Goal: Information Seeking & Learning: Learn about a topic

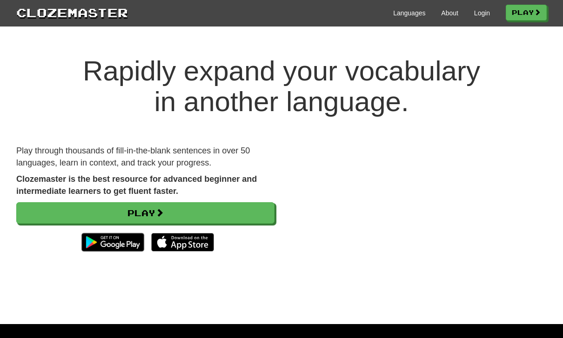
click at [479, 13] on link "Login" at bounding box center [482, 12] width 16 height 9
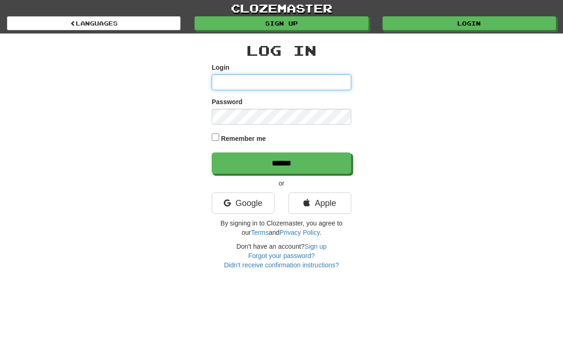
type input "**********"
click at [281, 162] on input "******" at bounding box center [281, 163] width 139 height 21
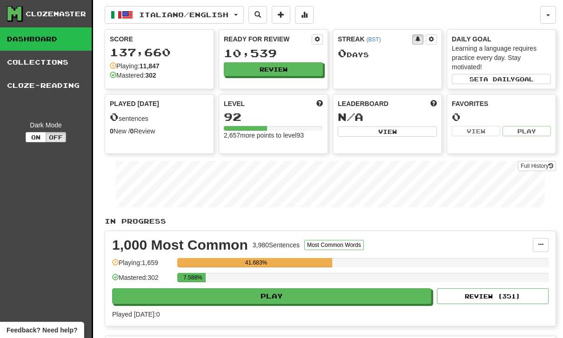
click at [274, 62] on button "Review" at bounding box center [273, 69] width 99 height 14
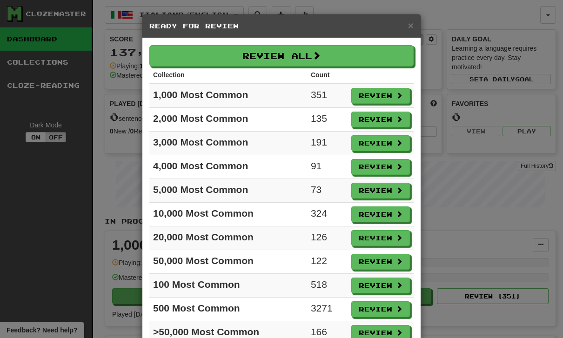
click at [385, 91] on button "Review" at bounding box center [380, 96] width 59 height 16
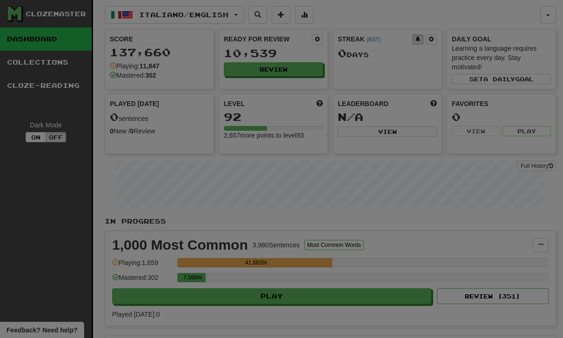
select select "**"
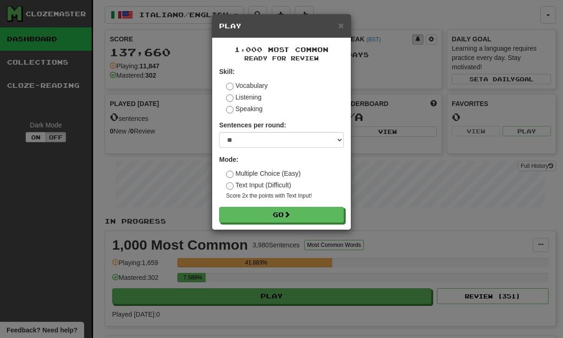
click at [274, 208] on button "Go" at bounding box center [281, 215] width 125 height 16
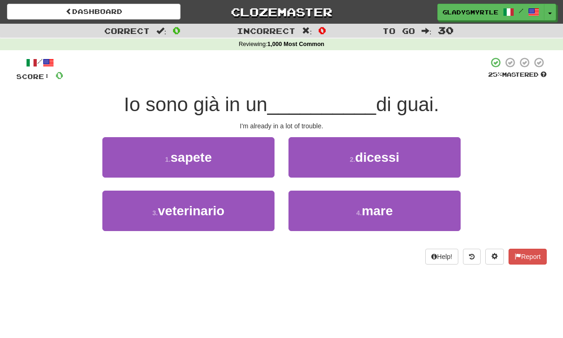
click at [373, 210] on span "mare" at bounding box center [376, 211] width 31 height 14
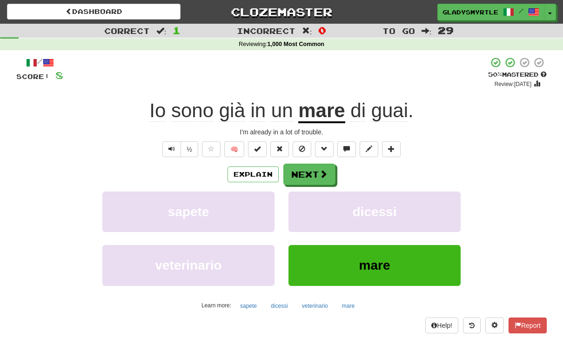
click at [313, 167] on button "Next" at bounding box center [309, 174] width 52 height 21
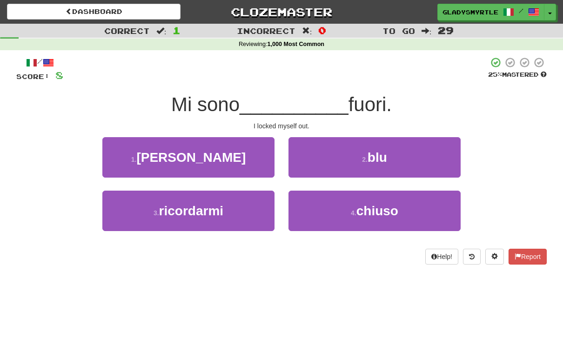
click at [381, 207] on span "chiuso" at bounding box center [377, 211] width 42 height 14
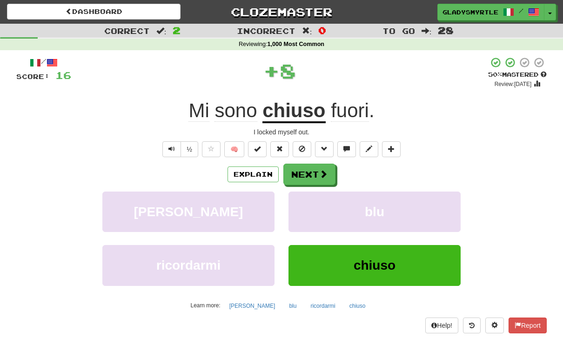
click at [309, 171] on button "Next" at bounding box center [309, 174] width 52 height 21
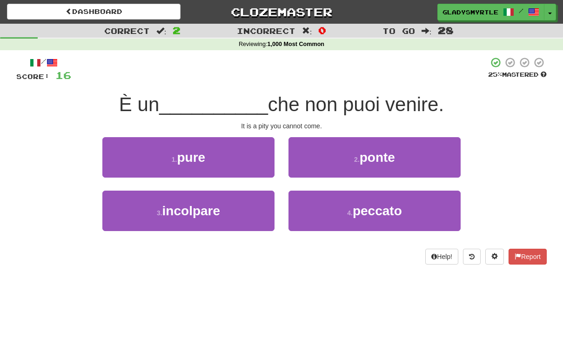
click at [378, 204] on span "peccato" at bounding box center [376, 211] width 49 height 14
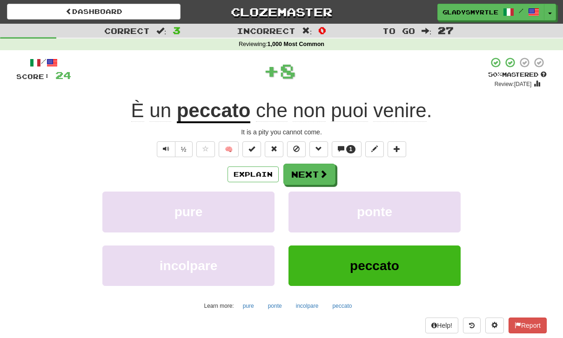
click at [311, 173] on button "Next" at bounding box center [309, 174] width 52 height 21
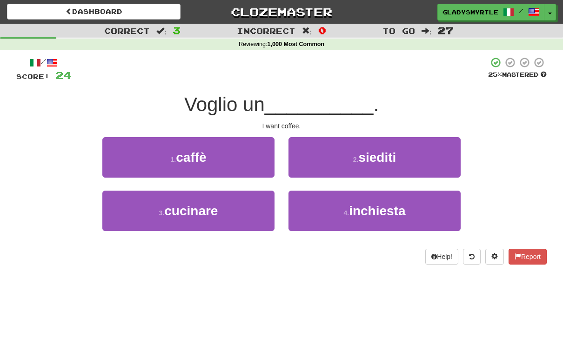
click at [186, 150] on span "caffè" at bounding box center [191, 157] width 30 height 14
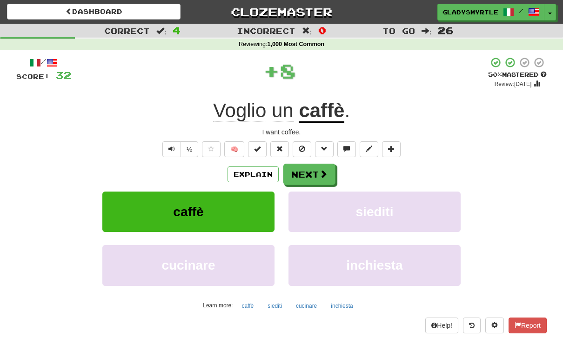
click at [311, 172] on button "Next" at bounding box center [309, 174] width 52 height 21
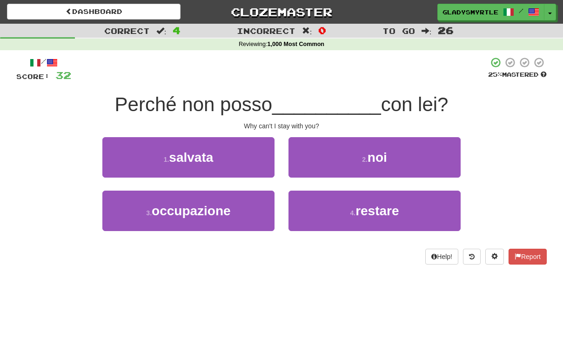
click at [384, 206] on span "restare" at bounding box center [376, 211] width 43 height 14
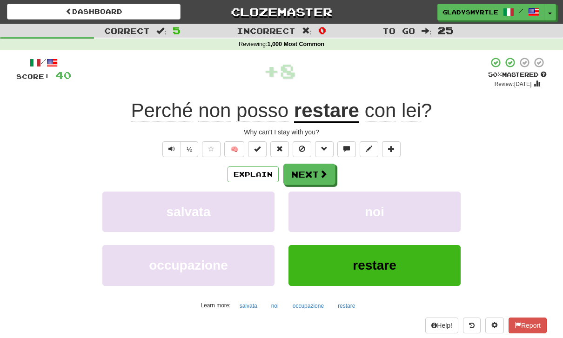
click at [309, 172] on button "Next" at bounding box center [309, 174] width 52 height 21
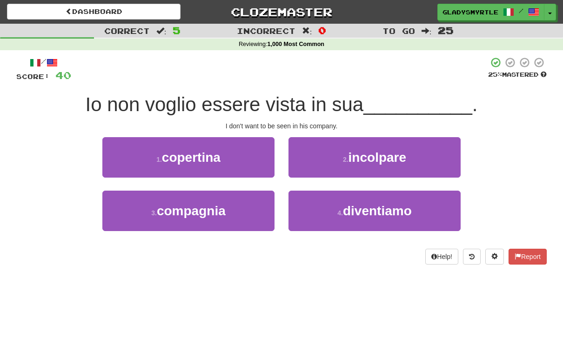
click at [192, 211] on span "compagnia" at bounding box center [191, 211] width 69 height 14
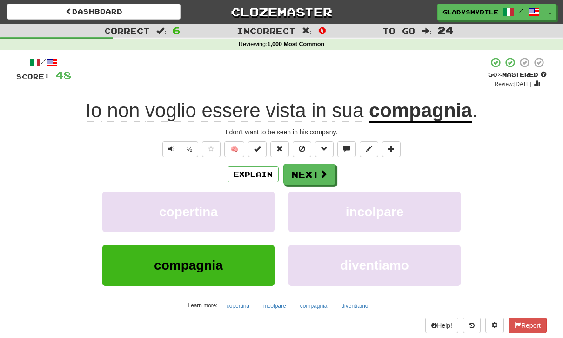
click at [304, 171] on button "Next" at bounding box center [309, 174] width 52 height 21
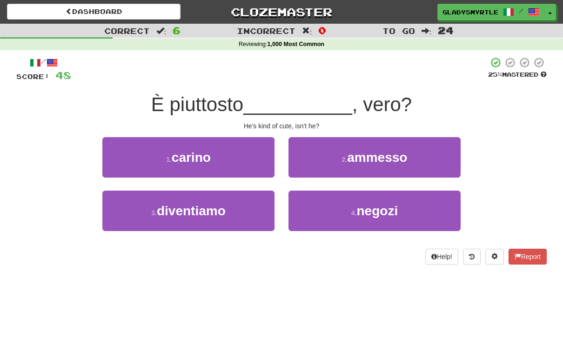
click at [188, 150] on span "carino" at bounding box center [191, 157] width 39 height 14
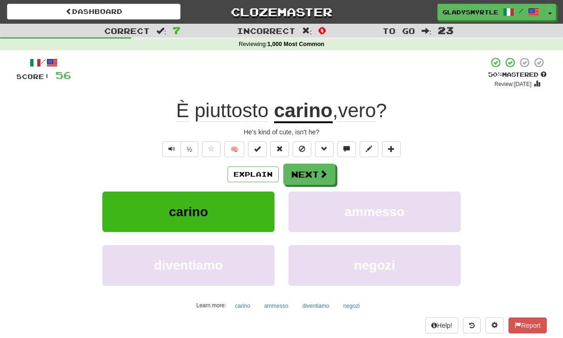
click at [307, 169] on button "Next" at bounding box center [309, 174] width 52 height 21
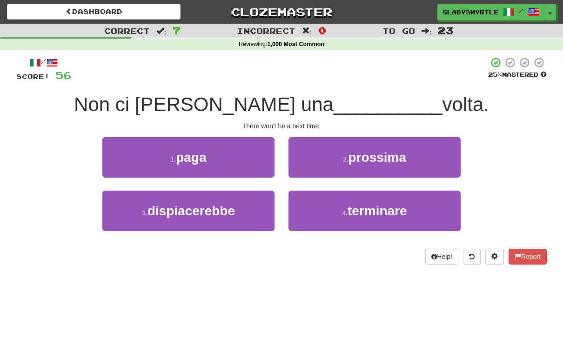
click at [382, 154] on span "prossima" at bounding box center [377, 157] width 58 height 14
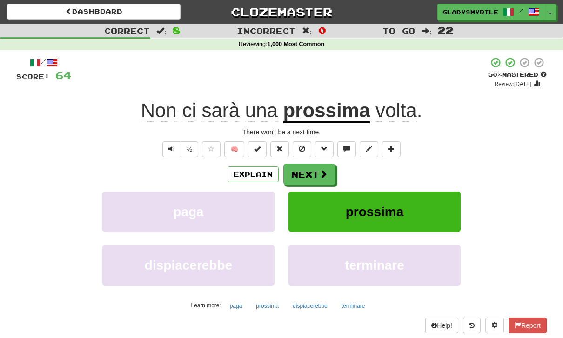
click at [312, 170] on button "Next" at bounding box center [309, 174] width 52 height 21
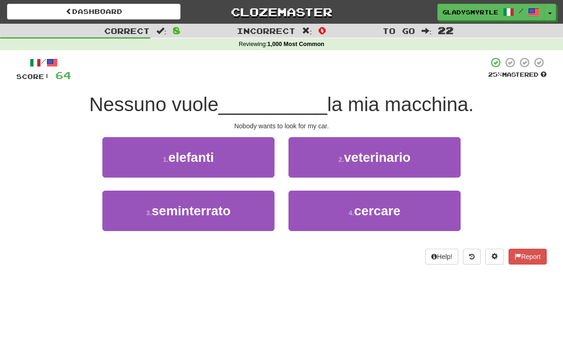
click at [364, 206] on span "cercare" at bounding box center [377, 211] width 46 height 14
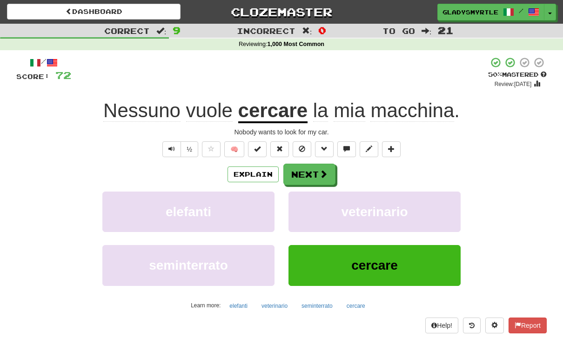
click at [308, 170] on button "Next" at bounding box center [309, 174] width 52 height 21
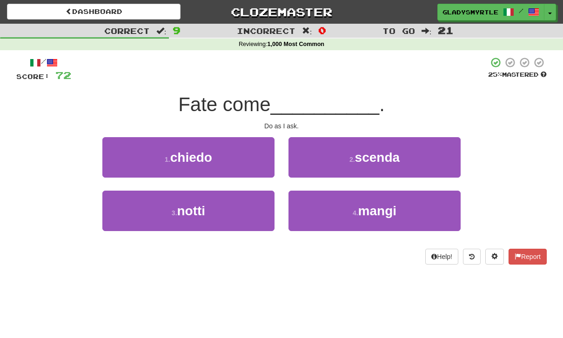
click at [200, 156] on span "chiedo" at bounding box center [191, 157] width 42 height 14
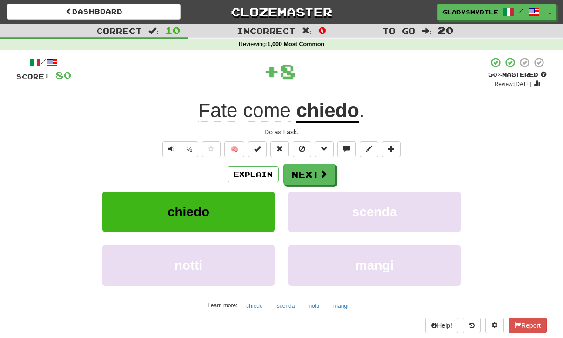
click at [306, 168] on button "Next" at bounding box center [309, 174] width 52 height 21
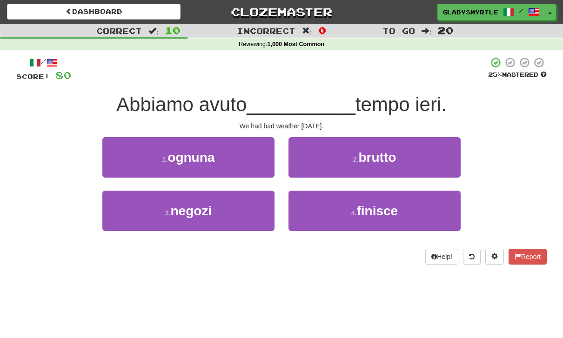
click at [382, 152] on span "brutto" at bounding box center [377, 157] width 38 height 14
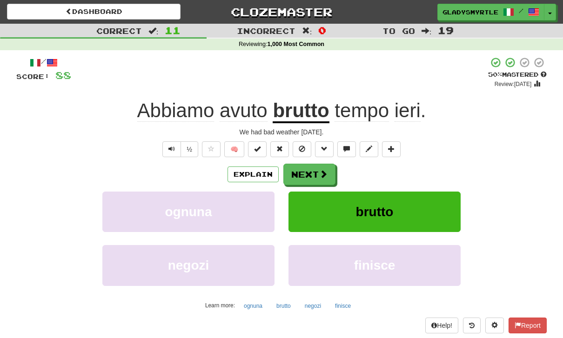
click at [307, 169] on button "Next" at bounding box center [309, 174] width 52 height 21
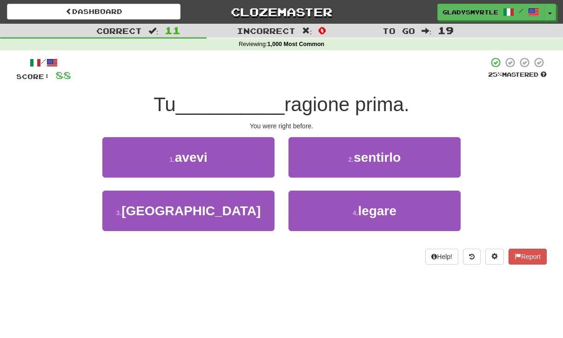
click at [193, 154] on span "avevi" at bounding box center [191, 157] width 33 height 14
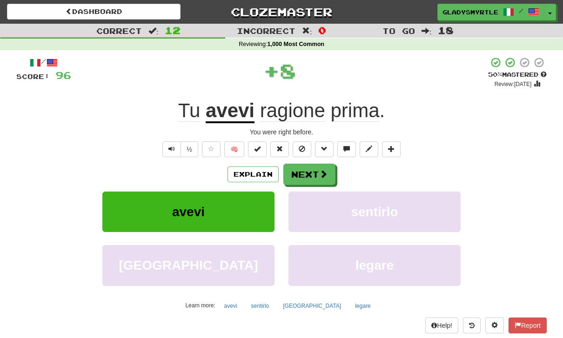
click at [310, 171] on button "Next" at bounding box center [309, 174] width 52 height 21
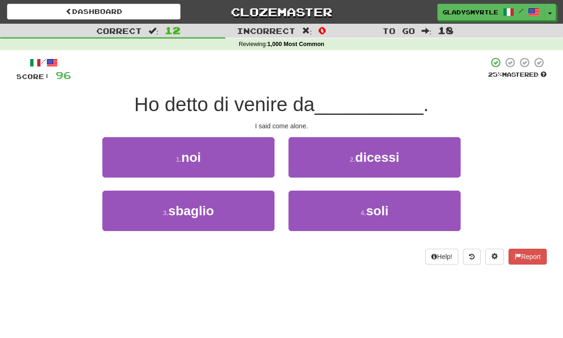
click at [379, 204] on span "soli" at bounding box center [377, 211] width 22 height 14
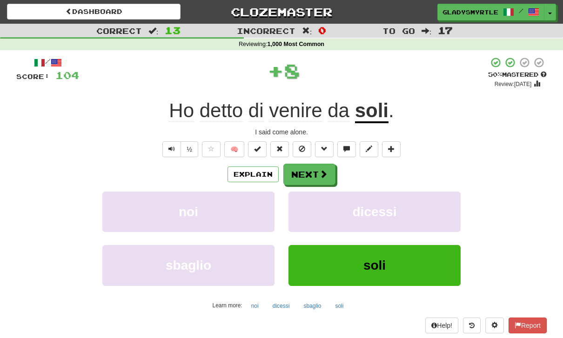
click at [312, 173] on button "Next" at bounding box center [309, 174] width 52 height 21
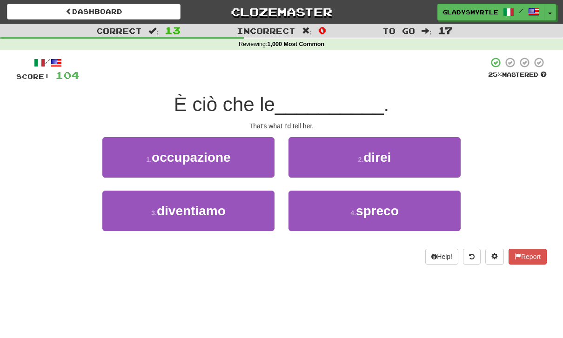
click at [384, 151] on span "direi" at bounding box center [376, 157] width 27 height 14
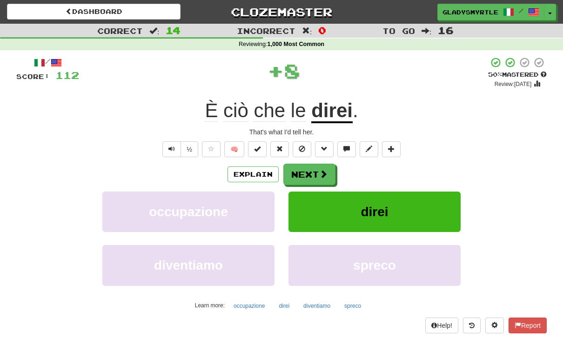
click at [308, 168] on button "Next" at bounding box center [309, 174] width 52 height 21
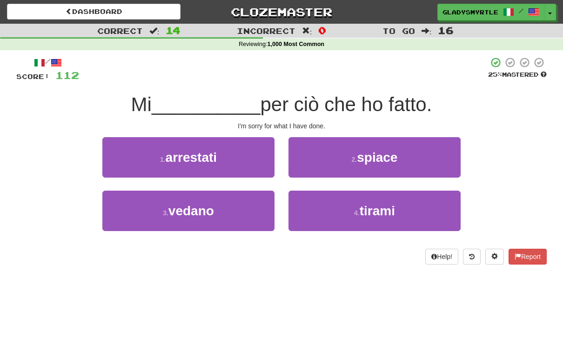
click at [384, 150] on span "spiace" at bounding box center [377, 157] width 40 height 14
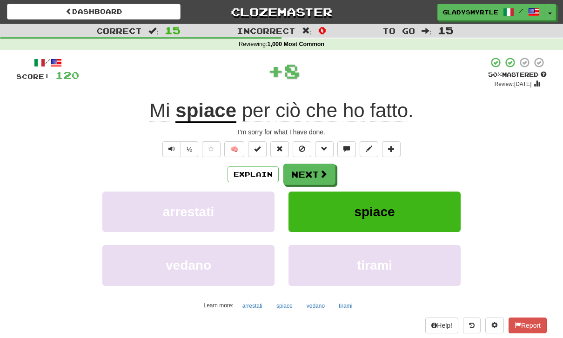
click at [310, 167] on button "Next" at bounding box center [309, 174] width 52 height 21
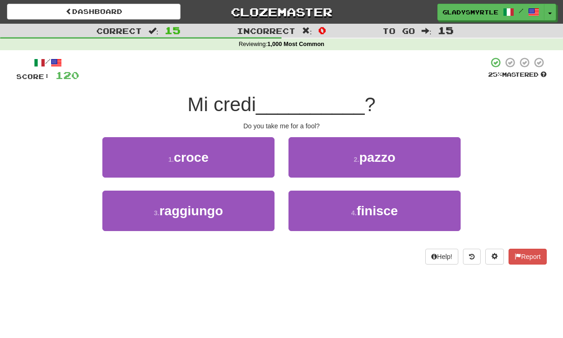
click at [385, 154] on span "pazzo" at bounding box center [377, 157] width 36 height 14
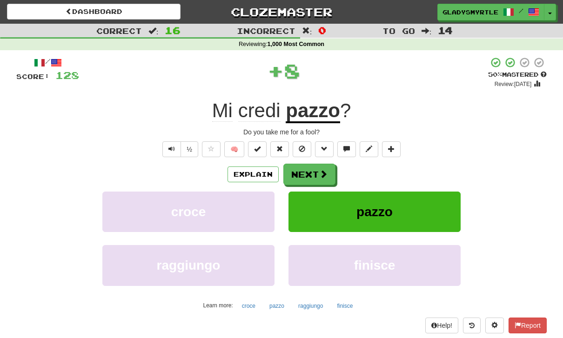
click at [306, 172] on button "Next" at bounding box center [309, 174] width 52 height 21
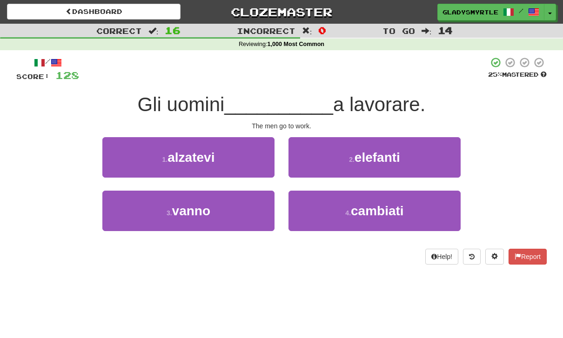
click at [187, 206] on span "vanno" at bounding box center [191, 211] width 38 height 14
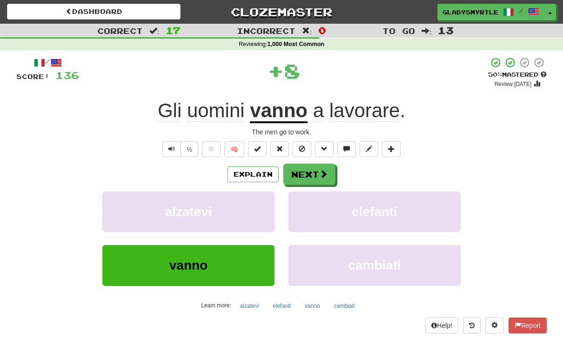
click at [308, 169] on button "Next" at bounding box center [309, 174] width 52 height 21
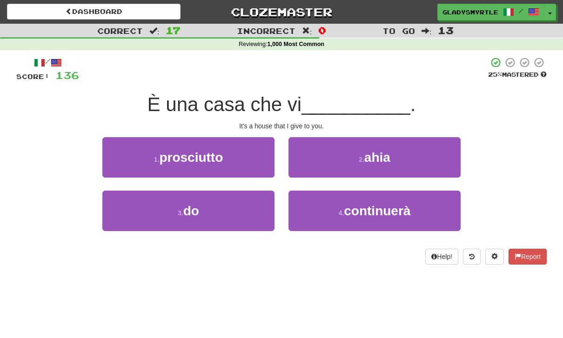
click at [196, 207] on span "do" at bounding box center [191, 211] width 16 height 14
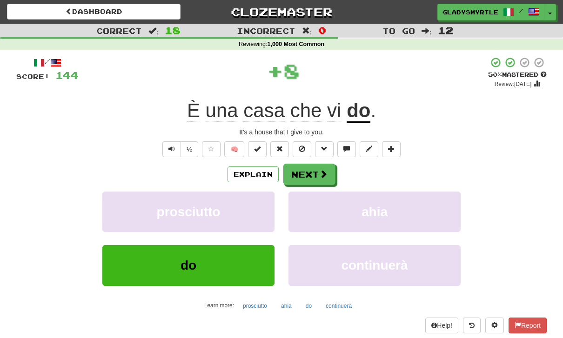
click at [307, 168] on button "Next" at bounding box center [309, 174] width 52 height 21
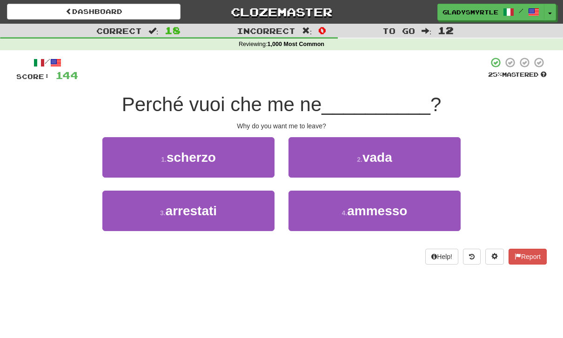
click at [392, 154] on span "vada" at bounding box center [377, 157] width 30 height 14
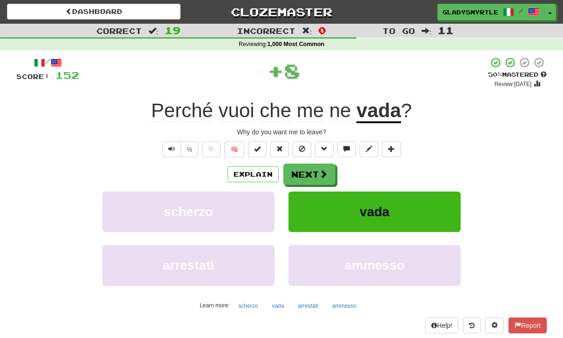
click at [309, 167] on button "Next" at bounding box center [309, 174] width 52 height 21
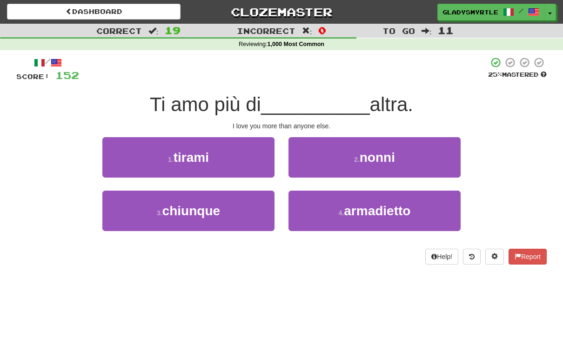
click at [193, 208] on span "chiunque" at bounding box center [191, 211] width 58 height 14
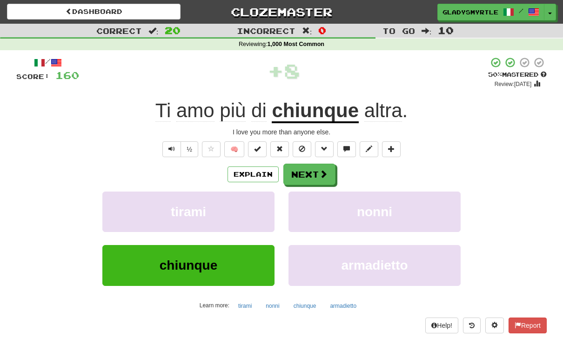
click at [309, 169] on button "Next" at bounding box center [309, 174] width 52 height 21
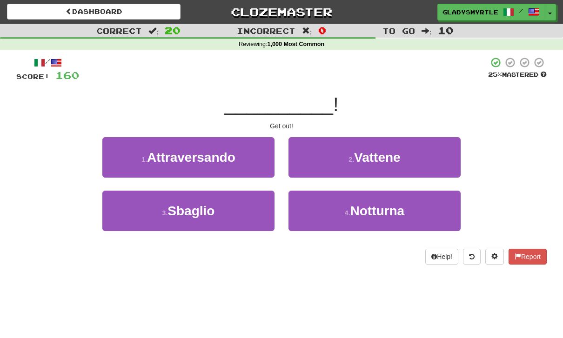
click at [385, 150] on span "Vattene" at bounding box center [377, 157] width 46 height 14
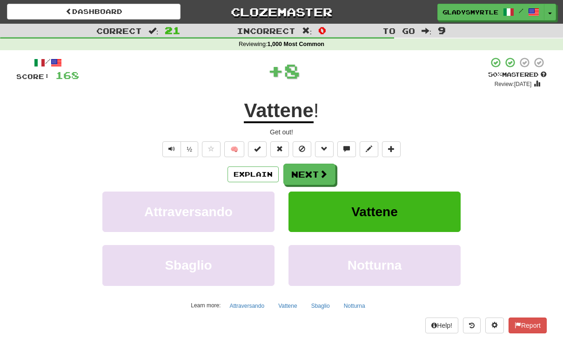
click at [310, 173] on button "Next" at bounding box center [309, 174] width 52 height 21
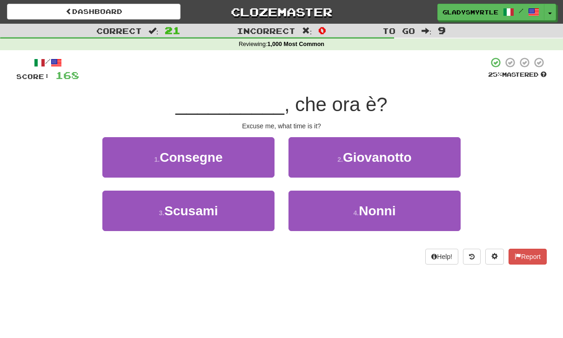
click at [186, 206] on span "Scusami" at bounding box center [190, 211] width 53 height 14
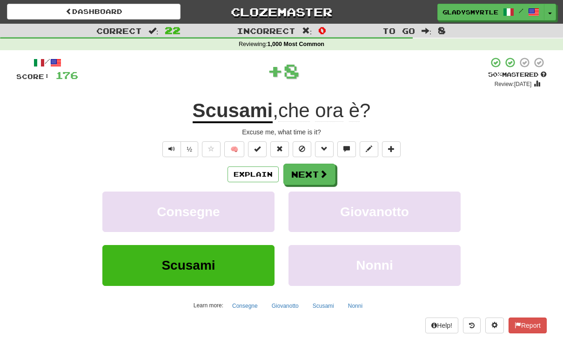
click at [307, 170] on button "Next" at bounding box center [309, 174] width 52 height 21
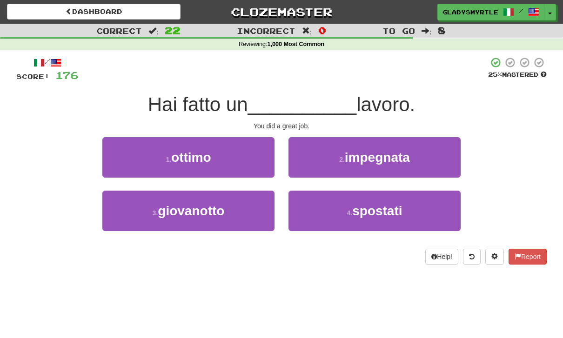
click at [188, 157] on span "ottimo" at bounding box center [191, 157] width 40 height 14
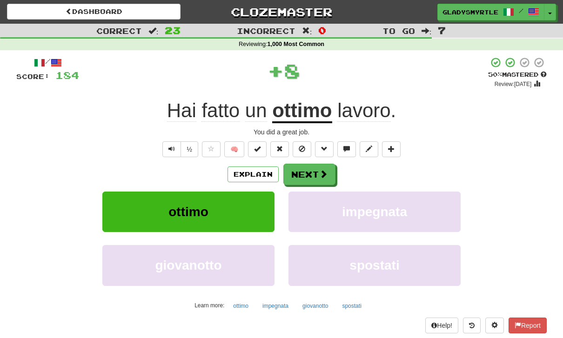
click at [309, 170] on button "Next" at bounding box center [309, 174] width 52 height 21
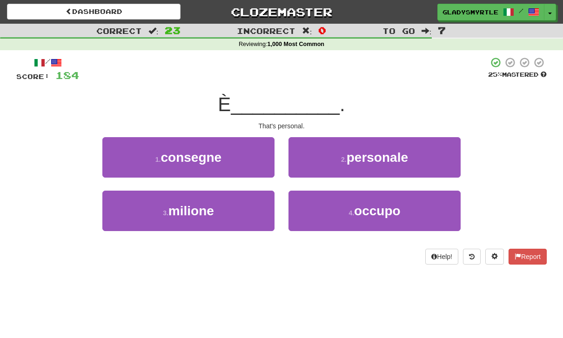
click at [389, 157] on span "personale" at bounding box center [376, 157] width 61 height 14
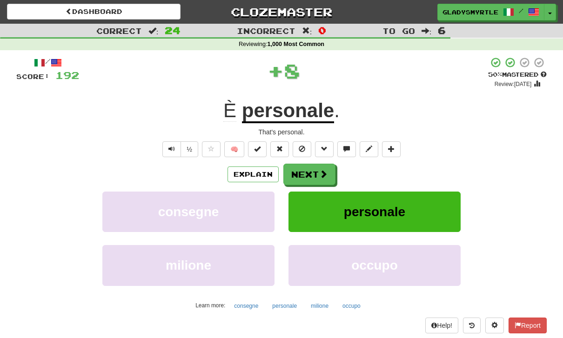
click at [311, 168] on button "Next" at bounding box center [309, 174] width 52 height 21
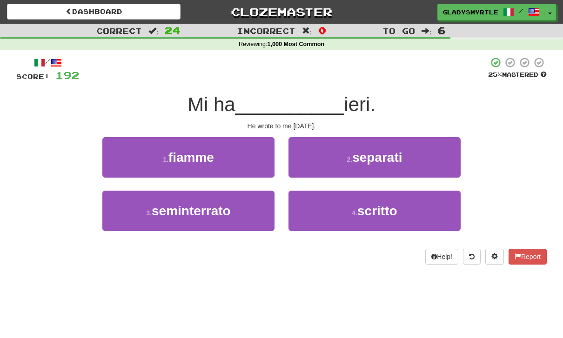
click at [377, 208] on span "scritto" at bounding box center [377, 211] width 40 height 14
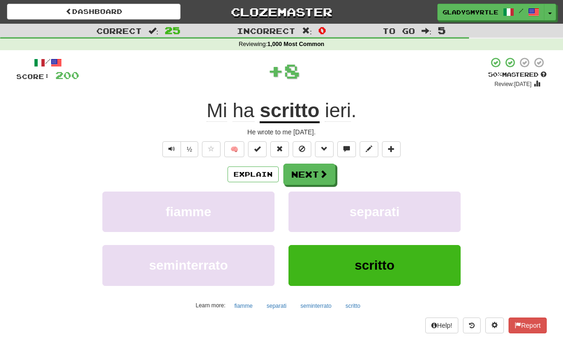
click at [312, 172] on button "Next" at bounding box center [309, 174] width 52 height 21
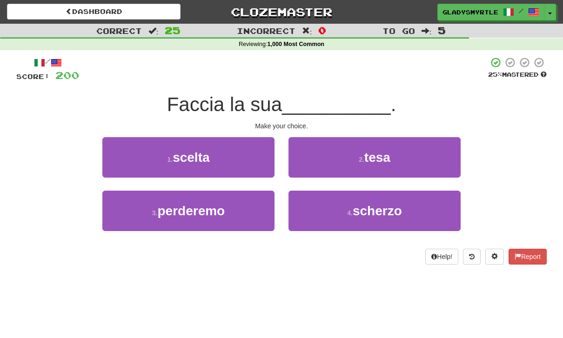
click at [189, 153] on span "scelta" at bounding box center [191, 157] width 37 height 14
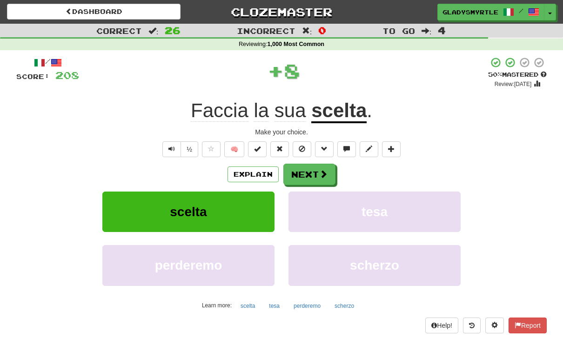
click at [310, 170] on button "Next" at bounding box center [309, 174] width 52 height 21
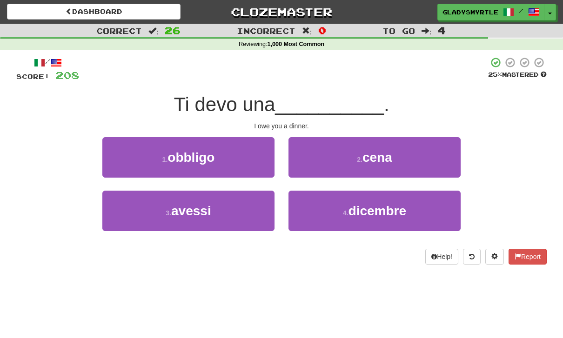
click at [384, 151] on span "cena" at bounding box center [377, 157] width 30 height 14
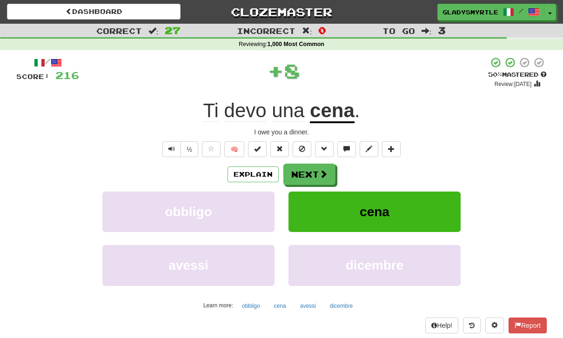
click at [312, 173] on button "Next" at bounding box center [309, 174] width 52 height 21
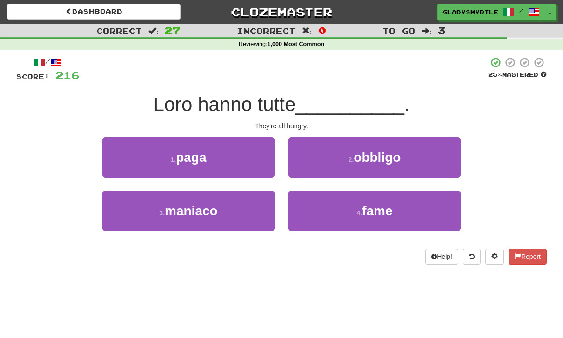
click at [384, 209] on span "fame" at bounding box center [377, 211] width 30 height 14
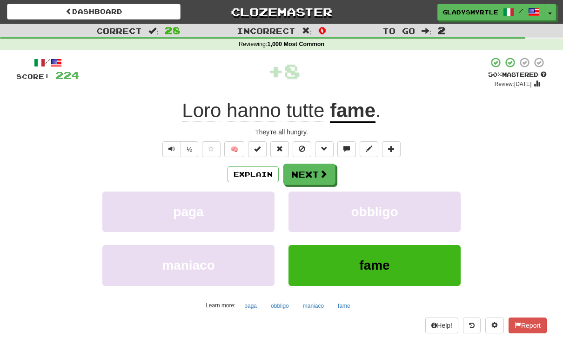
click at [313, 172] on button "Next" at bounding box center [309, 174] width 52 height 21
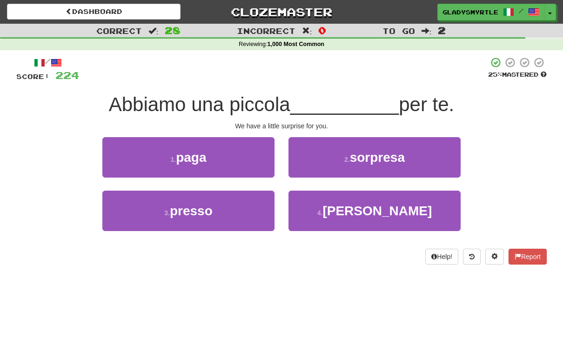
click at [393, 152] on span "sorpresa" at bounding box center [377, 157] width 55 height 14
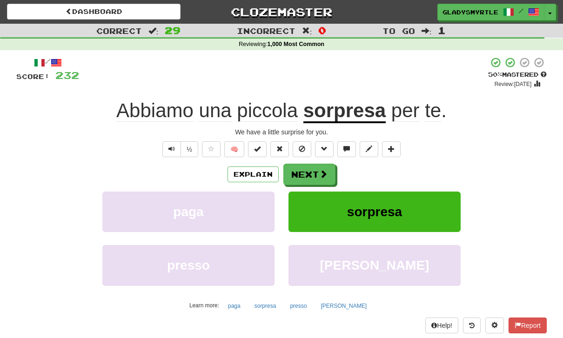
click at [312, 172] on button "Next" at bounding box center [309, 174] width 52 height 21
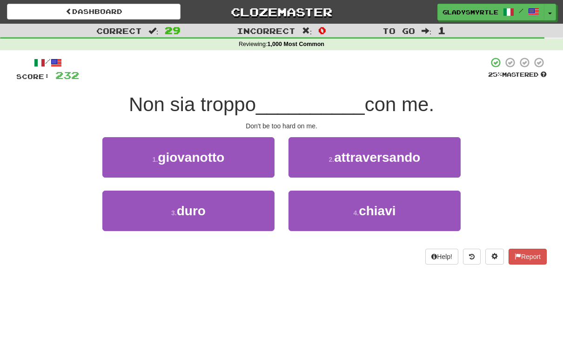
click at [195, 209] on span "duro" at bounding box center [191, 211] width 29 height 14
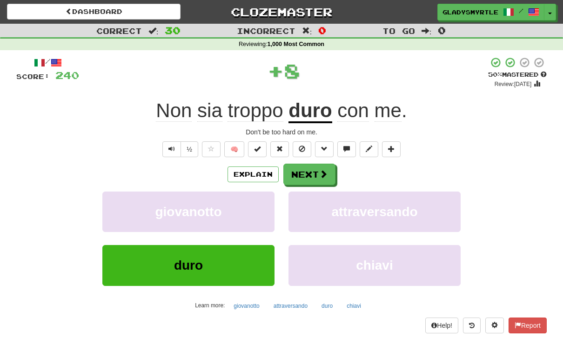
click at [308, 168] on button "Next" at bounding box center [309, 174] width 52 height 21
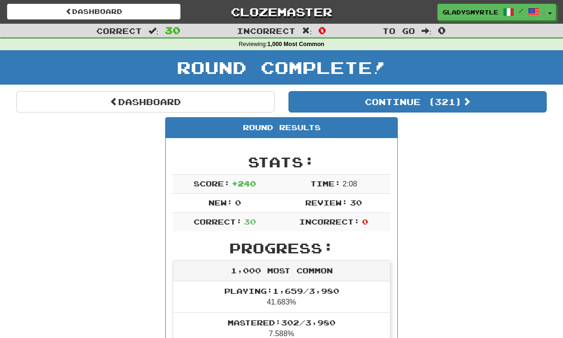
click at [455, 96] on button "Continue ( 321 )" at bounding box center [417, 101] width 258 height 21
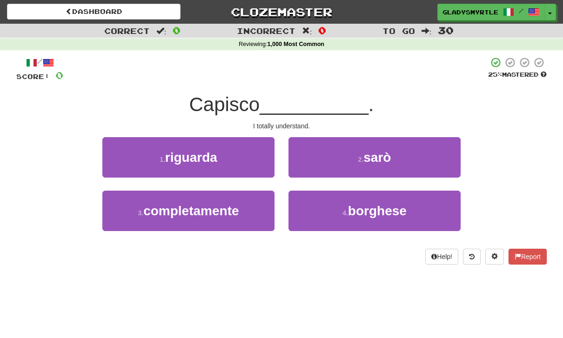
click at [187, 206] on span "completamente" at bounding box center [190, 211] width 95 height 14
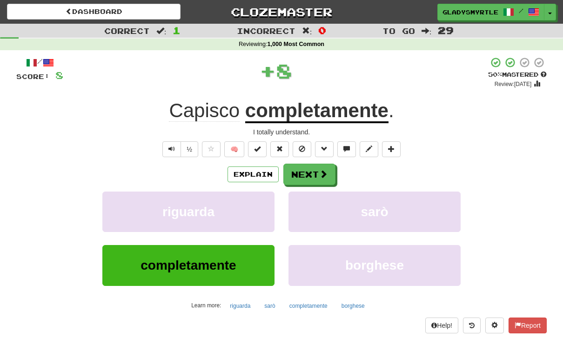
click at [313, 170] on button "Next" at bounding box center [309, 174] width 52 height 21
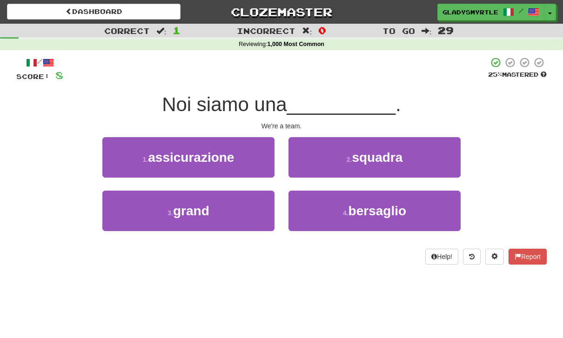
click at [393, 150] on span "squadra" at bounding box center [377, 157] width 51 height 14
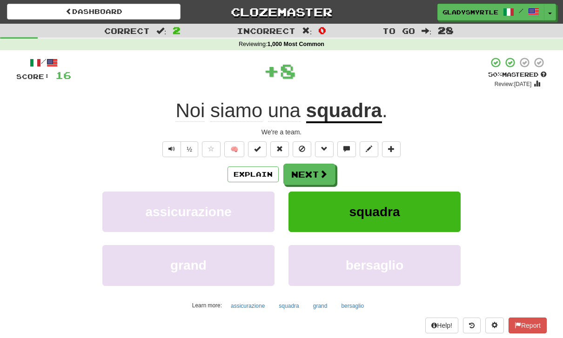
click at [306, 169] on button "Next" at bounding box center [309, 174] width 52 height 21
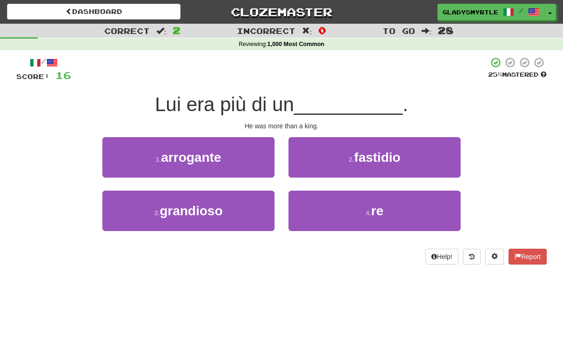
click at [380, 206] on span "re" at bounding box center [377, 211] width 12 height 14
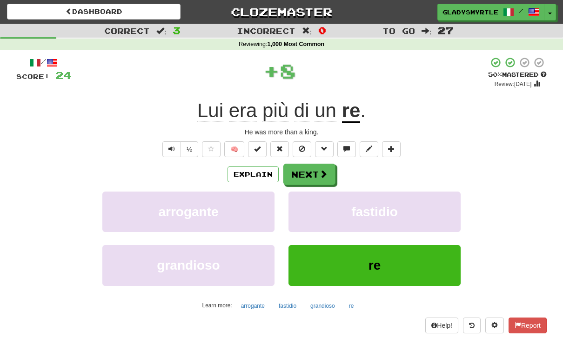
click at [310, 170] on button "Next" at bounding box center [309, 174] width 52 height 21
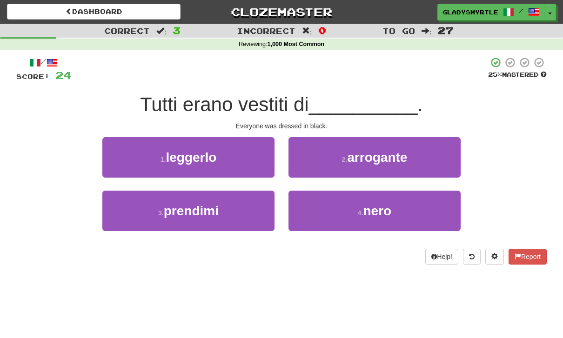
click at [384, 205] on span "nero" at bounding box center [377, 211] width 28 height 14
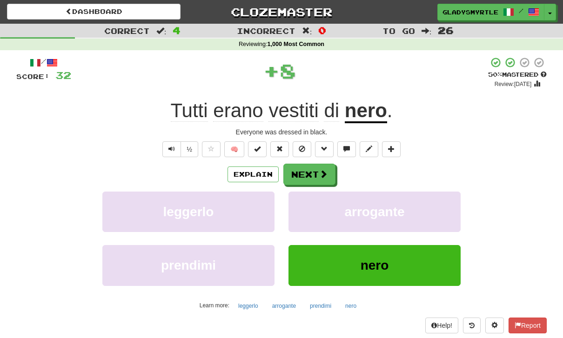
click at [313, 169] on button "Next" at bounding box center [309, 174] width 52 height 21
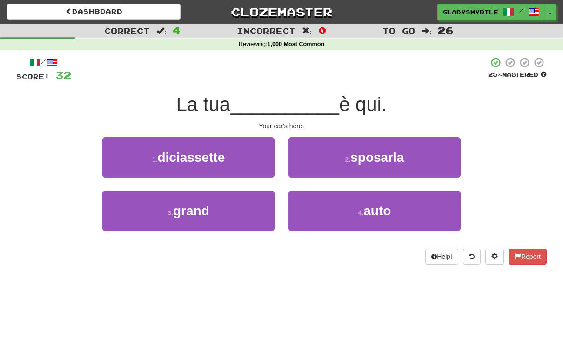
click at [378, 210] on span "auto" at bounding box center [376, 211] width 27 height 14
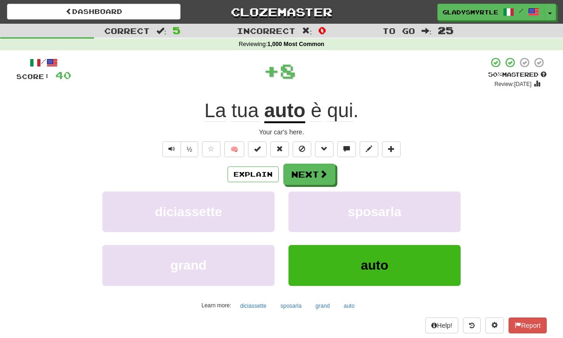
click at [310, 168] on button "Next" at bounding box center [309, 174] width 52 height 21
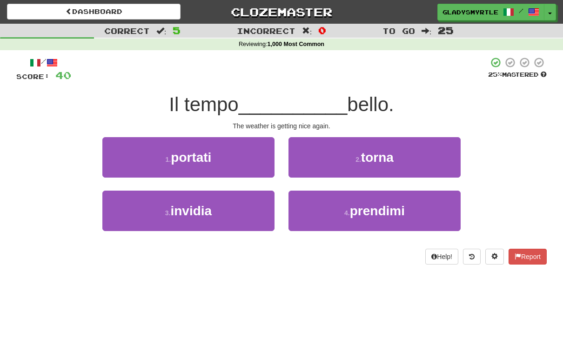
click at [389, 152] on span "torna" at bounding box center [377, 157] width 33 height 14
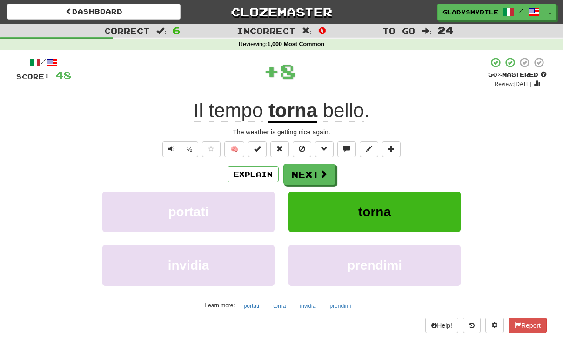
click at [308, 168] on button "Next" at bounding box center [309, 174] width 52 height 21
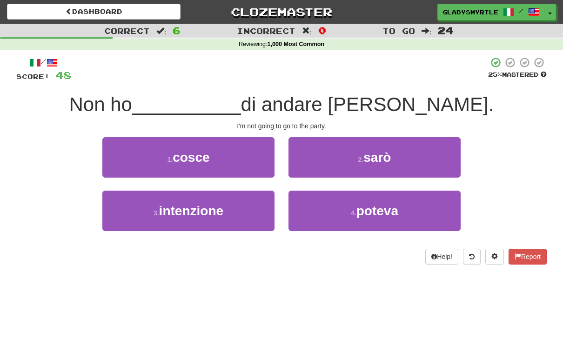
click at [194, 206] on span "intenzione" at bounding box center [191, 211] width 64 height 14
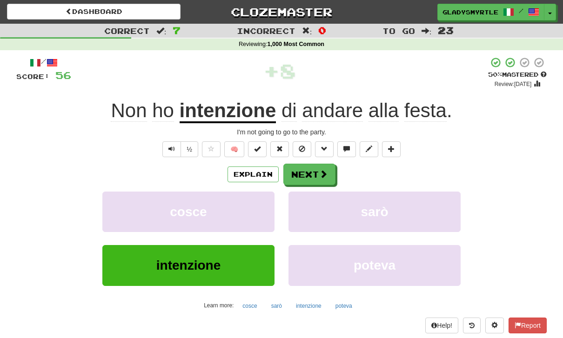
click at [308, 170] on button "Next" at bounding box center [309, 174] width 52 height 21
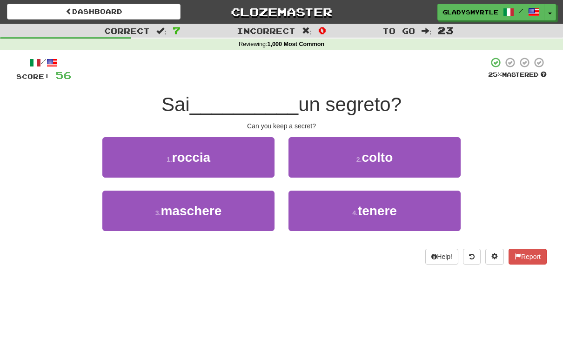
click at [375, 209] on span "tenere" at bounding box center [377, 211] width 39 height 14
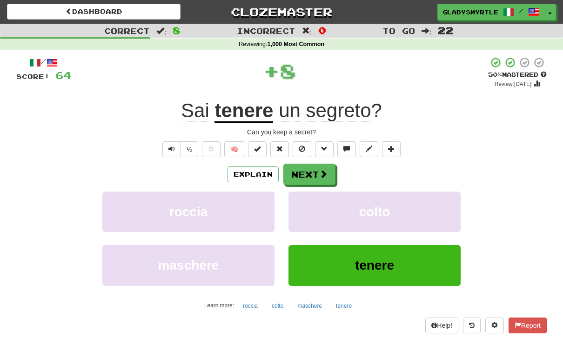
click at [308, 171] on button "Next" at bounding box center [309, 174] width 52 height 21
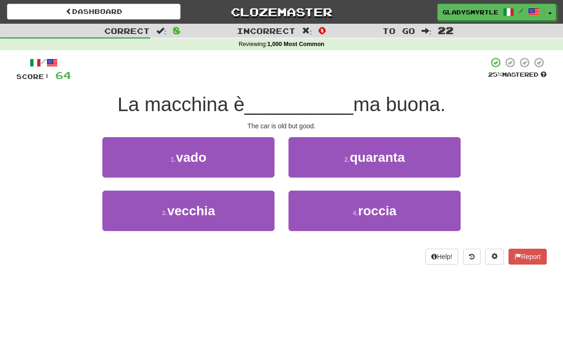
click at [187, 204] on span "vecchia" at bounding box center [191, 211] width 48 height 14
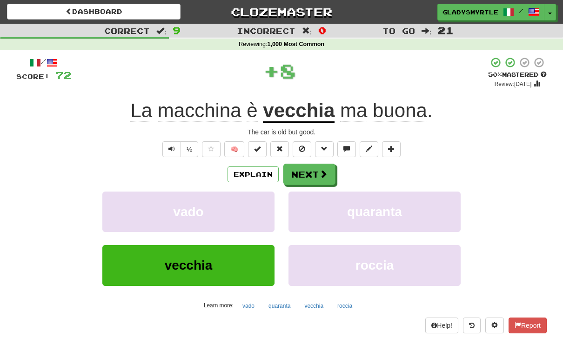
click at [307, 170] on button "Next" at bounding box center [309, 174] width 52 height 21
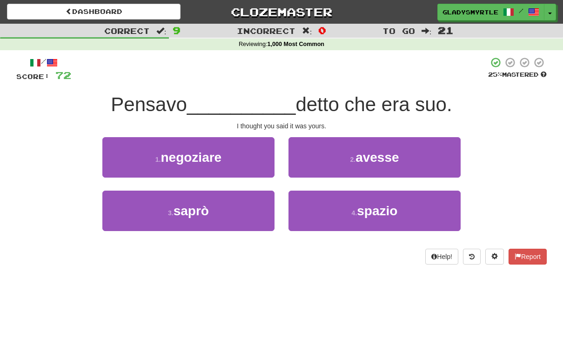
click at [379, 156] on span "avesse" at bounding box center [376, 157] width 43 height 14
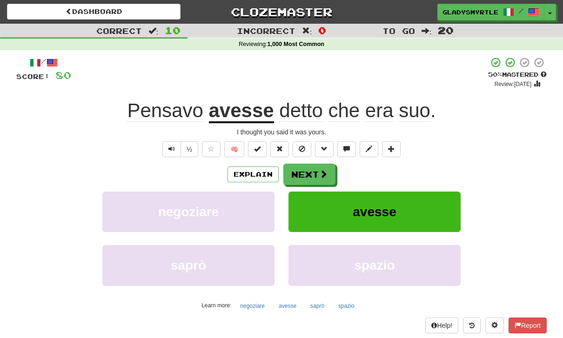
click at [308, 173] on button "Next" at bounding box center [309, 174] width 52 height 21
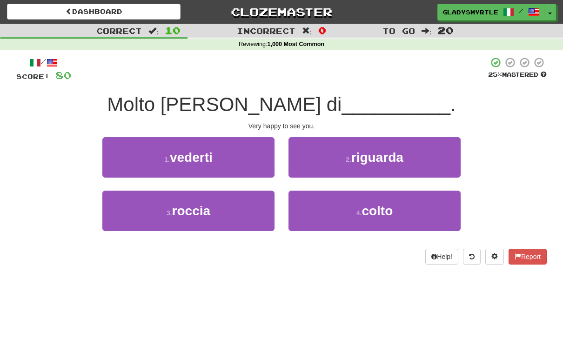
click at [186, 154] on span "vederti" at bounding box center [191, 157] width 43 height 14
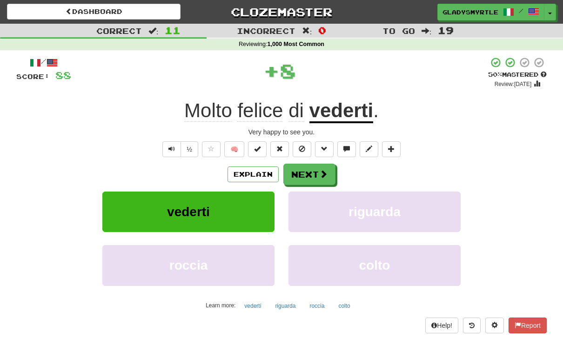
click at [306, 171] on button "Next" at bounding box center [309, 174] width 52 height 21
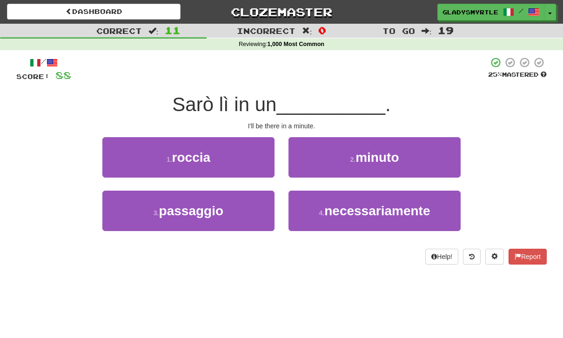
click at [388, 152] on span "minuto" at bounding box center [376, 157] width 43 height 14
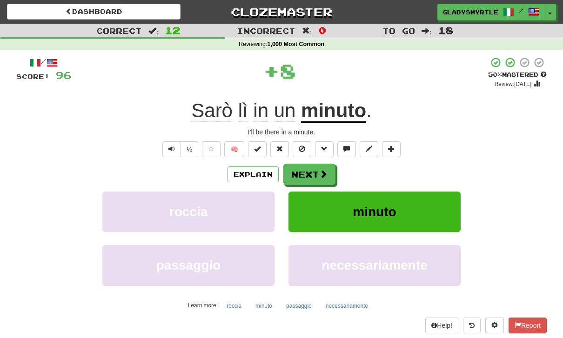
click at [310, 171] on button "Next" at bounding box center [309, 174] width 52 height 21
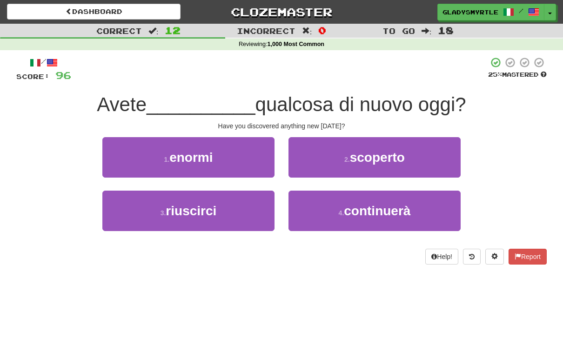
click at [385, 156] on span "scoperto" at bounding box center [377, 157] width 55 height 14
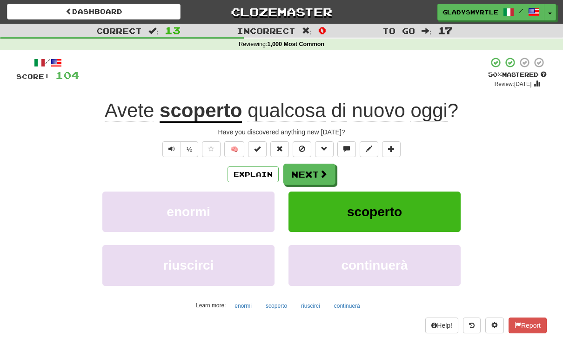
click at [310, 168] on button "Next" at bounding box center [309, 174] width 52 height 21
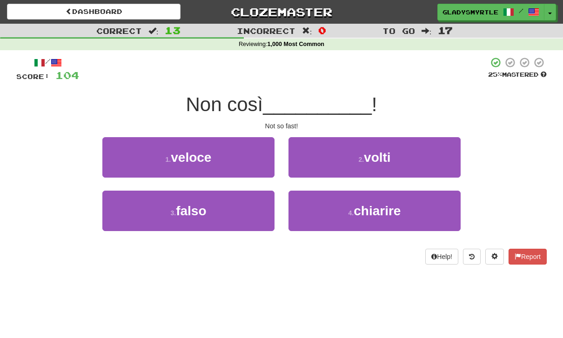
click at [188, 156] on span "veloce" at bounding box center [191, 157] width 40 height 14
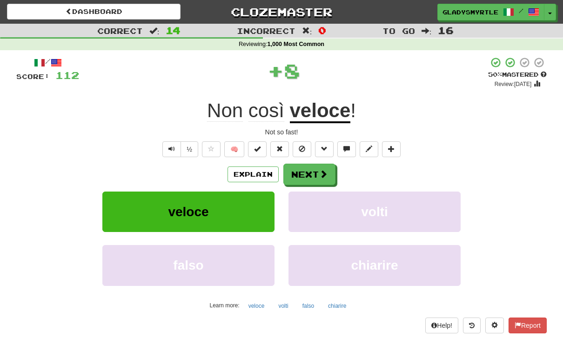
click at [310, 169] on button "Next" at bounding box center [309, 174] width 52 height 21
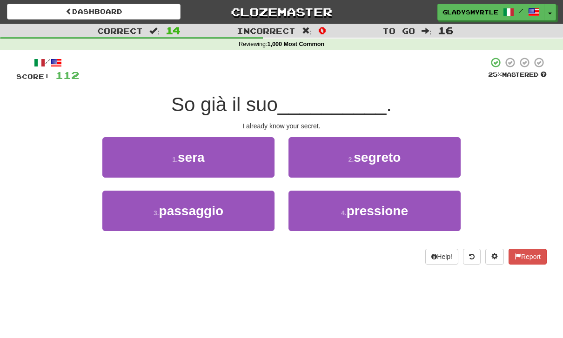
click at [388, 150] on span "segreto" at bounding box center [376, 157] width 47 height 14
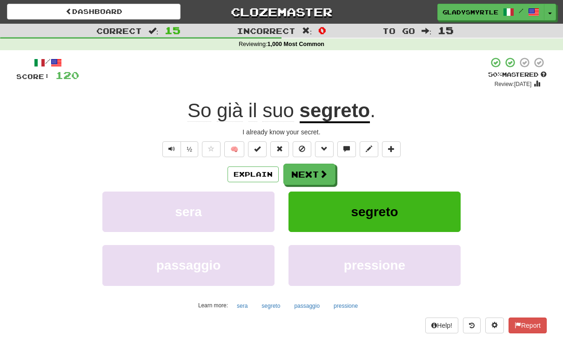
click at [312, 170] on button "Next" at bounding box center [309, 174] width 52 height 21
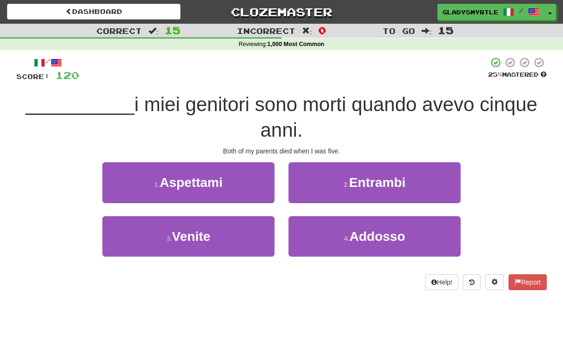
click at [388, 176] on span "Entrambi" at bounding box center [377, 182] width 56 height 14
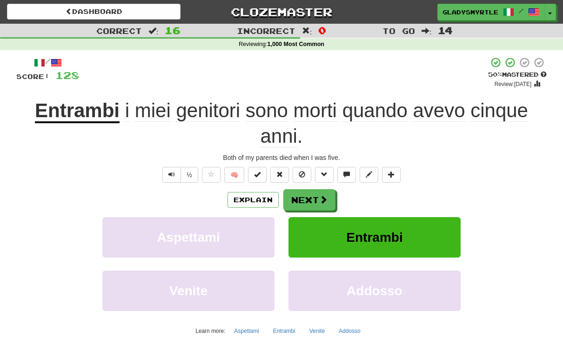
click at [311, 195] on button "Next" at bounding box center [309, 199] width 52 height 21
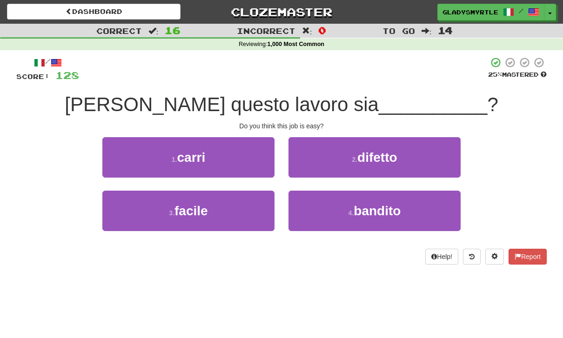
click at [182, 205] on span "facile" at bounding box center [190, 211] width 33 height 14
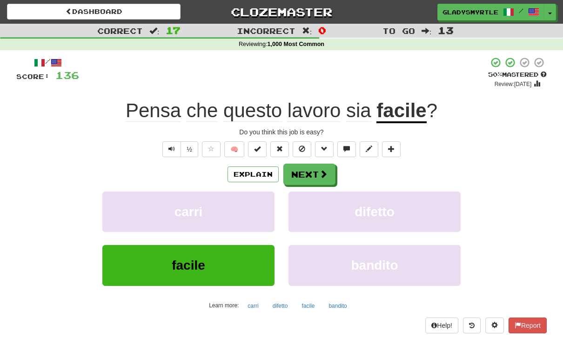
click at [314, 168] on button "Next" at bounding box center [309, 174] width 52 height 21
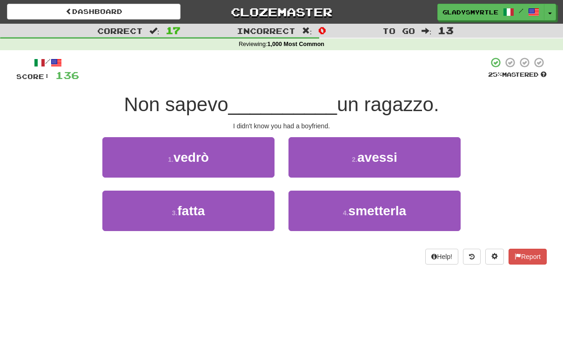
click at [386, 151] on span "avessi" at bounding box center [377, 157] width 40 height 14
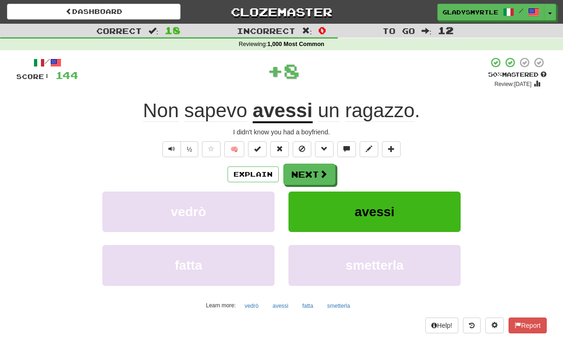
click at [311, 171] on button "Next" at bounding box center [309, 174] width 52 height 21
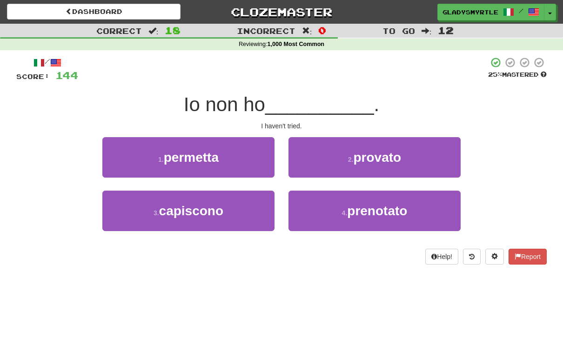
click at [386, 157] on span "provato" at bounding box center [377, 157] width 48 height 14
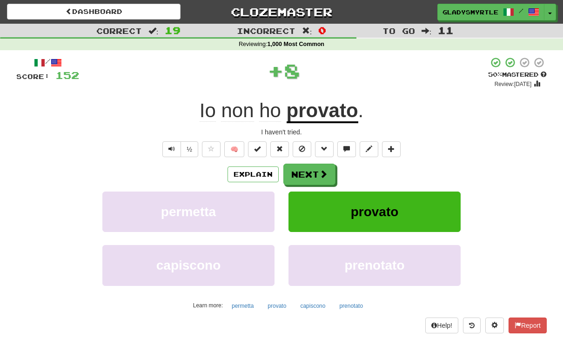
click at [312, 172] on button "Next" at bounding box center [309, 174] width 52 height 21
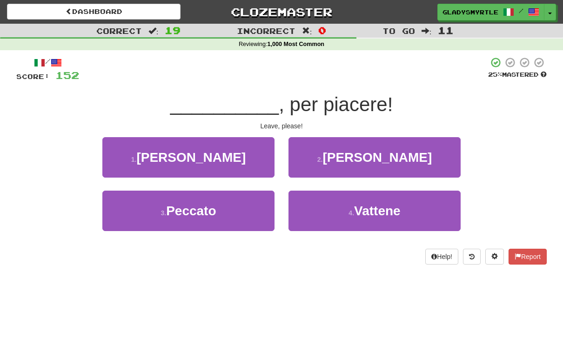
click at [382, 208] on span "Vattene" at bounding box center [377, 211] width 46 height 14
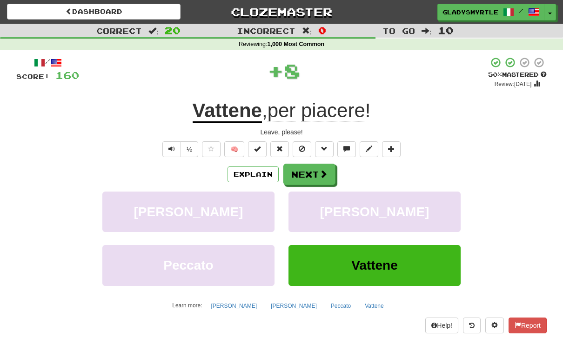
click at [310, 172] on button "Next" at bounding box center [309, 174] width 52 height 21
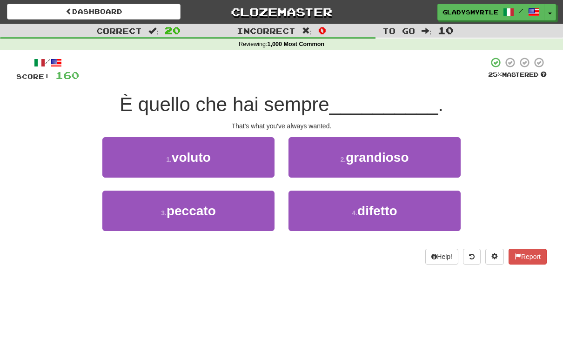
click at [188, 150] on span "voluto" at bounding box center [191, 157] width 39 height 14
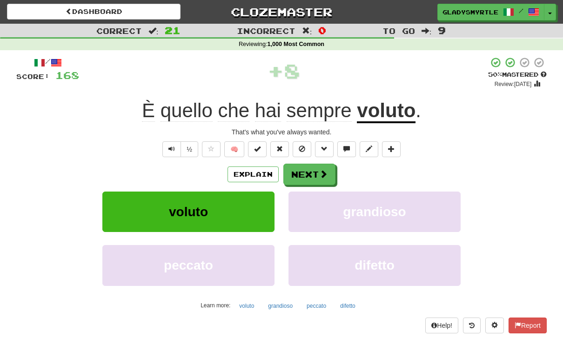
click at [309, 173] on button "Next" at bounding box center [309, 174] width 52 height 21
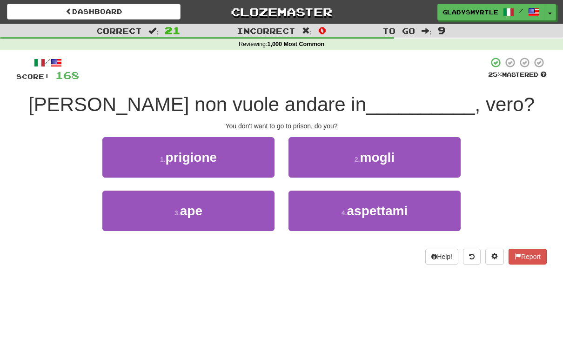
click at [192, 156] on span "prigione" at bounding box center [191, 157] width 51 height 14
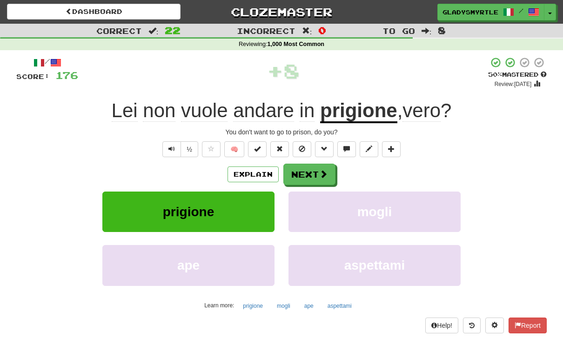
click at [309, 170] on button "Next" at bounding box center [309, 174] width 52 height 21
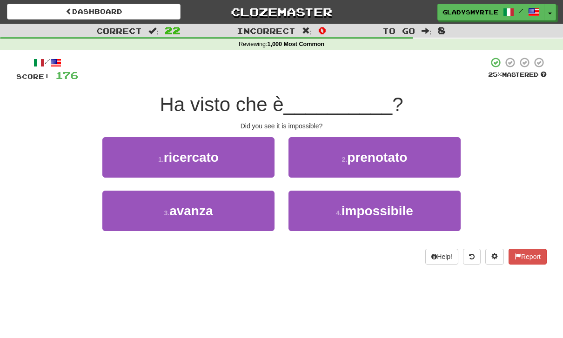
click at [380, 206] on span "impossibile" at bounding box center [377, 211] width 72 height 14
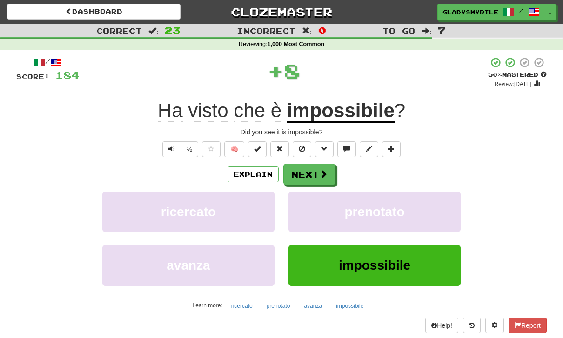
click at [310, 170] on button "Next" at bounding box center [309, 174] width 52 height 21
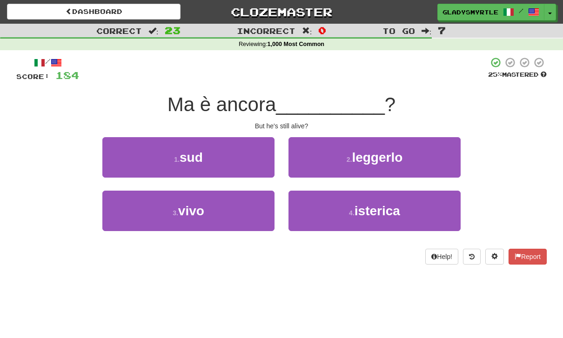
click at [187, 206] on span "vivo" at bounding box center [191, 211] width 26 height 14
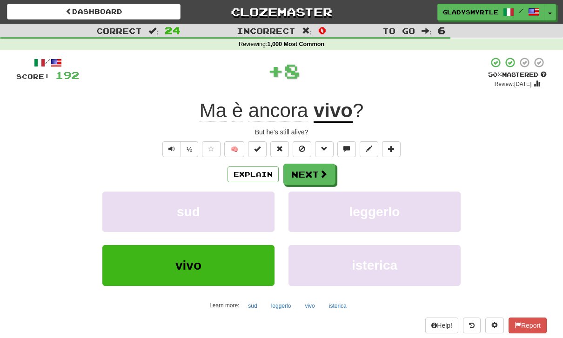
click at [309, 172] on button "Next" at bounding box center [309, 174] width 52 height 21
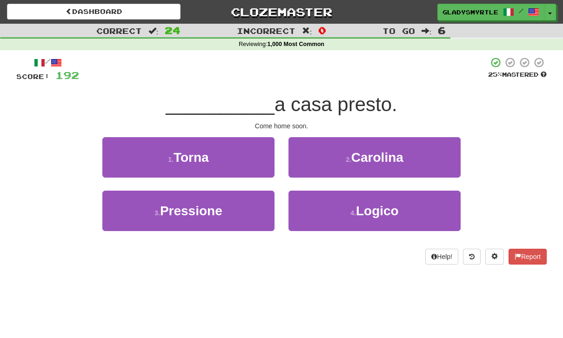
click at [190, 154] on span "Torna" at bounding box center [190, 157] width 35 height 14
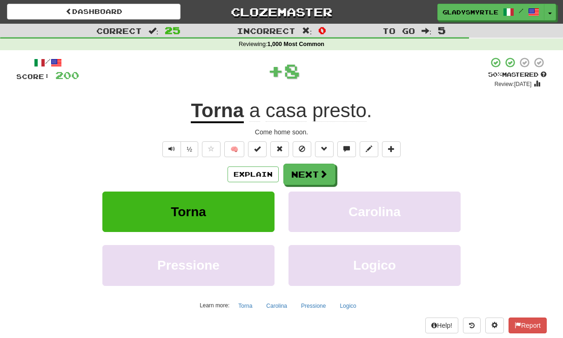
click at [309, 174] on button "Next" at bounding box center [309, 174] width 52 height 21
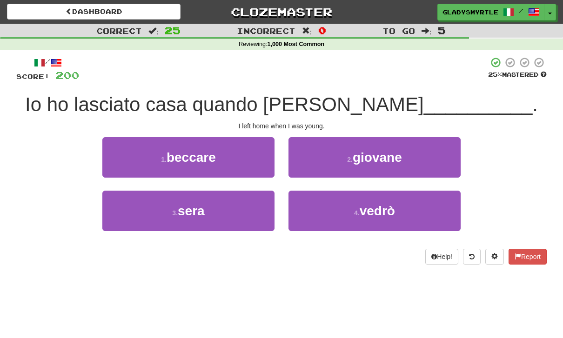
click at [391, 150] on span "giovane" at bounding box center [376, 157] width 49 height 14
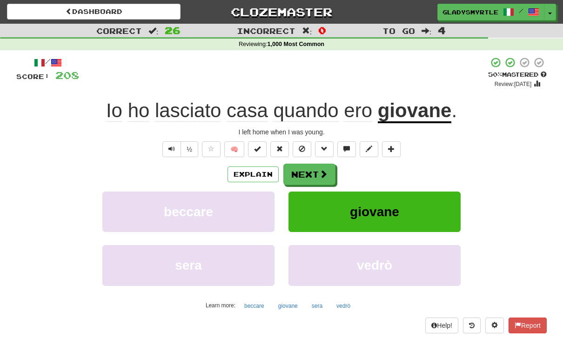
click at [309, 171] on button "Next" at bounding box center [309, 174] width 52 height 21
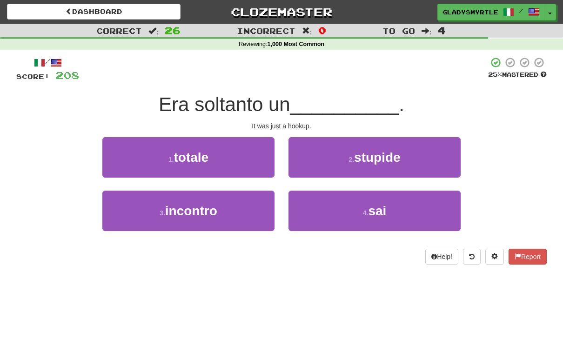
click at [191, 199] on button "3 . incontro" at bounding box center [188, 211] width 172 height 40
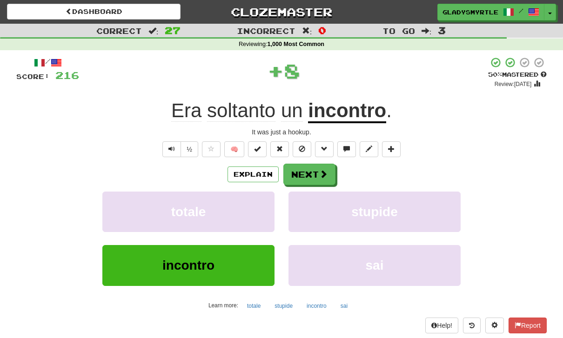
click at [309, 174] on button "Next" at bounding box center [309, 174] width 52 height 21
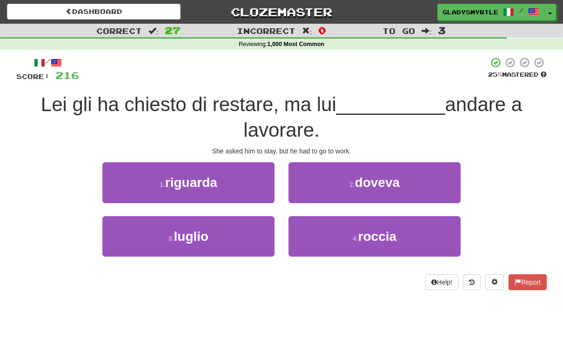
click at [382, 179] on span "doveva" at bounding box center [377, 182] width 45 height 14
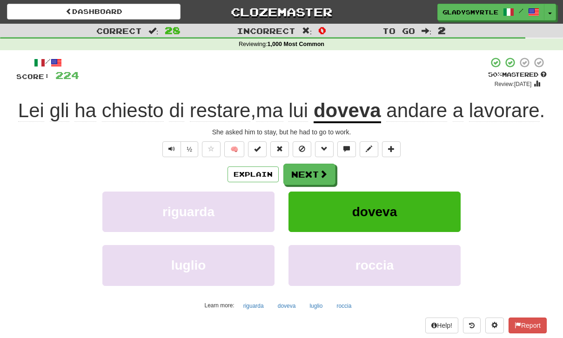
click at [308, 171] on button "Next" at bounding box center [309, 174] width 52 height 21
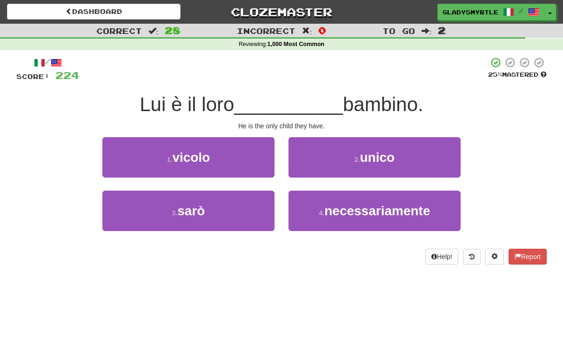
click at [389, 150] on span "unico" at bounding box center [377, 157] width 35 height 14
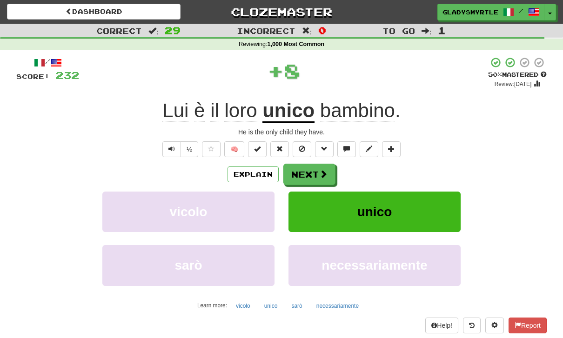
click at [308, 173] on button "Next" at bounding box center [309, 174] width 52 height 21
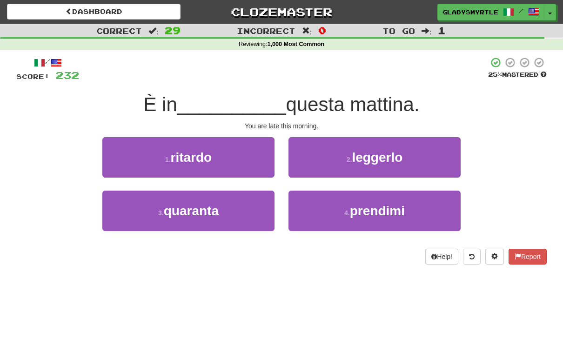
click at [196, 150] on span "ritardo" at bounding box center [191, 157] width 41 height 14
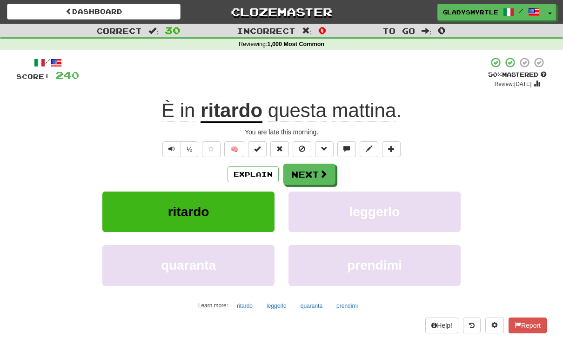
click at [307, 172] on button "Next" at bounding box center [309, 174] width 52 height 21
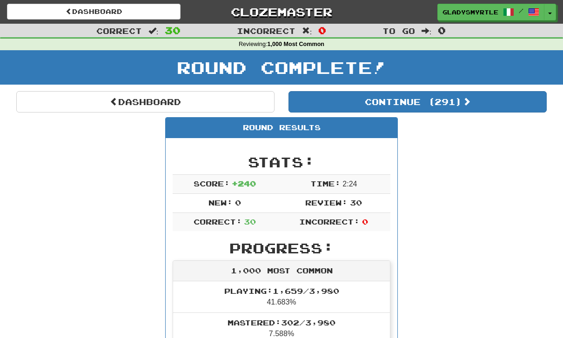
click at [456, 99] on button "Continue ( 291 )" at bounding box center [417, 101] width 258 height 21
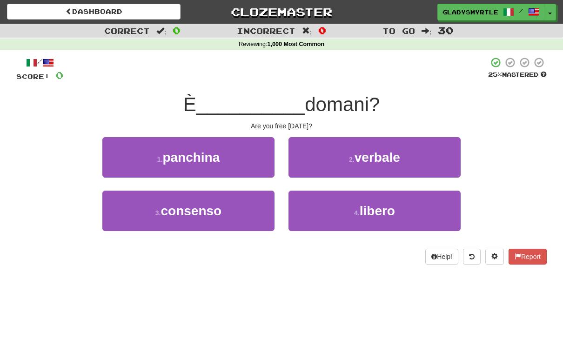
click at [385, 206] on span "libero" at bounding box center [376, 211] width 35 height 14
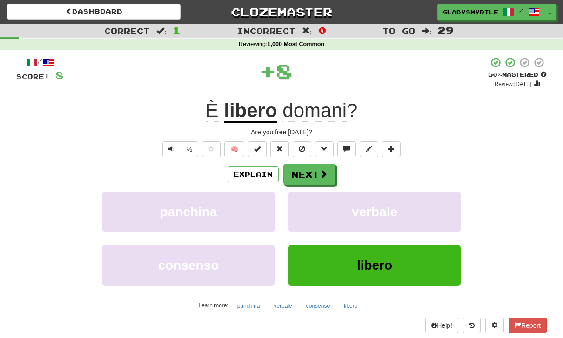
click at [309, 170] on button "Next" at bounding box center [309, 174] width 52 height 21
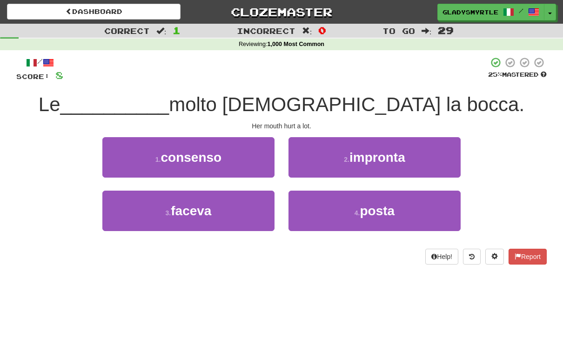
click at [191, 207] on span "faceva" at bounding box center [191, 211] width 40 height 14
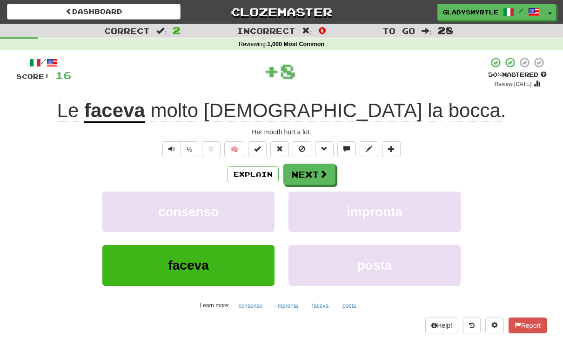
click at [309, 172] on button "Next" at bounding box center [309, 174] width 52 height 21
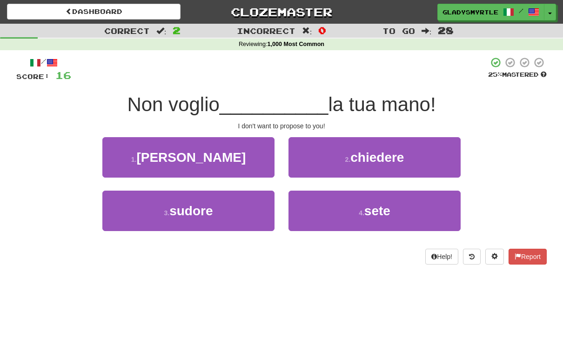
click at [383, 150] on span "chiedere" at bounding box center [376, 157] width 53 height 14
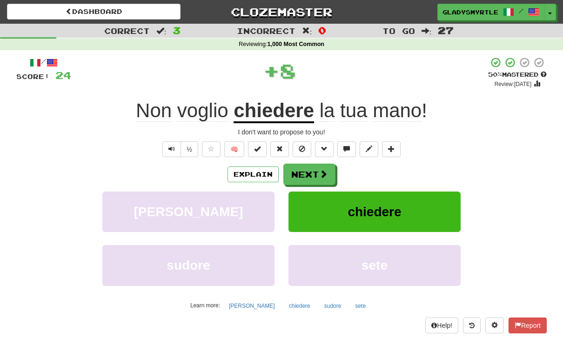
click at [312, 172] on button "Next" at bounding box center [309, 174] width 52 height 21
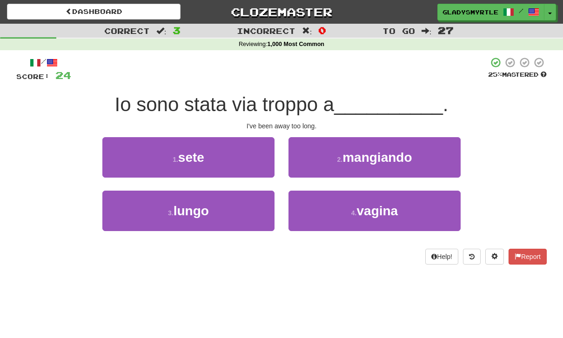
click at [190, 204] on span "lungo" at bounding box center [190, 211] width 35 height 14
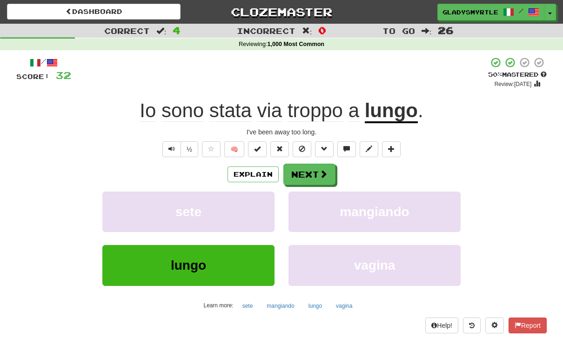
click at [308, 171] on button "Next" at bounding box center [309, 174] width 52 height 21
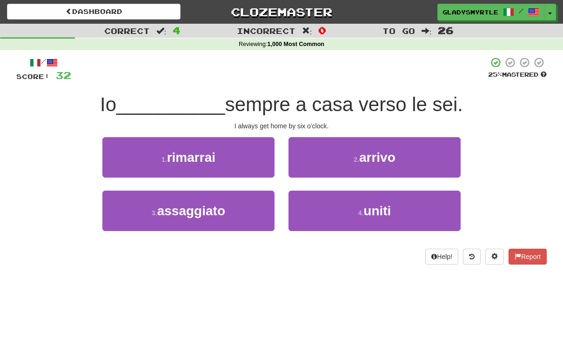
click at [385, 153] on span "arrivo" at bounding box center [377, 157] width 36 height 14
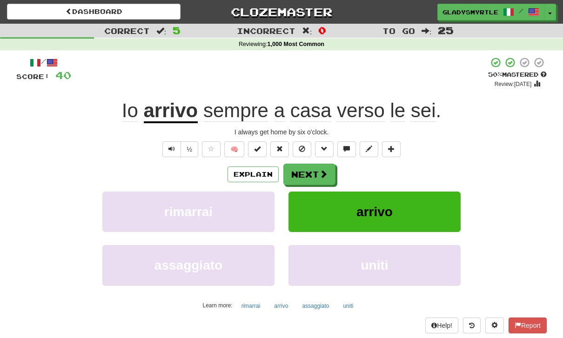
click at [311, 171] on button "Next" at bounding box center [309, 174] width 52 height 21
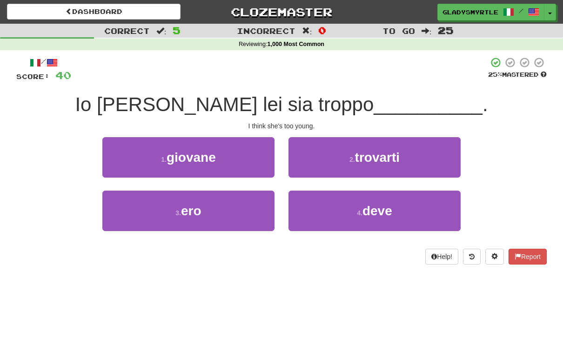
click at [188, 154] on span "giovane" at bounding box center [190, 157] width 49 height 14
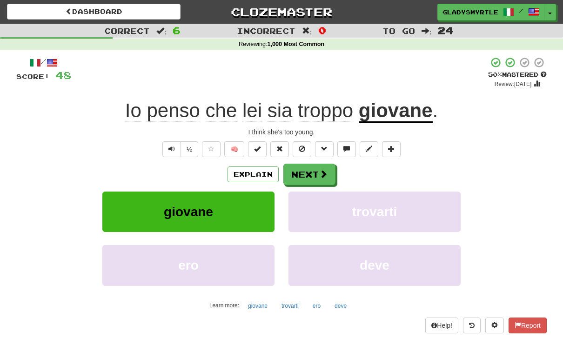
click at [312, 172] on button "Next" at bounding box center [309, 174] width 52 height 21
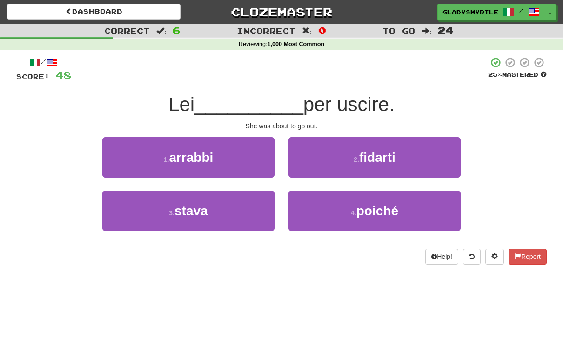
click at [195, 207] on span "stava" at bounding box center [190, 211] width 33 height 14
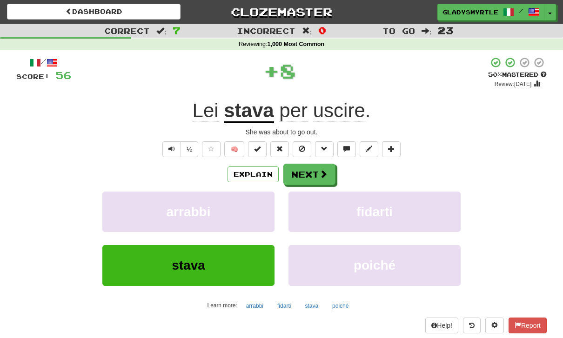
click at [307, 171] on button "Next" at bounding box center [309, 174] width 52 height 21
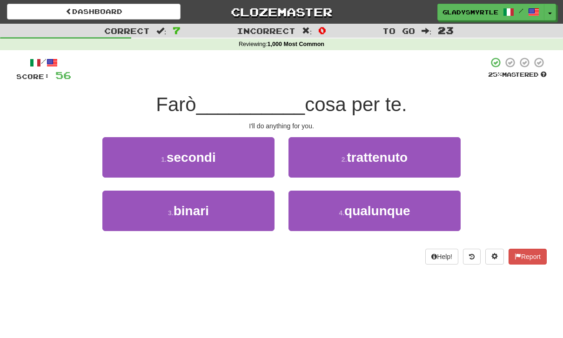
click at [385, 210] on span "qualunque" at bounding box center [377, 211] width 66 height 14
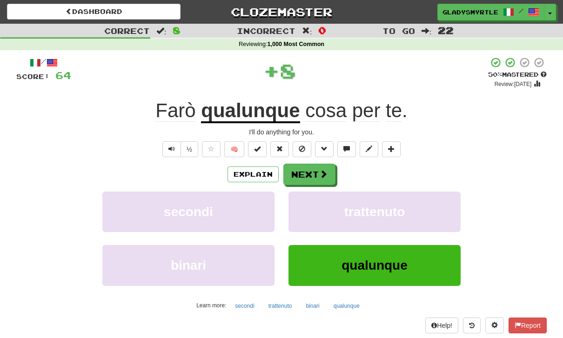
click at [309, 173] on button "Next" at bounding box center [309, 174] width 52 height 21
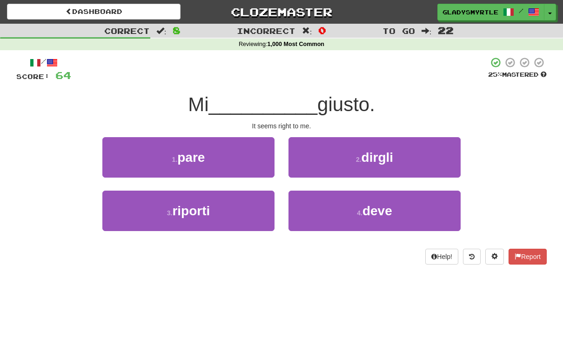
click at [191, 150] on span "pare" at bounding box center [190, 157] width 27 height 14
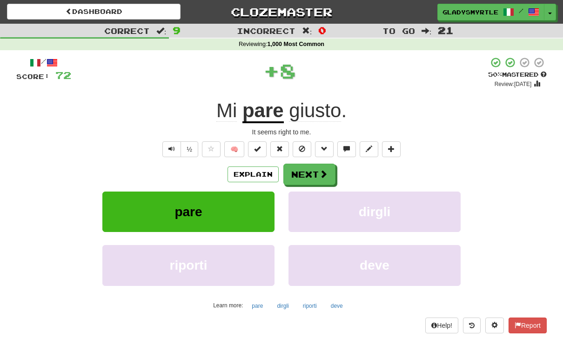
click at [307, 173] on button "Next" at bounding box center [309, 174] width 52 height 21
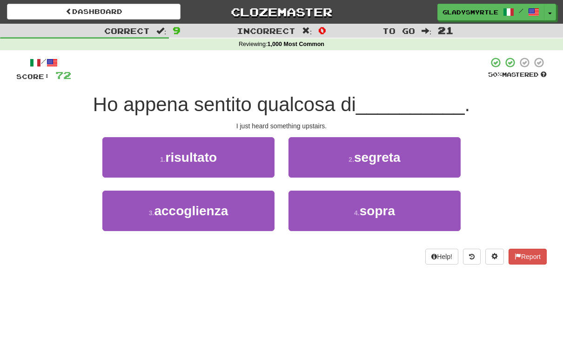
click at [381, 206] on span "sopra" at bounding box center [376, 211] width 35 height 14
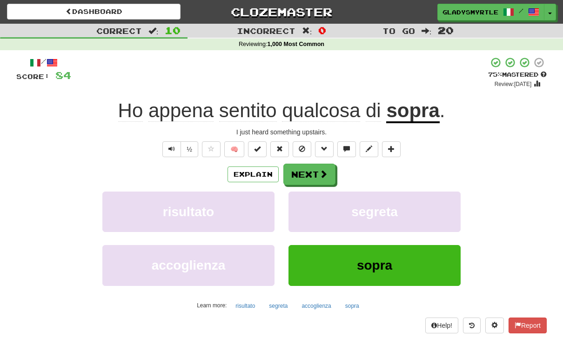
click at [310, 170] on button "Next" at bounding box center [309, 174] width 52 height 21
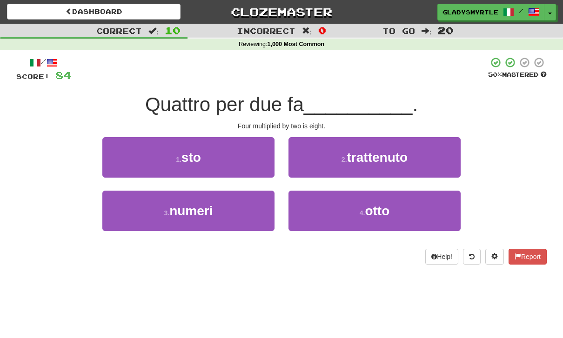
click at [382, 206] on span "otto" at bounding box center [377, 211] width 25 height 14
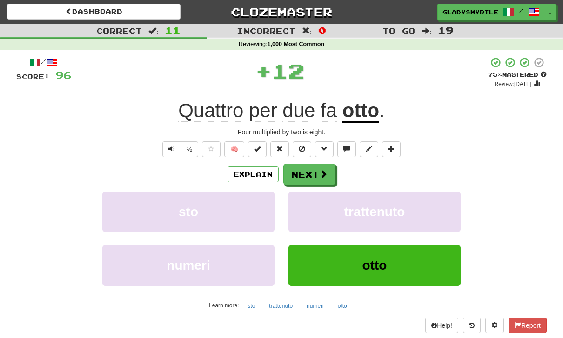
click at [306, 169] on button "Next" at bounding box center [309, 174] width 52 height 21
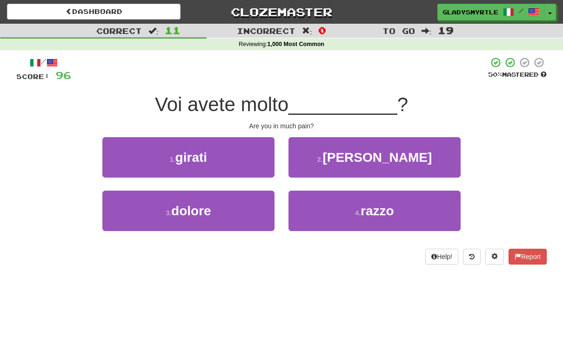
click at [192, 209] on span "dolore" at bounding box center [191, 211] width 40 height 14
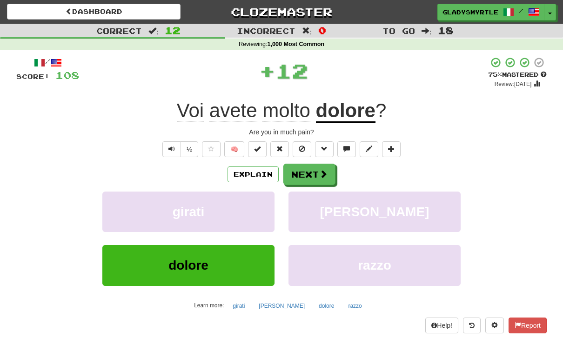
click at [310, 172] on button "Next" at bounding box center [309, 174] width 52 height 21
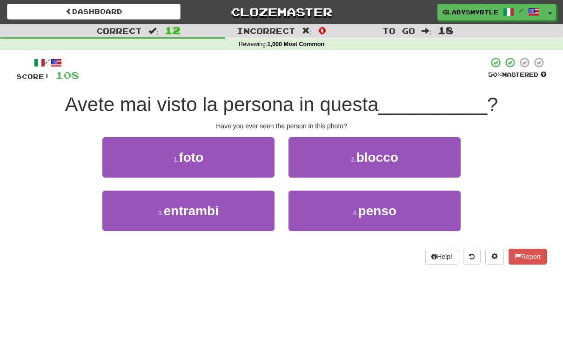
click at [186, 150] on span "foto" at bounding box center [191, 157] width 25 height 14
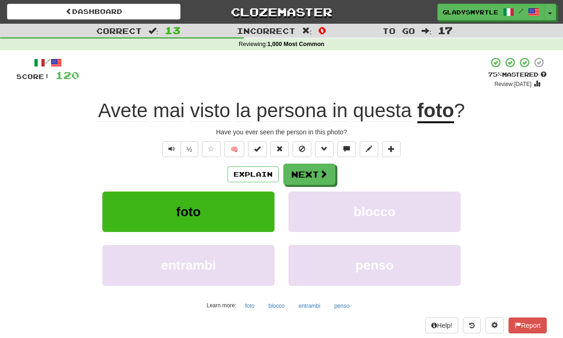
click at [308, 172] on button "Next" at bounding box center [309, 174] width 52 height 21
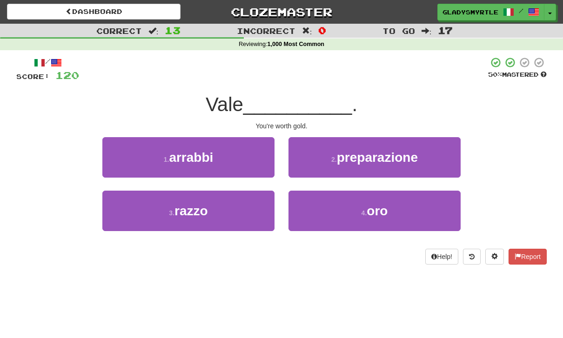
click at [381, 211] on span "oro" at bounding box center [376, 211] width 21 height 14
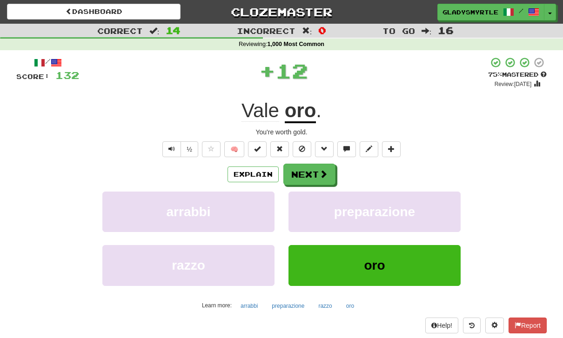
click at [310, 170] on button "Next" at bounding box center [309, 174] width 52 height 21
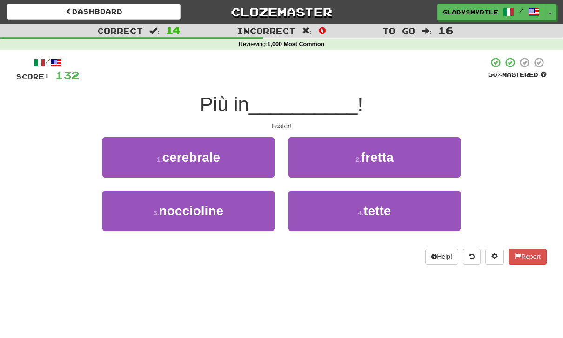
click at [390, 156] on span "fretta" at bounding box center [377, 157] width 33 height 14
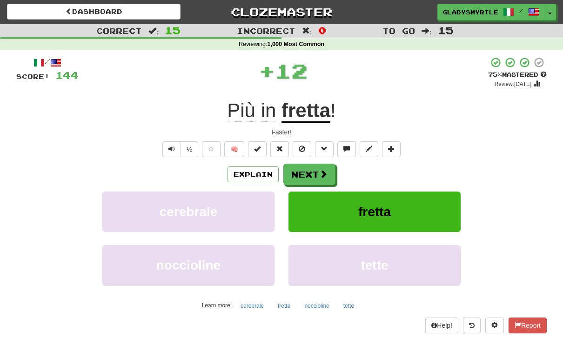
click at [309, 173] on button "Next" at bounding box center [309, 174] width 52 height 21
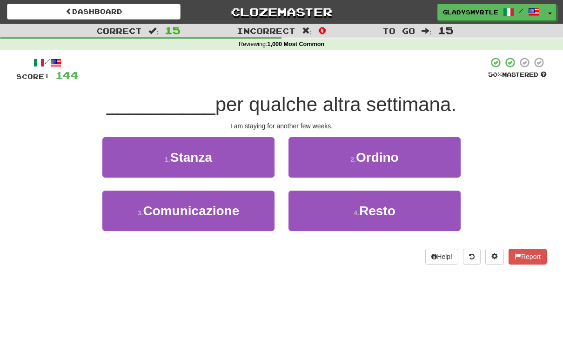
click at [384, 206] on span "Resto" at bounding box center [377, 211] width 36 height 14
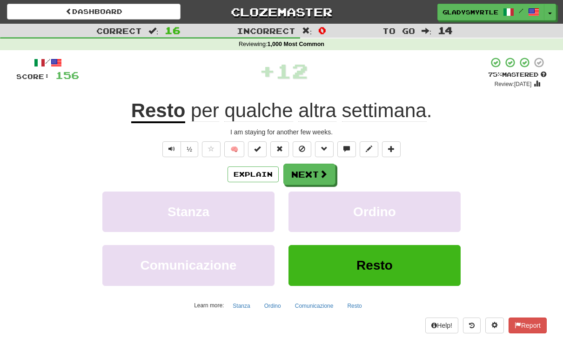
click at [310, 173] on button "Next" at bounding box center [309, 174] width 52 height 21
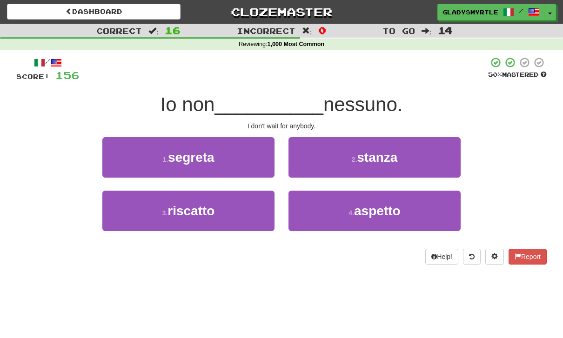
click at [381, 206] on span "aspetto" at bounding box center [377, 211] width 46 height 14
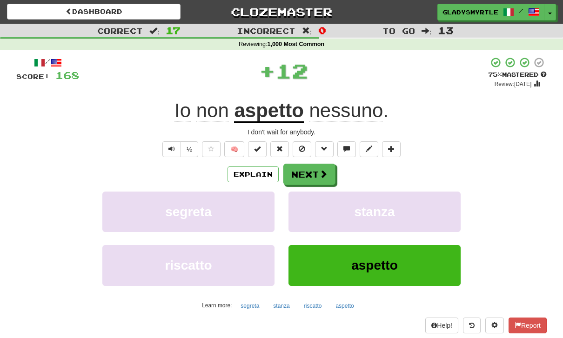
click at [311, 170] on button "Next" at bounding box center [309, 174] width 52 height 21
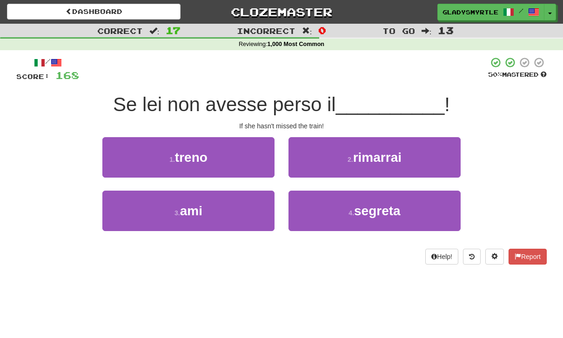
click at [194, 150] on span "treno" at bounding box center [191, 157] width 33 height 14
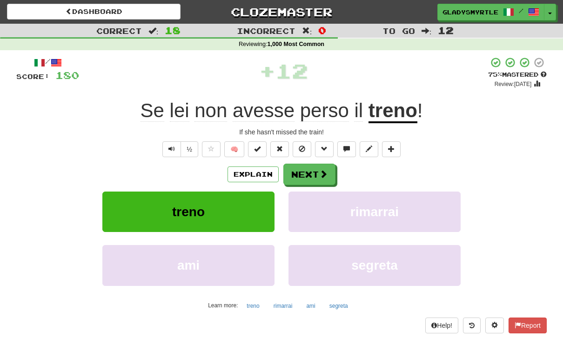
click at [312, 173] on button "Next" at bounding box center [309, 174] width 52 height 21
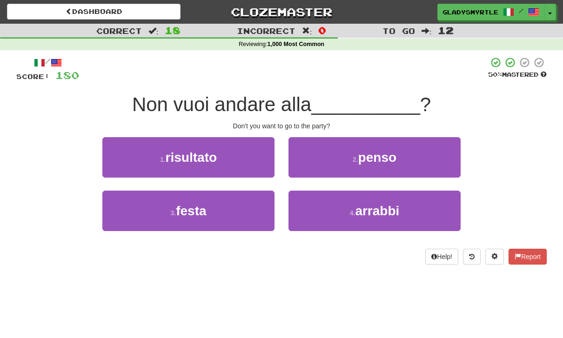
click at [187, 204] on span "festa" at bounding box center [191, 211] width 30 height 14
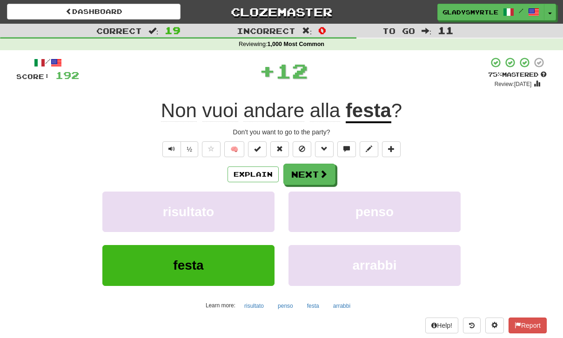
click at [311, 174] on button "Next" at bounding box center [309, 174] width 52 height 21
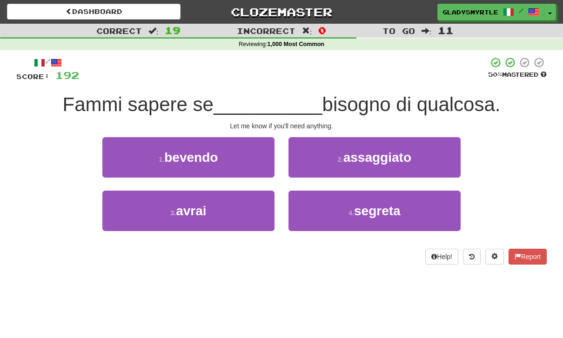
click at [198, 207] on span "avrai" at bounding box center [191, 211] width 30 height 14
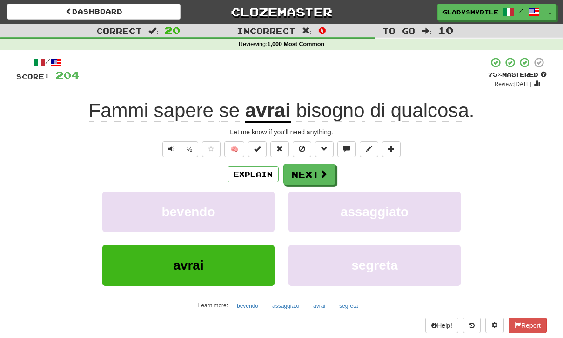
click at [311, 171] on button "Next" at bounding box center [309, 174] width 52 height 21
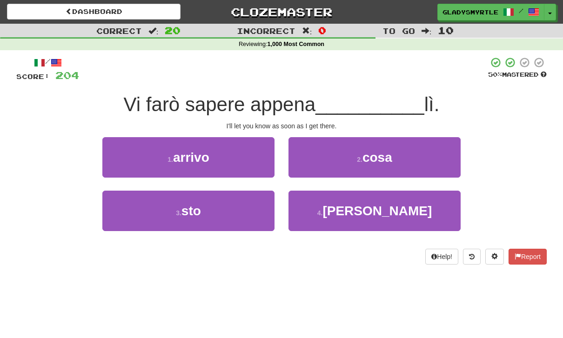
click at [192, 154] on span "arrivo" at bounding box center [191, 157] width 36 height 14
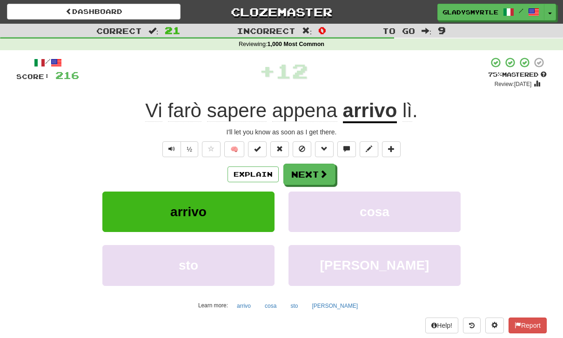
click at [306, 173] on button "Next" at bounding box center [309, 174] width 52 height 21
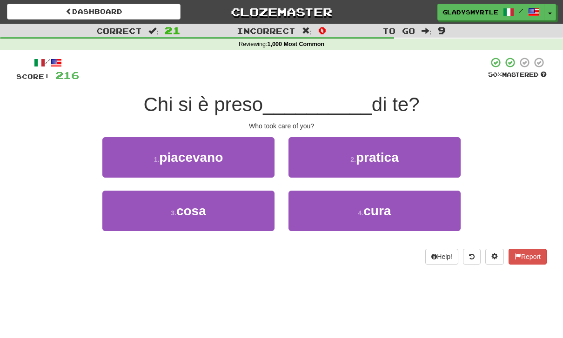
click at [384, 204] on span "cura" at bounding box center [376, 211] width 27 height 14
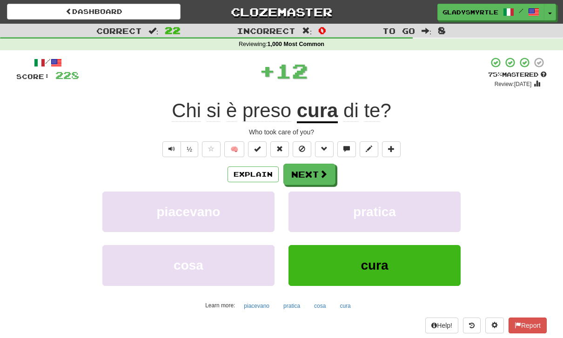
click at [309, 170] on button "Next" at bounding box center [309, 174] width 52 height 21
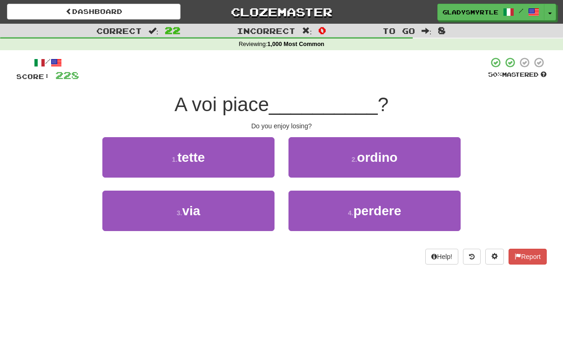
click at [382, 205] on span "perdere" at bounding box center [377, 211] width 48 height 14
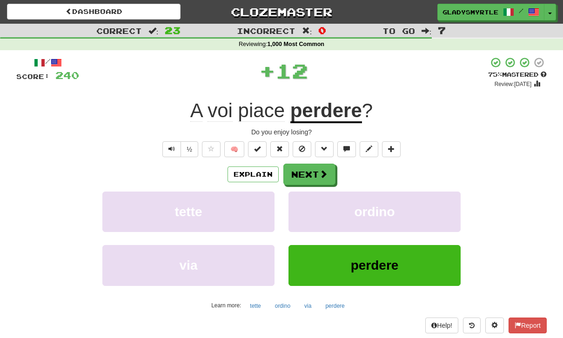
click at [308, 172] on button "Next" at bounding box center [309, 174] width 52 height 21
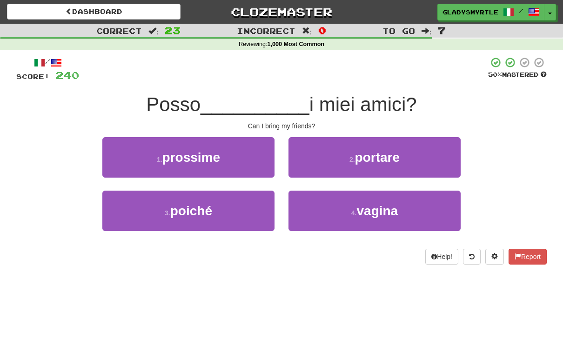
click at [385, 153] on span "portare" at bounding box center [377, 157] width 45 height 14
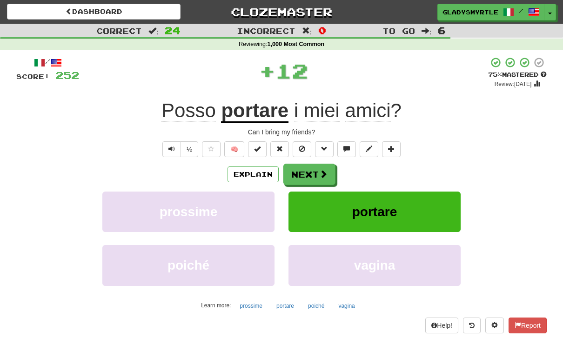
click at [311, 173] on button "Next" at bounding box center [309, 174] width 52 height 21
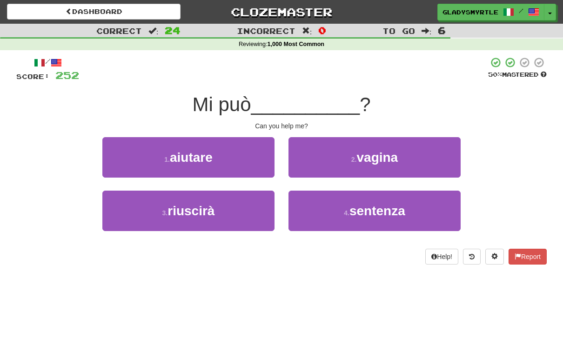
click at [190, 151] on span "aiutare" at bounding box center [191, 157] width 43 height 14
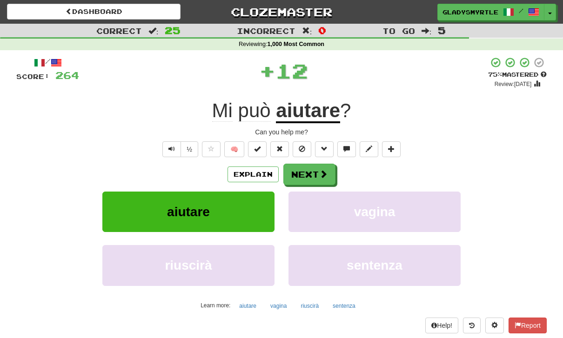
click at [312, 171] on button "Next" at bounding box center [309, 174] width 52 height 21
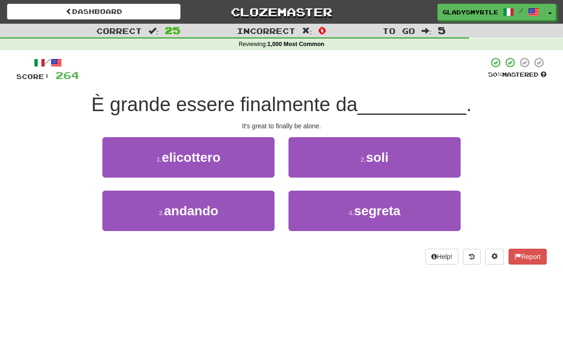
click at [391, 154] on button "2 . soli" at bounding box center [374, 157] width 172 height 40
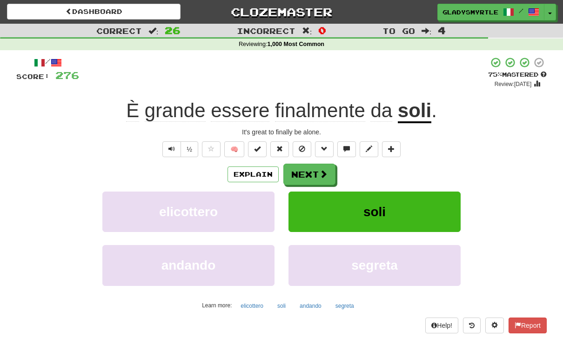
click at [312, 170] on button "Next" at bounding box center [309, 174] width 52 height 21
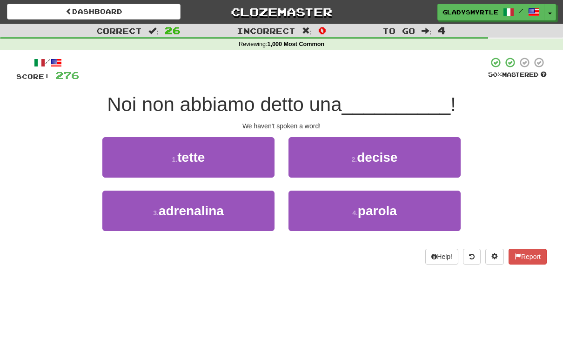
click at [386, 209] on span "parola" at bounding box center [377, 211] width 39 height 14
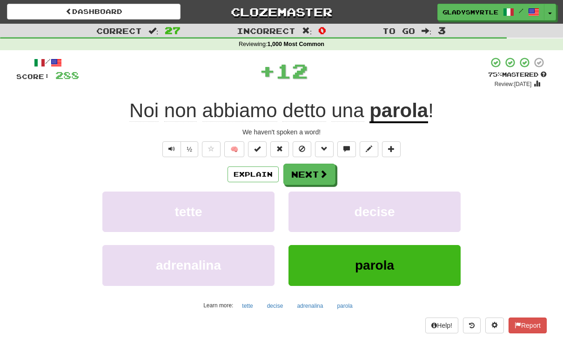
click at [309, 171] on button "Next" at bounding box center [309, 174] width 52 height 21
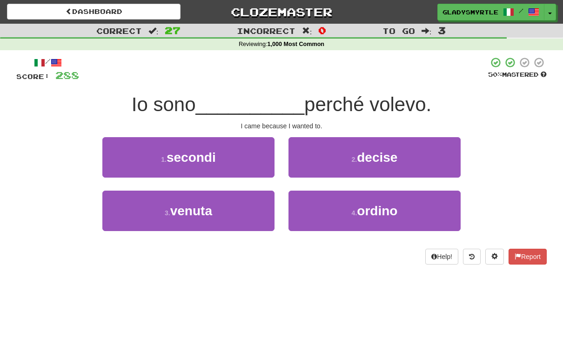
click at [199, 206] on span "venuta" at bounding box center [191, 211] width 42 height 14
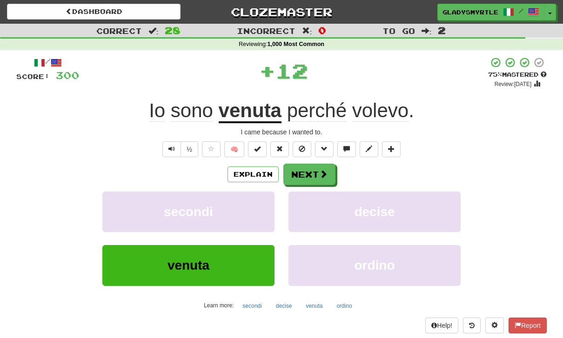
click at [311, 171] on button "Next" at bounding box center [309, 174] width 52 height 21
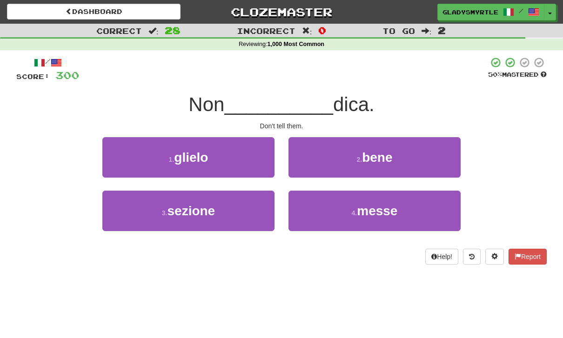
click at [195, 153] on span "glielo" at bounding box center [191, 157] width 34 height 14
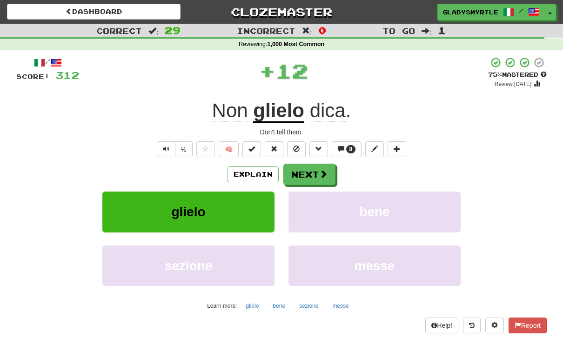
click at [309, 170] on button "Next" at bounding box center [309, 174] width 52 height 21
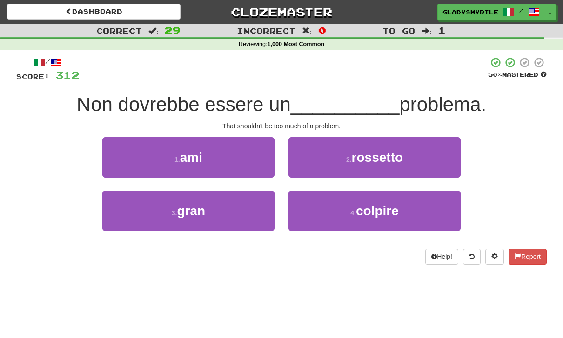
click at [194, 204] on span "gran" at bounding box center [191, 211] width 28 height 14
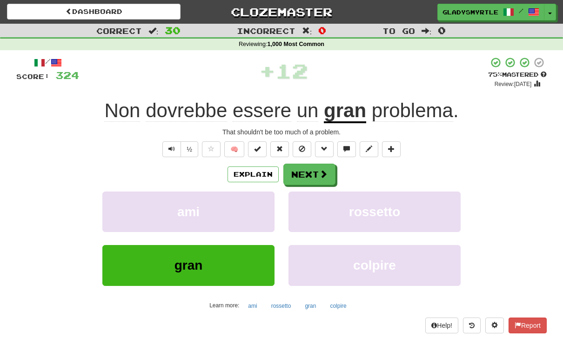
click at [311, 171] on button "Next" at bounding box center [309, 174] width 52 height 21
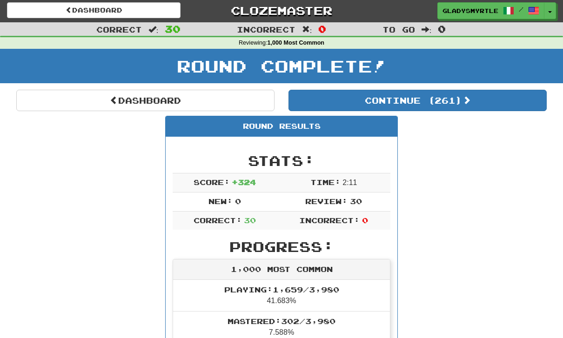
scroll to position [2, 0]
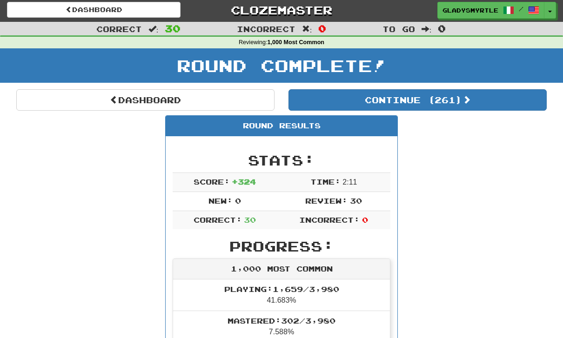
click at [446, 99] on button "Continue ( 261 )" at bounding box center [417, 99] width 258 height 21
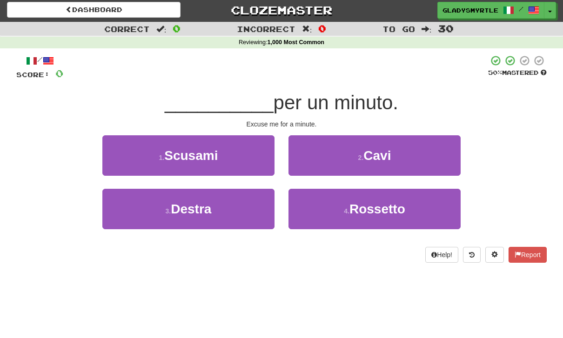
click at [193, 149] on span "Scusami" at bounding box center [190, 155] width 53 height 14
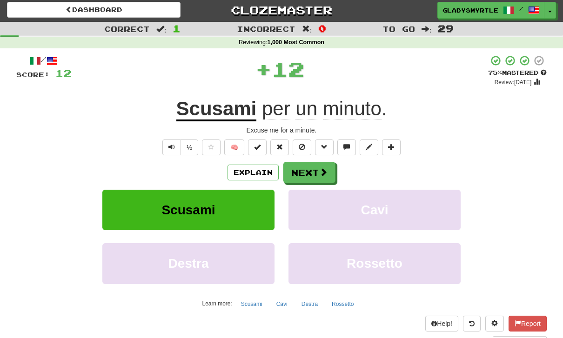
click at [309, 172] on button "Next" at bounding box center [309, 172] width 52 height 21
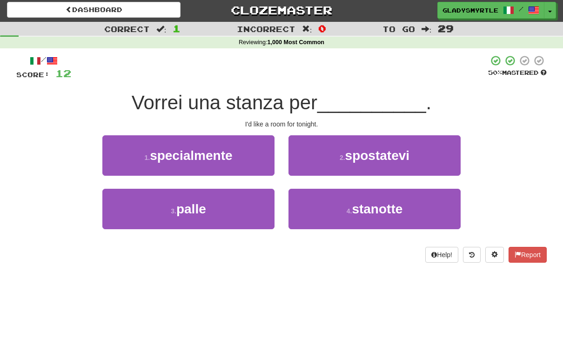
click at [381, 222] on button "4 . stanotte" at bounding box center [374, 209] width 172 height 40
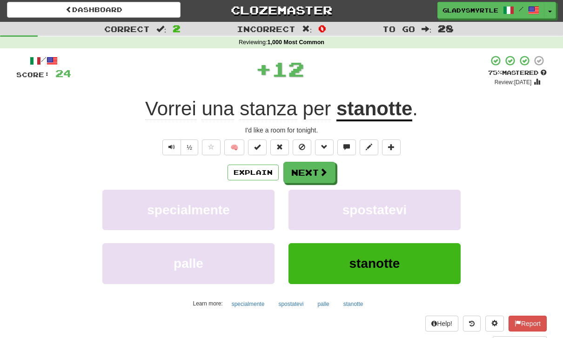
click at [309, 166] on button "Next" at bounding box center [309, 172] width 52 height 21
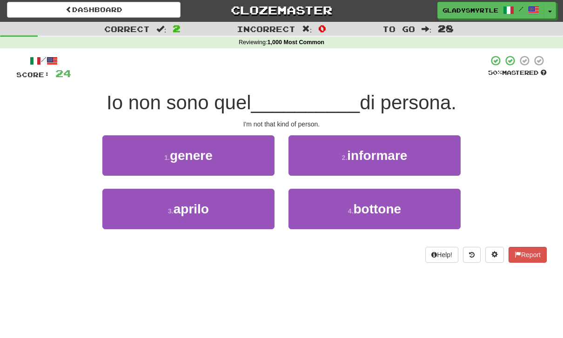
click at [181, 151] on span "genere" at bounding box center [191, 155] width 43 height 14
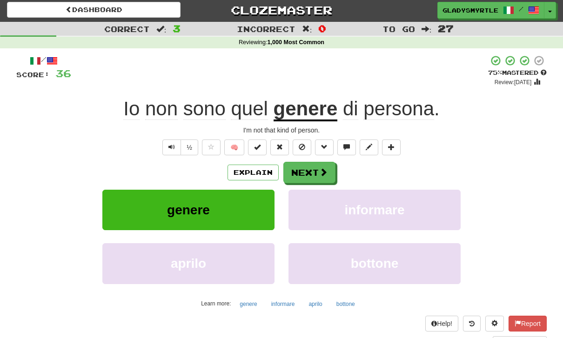
click at [309, 167] on button "Next" at bounding box center [309, 172] width 52 height 21
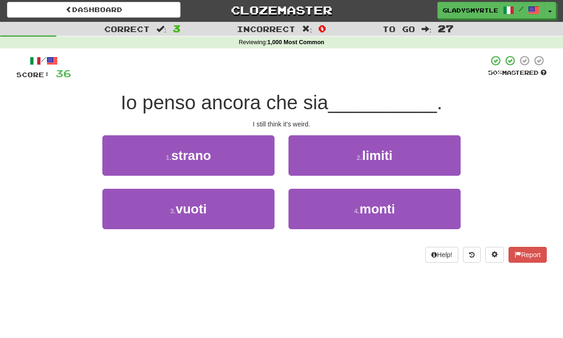
click at [189, 154] on span "strano" at bounding box center [191, 155] width 40 height 14
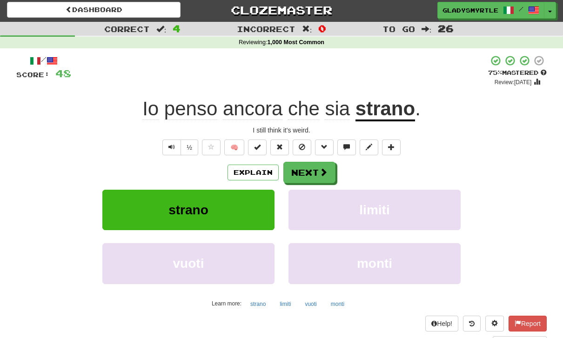
click at [311, 168] on button "Next" at bounding box center [309, 172] width 52 height 21
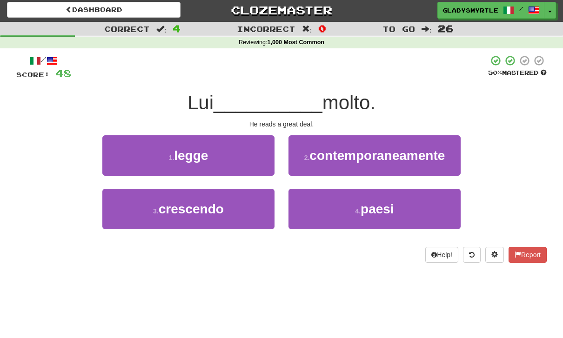
click at [188, 149] on span "legge" at bounding box center [191, 155] width 34 height 14
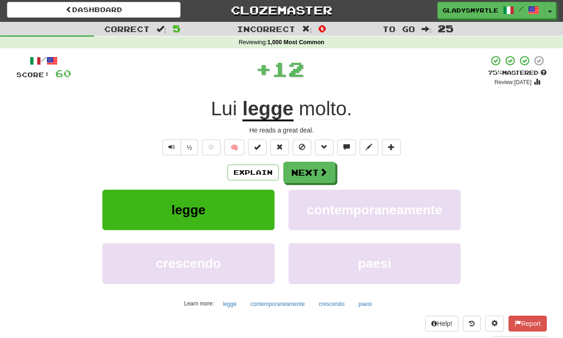
click at [311, 172] on button "Next" at bounding box center [309, 172] width 52 height 21
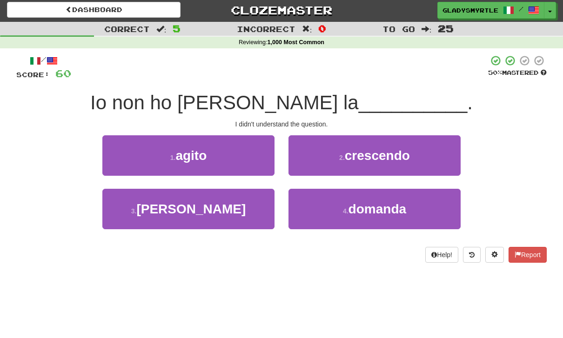
click at [385, 205] on span "domanda" at bounding box center [377, 209] width 58 height 14
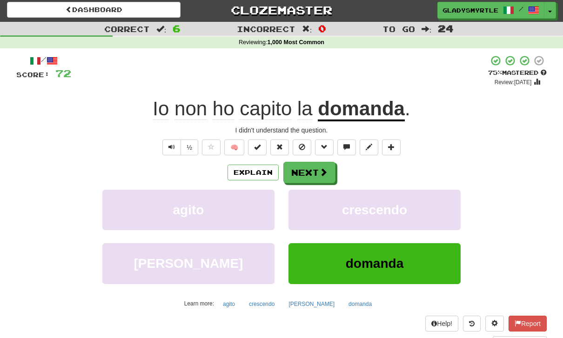
click at [309, 169] on button "Next" at bounding box center [309, 172] width 52 height 21
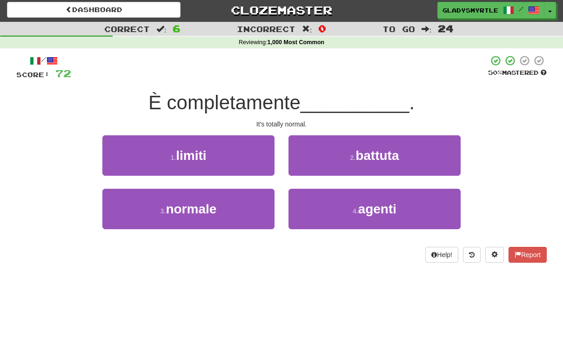
click at [180, 207] on span "normale" at bounding box center [191, 209] width 51 height 14
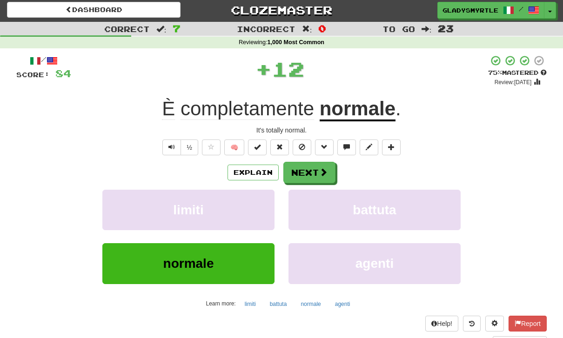
click at [309, 166] on button "Next" at bounding box center [309, 172] width 52 height 21
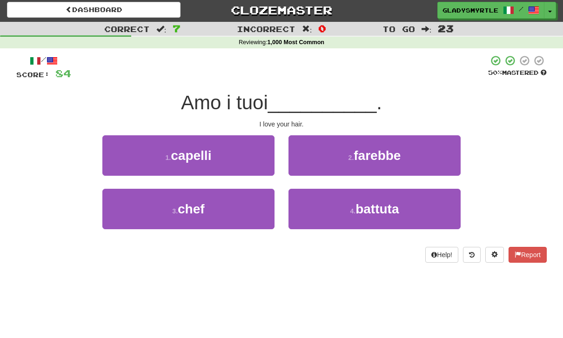
click at [194, 153] on span "capelli" at bounding box center [191, 155] width 40 height 14
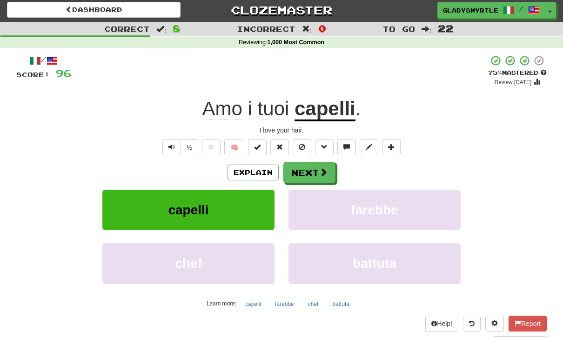
click at [313, 170] on button "Next" at bounding box center [309, 172] width 52 height 21
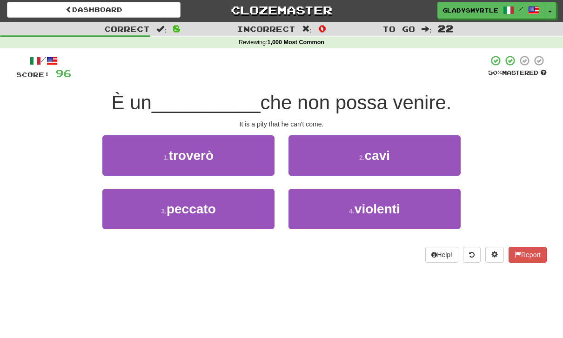
click at [193, 208] on span "peccato" at bounding box center [190, 209] width 49 height 14
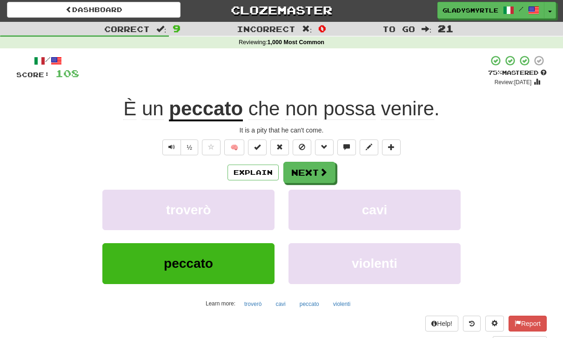
click at [303, 171] on button "Next" at bounding box center [309, 172] width 52 height 21
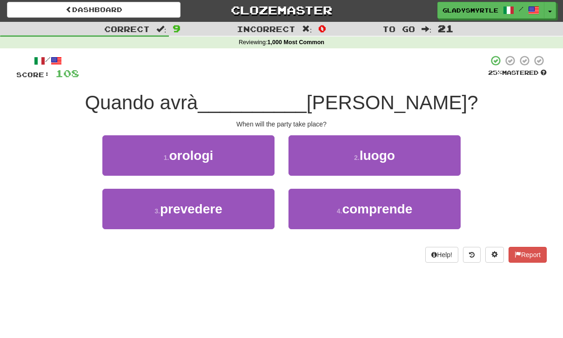
click at [390, 152] on span "luogo" at bounding box center [376, 155] width 35 height 14
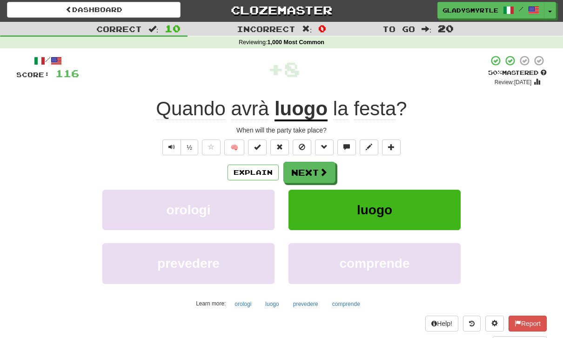
click at [307, 174] on button "Next" at bounding box center [309, 172] width 52 height 21
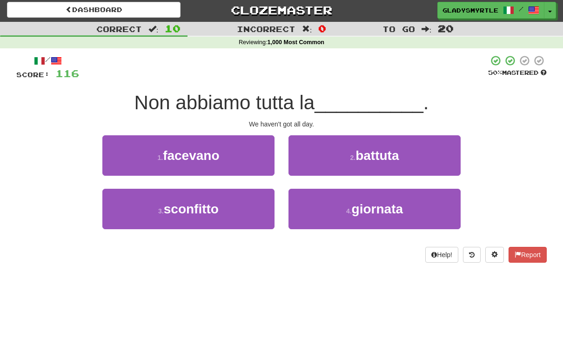
click at [372, 210] on span "giornata" at bounding box center [377, 209] width 51 height 14
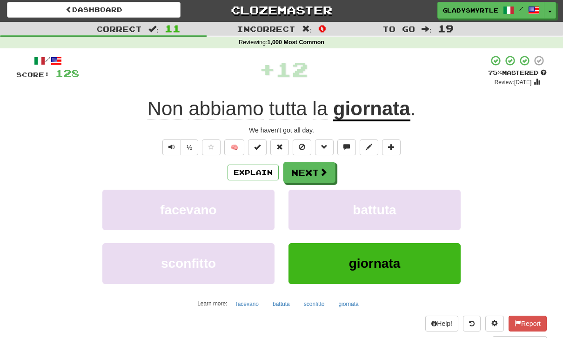
click at [305, 168] on button "Next" at bounding box center [309, 172] width 52 height 21
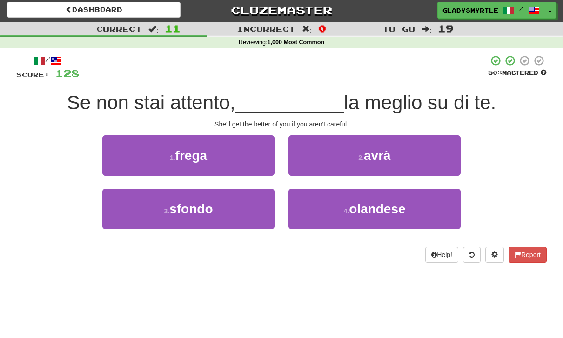
click at [388, 155] on span "avrà" at bounding box center [377, 155] width 27 height 14
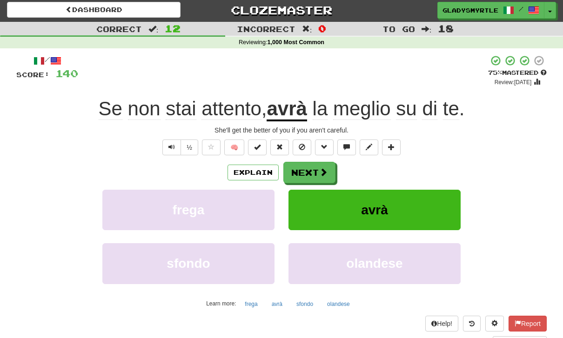
click at [308, 169] on button "Next" at bounding box center [309, 172] width 52 height 21
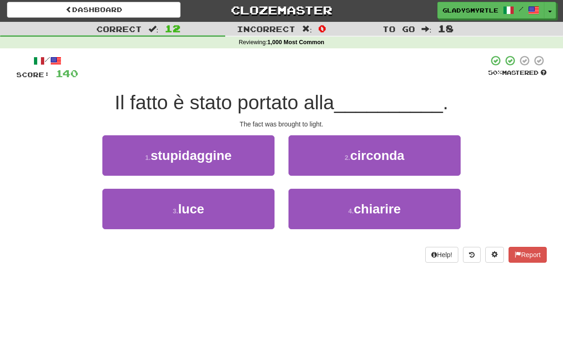
click at [200, 206] on span "luce" at bounding box center [191, 209] width 26 height 14
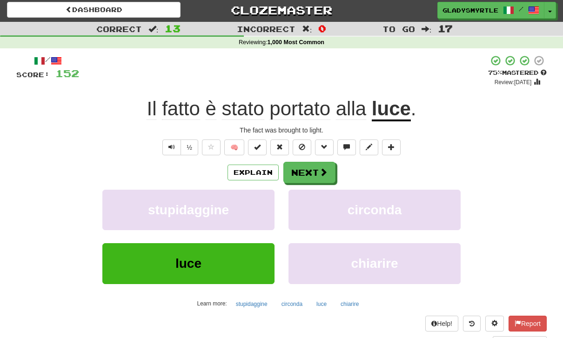
click at [306, 166] on button "Next" at bounding box center [309, 172] width 52 height 21
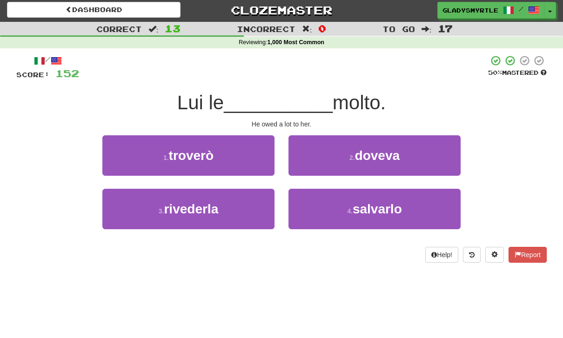
click at [391, 150] on span "doveva" at bounding box center [377, 155] width 45 height 14
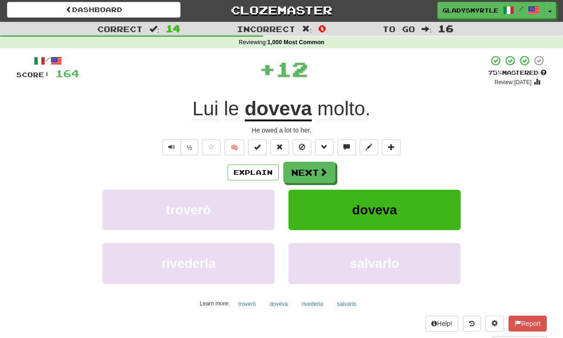
click at [311, 168] on button "Next" at bounding box center [309, 172] width 52 height 21
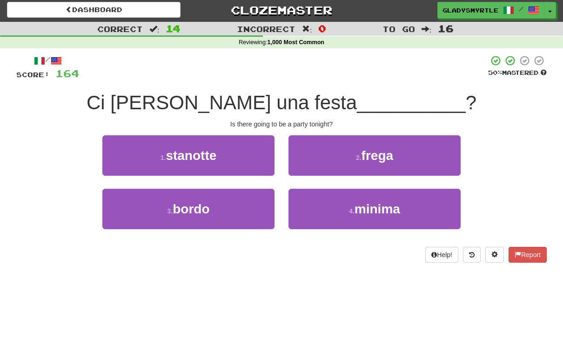
click at [192, 148] on span "stanotte" at bounding box center [191, 155] width 51 height 14
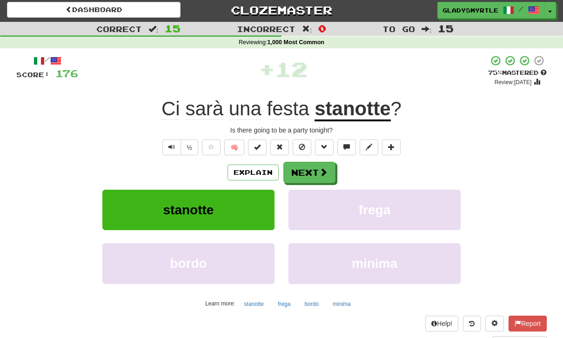
click at [307, 169] on button "Next" at bounding box center [309, 172] width 52 height 21
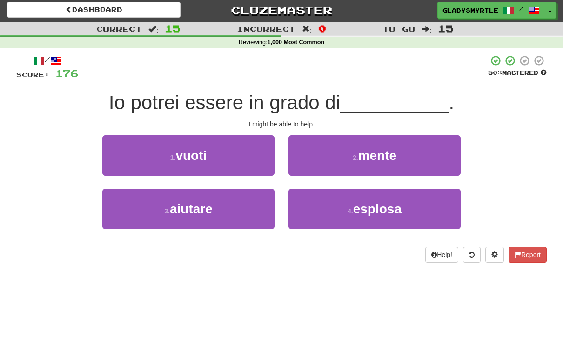
click at [185, 208] on span "aiutare" at bounding box center [191, 209] width 43 height 14
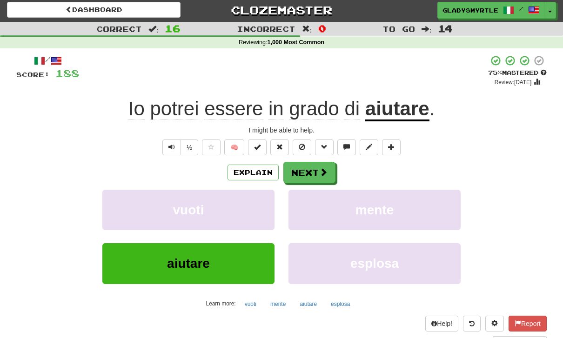
click at [306, 168] on button "Next" at bounding box center [309, 172] width 52 height 21
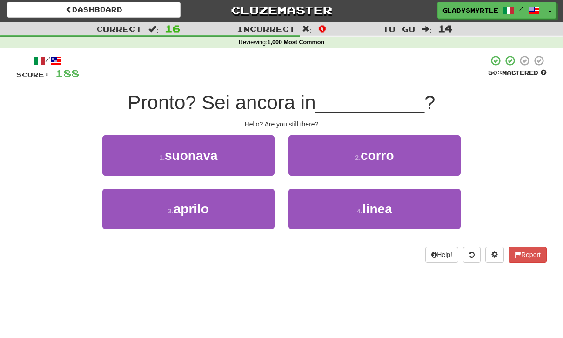
click at [387, 215] on span "linea" at bounding box center [377, 209] width 30 height 14
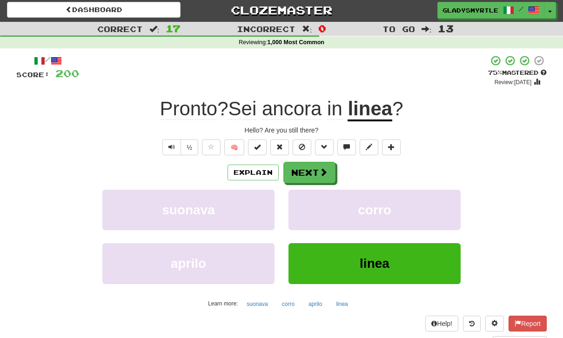
click at [305, 168] on button "Next" at bounding box center [309, 172] width 52 height 21
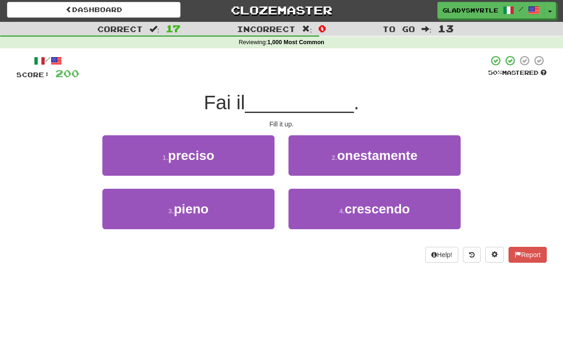
click at [193, 209] on span "pieno" at bounding box center [191, 209] width 35 height 14
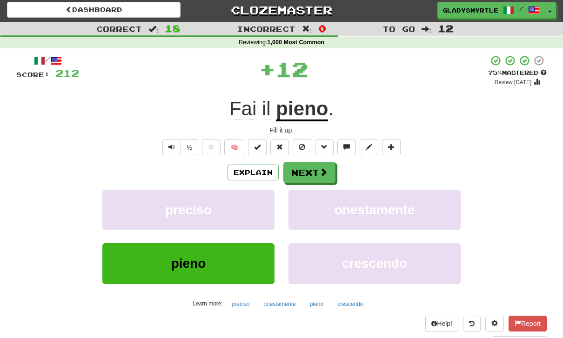
click at [312, 168] on button "Next" at bounding box center [309, 172] width 52 height 21
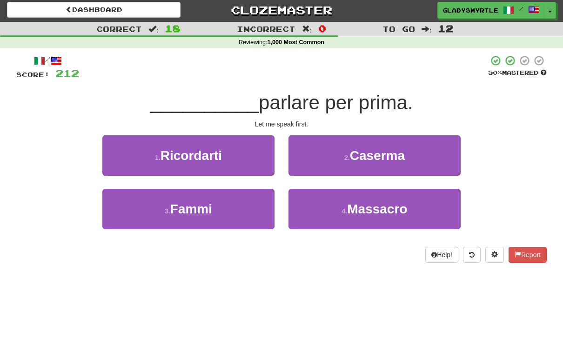
click at [185, 207] on span "Fammi" at bounding box center [191, 209] width 42 height 14
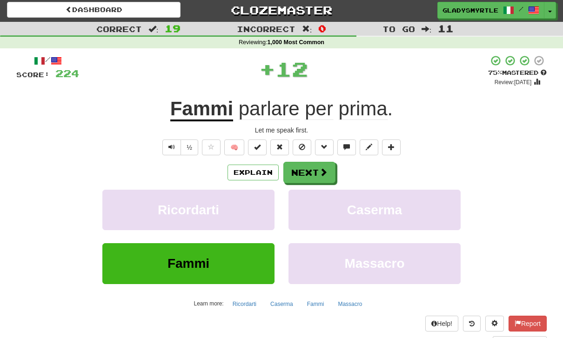
click at [309, 169] on button "Next" at bounding box center [309, 172] width 52 height 21
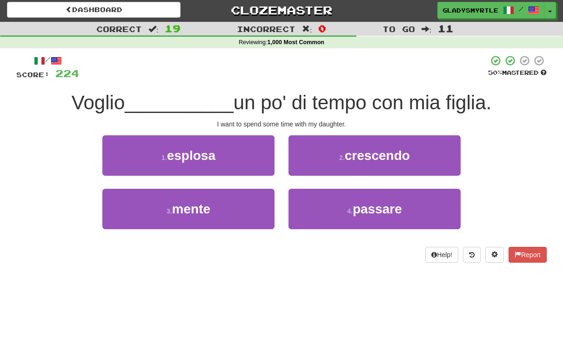
click at [378, 204] on span "passare" at bounding box center [376, 209] width 49 height 14
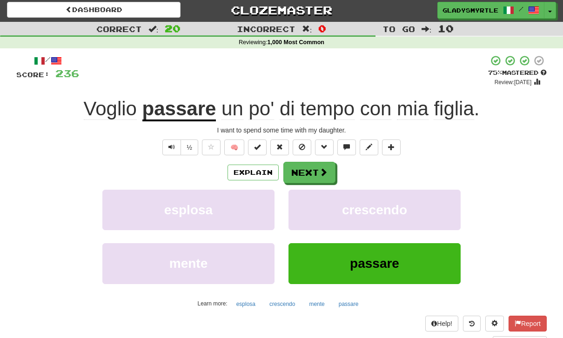
click at [309, 170] on button "Next" at bounding box center [309, 172] width 52 height 21
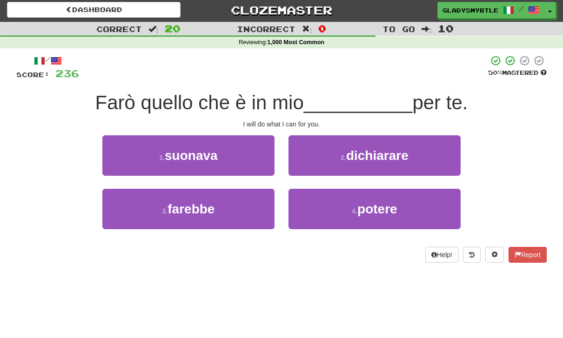
click at [377, 205] on span "potere" at bounding box center [377, 209] width 40 height 14
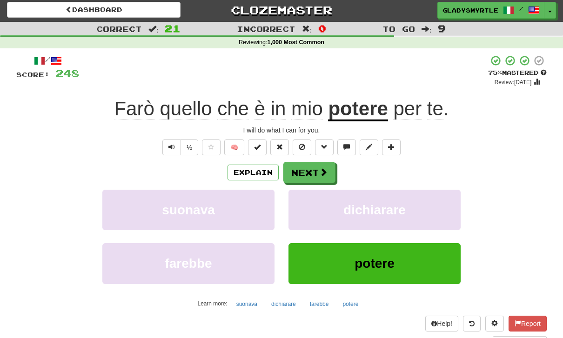
click at [309, 172] on button "Next" at bounding box center [309, 172] width 52 height 21
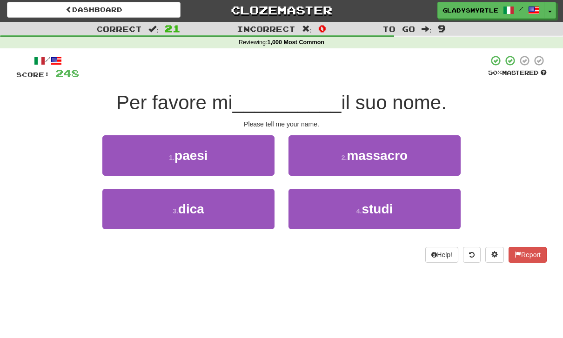
click at [188, 209] on span "dica" at bounding box center [191, 209] width 26 height 14
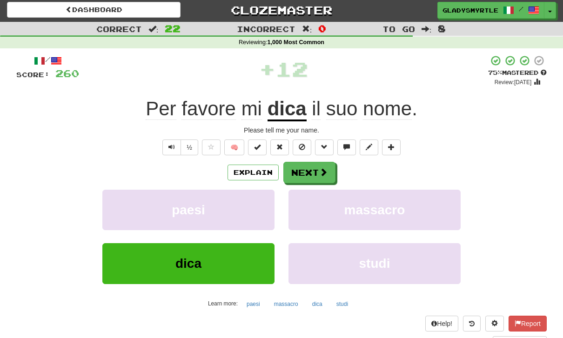
click at [309, 166] on button "Next" at bounding box center [309, 172] width 52 height 21
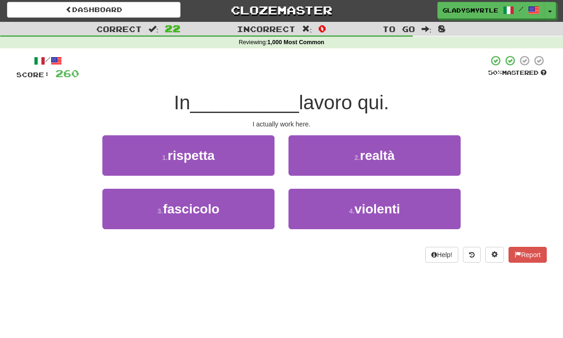
click at [391, 150] on span "realtà" at bounding box center [376, 155] width 35 height 14
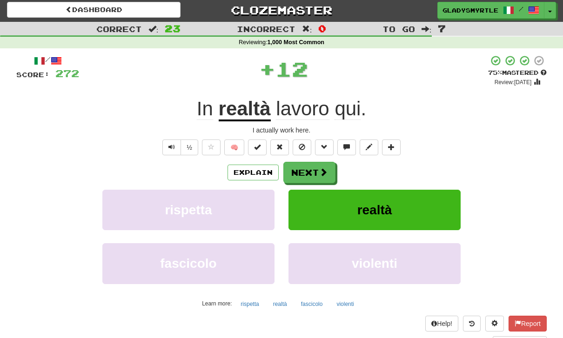
click at [308, 168] on button "Next" at bounding box center [309, 172] width 52 height 21
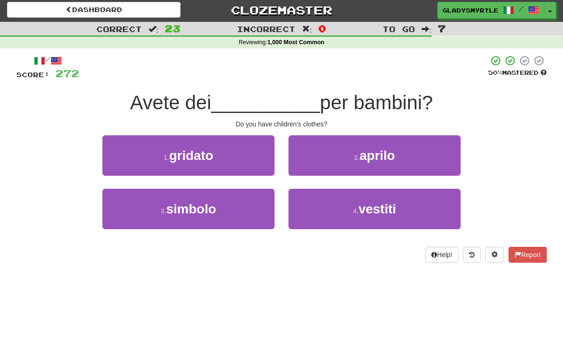
click at [379, 202] on span "vestiti" at bounding box center [377, 209] width 38 height 14
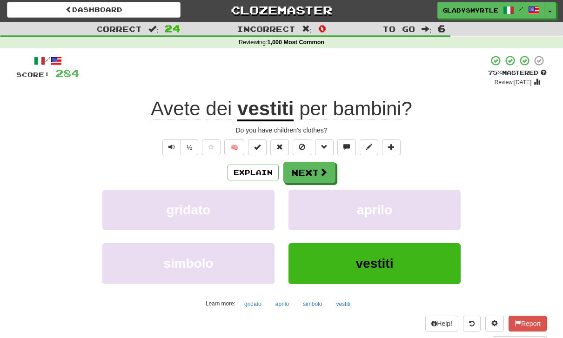
click at [312, 167] on button "Next" at bounding box center [309, 172] width 52 height 21
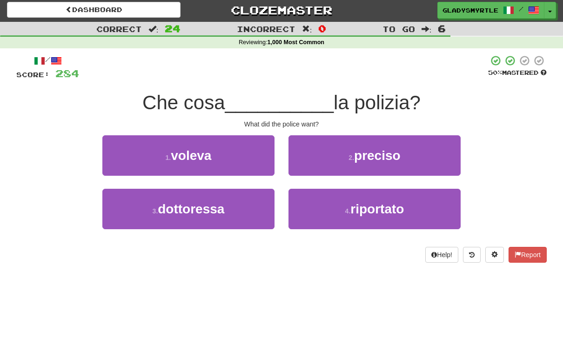
click at [197, 149] on span "voleva" at bounding box center [191, 155] width 40 height 14
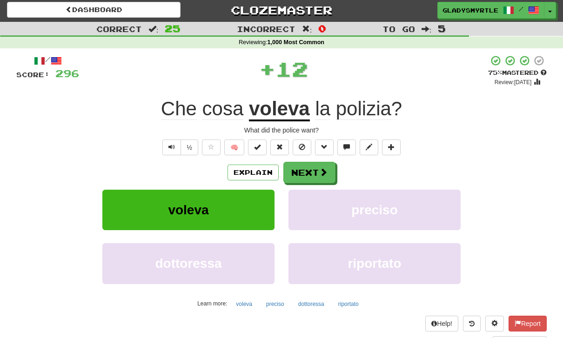
click at [309, 167] on button "Next" at bounding box center [309, 172] width 52 height 21
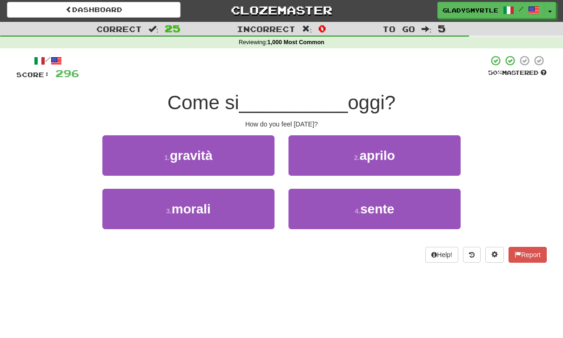
click at [378, 206] on span "sente" at bounding box center [377, 209] width 34 height 14
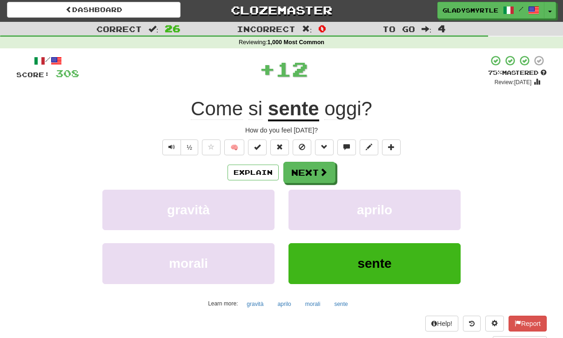
click at [310, 167] on button "Next" at bounding box center [309, 172] width 52 height 21
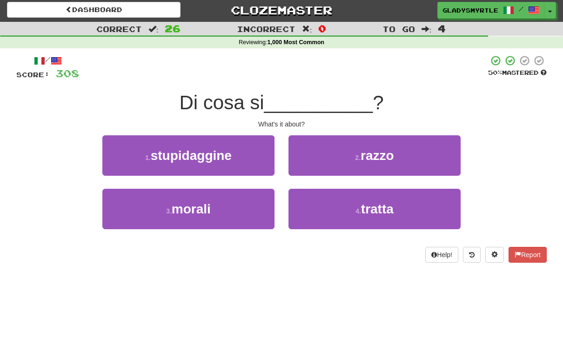
click at [383, 204] on span "tratta" at bounding box center [377, 209] width 33 height 14
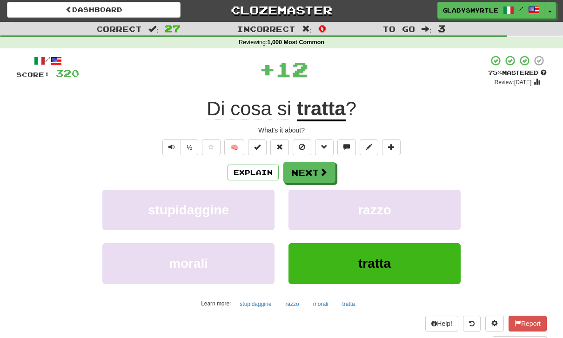
click at [309, 170] on button "Next" at bounding box center [309, 172] width 52 height 21
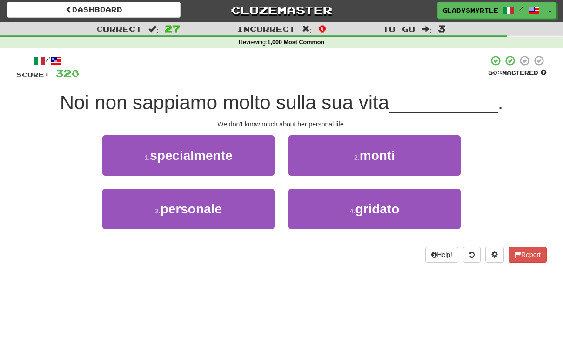
click at [183, 207] on span "personale" at bounding box center [190, 209] width 61 height 14
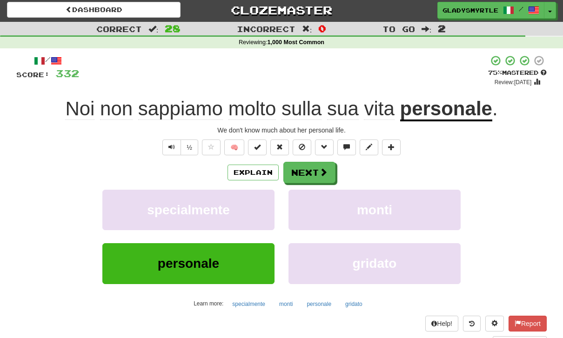
click at [306, 168] on button "Next" at bounding box center [309, 172] width 52 height 21
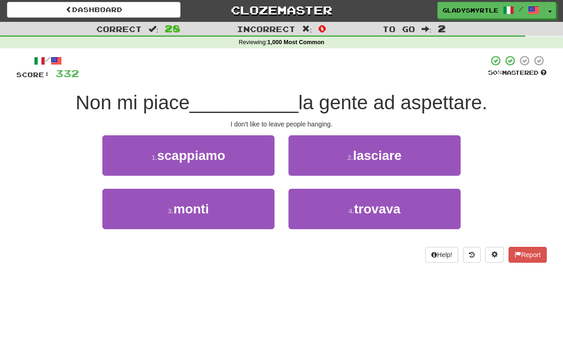
click at [389, 151] on span "lasciare" at bounding box center [377, 155] width 48 height 14
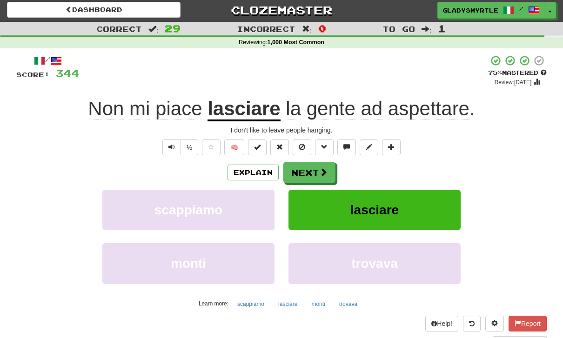
click at [316, 172] on button "Next" at bounding box center [309, 172] width 52 height 21
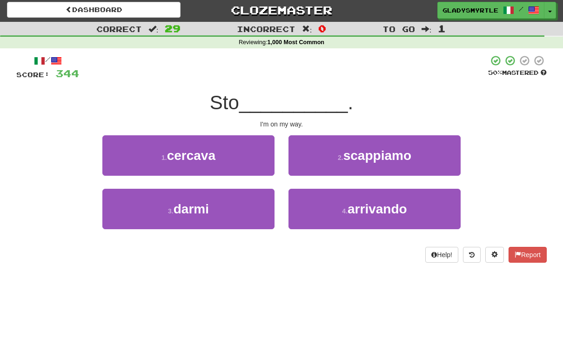
click at [376, 204] on span "arrivando" at bounding box center [377, 209] width 60 height 14
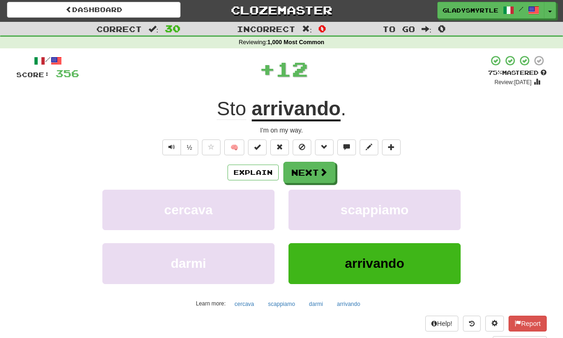
click at [307, 166] on button "Next" at bounding box center [309, 172] width 52 height 21
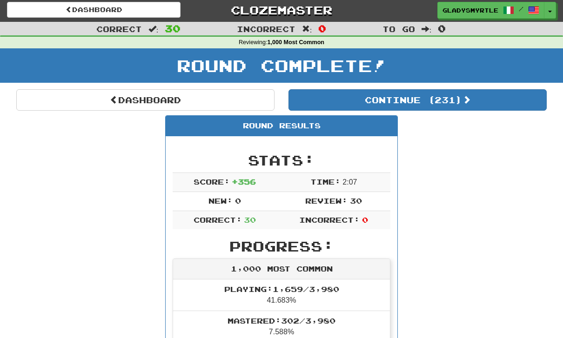
click at [456, 96] on button "Continue ( 231 )" at bounding box center [417, 99] width 258 height 21
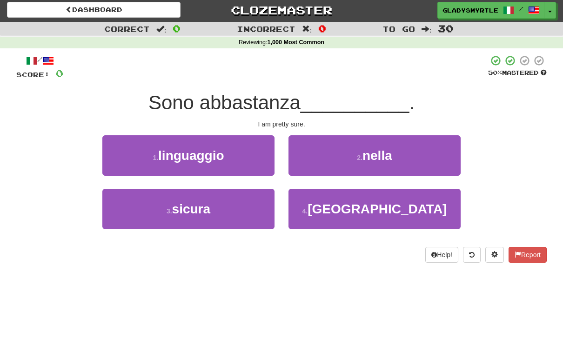
click at [178, 204] on span "sicura" at bounding box center [191, 209] width 39 height 14
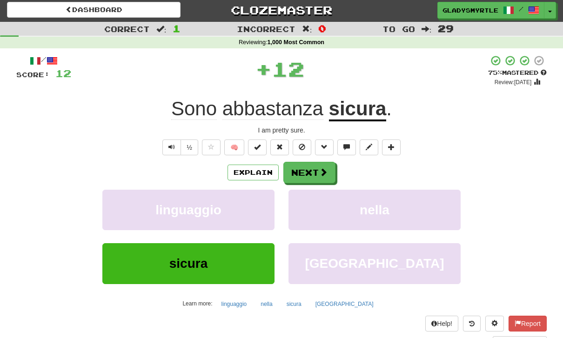
click at [311, 166] on button "Next" at bounding box center [309, 172] width 52 height 21
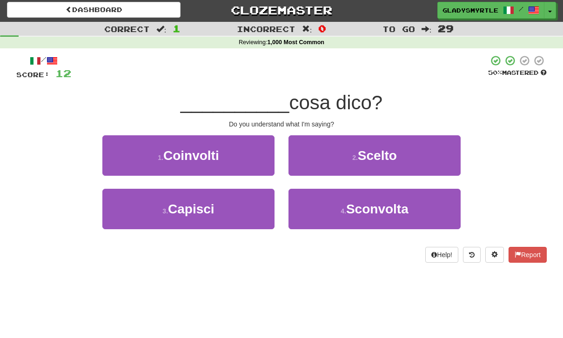
click at [193, 206] on span "Capisci" at bounding box center [191, 209] width 46 height 14
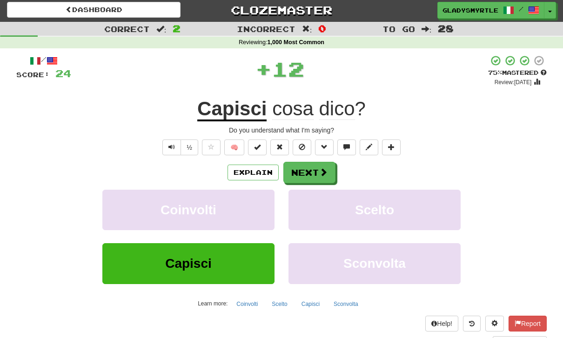
click at [308, 169] on button "Next" at bounding box center [309, 172] width 52 height 21
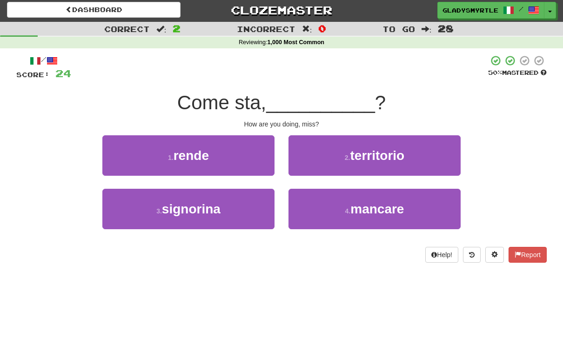
click at [196, 202] on span "signorina" at bounding box center [191, 209] width 59 height 14
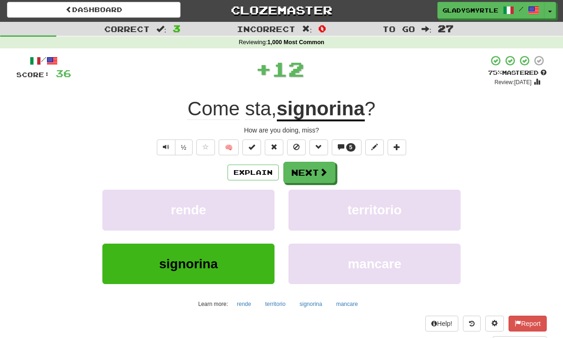
click at [309, 167] on button "Next" at bounding box center [309, 172] width 52 height 21
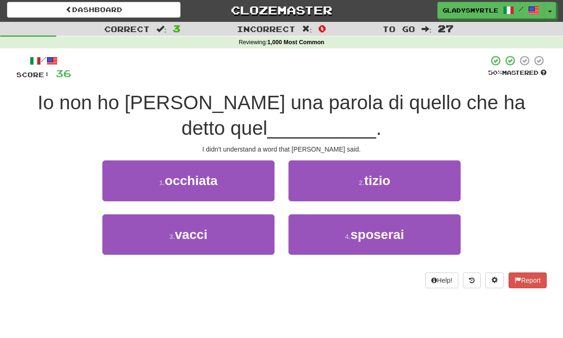
click at [389, 175] on span "tizio" at bounding box center [377, 180] width 26 height 14
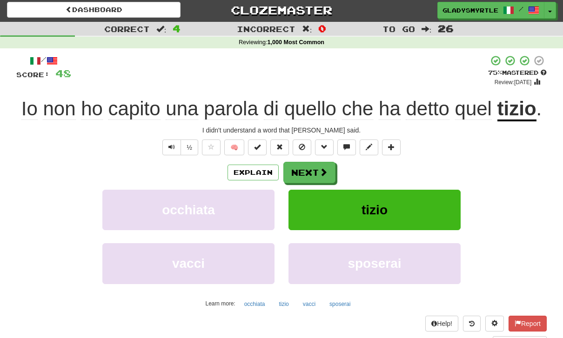
click at [310, 169] on button "Next" at bounding box center [309, 172] width 52 height 21
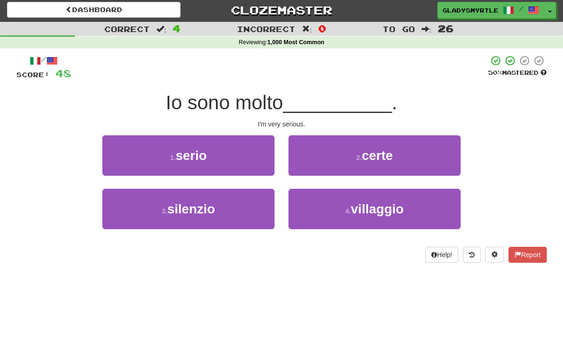
click at [196, 154] on span "serio" at bounding box center [190, 155] width 31 height 14
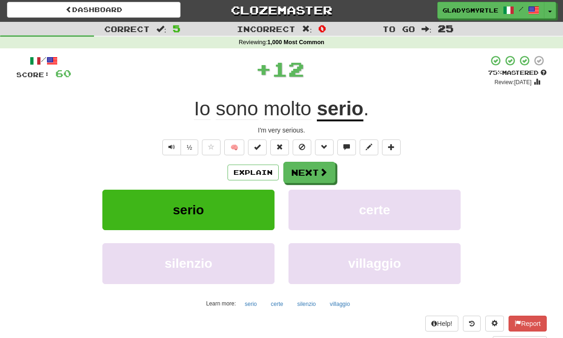
click at [305, 169] on button "Next" at bounding box center [309, 172] width 52 height 21
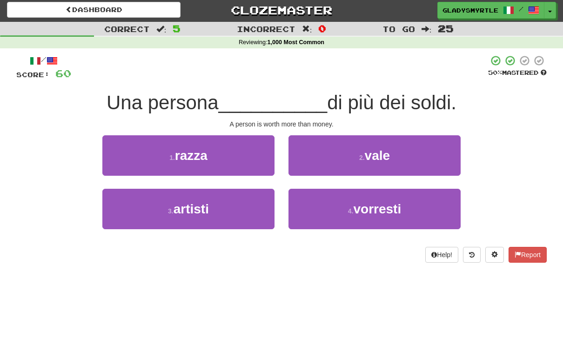
click at [380, 151] on span "vale" at bounding box center [378, 155] width 26 height 14
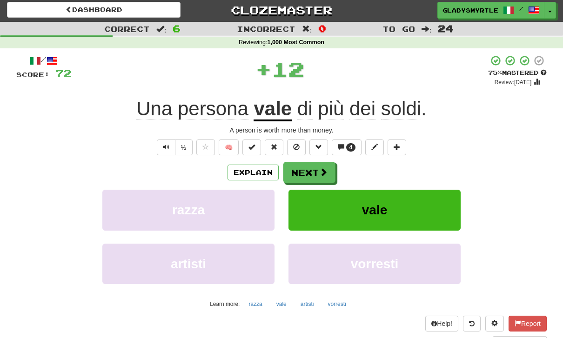
click at [310, 166] on button "Next" at bounding box center [309, 172] width 52 height 21
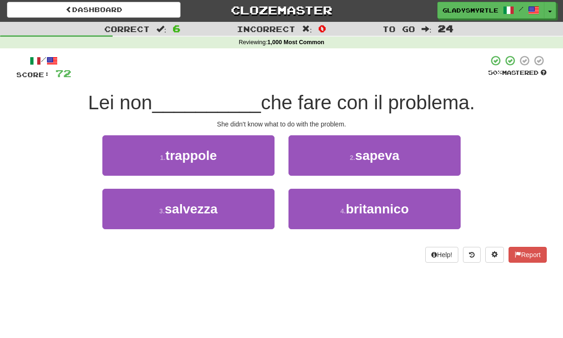
click at [391, 148] on span "sapeva" at bounding box center [377, 155] width 44 height 14
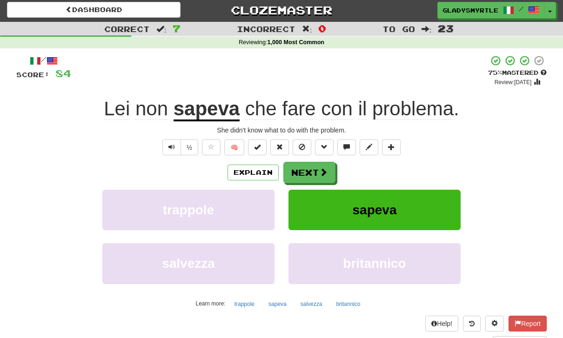
click at [312, 166] on button "Next" at bounding box center [309, 172] width 52 height 21
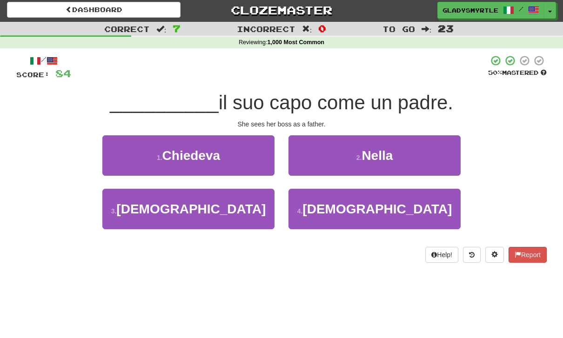
click at [199, 212] on span "Vede" at bounding box center [190, 209] width 149 height 14
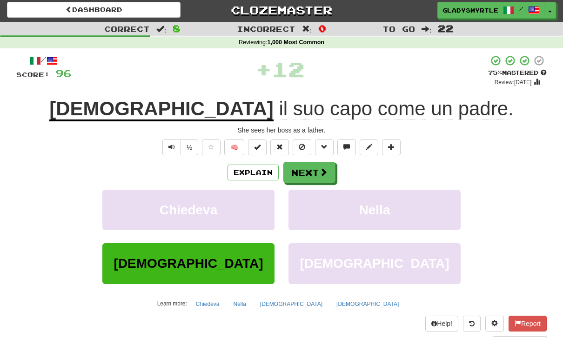
click at [308, 169] on button "Next" at bounding box center [309, 172] width 52 height 21
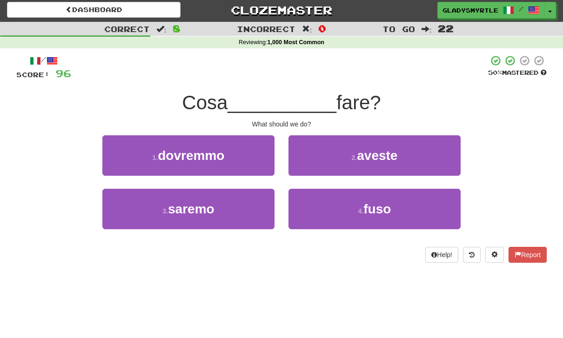
click at [191, 152] on span "dovremmo" at bounding box center [191, 155] width 66 height 14
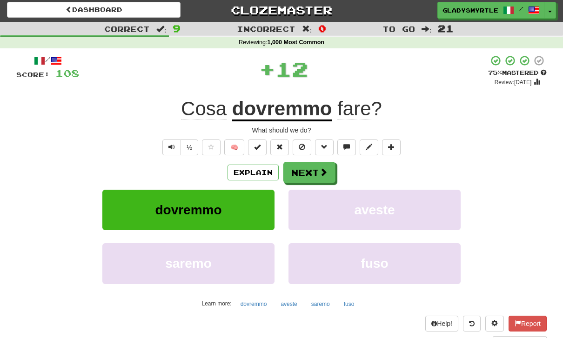
click at [311, 166] on button "Next" at bounding box center [309, 172] width 52 height 21
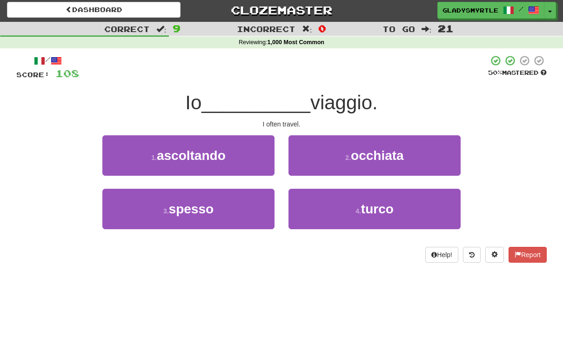
click at [196, 209] on span "spesso" at bounding box center [191, 209] width 45 height 14
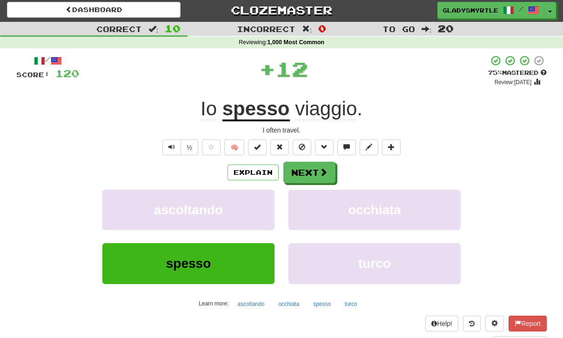
click at [310, 166] on button "Next" at bounding box center [309, 172] width 52 height 21
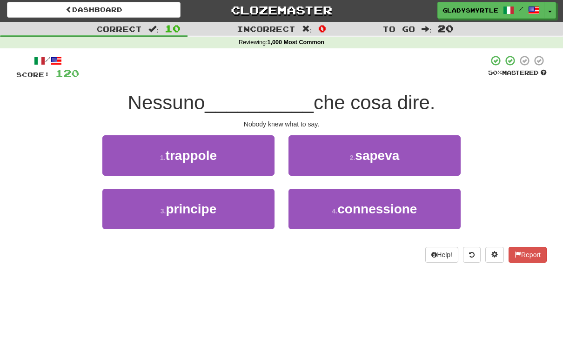
click at [381, 150] on span "sapeva" at bounding box center [377, 155] width 44 height 14
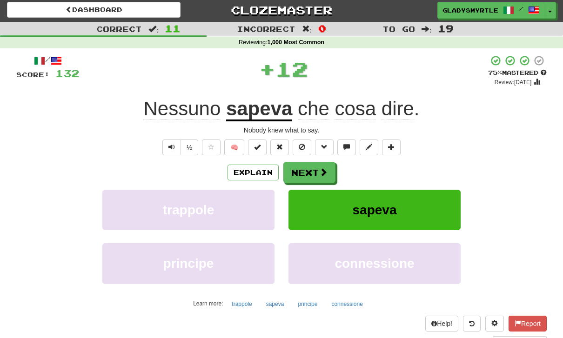
click at [311, 169] on button "Next" at bounding box center [309, 172] width 52 height 21
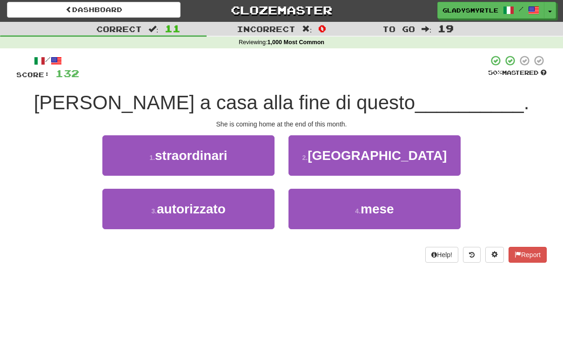
click at [381, 206] on span "mese" at bounding box center [376, 209] width 33 height 14
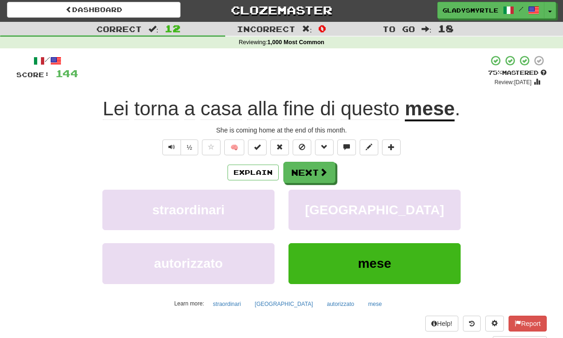
click at [312, 170] on button "Next" at bounding box center [309, 172] width 52 height 21
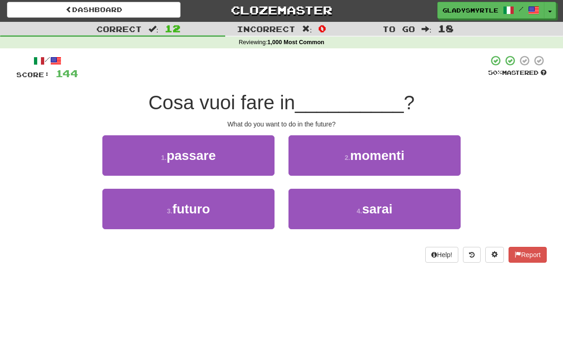
click at [191, 204] on span "futuro" at bounding box center [191, 209] width 38 height 14
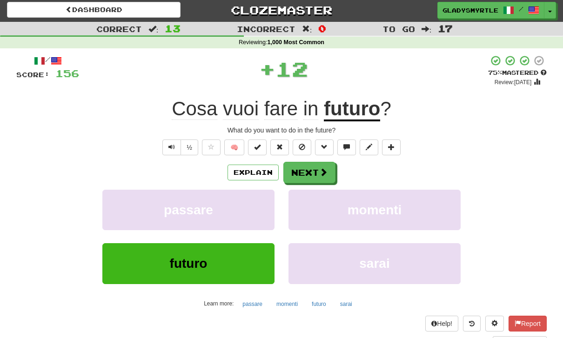
click at [309, 167] on button "Next" at bounding box center [309, 172] width 52 height 21
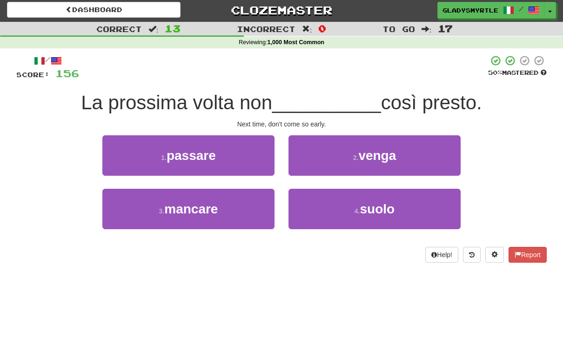
click at [383, 148] on span "venga" at bounding box center [377, 155] width 38 height 14
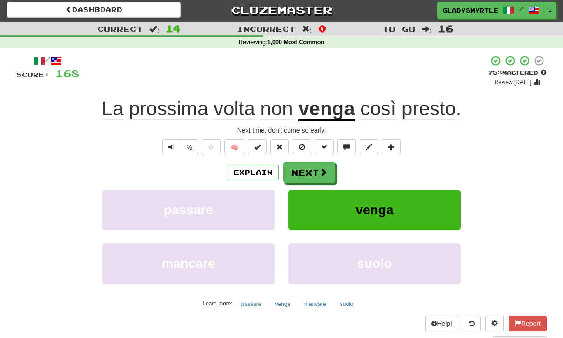
click at [310, 168] on button "Next" at bounding box center [309, 172] width 52 height 21
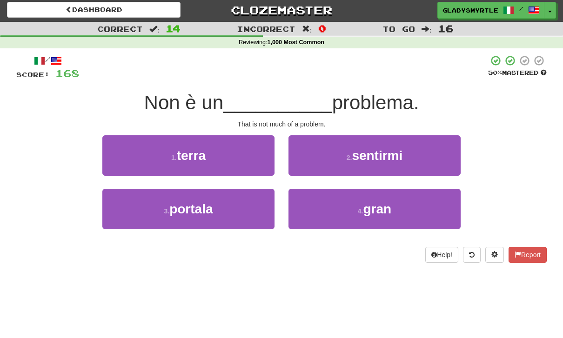
click at [385, 203] on span "gran" at bounding box center [377, 209] width 28 height 14
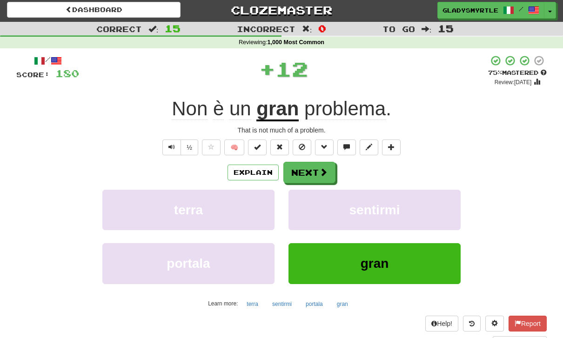
click at [314, 172] on button "Next" at bounding box center [309, 172] width 52 height 21
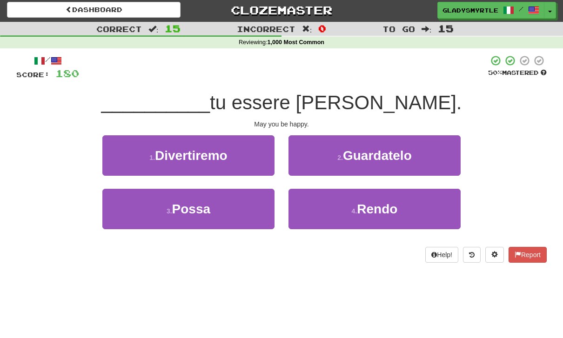
click at [195, 207] on span "Possa" at bounding box center [191, 209] width 39 height 14
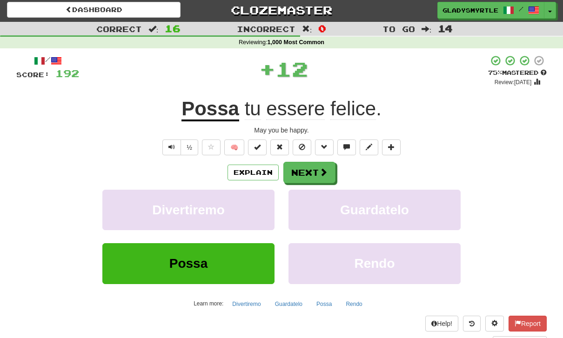
click at [308, 170] on button "Next" at bounding box center [309, 172] width 52 height 21
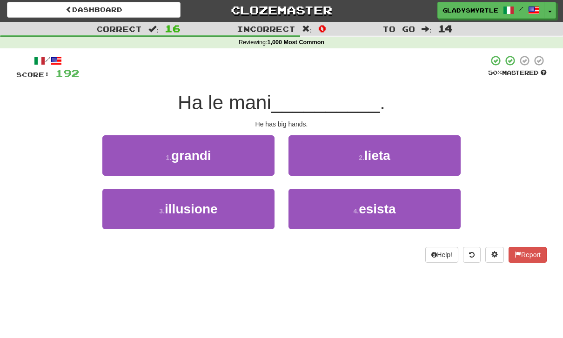
click at [196, 152] on span "grandi" at bounding box center [191, 155] width 40 height 14
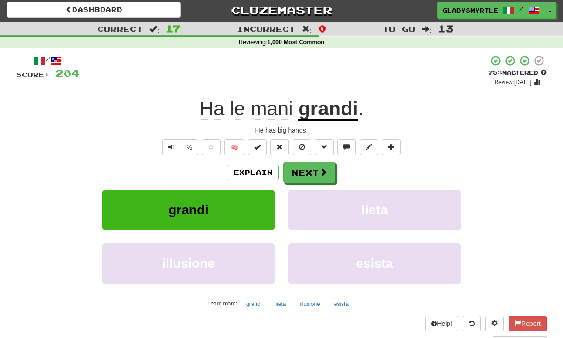
click at [308, 168] on button "Next" at bounding box center [309, 172] width 52 height 21
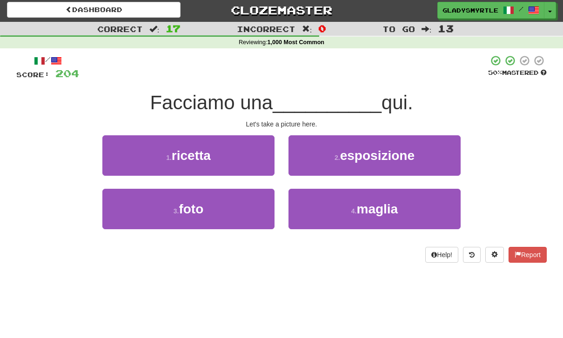
click at [190, 206] on span "foto" at bounding box center [191, 209] width 25 height 14
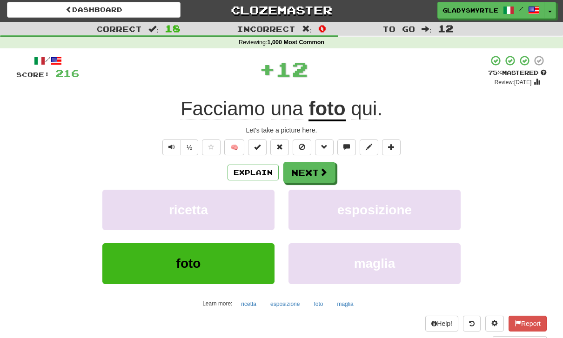
click at [312, 171] on button "Next" at bounding box center [309, 172] width 52 height 21
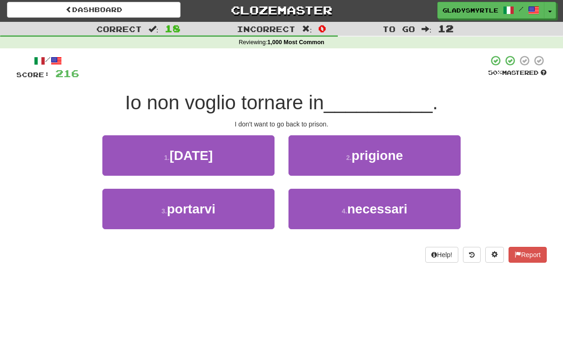
click at [385, 148] on span "prigione" at bounding box center [377, 155] width 51 height 14
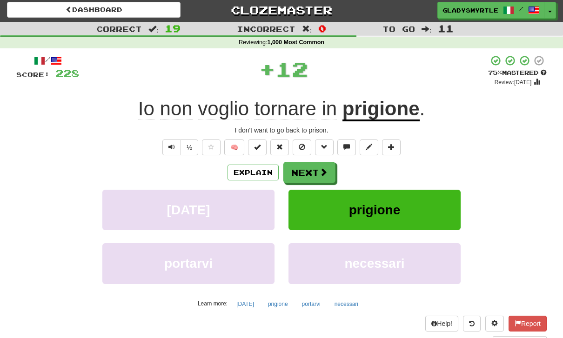
click at [308, 167] on button "Next" at bounding box center [309, 172] width 52 height 21
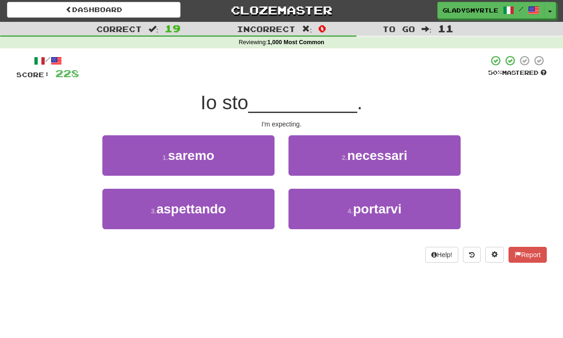
click at [185, 206] on span "aspettando" at bounding box center [190, 209] width 69 height 14
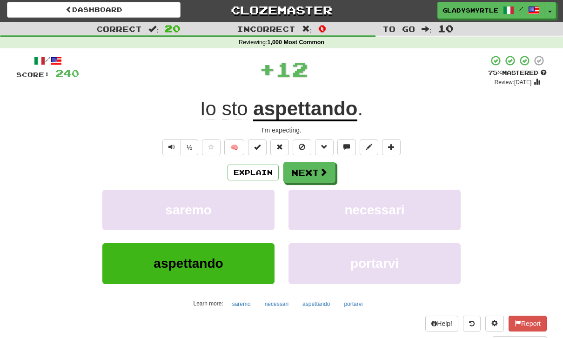
click at [310, 167] on button "Next" at bounding box center [309, 172] width 52 height 21
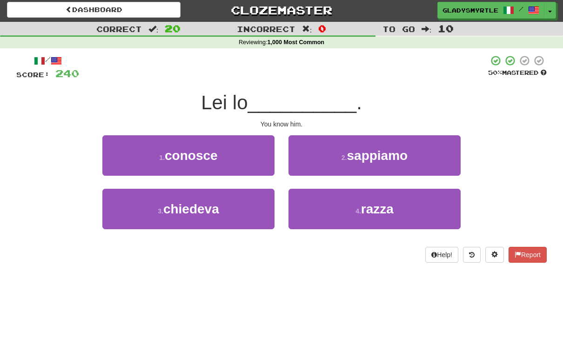
click at [184, 153] on span "conosce" at bounding box center [191, 155] width 53 height 14
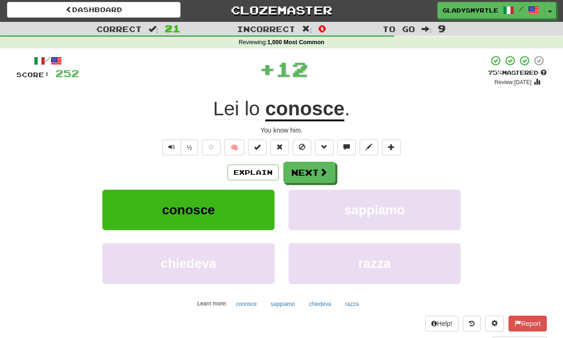
click at [308, 168] on button "Next" at bounding box center [309, 172] width 52 height 21
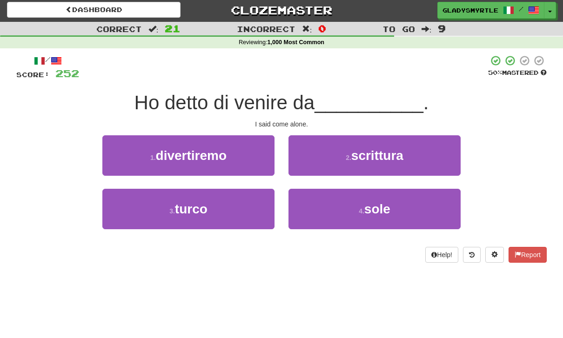
click at [372, 202] on span "sole" at bounding box center [377, 209] width 26 height 14
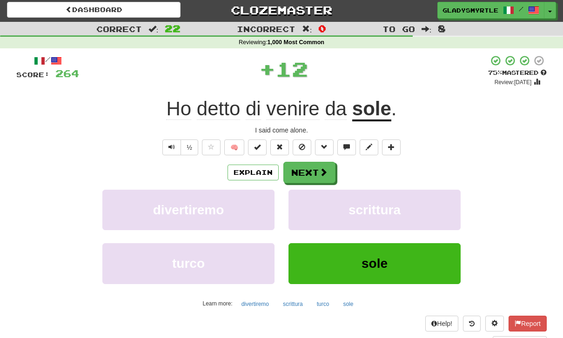
click at [309, 168] on button "Next" at bounding box center [309, 172] width 52 height 21
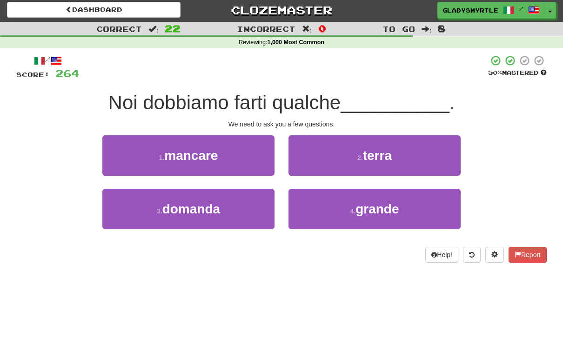
click at [174, 203] on span "domanda" at bounding box center [191, 209] width 58 height 14
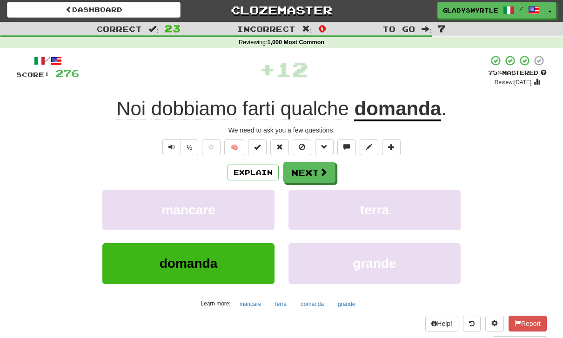
click at [310, 170] on button "Next" at bounding box center [309, 172] width 52 height 21
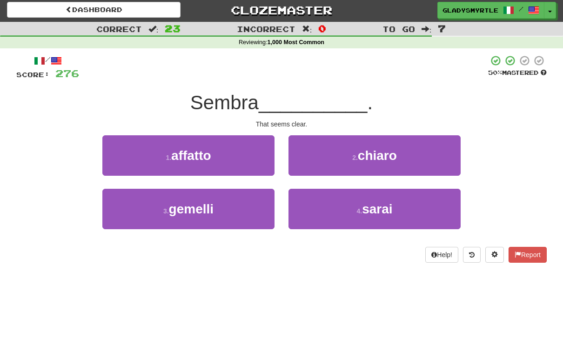
click at [372, 151] on span "chiaro" at bounding box center [377, 155] width 39 height 14
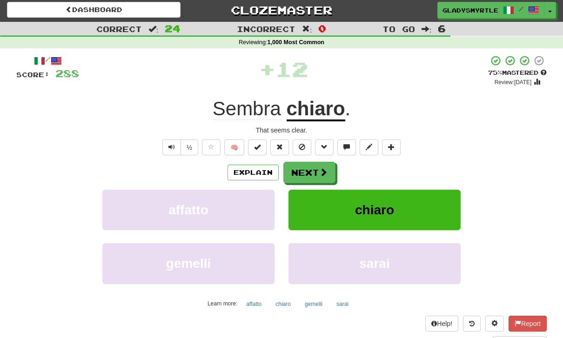
click at [311, 168] on button "Next" at bounding box center [309, 172] width 52 height 21
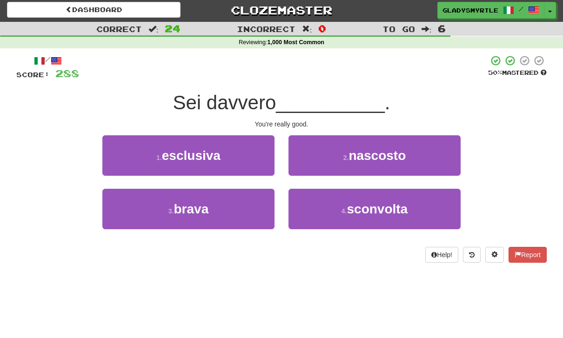
click at [188, 212] on span "brava" at bounding box center [190, 209] width 35 height 14
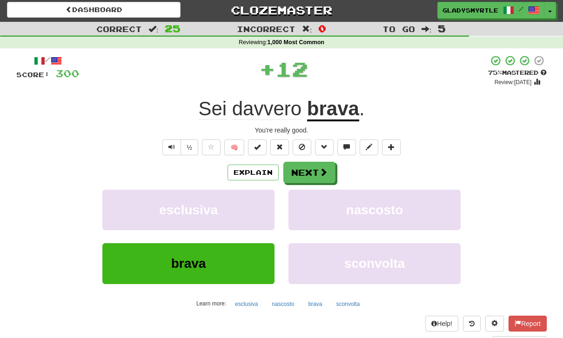
click at [312, 170] on button "Next" at bounding box center [309, 172] width 52 height 21
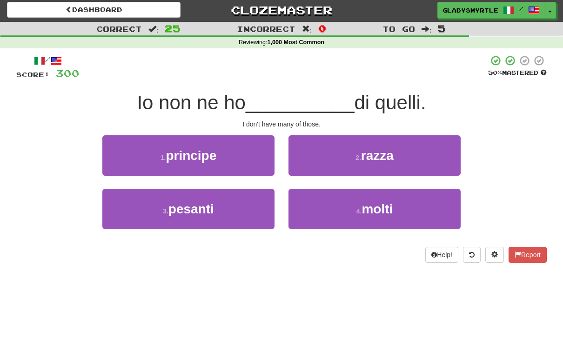
click at [376, 208] on span "molti" at bounding box center [376, 209] width 31 height 14
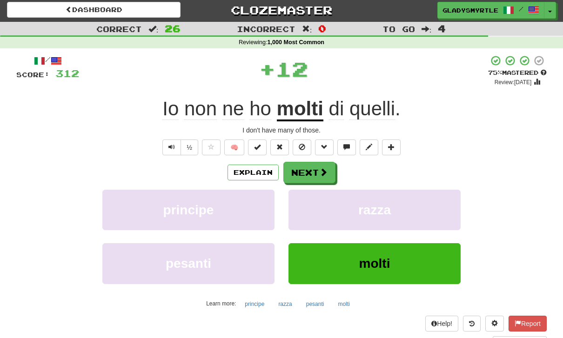
click at [310, 167] on button "Next" at bounding box center [309, 172] width 52 height 21
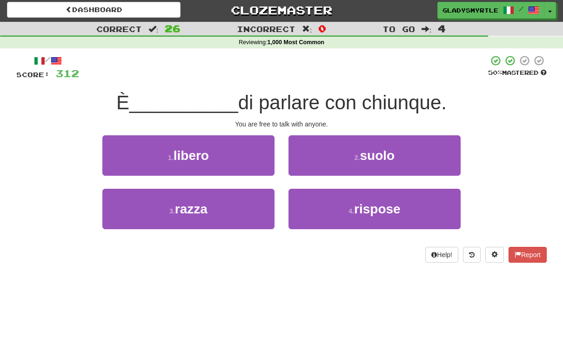
click at [198, 154] on span "libero" at bounding box center [190, 155] width 35 height 14
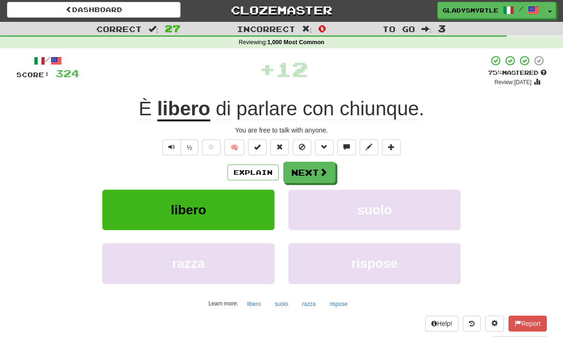
click at [308, 168] on button "Next" at bounding box center [309, 172] width 52 height 21
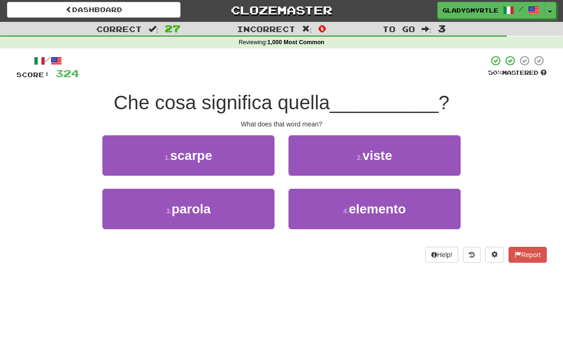
click at [197, 211] on span "parola" at bounding box center [191, 209] width 39 height 14
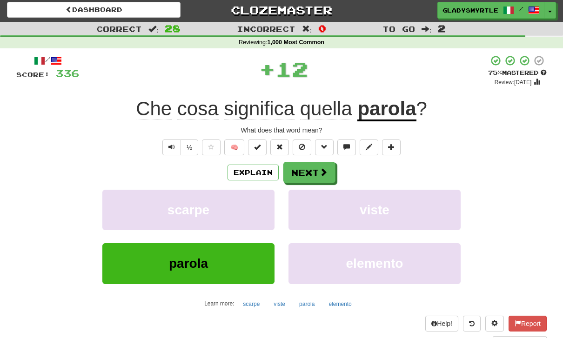
click at [311, 168] on button "Next" at bounding box center [309, 172] width 52 height 21
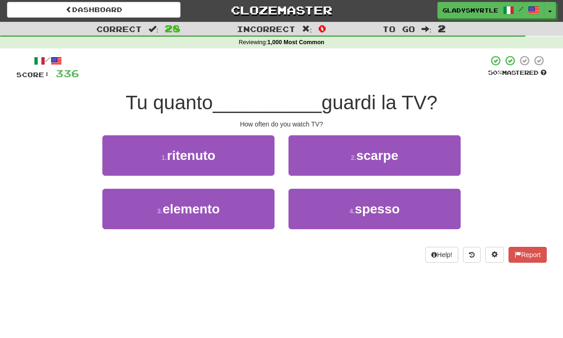
click at [378, 208] on span "spesso" at bounding box center [377, 209] width 45 height 14
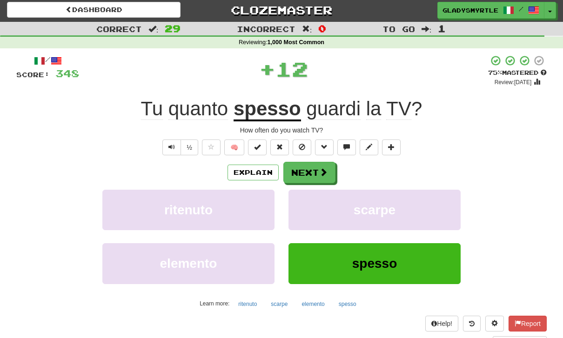
click at [310, 166] on button "Next" at bounding box center [309, 172] width 52 height 21
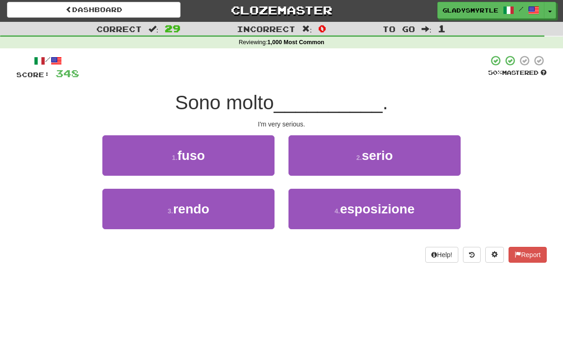
click at [388, 149] on span "serio" at bounding box center [376, 155] width 31 height 14
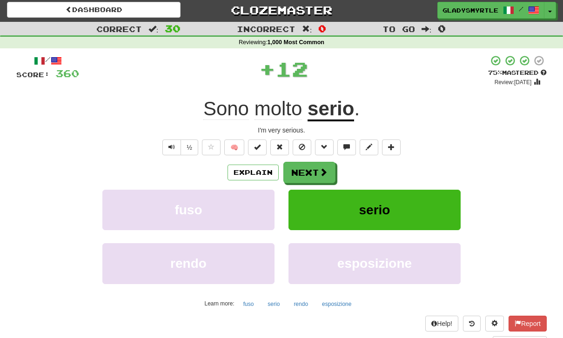
click at [310, 167] on button "Next" at bounding box center [309, 172] width 52 height 21
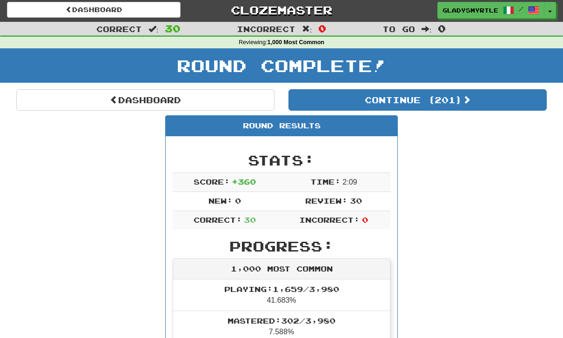
click at [450, 96] on button "Continue ( 201 )" at bounding box center [417, 99] width 258 height 21
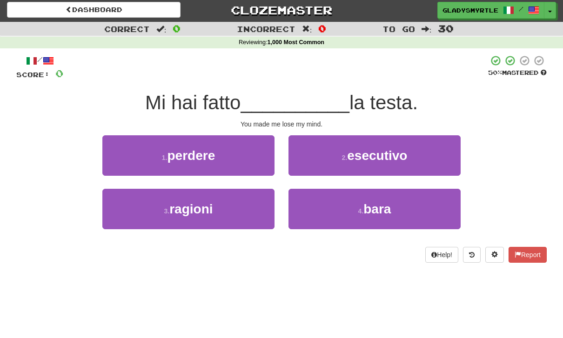
click at [195, 150] on span "perdere" at bounding box center [191, 155] width 48 height 14
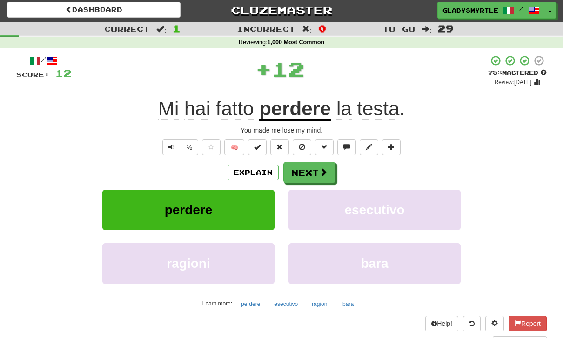
click at [309, 168] on button "Next" at bounding box center [309, 172] width 52 height 21
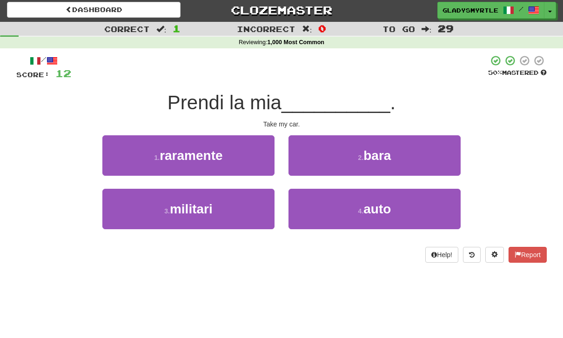
click at [382, 208] on span "auto" at bounding box center [376, 209] width 27 height 14
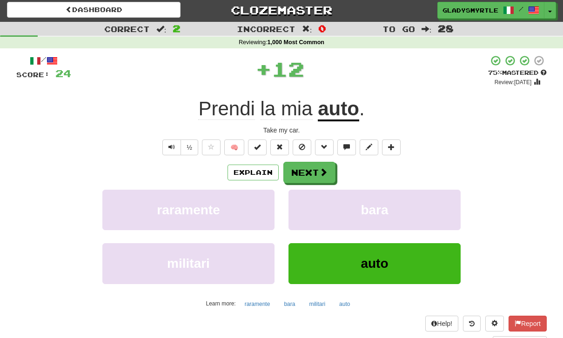
click at [313, 168] on button "Next" at bounding box center [309, 172] width 52 height 21
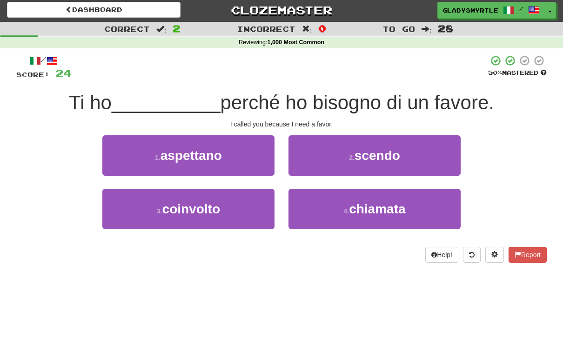
click at [387, 209] on span "chiamata" at bounding box center [377, 209] width 56 height 14
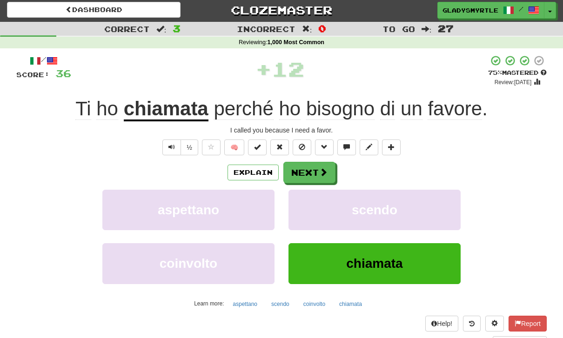
click at [312, 167] on button "Next" at bounding box center [309, 172] width 52 height 21
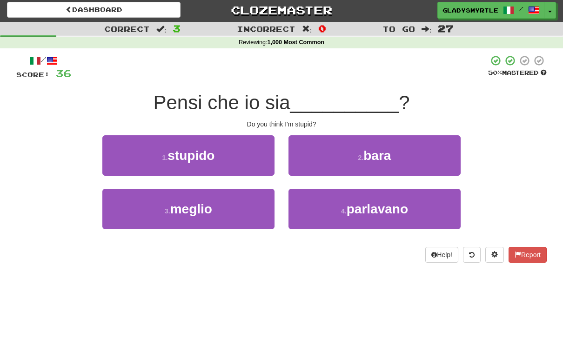
click at [193, 153] on span "stupido" at bounding box center [190, 155] width 47 height 14
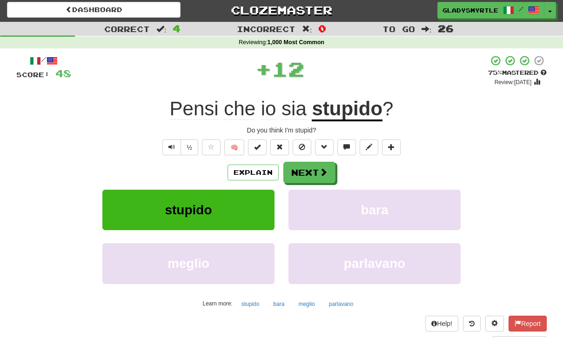
click at [312, 168] on button "Next" at bounding box center [309, 172] width 52 height 21
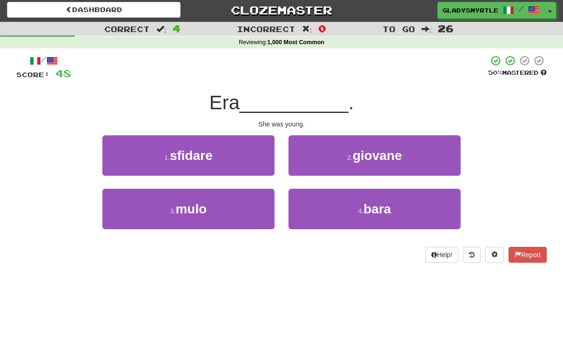
click at [385, 148] on span "giovane" at bounding box center [376, 155] width 49 height 14
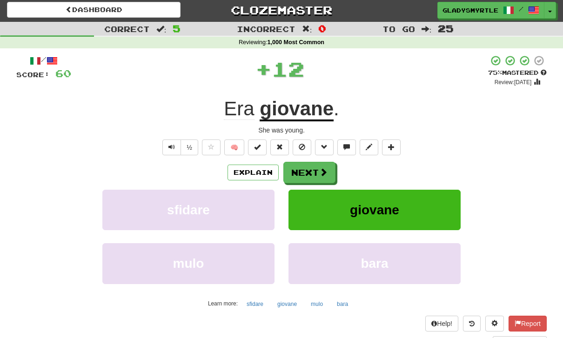
click at [310, 168] on button "Next" at bounding box center [309, 172] width 52 height 21
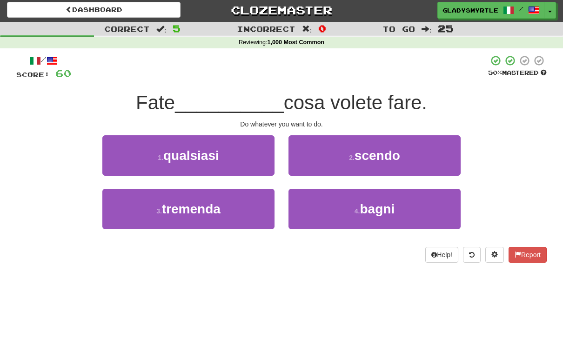
click at [197, 149] on span "qualsiasi" at bounding box center [191, 155] width 56 height 14
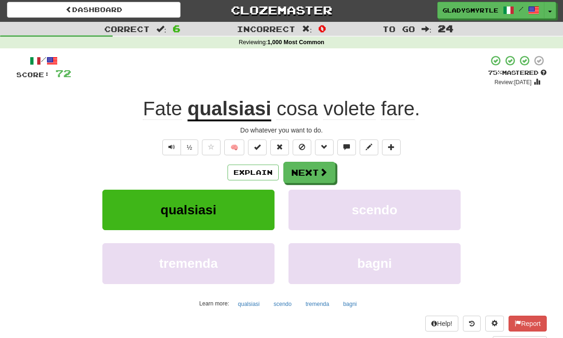
click at [313, 167] on button "Next" at bounding box center [309, 172] width 52 height 21
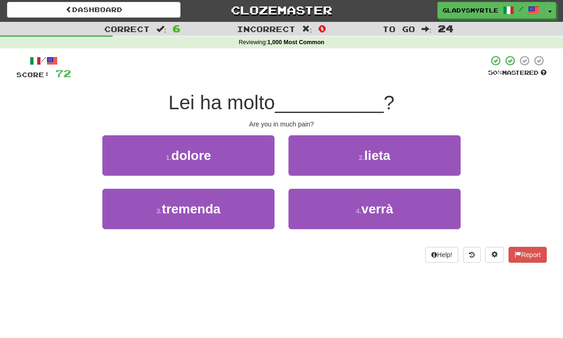
click at [193, 148] on span "dolore" at bounding box center [191, 155] width 40 height 14
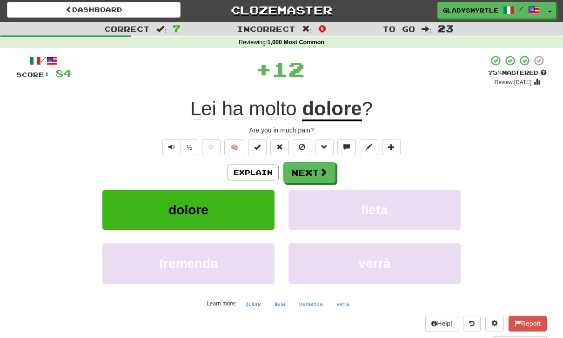
click at [305, 169] on button "Next" at bounding box center [309, 172] width 52 height 21
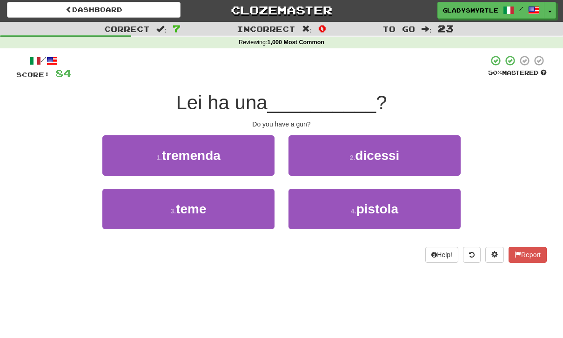
click at [385, 208] on span "pistola" at bounding box center [377, 209] width 42 height 14
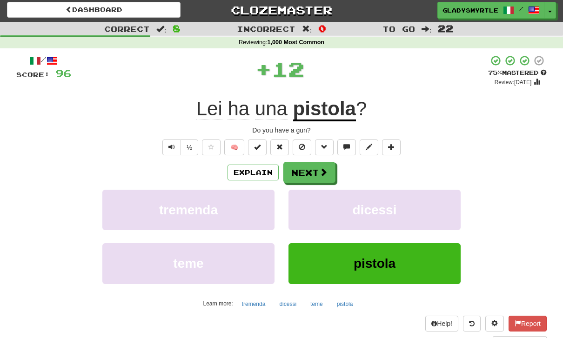
click at [312, 165] on button "Next" at bounding box center [309, 172] width 52 height 21
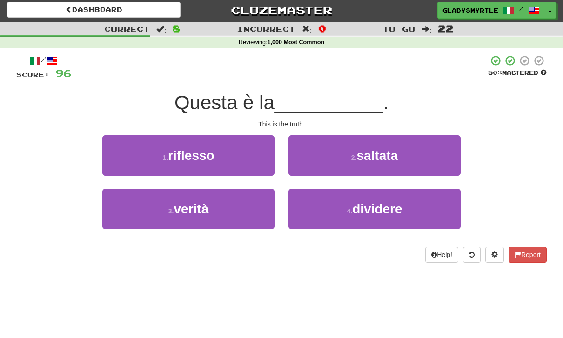
click at [188, 202] on span "verità" at bounding box center [190, 209] width 35 height 14
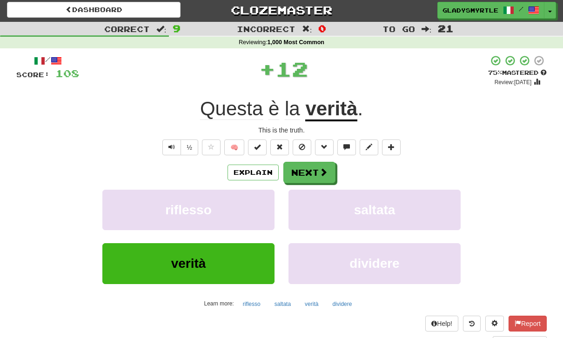
click at [307, 166] on button "Next" at bounding box center [309, 172] width 52 height 21
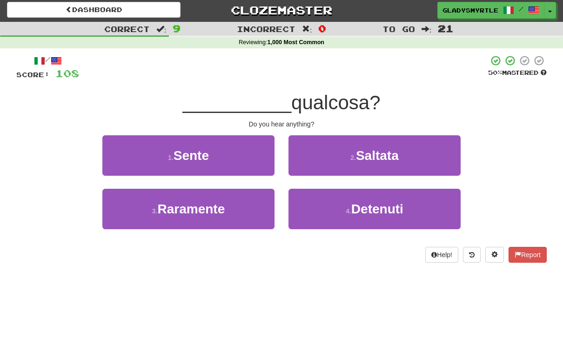
click at [197, 149] on span "Sente" at bounding box center [190, 155] width 35 height 14
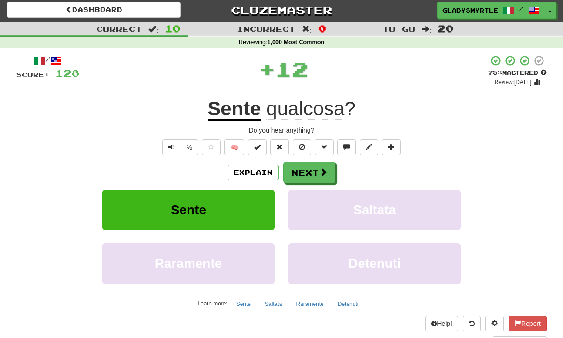
click at [310, 167] on button "Next" at bounding box center [309, 172] width 52 height 21
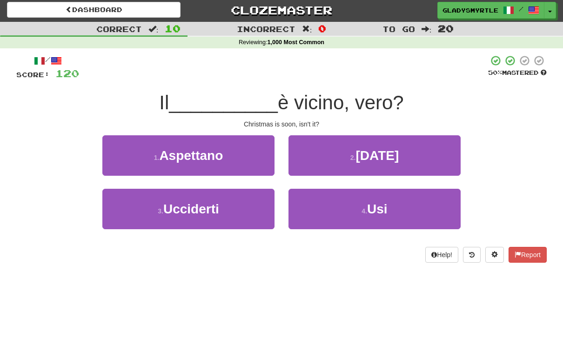
click at [387, 144] on button "2 . Natale" at bounding box center [374, 155] width 172 height 40
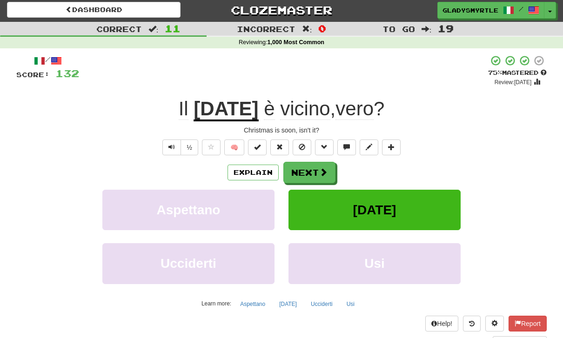
click at [312, 168] on button "Next" at bounding box center [309, 172] width 52 height 21
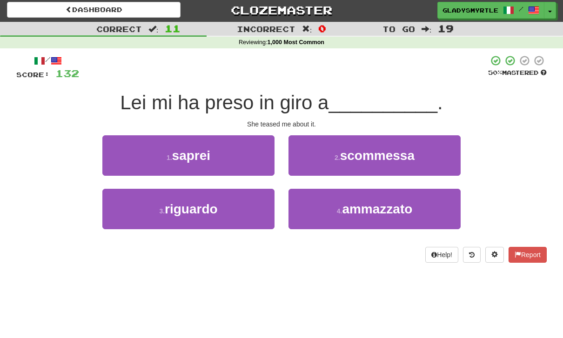
click at [195, 206] on span "riguardo" at bounding box center [191, 209] width 53 height 14
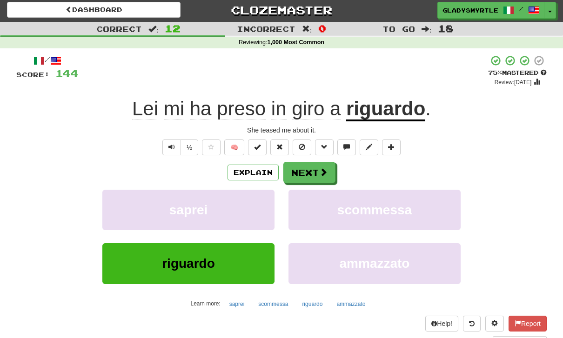
click at [310, 167] on button "Next" at bounding box center [309, 172] width 52 height 21
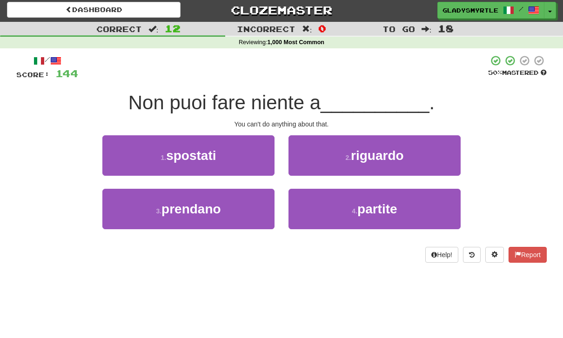
click at [395, 151] on span "riguardo" at bounding box center [377, 155] width 53 height 14
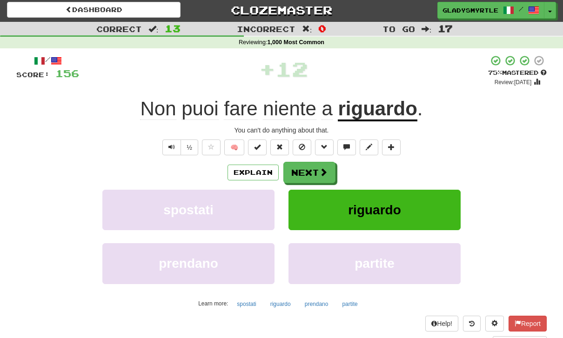
click at [309, 169] on button "Next" at bounding box center [309, 172] width 52 height 21
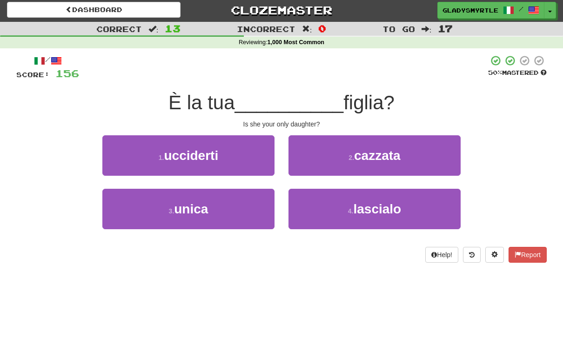
click at [186, 206] on span "unica" at bounding box center [191, 209] width 34 height 14
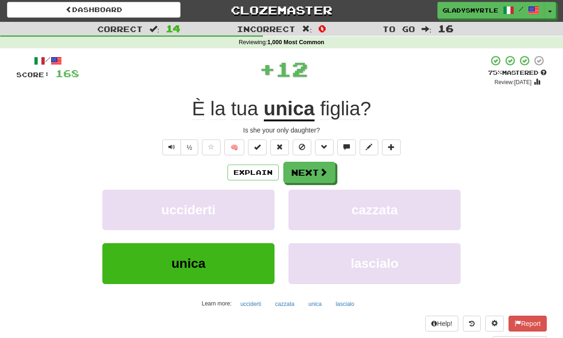
click at [312, 169] on button "Next" at bounding box center [309, 172] width 52 height 21
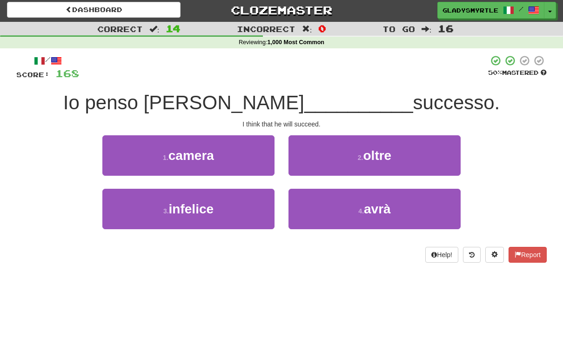
click at [384, 207] on span "avrà" at bounding box center [377, 209] width 27 height 14
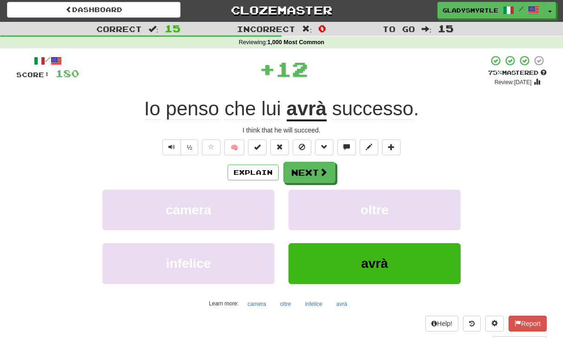
click at [311, 166] on button "Next" at bounding box center [309, 172] width 52 height 21
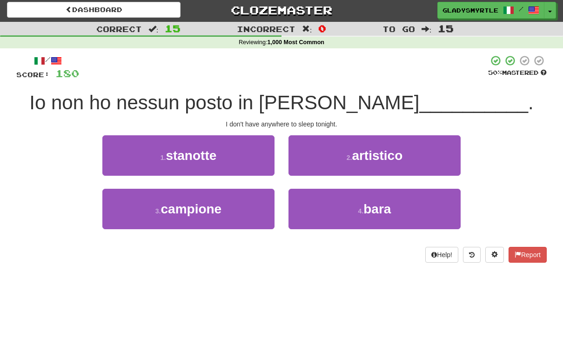
click at [186, 149] on span "stanotte" at bounding box center [191, 155] width 51 height 14
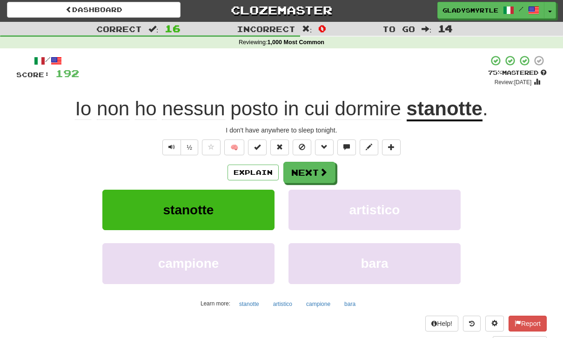
click at [312, 167] on button "Next" at bounding box center [309, 172] width 52 height 21
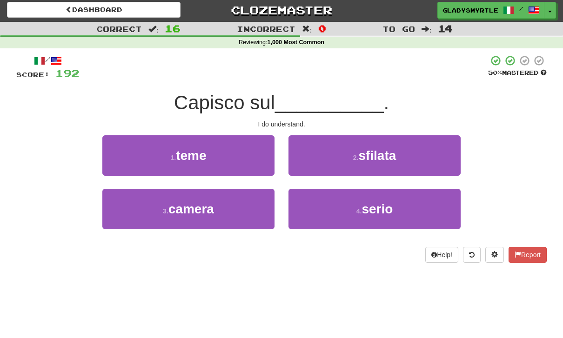
click at [385, 205] on span "serio" at bounding box center [376, 209] width 31 height 14
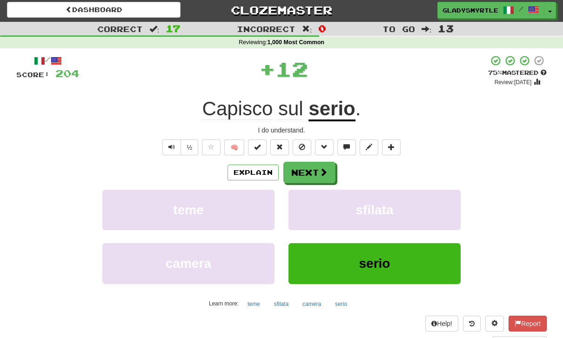
click at [312, 166] on button "Next" at bounding box center [309, 172] width 52 height 21
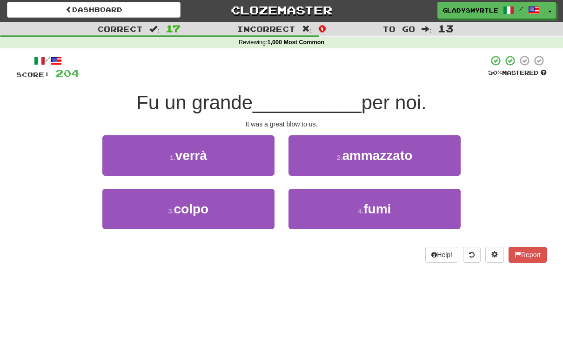
click at [188, 208] on span "colpo" at bounding box center [191, 209] width 35 height 14
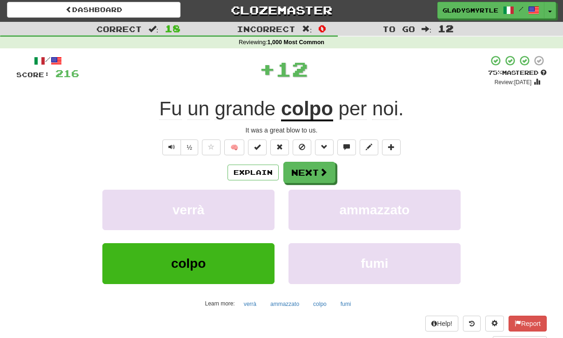
click at [311, 168] on button "Next" at bounding box center [309, 172] width 52 height 21
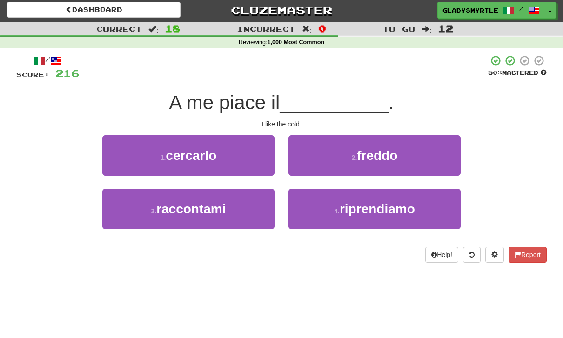
click at [387, 148] on span "freddo" at bounding box center [377, 155] width 40 height 14
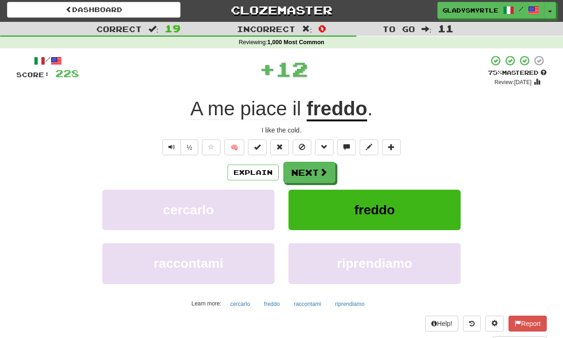
click at [316, 172] on button "Next" at bounding box center [309, 172] width 52 height 21
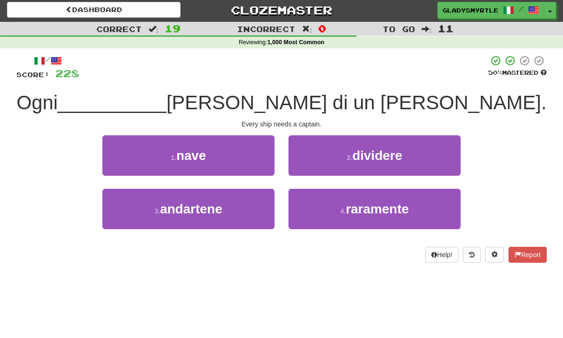
click at [199, 153] on span "nave" at bounding box center [191, 155] width 30 height 14
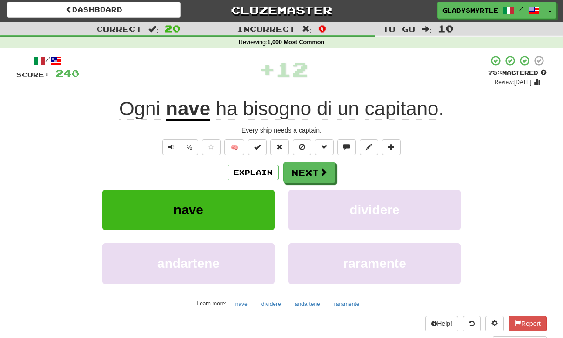
click at [312, 169] on button "Next" at bounding box center [309, 172] width 52 height 21
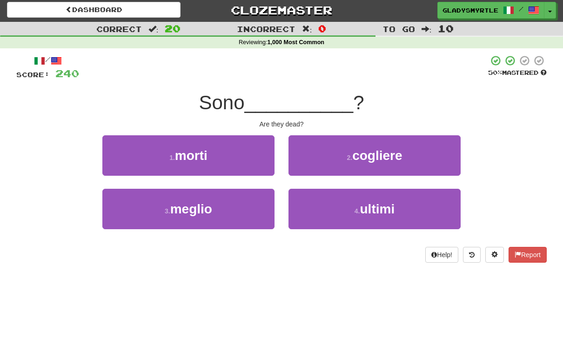
click at [197, 149] on span "morti" at bounding box center [191, 155] width 33 height 14
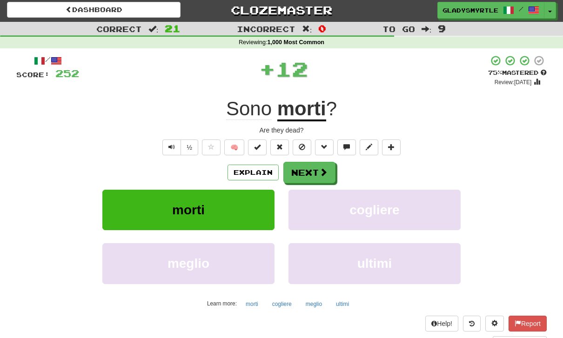
click at [311, 170] on button "Next" at bounding box center [309, 172] width 52 height 21
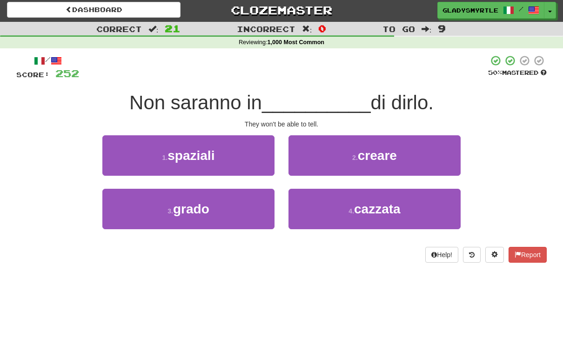
click at [189, 205] on span "grado" at bounding box center [191, 209] width 36 height 14
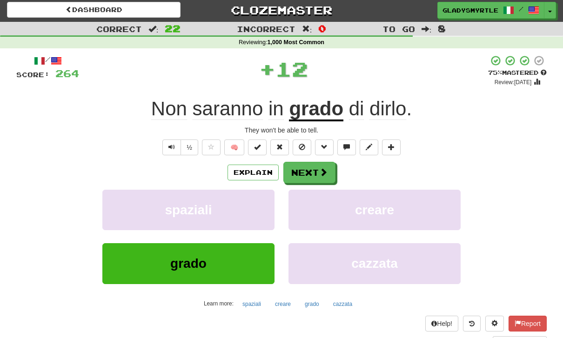
click at [314, 170] on button "Next" at bounding box center [309, 172] width 52 height 21
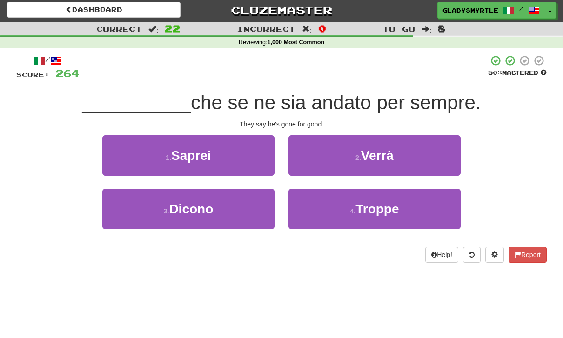
click at [191, 206] on span "Dicono" at bounding box center [191, 209] width 44 height 14
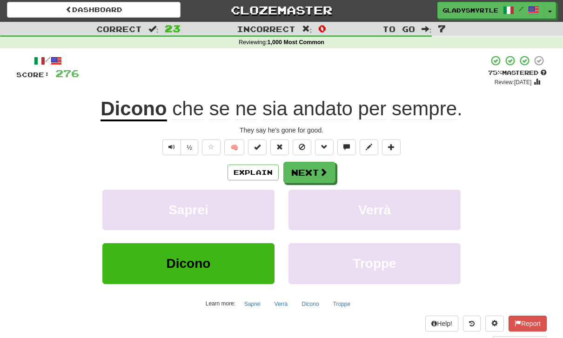
click at [314, 169] on button "Next" at bounding box center [309, 172] width 52 height 21
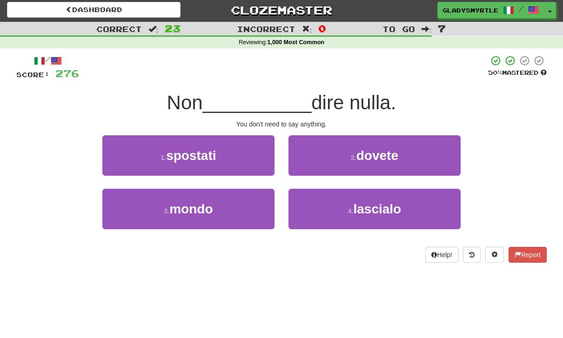
click at [386, 149] on span "dovete" at bounding box center [377, 155] width 42 height 14
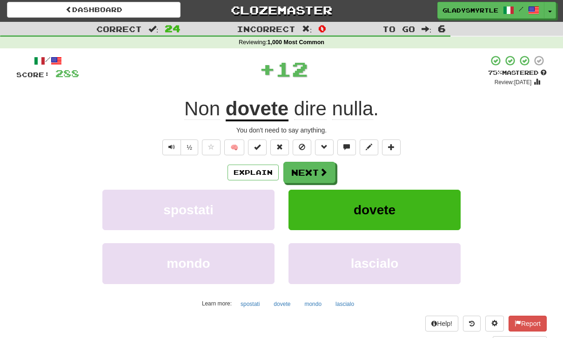
click at [312, 167] on button "Next" at bounding box center [309, 172] width 52 height 21
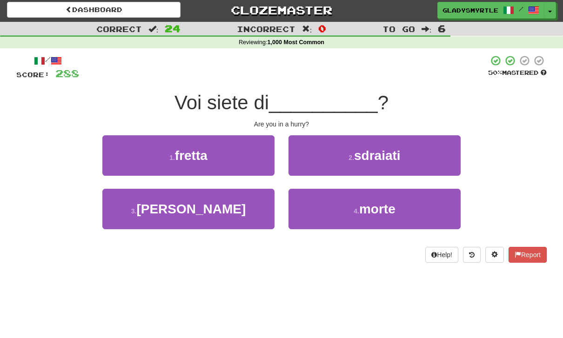
click at [205, 155] on span "fretta" at bounding box center [191, 155] width 33 height 14
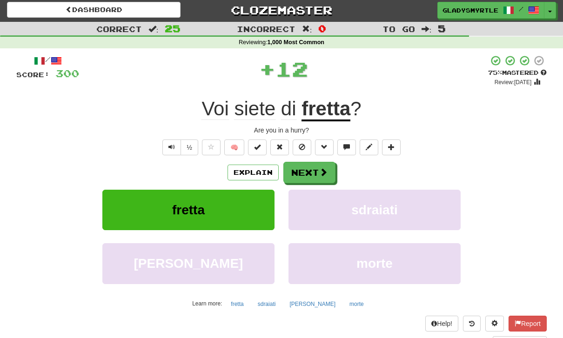
click at [312, 168] on button "Next" at bounding box center [309, 172] width 52 height 21
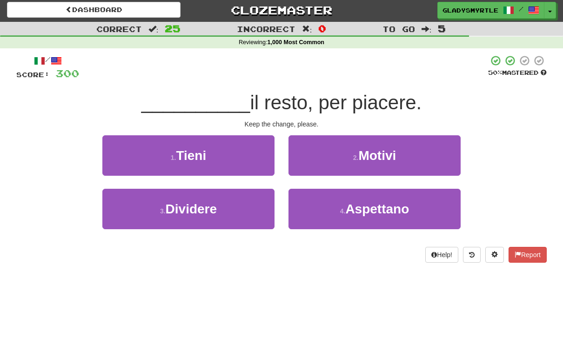
click at [204, 150] on span "Tieni" at bounding box center [191, 155] width 30 height 14
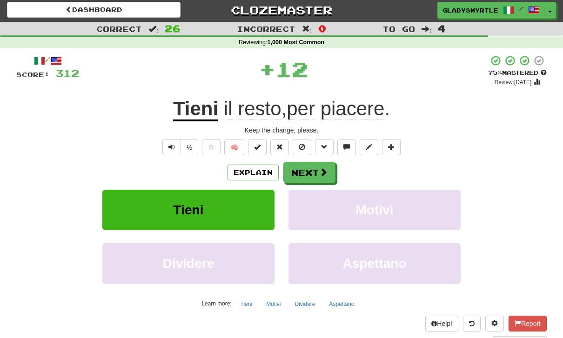
click at [313, 168] on button "Next" at bounding box center [309, 172] width 52 height 21
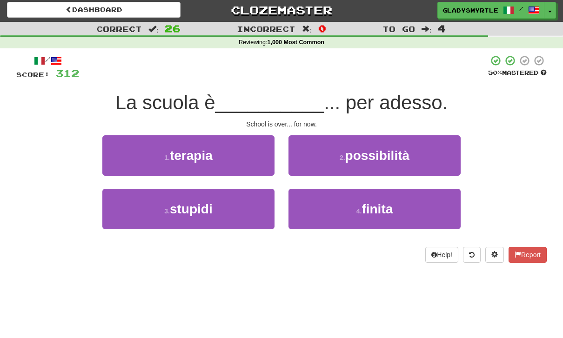
click at [386, 208] on span "finita" at bounding box center [376, 209] width 31 height 14
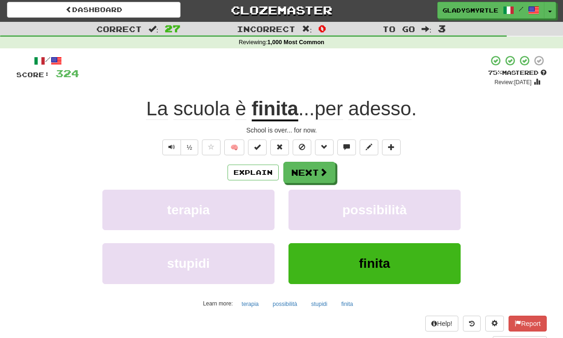
click at [310, 169] on button "Next" at bounding box center [309, 172] width 52 height 21
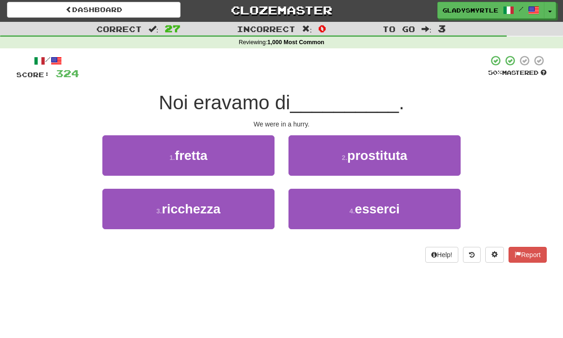
click at [198, 152] on span "fretta" at bounding box center [191, 155] width 33 height 14
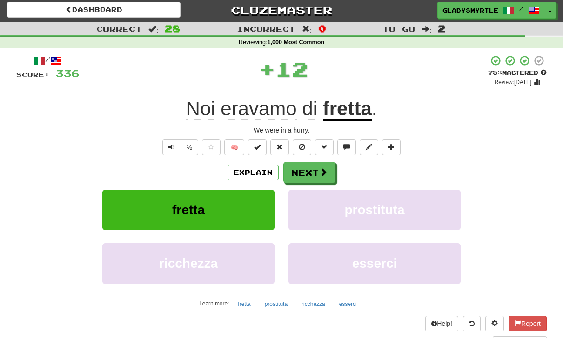
click at [309, 168] on button "Next" at bounding box center [309, 172] width 52 height 21
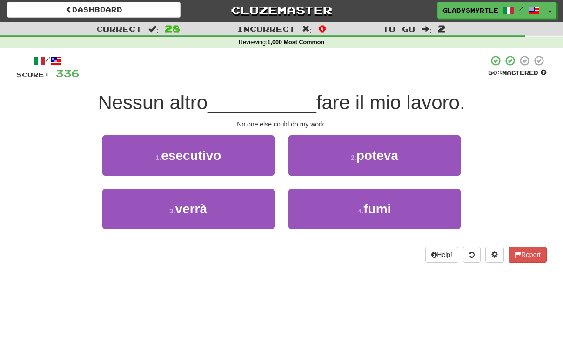
click at [392, 150] on span "poteva" at bounding box center [377, 155] width 42 height 14
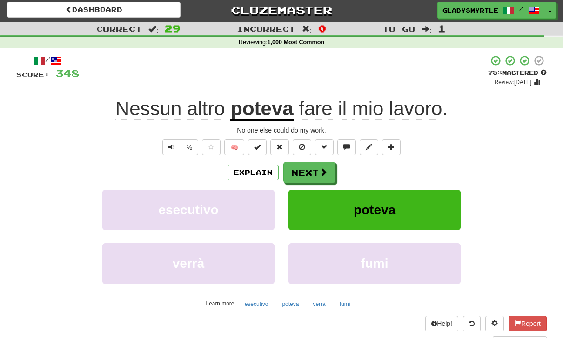
click at [308, 170] on button "Next" at bounding box center [309, 172] width 52 height 21
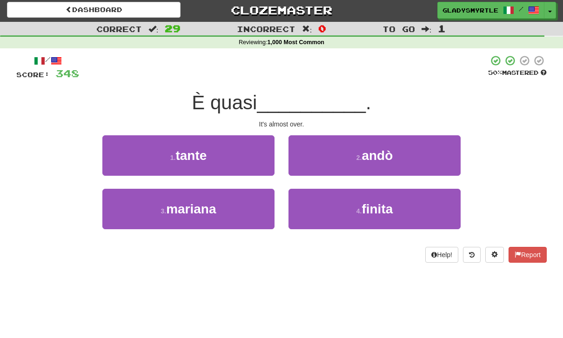
click at [385, 208] on span "finita" at bounding box center [376, 209] width 31 height 14
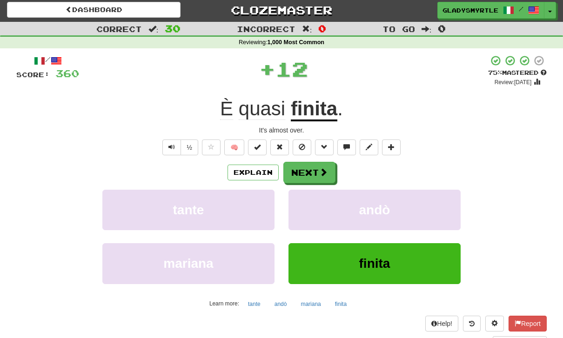
click at [312, 168] on button "Next" at bounding box center [309, 172] width 52 height 21
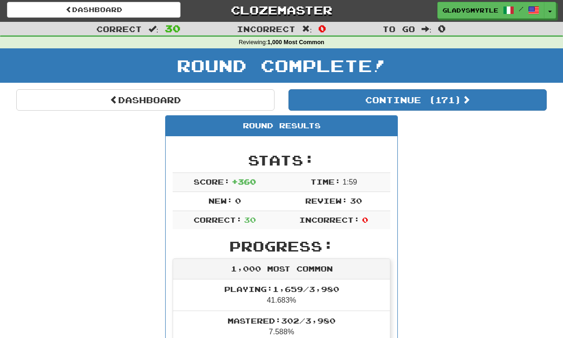
click at [451, 101] on button "Continue ( 171 )" at bounding box center [417, 99] width 258 height 21
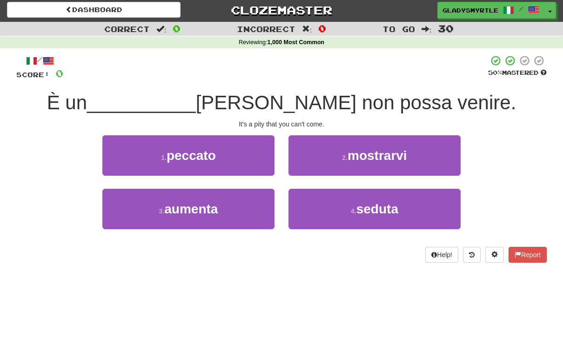
click at [197, 149] on span "peccato" at bounding box center [190, 155] width 49 height 14
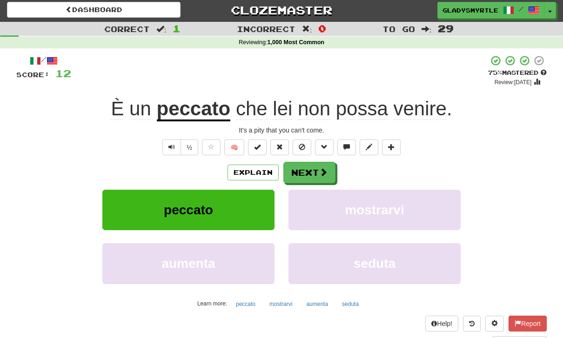
click at [308, 168] on button "Next" at bounding box center [309, 172] width 52 height 21
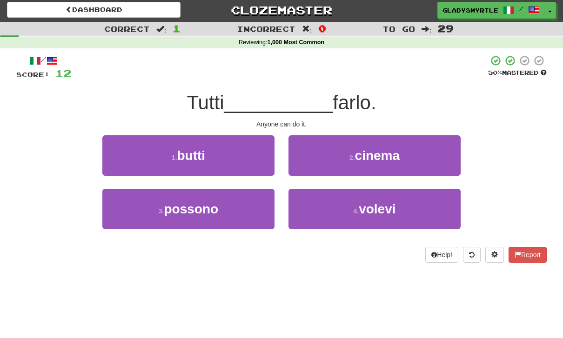
click at [186, 207] on span "possono" at bounding box center [191, 209] width 54 height 14
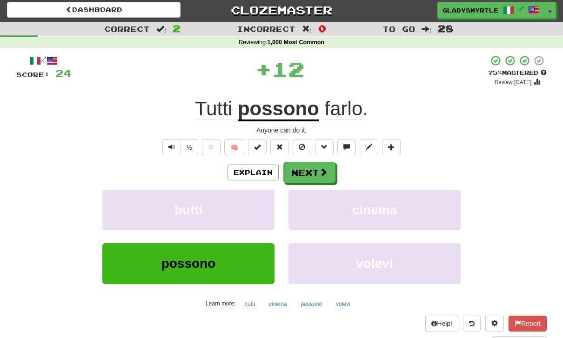
click at [309, 169] on button "Next" at bounding box center [309, 172] width 52 height 21
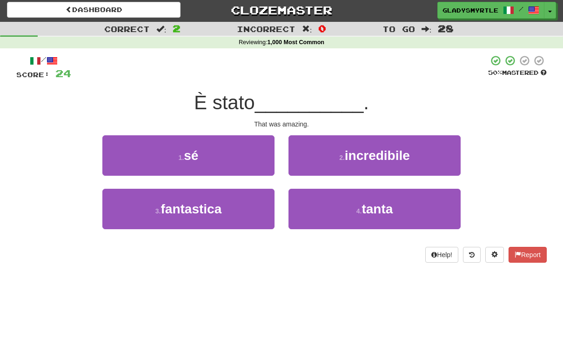
click at [386, 150] on span "incredibile" at bounding box center [377, 155] width 65 height 14
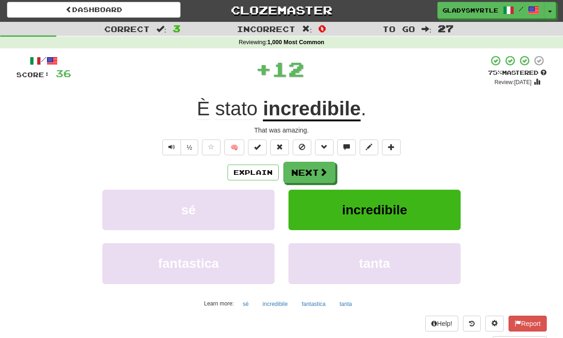
click at [309, 167] on button "Next" at bounding box center [309, 172] width 52 height 21
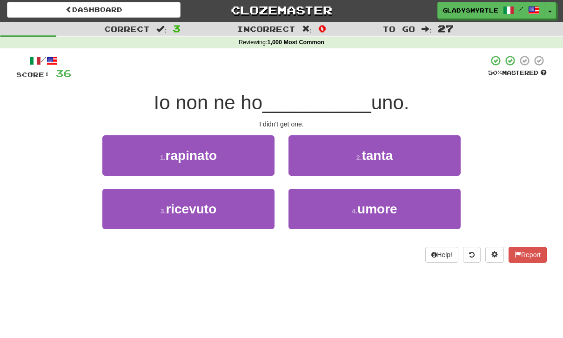
click at [187, 207] on span "ricevuto" at bounding box center [191, 209] width 51 height 14
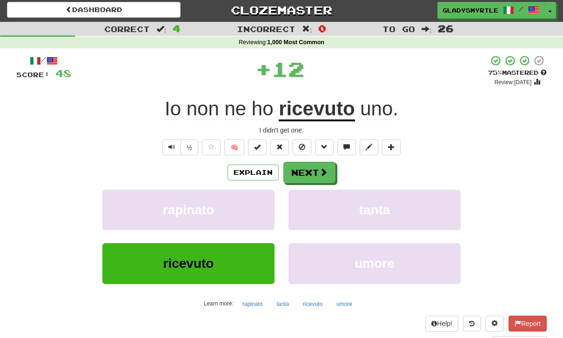
click at [308, 167] on button "Next" at bounding box center [309, 172] width 52 height 21
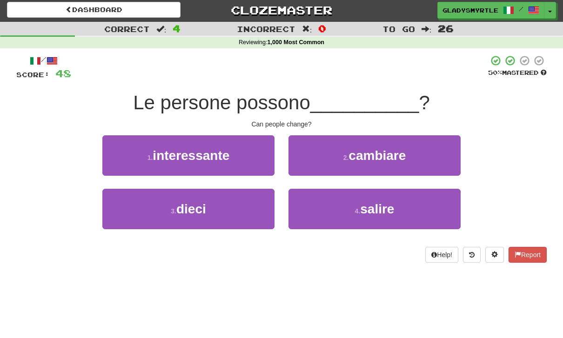
click at [394, 150] on span "cambiare" at bounding box center [376, 155] width 57 height 14
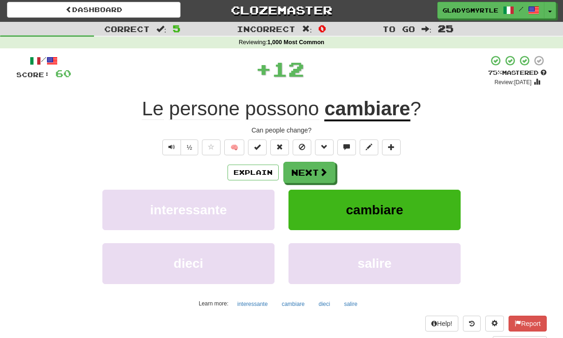
click at [311, 166] on button "Next" at bounding box center [309, 172] width 52 height 21
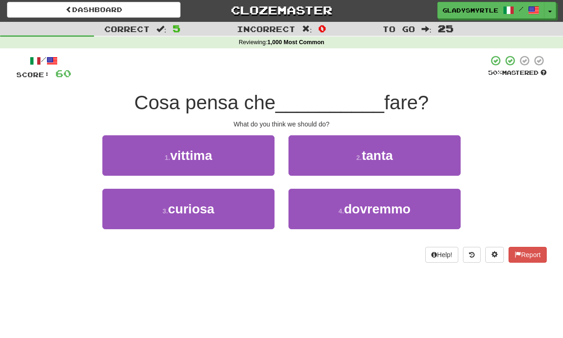
click at [383, 207] on span "dovremmo" at bounding box center [377, 209] width 66 height 14
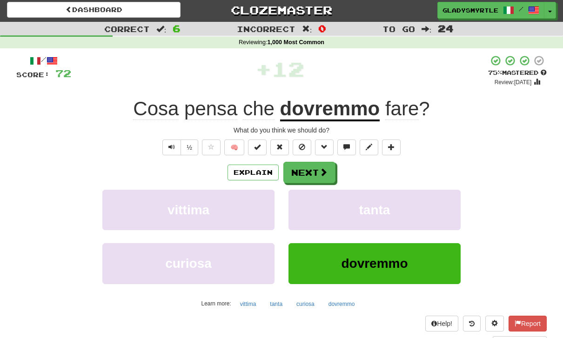
click at [311, 167] on button "Next" at bounding box center [309, 172] width 52 height 21
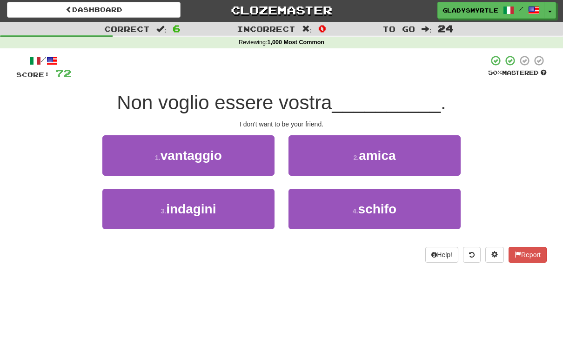
click at [385, 148] on span "amica" at bounding box center [377, 155] width 37 height 14
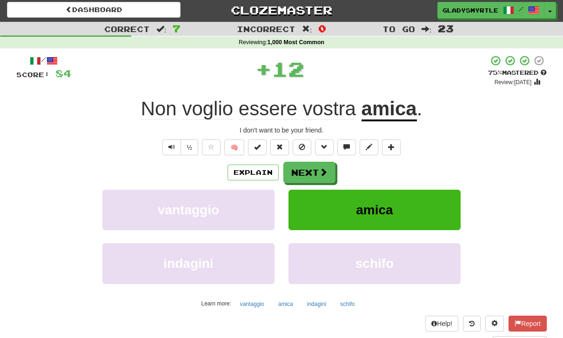
click at [312, 166] on button "Next" at bounding box center [309, 172] width 52 height 21
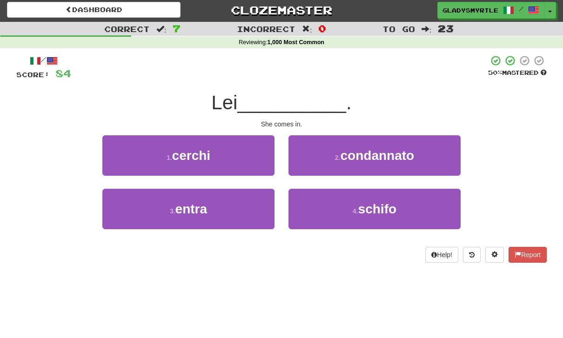
click at [193, 205] on span "entra" at bounding box center [191, 209] width 32 height 14
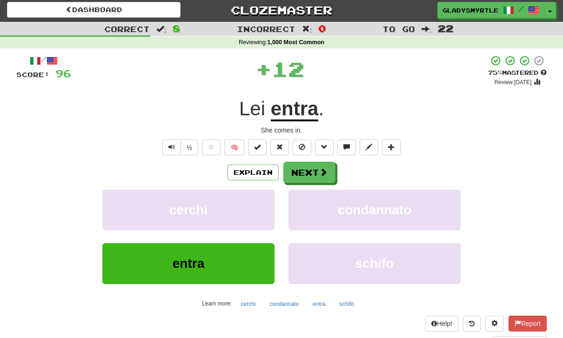
click at [311, 169] on button "Next" at bounding box center [309, 172] width 52 height 21
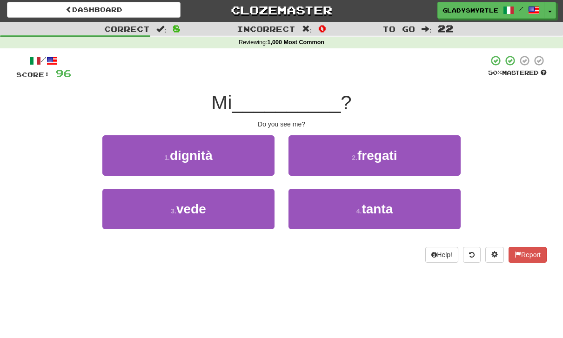
click at [193, 203] on span "vede" at bounding box center [191, 209] width 30 height 14
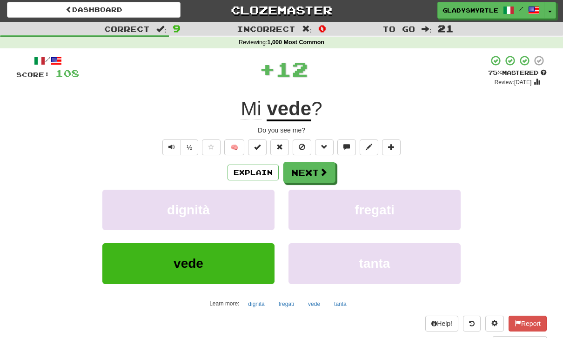
click at [312, 168] on button "Next" at bounding box center [309, 172] width 52 height 21
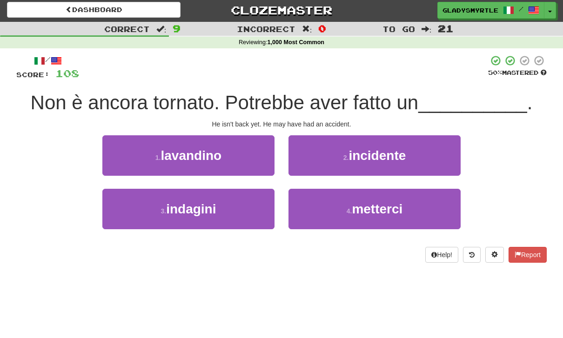
click at [384, 151] on span "incidente" at bounding box center [376, 155] width 57 height 14
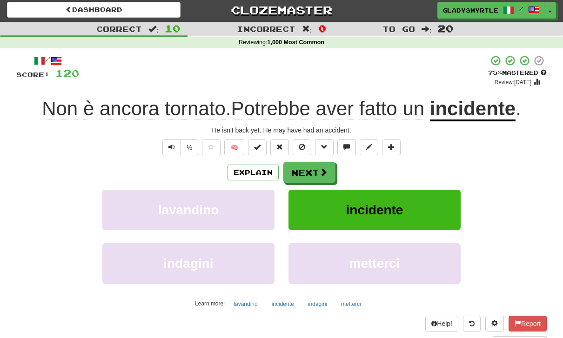
click at [313, 168] on button "Next" at bounding box center [309, 172] width 52 height 21
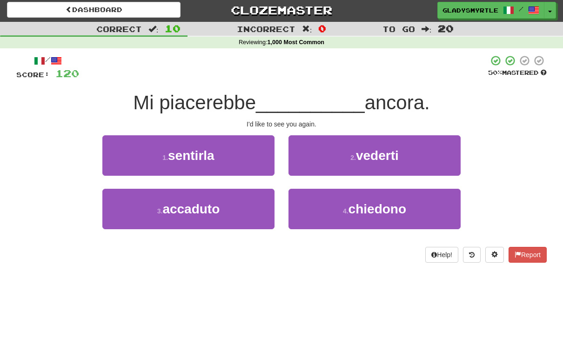
click at [388, 152] on span "vederti" at bounding box center [377, 155] width 43 height 14
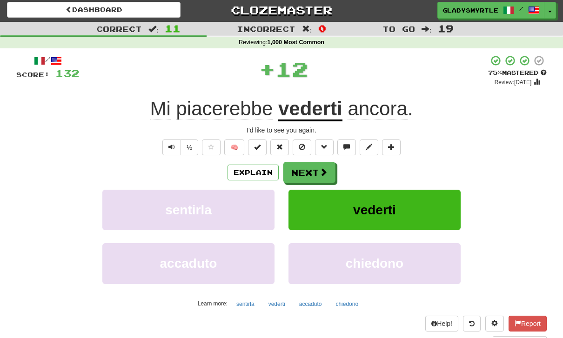
click at [312, 168] on button "Next" at bounding box center [309, 172] width 52 height 21
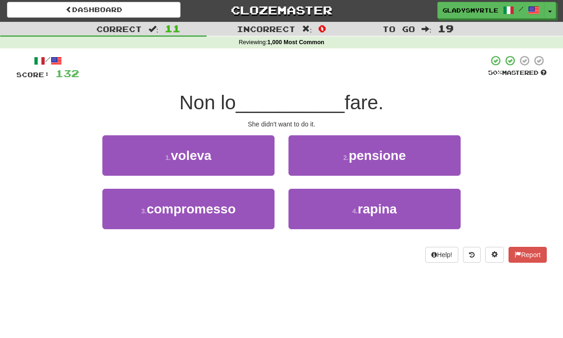
click at [193, 148] on span "voleva" at bounding box center [191, 155] width 40 height 14
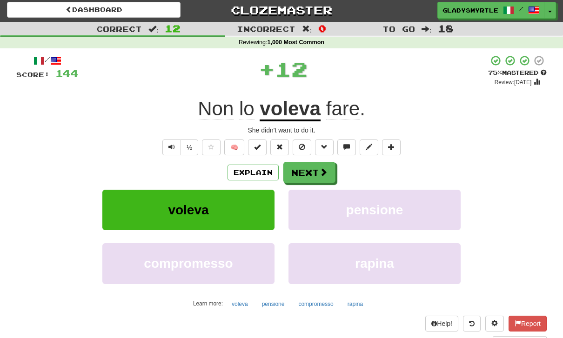
click at [312, 168] on button "Next" at bounding box center [309, 172] width 52 height 21
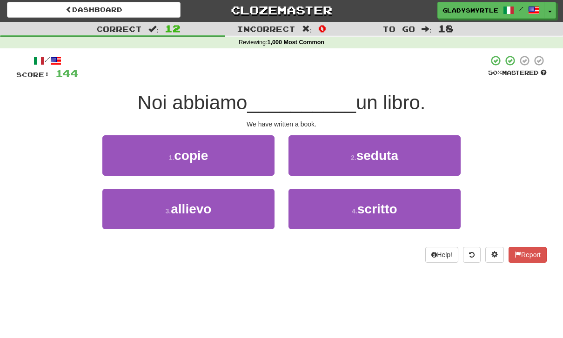
click at [381, 209] on span "scritto" at bounding box center [377, 209] width 40 height 14
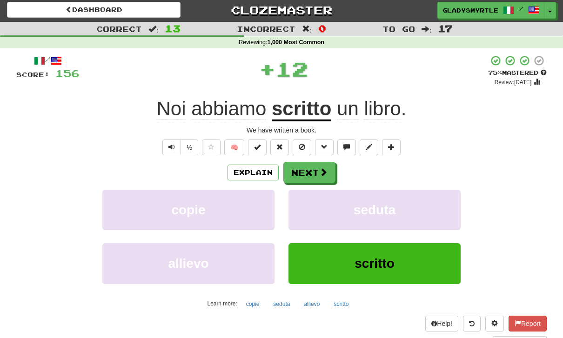
click at [310, 166] on button "Next" at bounding box center [309, 172] width 52 height 21
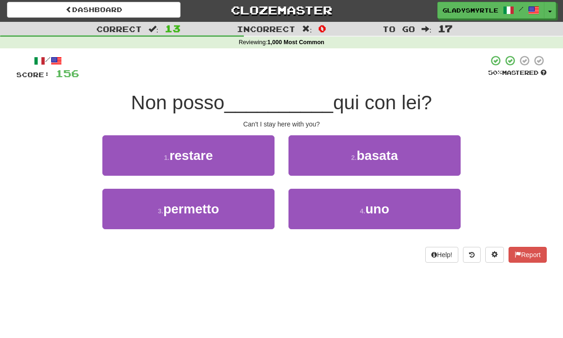
click at [193, 149] on span "restare" at bounding box center [190, 155] width 43 height 14
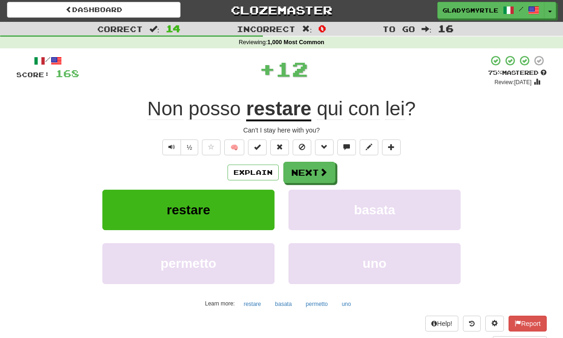
click at [307, 166] on button "Next" at bounding box center [309, 172] width 52 height 21
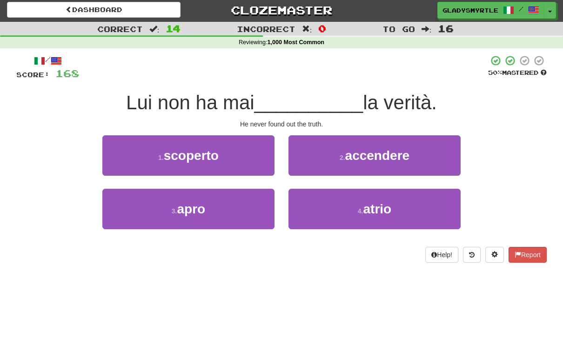
click at [195, 148] on span "scoperto" at bounding box center [191, 155] width 55 height 14
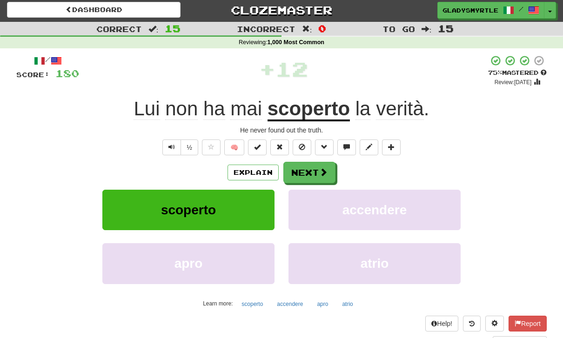
click at [308, 167] on button "Next" at bounding box center [309, 172] width 52 height 21
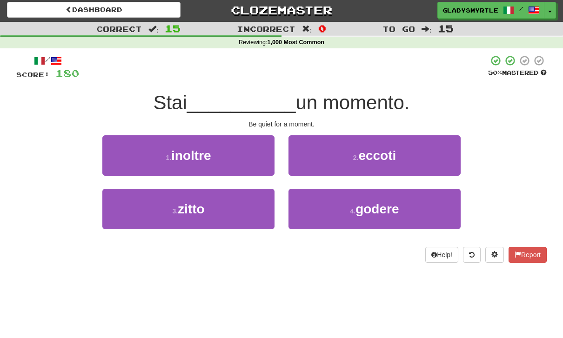
click at [190, 205] on span "zitto" at bounding box center [191, 209] width 27 height 14
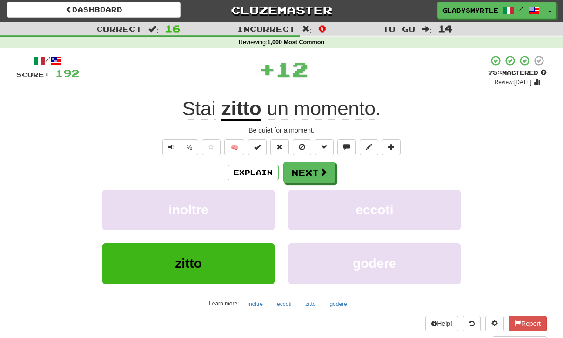
click at [312, 169] on button "Next" at bounding box center [309, 172] width 52 height 21
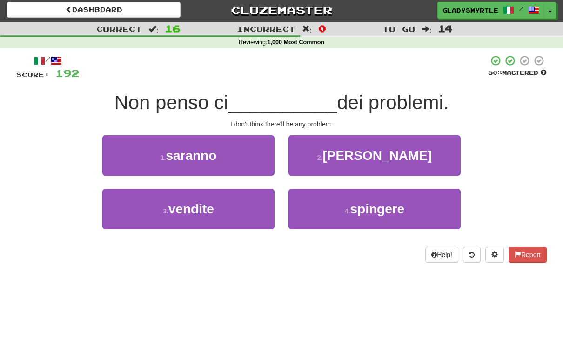
click at [188, 151] on span "saranno" at bounding box center [191, 155] width 51 height 14
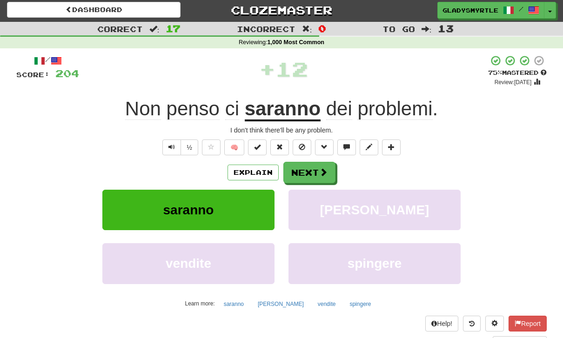
click at [310, 167] on button "Next" at bounding box center [309, 172] width 52 height 21
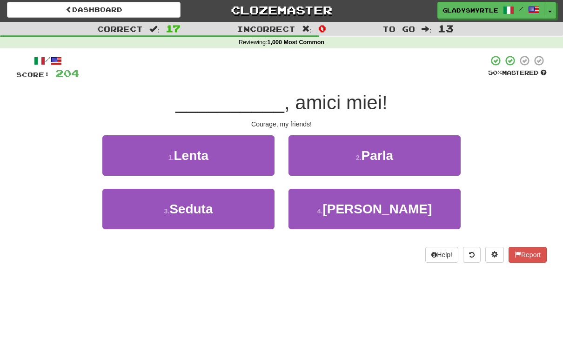
click at [388, 206] on span "Coraggio" at bounding box center [376, 209] width 109 height 14
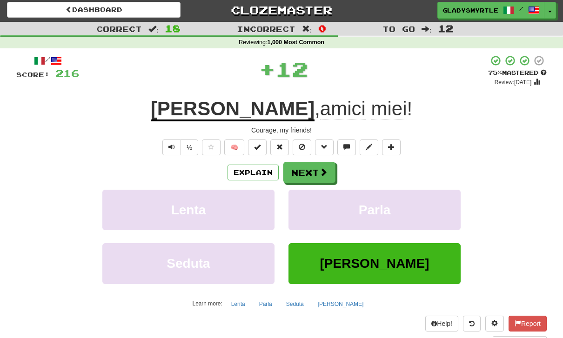
click at [310, 168] on button "Next" at bounding box center [309, 172] width 52 height 21
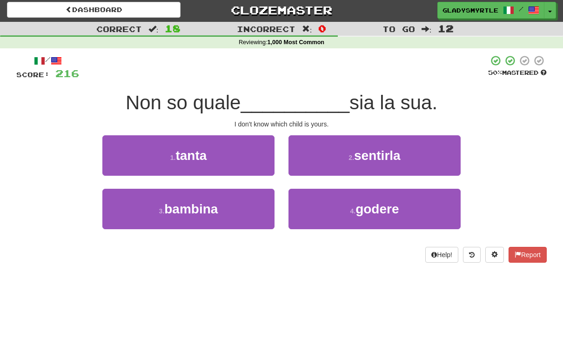
click at [186, 205] on span "bambina" at bounding box center [190, 209] width 53 height 14
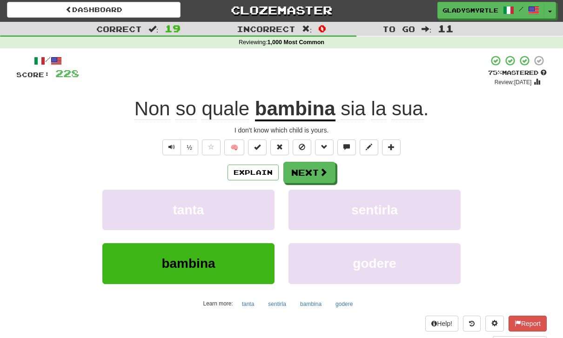
click at [313, 168] on button "Next" at bounding box center [309, 172] width 52 height 21
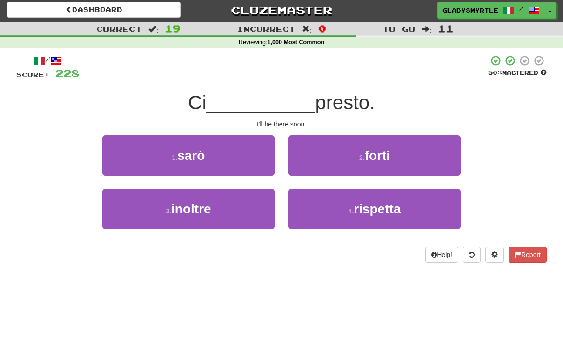
click at [202, 152] on span "sarò" at bounding box center [190, 155] width 27 height 14
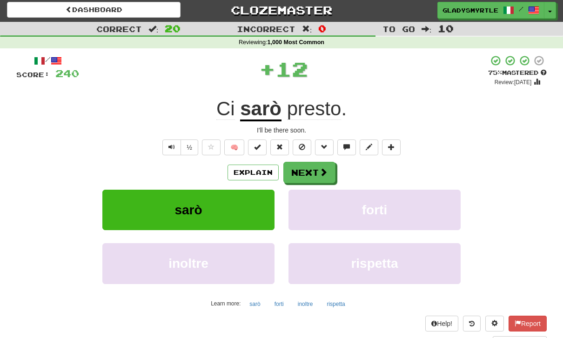
click at [313, 168] on button "Next" at bounding box center [309, 172] width 52 height 21
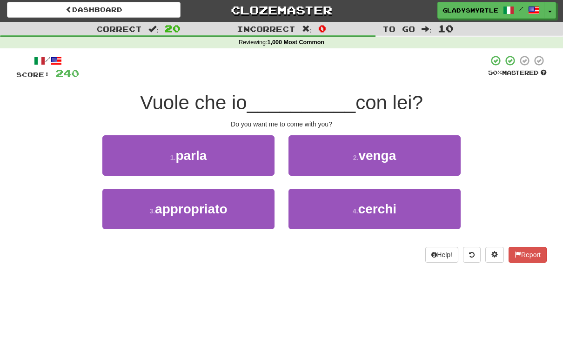
click at [386, 152] on span "venga" at bounding box center [377, 155] width 38 height 14
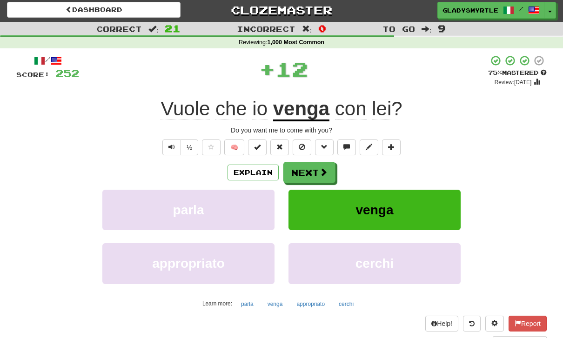
click at [309, 168] on button "Next" at bounding box center [309, 172] width 52 height 21
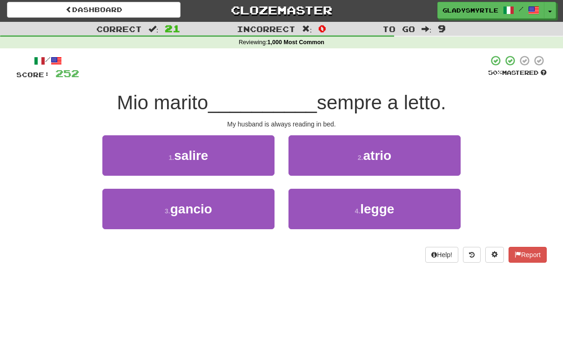
click at [382, 207] on span "legge" at bounding box center [377, 209] width 34 height 14
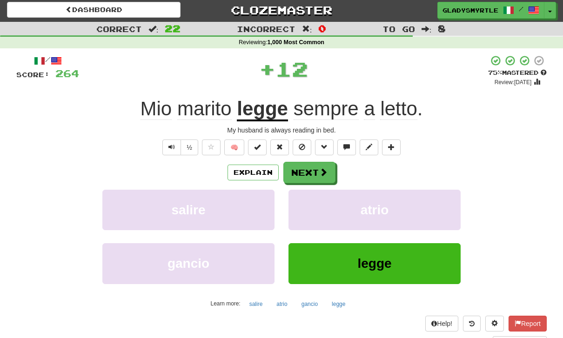
click at [315, 170] on button "Next" at bounding box center [309, 172] width 52 height 21
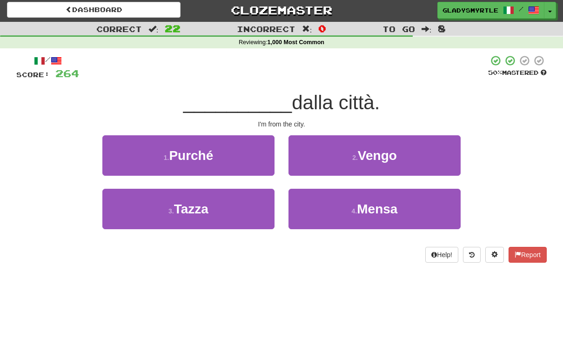
click at [388, 150] on span "Vengo" at bounding box center [377, 155] width 39 height 14
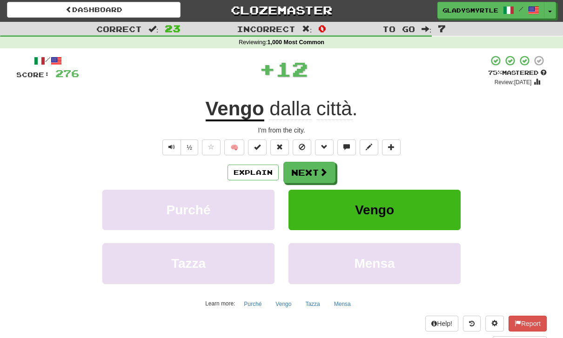
click at [312, 166] on button "Next" at bounding box center [309, 172] width 52 height 21
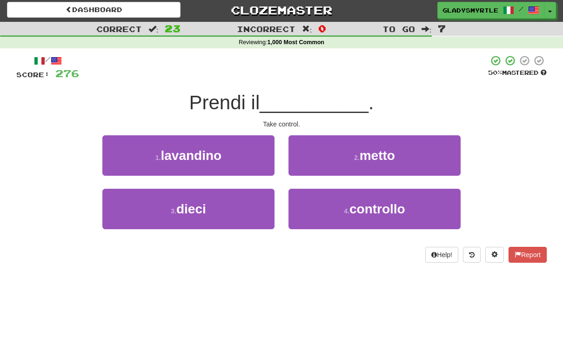
click at [389, 206] on span "controllo" at bounding box center [377, 209] width 56 height 14
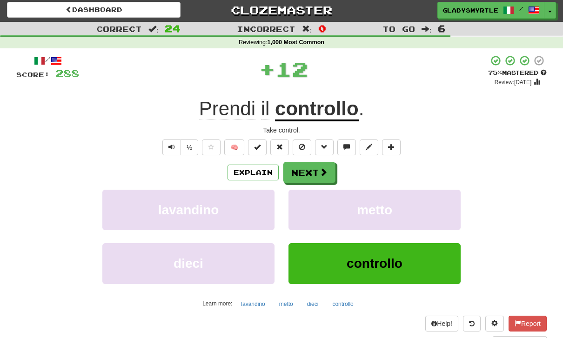
click at [314, 171] on button "Next" at bounding box center [309, 172] width 52 height 21
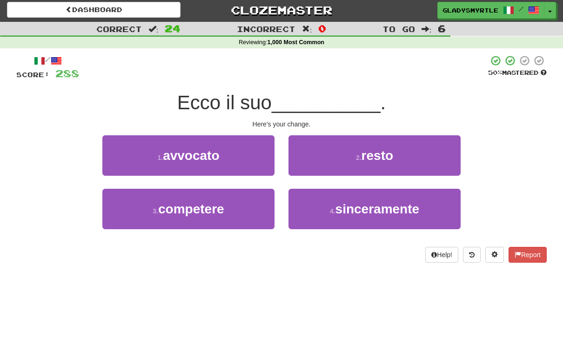
click at [391, 150] on span "resto" at bounding box center [377, 155] width 32 height 14
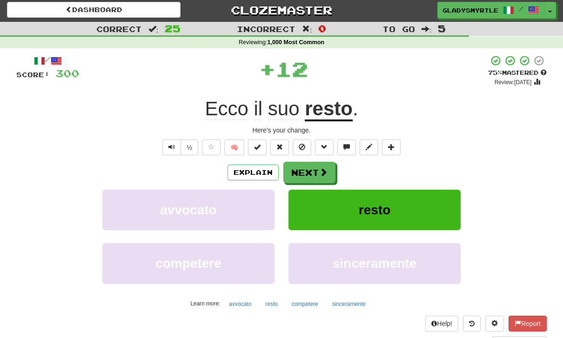
click at [305, 168] on button "Next" at bounding box center [309, 172] width 52 height 21
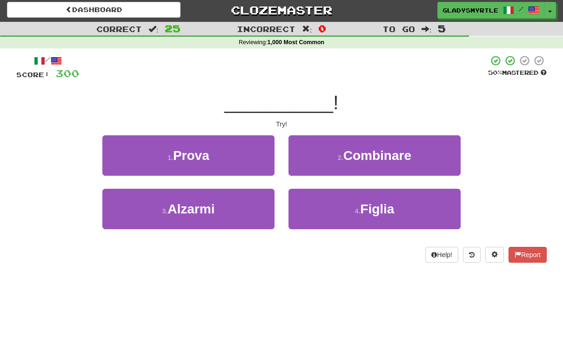
click at [199, 150] on span "Prova" at bounding box center [191, 155] width 36 height 14
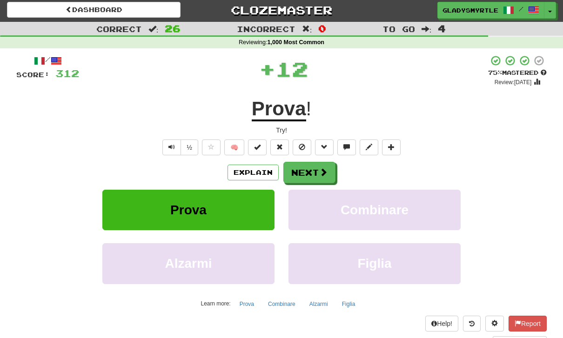
click at [312, 168] on button "Next" at bounding box center [309, 172] width 52 height 21
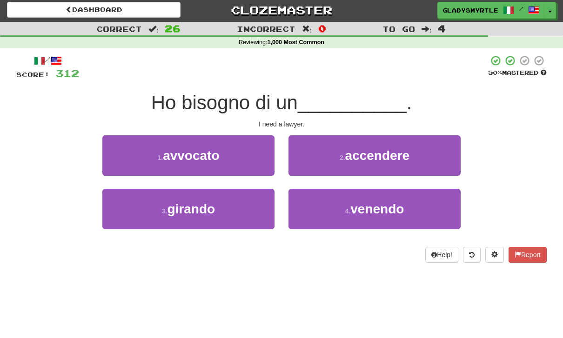
click at [196, 150] on span "avvocato" at bounding box center [191, 155] width 56 height 14
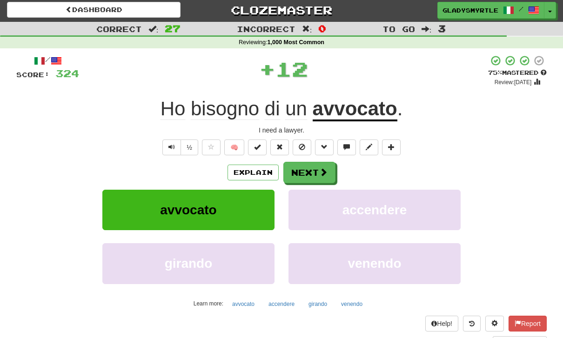
click at [311, 171] on button "Next" at bounding box center [309, 172] width 52 height 21
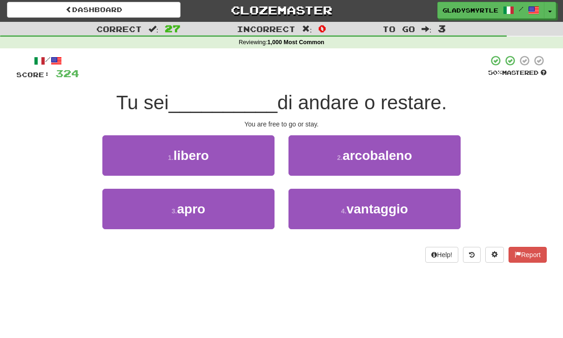
click at [198, 148] on span "libero" at bounding box center [190, 155] width 35 height 14
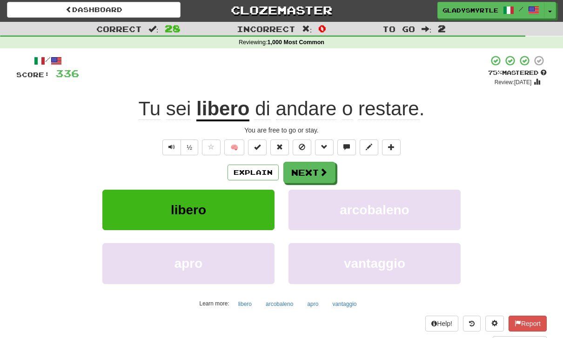
click at [314, 167] on button "Next" at bounding box center [309, 172] width 52 height 21
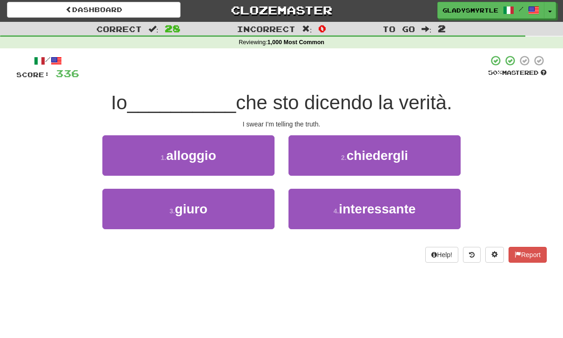
click at [193, 207] on span "giuro" at bounding box center [191, 209] width 33 height 14
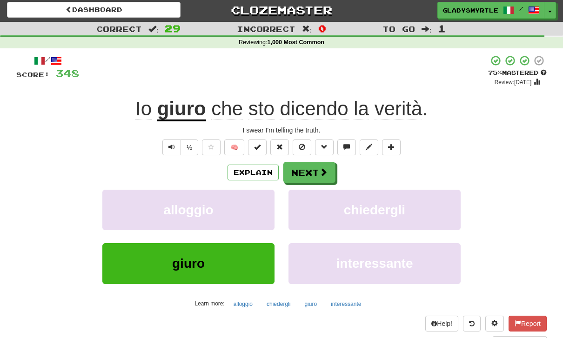
click at [309, 169] on button "Next" at bounding box center [309, 172] width 52 height 21
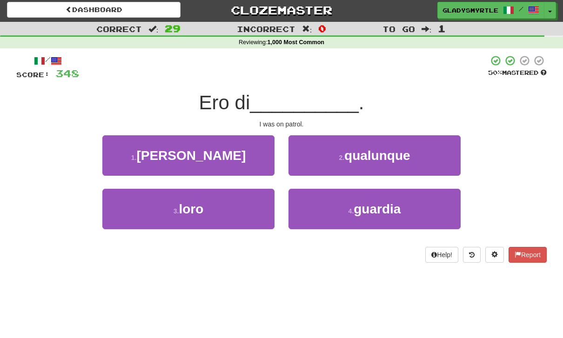
click at [384, 207] on span "guardia" at bounding box center [376, 209] width 47 height 14
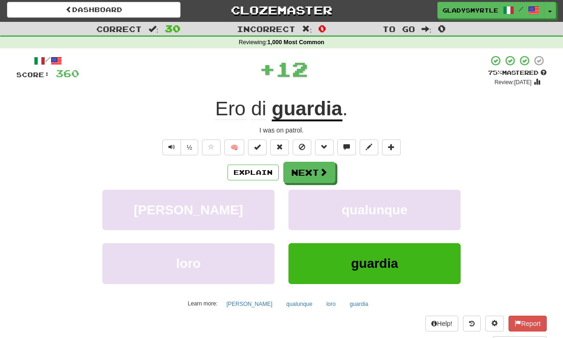
click at [313, 170] on button "Next" at bounding box center [309, 172] width 52 height 21
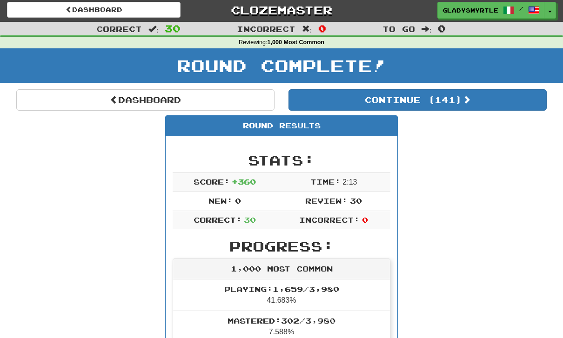
click at [462, 96] on button "Continue ( 141 )" at bounding box center [417, 99] width 258 height 21
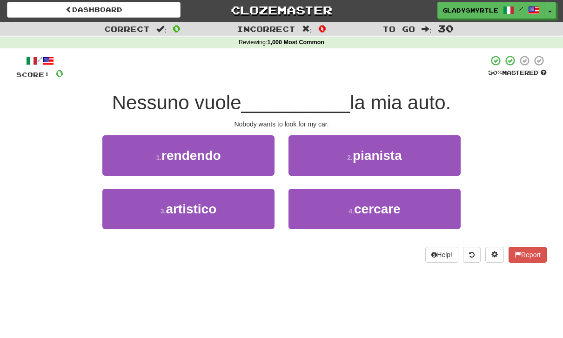
click at [378, 205] on span "cercare" at bounding box center [377, 209] width 46 height 14
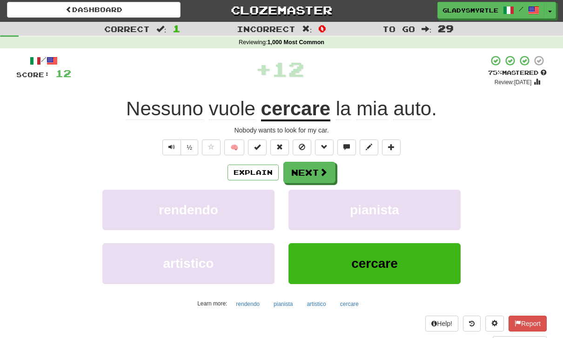
click at [313, 169] on button "Next" at bounding box center [309, 172] width 52 height 21
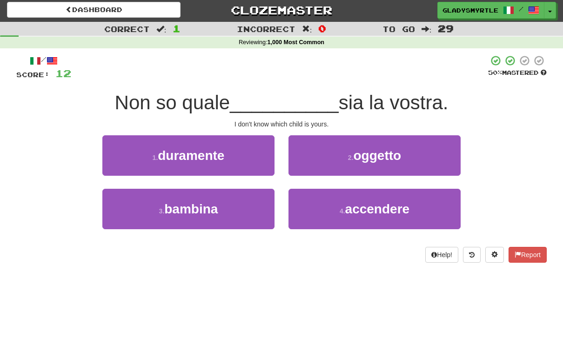
click at [192, 210] on span "bambina" at bounding box center [190, 209] width 53 height 14
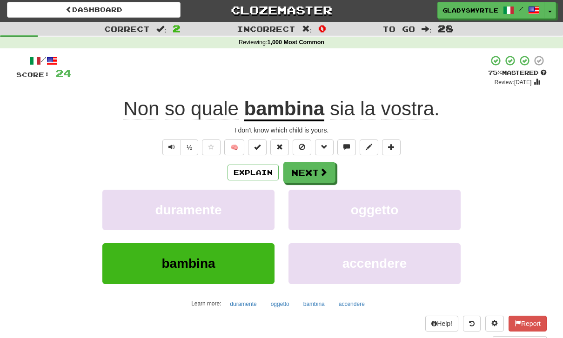
click at [305, 171] on button "Next" at bounding box center [309, 172] width 52 height 21
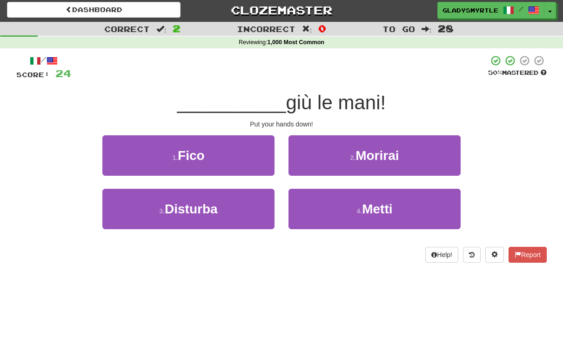
click at [383, 206] on span "Metti" at bounding box center [377, 209] width 30 height 14
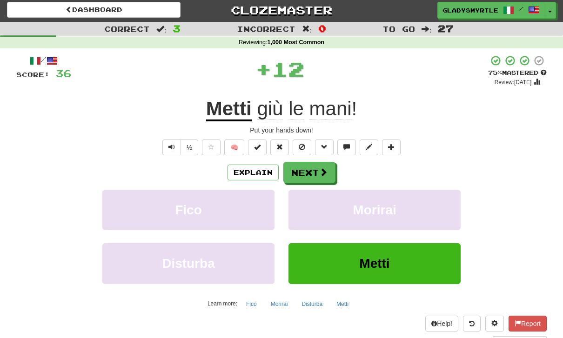
click at [313, 170] on button "Next" at bounding box center [309, 172] width 52 height 21
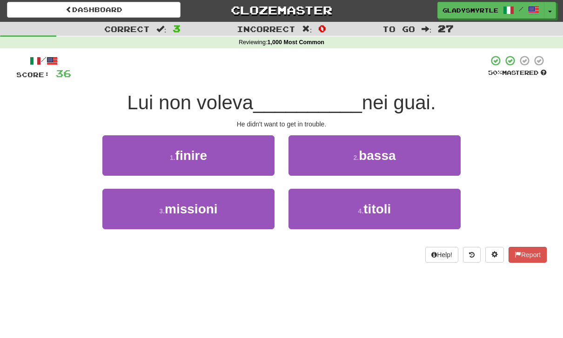
click at [199, 148] on span "finire" at bounding box center [191, 155] width 32 height 14
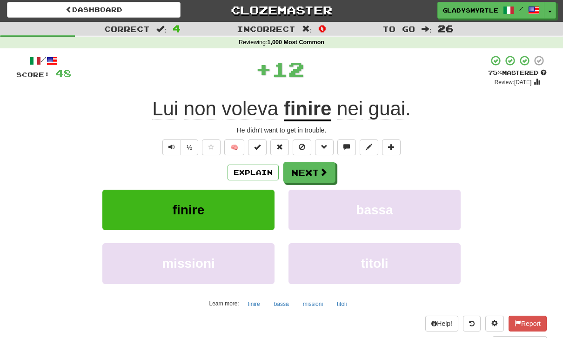
click at [305, 171] on button "Next" at bounding box center [309, 172] width 52 height 21
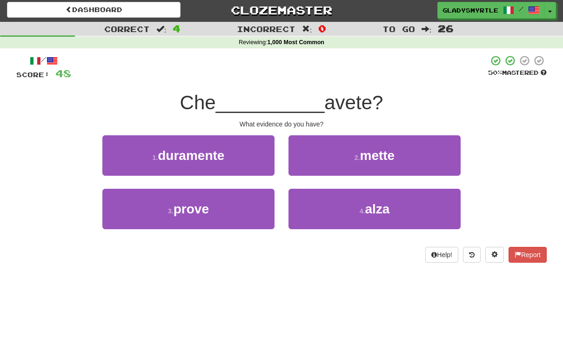
click at [197, 209] on span "prove" at bounding box center [190, 209] width 35 height 14
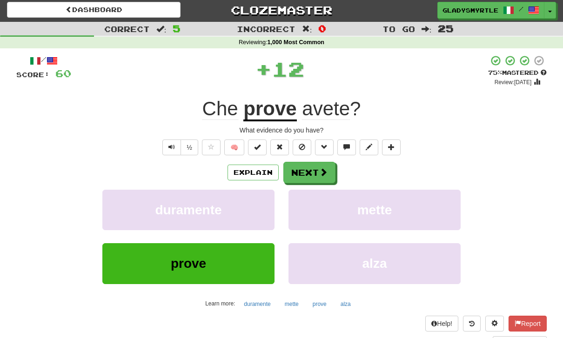
click at [308, 166] on button "Next" at bounding box center [309, 172] width 52 height 21
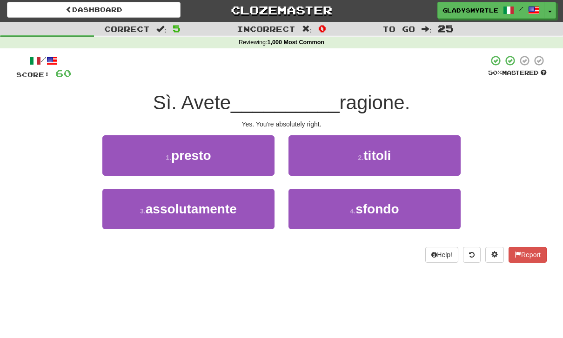
click at [191, 214] on span "assolutamente" at bounding box center [191, 209] width 91 height 14
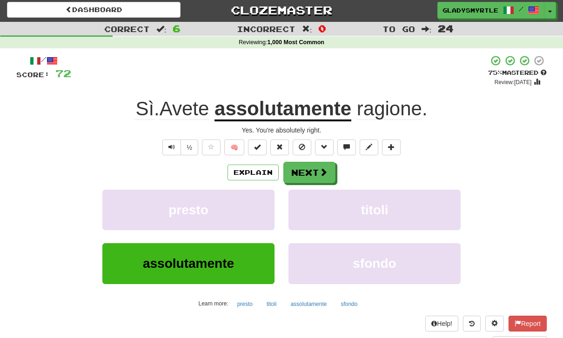
click at [310, 167] on button "Next" at bounding box center [309, 172] width 52 height 21
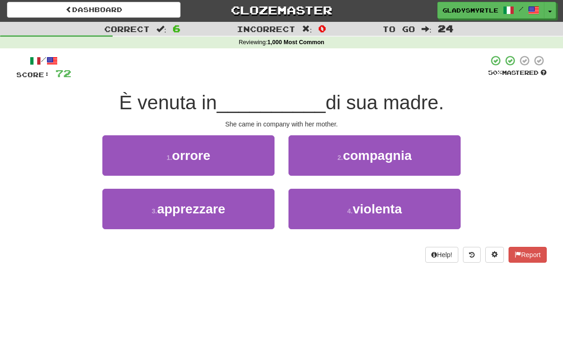
click at [391, 153] on span "compagnia" at bounding box center [377, 155] width 69 height 14
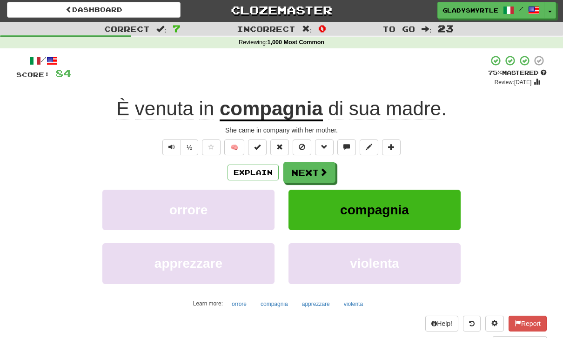
click at [310, 167] on button "Next" at bounding box center [309, 172] width 52 height 21
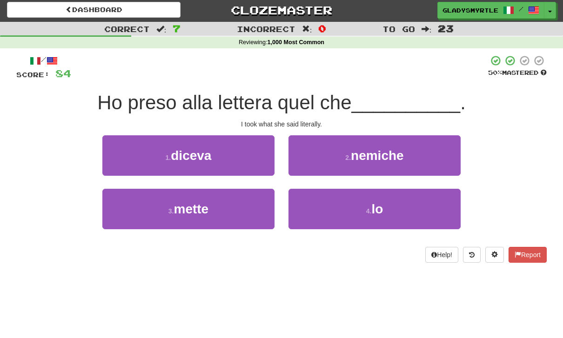
click at [198, 142] on button "1 . diceva" at bounding box center [188, 155] width 172 height 40
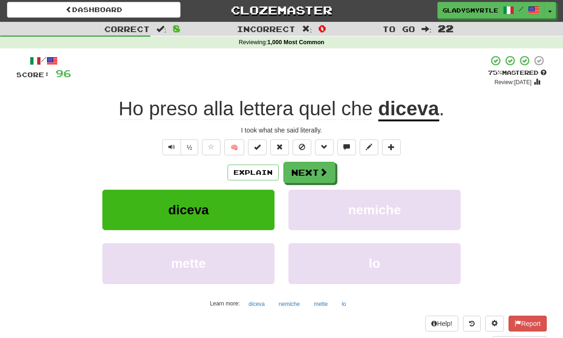
click at [312, 168] on button "Next" at bounding box center [309, 172] width 52 height 21
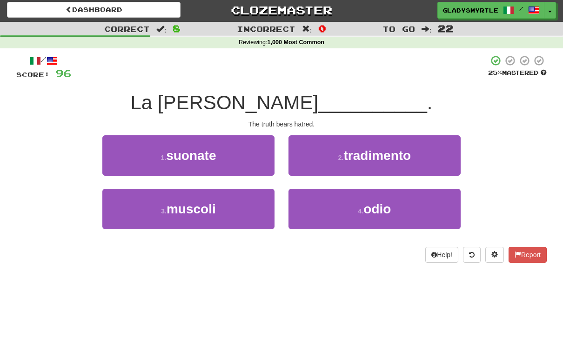
click at [384, 203] on span "odio" at bounding box center [376, 209] width 27 height 14
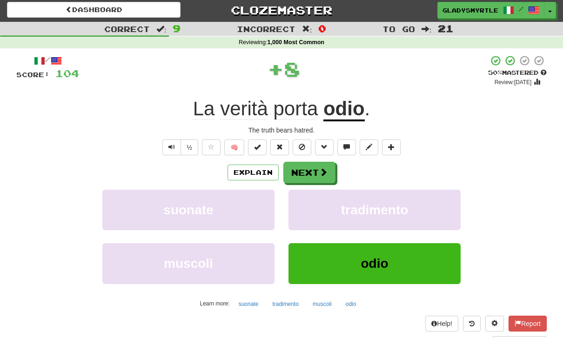
click at [308, 170] on button "Next" at bounding box center [309, 172] width 52 height 21
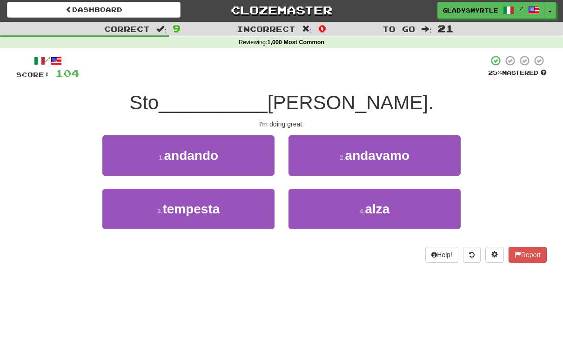
click at [197, 148] on span "andando" at bounding box center [191, 155] width 54 height 14
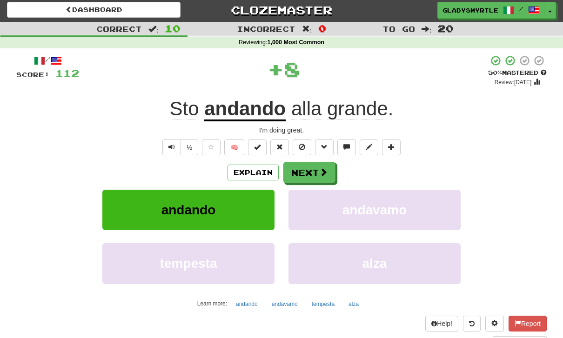
click at [312, 169] on button "Next" at bounding box center [309, 172] width 52 height 21
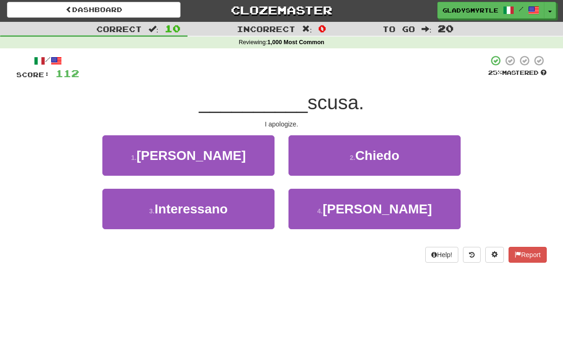
click at [390, 150] on span "Chiedo" at bounding box center [377, 155] width 44 height 14
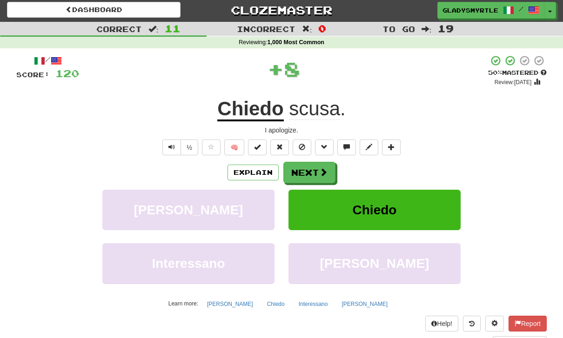
click at [306, 168] on button "Next" at bounding box center [309, 172] width 52 height 21
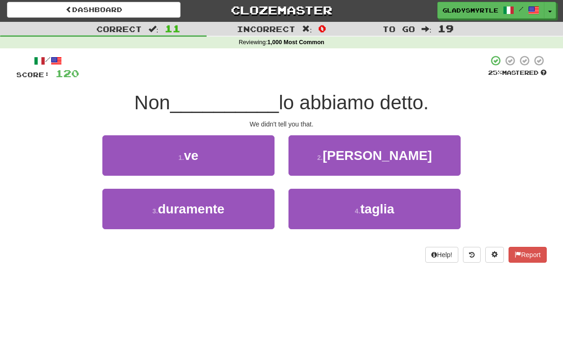
click at [197, 149] on span "ve" at bounding box center [191, 155] width 14 height 14
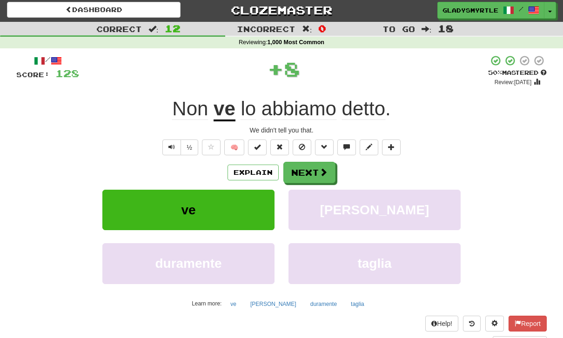
click at [309, 166] on button "Next" at bounding box center [309, 172] width 52 height 21
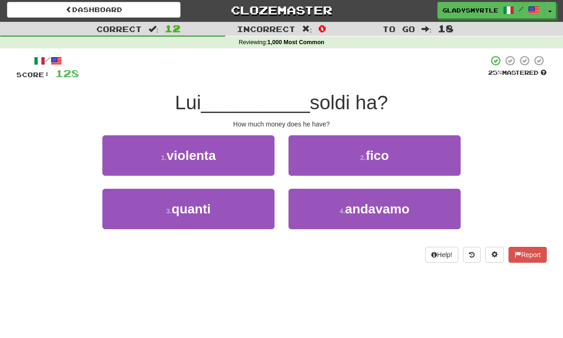
click at [192, 202] on span "quanti" at bounding box center [191, 209] width 39 height 14
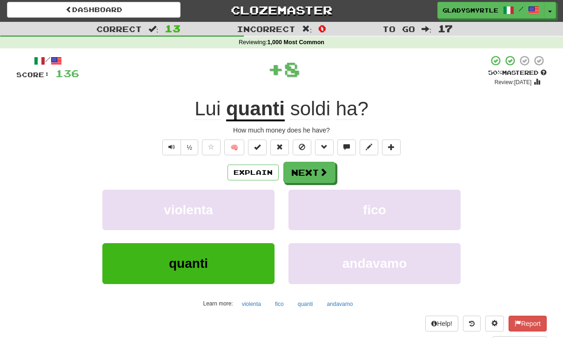
click at [311, 167] on button "Next" at bounding box center [309, 172] width 52 height 21
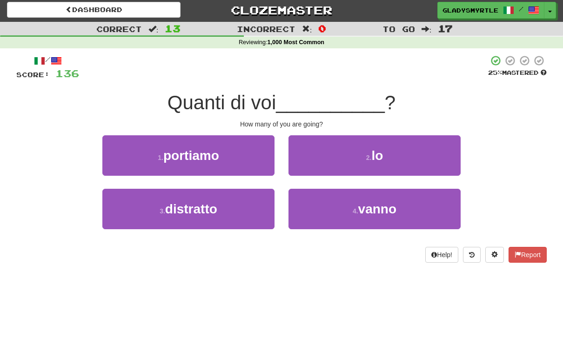
click at [385, 204] on span "vanno" at bounding box center [377, 209] width 38 height 14
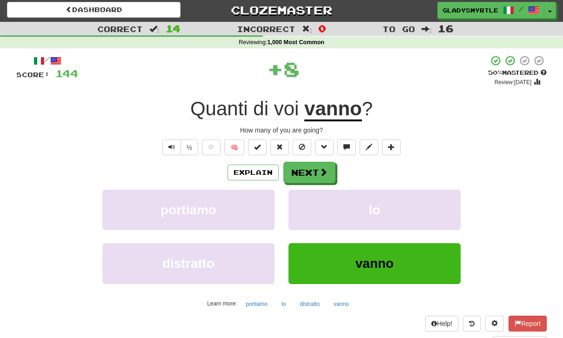
click at [313, 169] on button "Next" at bounding box center [309, 172] width 52 height 21
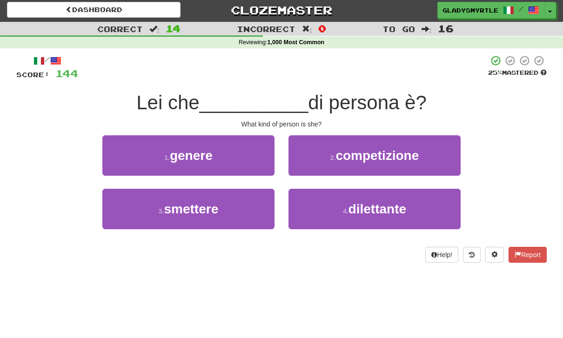
click at [195, 152] on span "genere" at bounding box center [191, 155] width 43 height 14
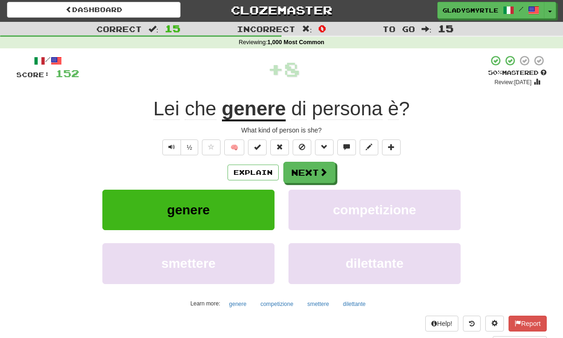
click at [310, 166] on button "Next" at bounding box center [309, 172] width 52 height 21
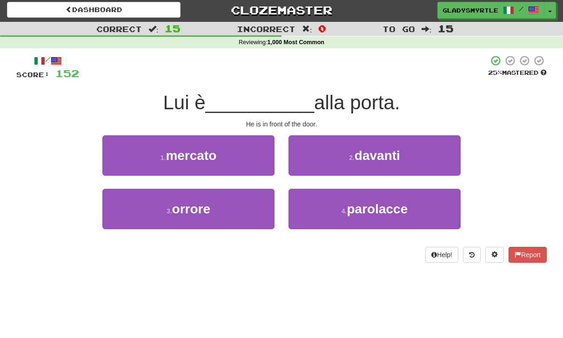
click at [388, 151] on span "davanti" at bounding box center [377, 155] width 46 height 14
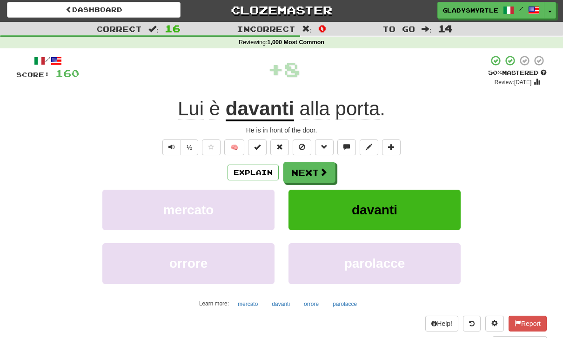
click at [310, 166] on button "Next" at bounding box center [309, 172] width 52 height 21
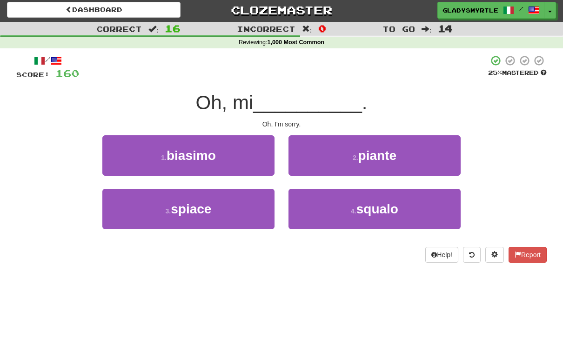
click at [193, 205] on span "spiace" at bounding box center [191, 209] width 40 height 14
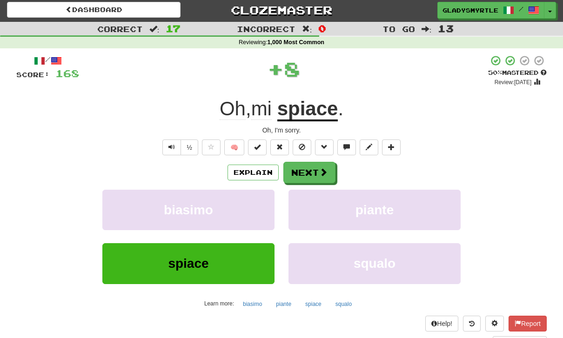
click at [309, 169] on button "Next" at bounding box center [309, 172] width 52 height 21
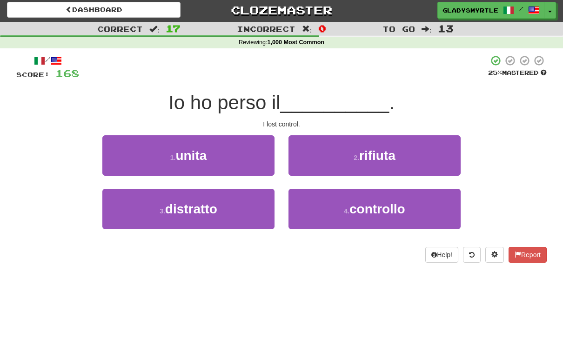
click at [382, 206] on span "controllo" at bounding box center [377, 209] width 56 height 14
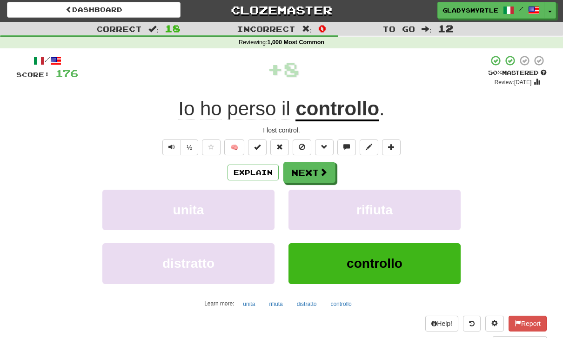
click at [314, 168] on button "Next" at bounding box center [309, 172] width 52 height 21
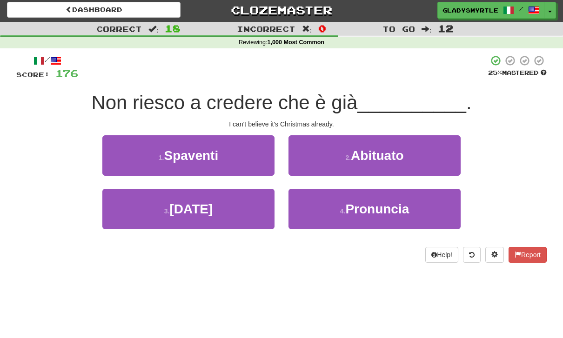
click at [188, 206] on span "Natale" at bounding box center [190, 209] width 43 height 14
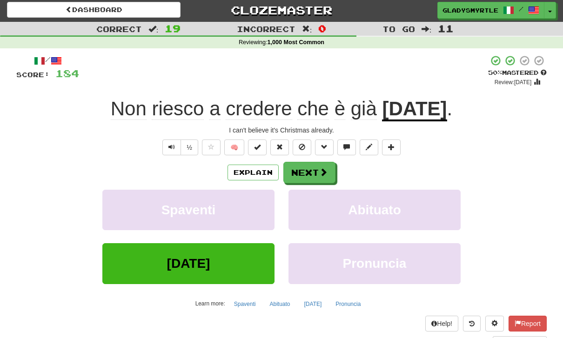
click at [309, 167] on button "Next" at bounding box center [309, 172] width 52 height 21
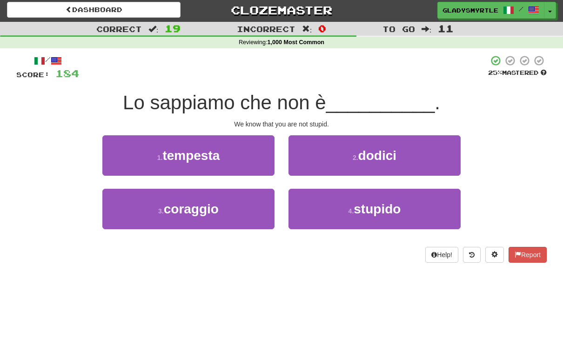
click at [377, 207] on span "stupido" at bounding box center [376, 209] width 47 height 14
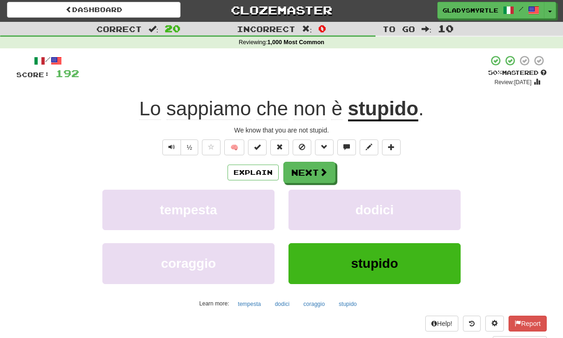
click at [309, 170] on button "Next" at bounding box center [309, 172] width 52 height 21
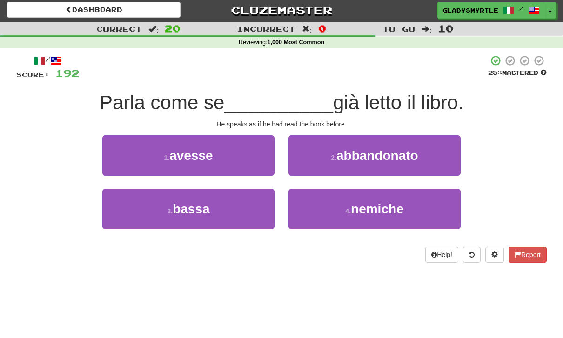
click at [202, 152] on span "avesse" at bounding box center [190, 155] width 43 height 14
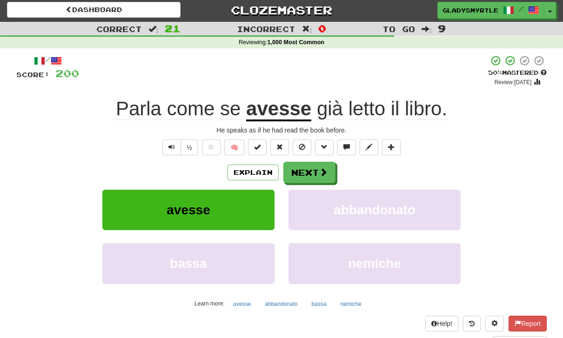
click at [309, 169] on button "Next" at bounding box center [309, 172] width 52 height 21
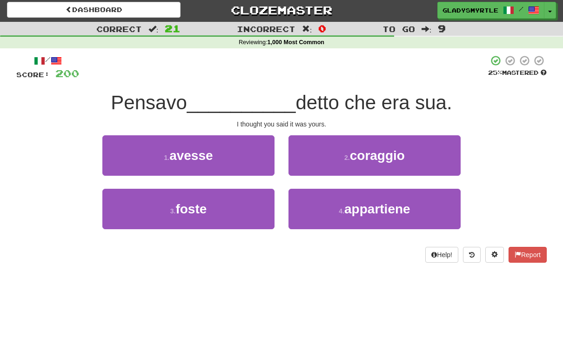
click at [202, 146] on button "1 . avesse" at bounding box center [188, 155] width 172 height 40
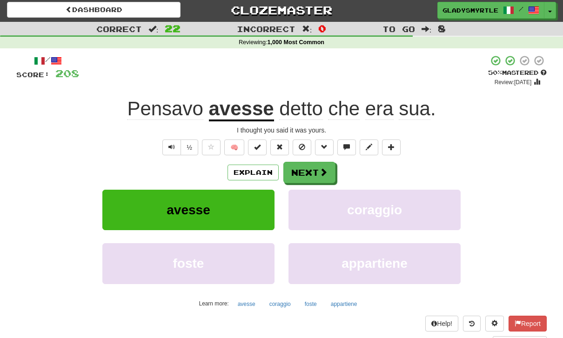
click at [306, 173] on button "Next" at bounding box center [309, 172] width 52 height 21
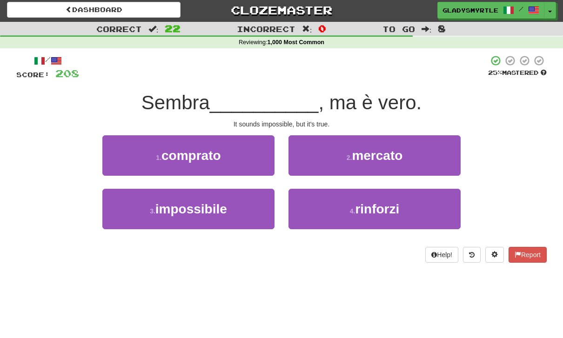
click at [178, 206] on span "impossibile" at bounding box center [191, 209] width 72 height 14
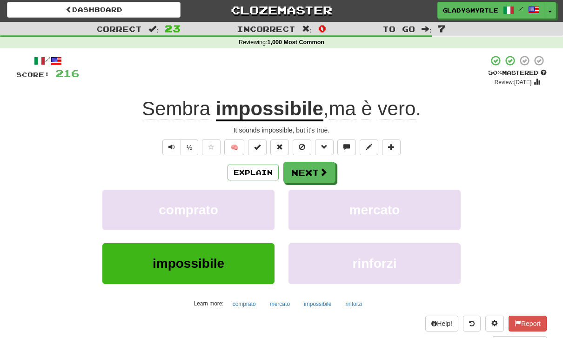
click at [308, 170] on button "Next" at bounding box center [309, 172] width 52 height 21
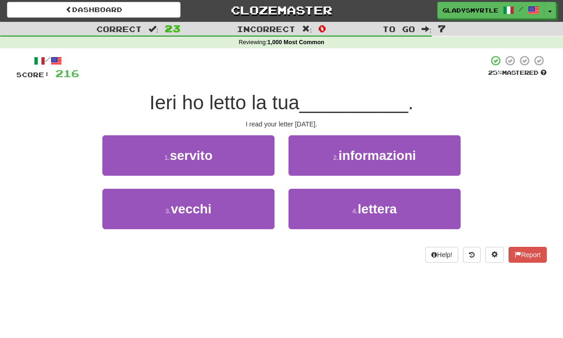
click at [388, 205] on span "lettera" at bounding box center [377, 209] width 39 height 14
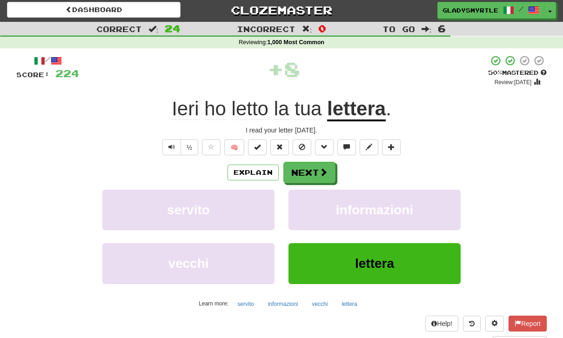
click at [311, 171] on button "Next" at bounding box center [309, 172] width 52 height 21
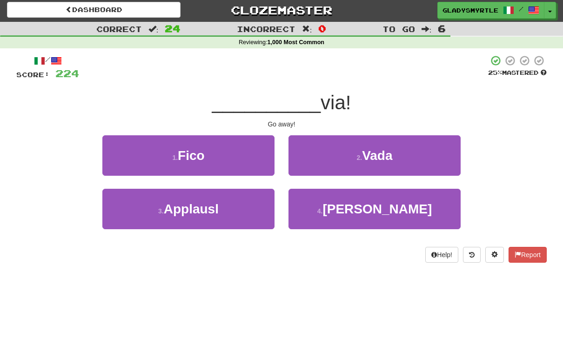
click at [391, 154] on span "Vada" at bounding box center [377, 155] width 30 height 14
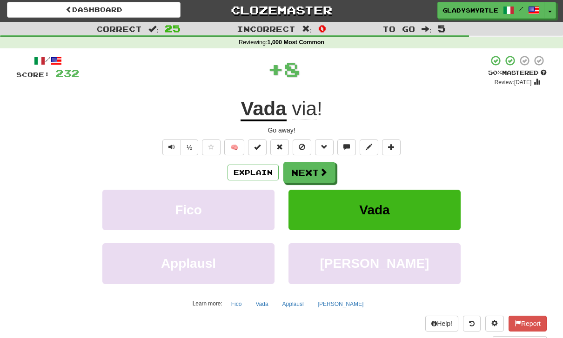
click at [305, 169] on button "Next" at bounding box center [309, 172] width 52 height 21
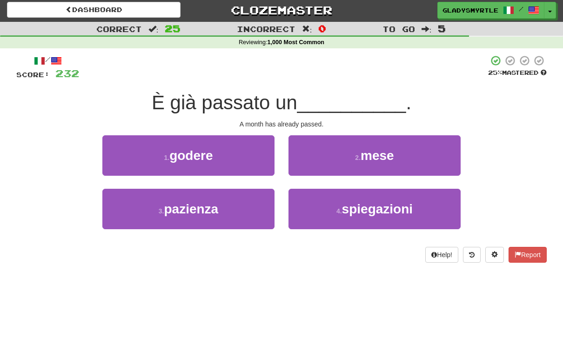
click at [391, 151] on span "mese" at bounding box center [376, 155] width 33 height 14
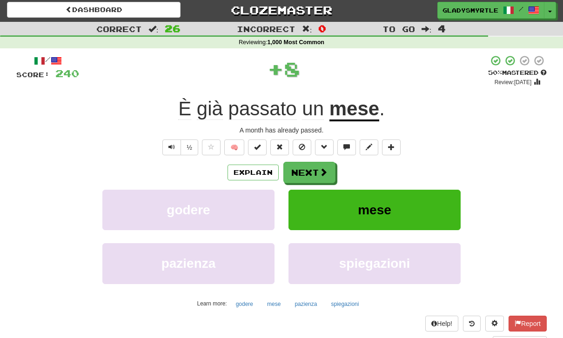
click at [310, 168] on button "Next" at bounding box center [309, 172] width 52 height 21
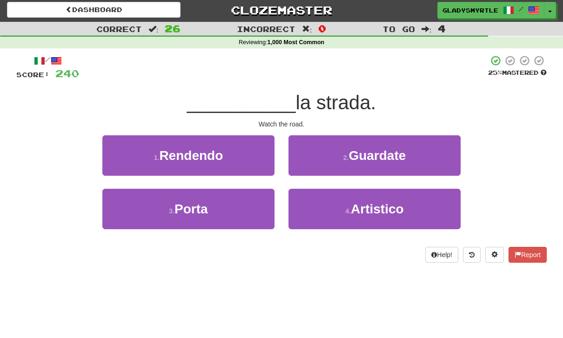
click at [395, 151] on span "Guardate" at bounding box center [376, 155] width 57 height 14
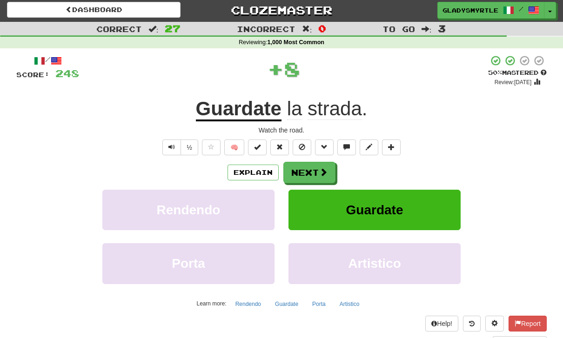
click at [312, 168] on button "Next" at bounding box center [309, 172] width 52 height 21
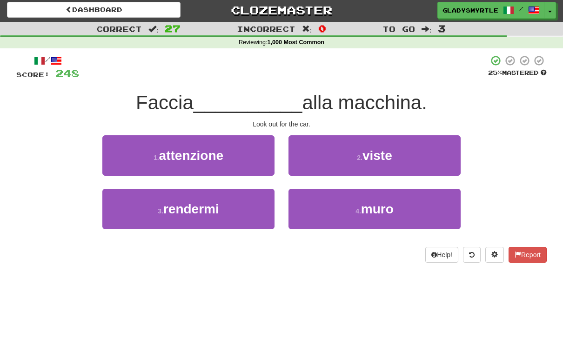
click at [199, 149] on span "attenzione" at bounding box center [191, 155] width 64 height 14
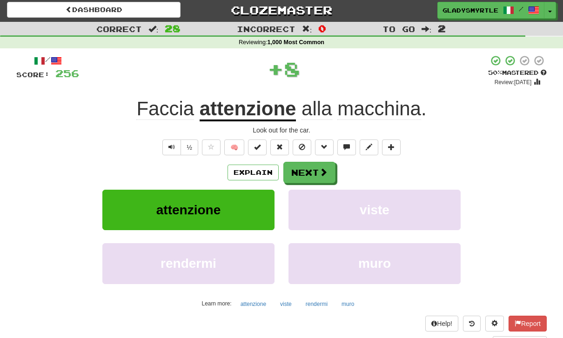
click at [303, 169] on button "Next" at bounding box center [309, 172] width 52 height 21
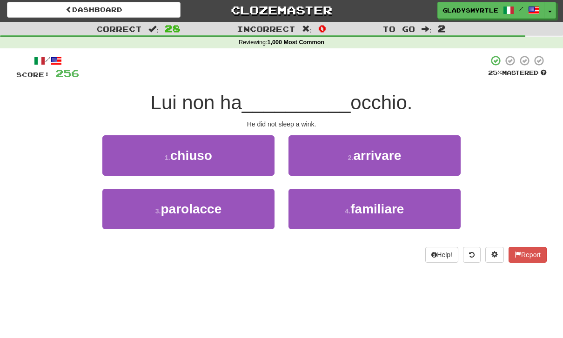
click at [200, 148] on span "chiuso" at bounding box center [191, 155] width 42 height 14
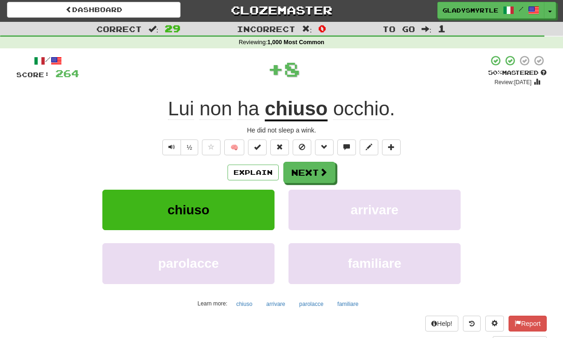
click at [310, 167] on button "Next" at bounding box center [309, 172] width 52 height 21
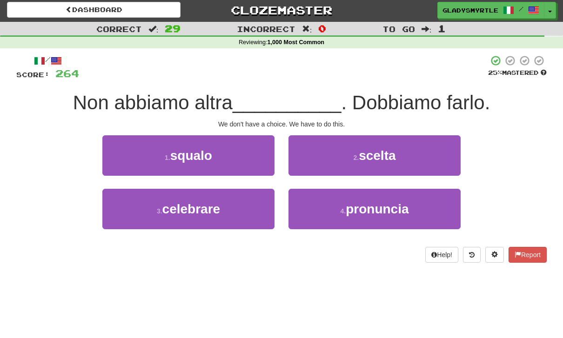
click at [392, 150] on span "scelta" at bounding box center [377, 155] width 37 height 14
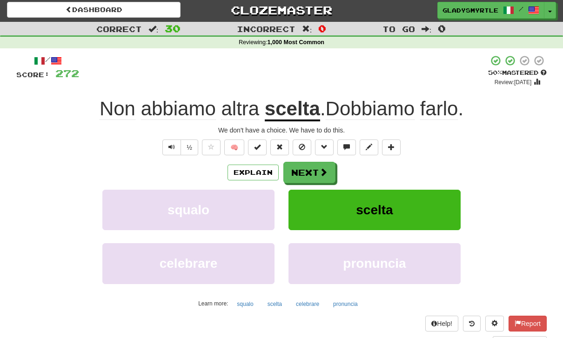
click at [305, 165] on button "Next" at bounding box center [309, 172] width 52 height 21
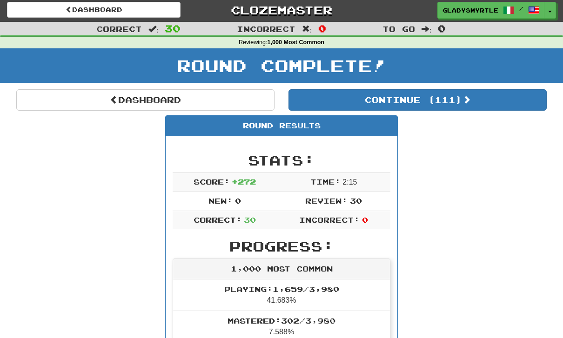
click at [449, 100] on button "Continue ( 111 )" at bounding box center [417, 99] width 258 height 21
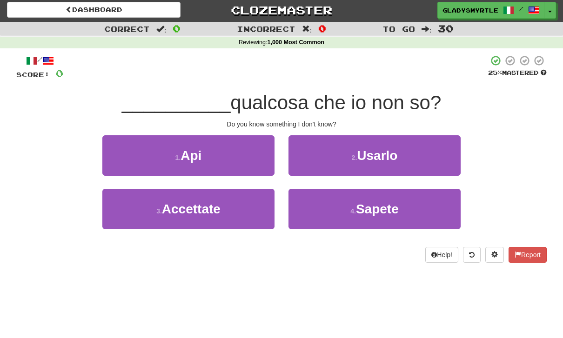
click at [384, 207] on span "Sapete" at bounding box center [377, 209] width 43 height 14
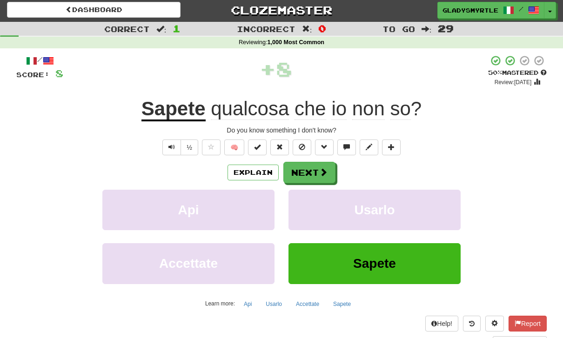
click at [310, 167] on button "Next" at bounding box center [309, 172] width 52 height 21
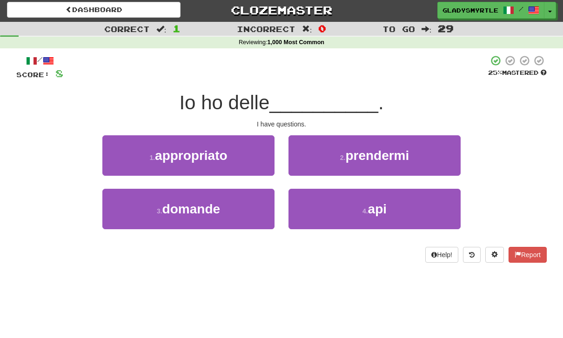
click at [209, 209] on span "domande" at bounding box center [191, 209] width 58 height 14
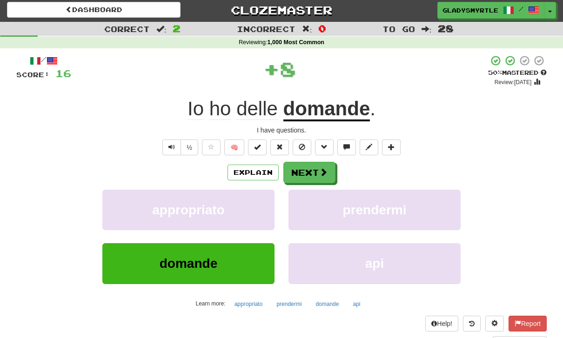
click at [311, 169] on button "Next" at bounding box center [309, 172] width 52 height 21
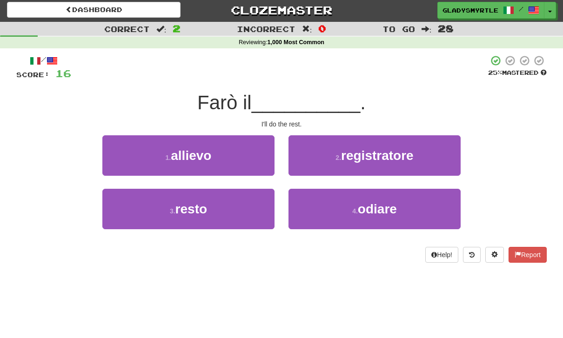
click at [204, 207] on span "resto" at bounding box center [191, 209] width 32 height 14
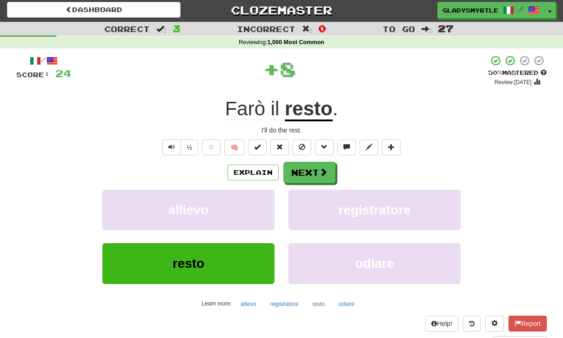
click at [309, 171] on button "Next" at bounding box center [309, 172] width 52 height 21
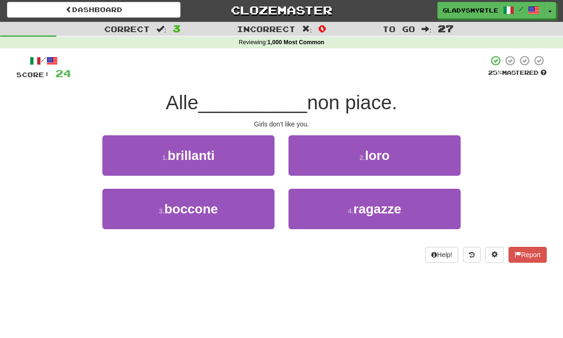
click at [390, 208] on span "ragazze" at bounding box center [377, 209] width 48 height 14
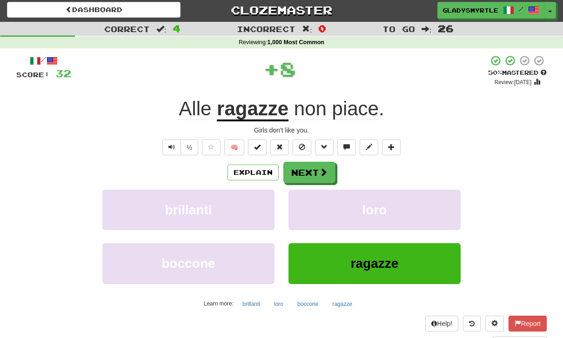
click at [308, 169] on button "Next" at bounding box center [309, 172] width 52 height 21
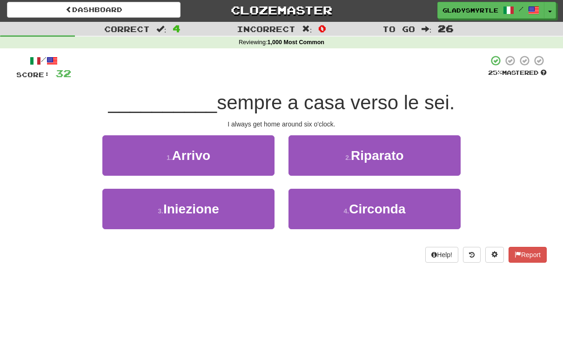
click at [202, 148] on span "Arrivo" at bounding box center [191, 155] width 38 height 14
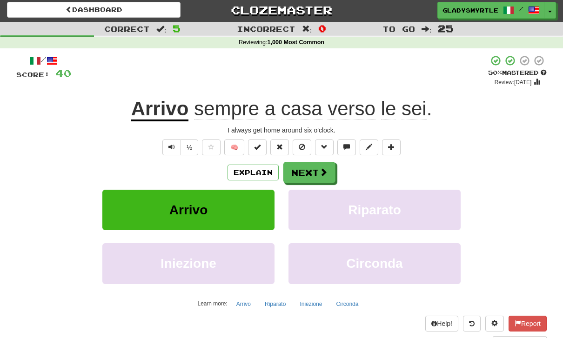
click at [306, 167] on button "Next" at bounding box center [309, 172] width 52 height 21
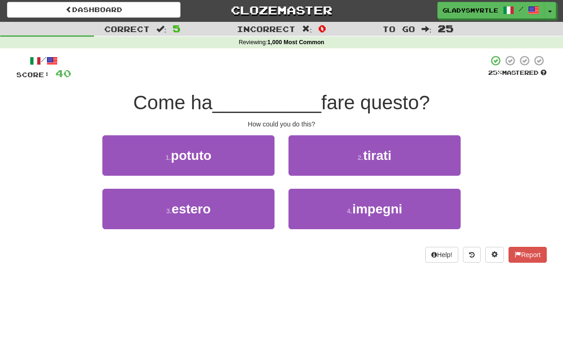
click at [193, 148] on span "potuto" at bounding box center [191, 155] width 40 height 14
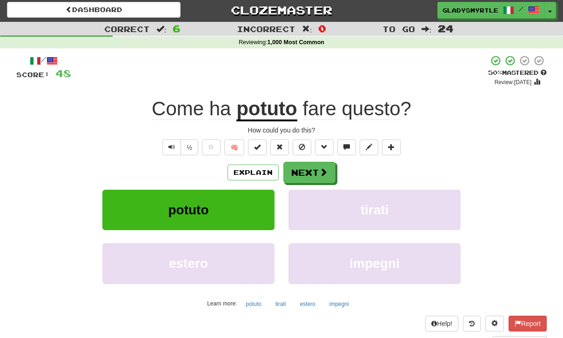
click at [307, 167] on button "Next" at bounding box center [309, 172] width 52 height 21
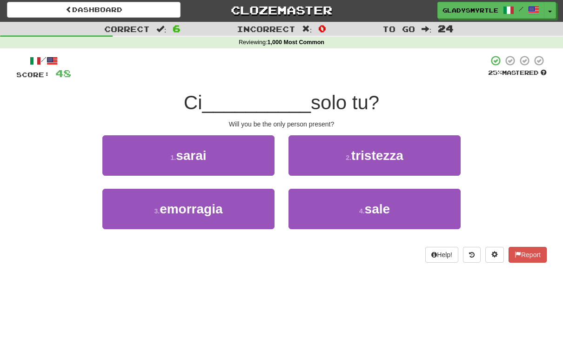
click at [195, 150] on span "sarai" at bounding box center [191, 155] width 30 height 14
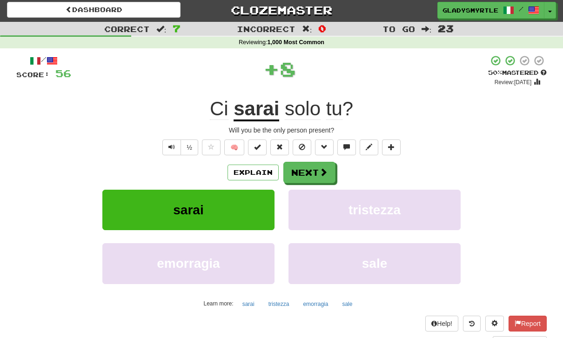
click at [312, 167] on button "Next" at bounding box center [309, 172] width 52 height 21
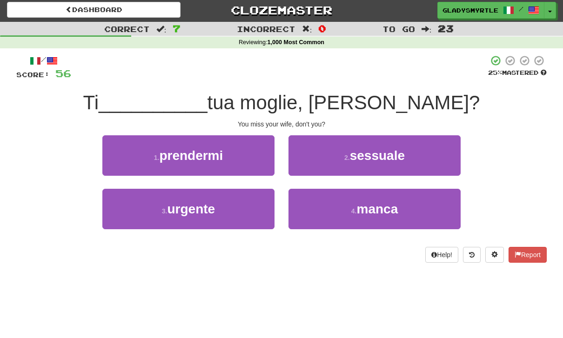
click at [381, 204] on span "manca" at bounding box center [376, 209] width 41 height 14
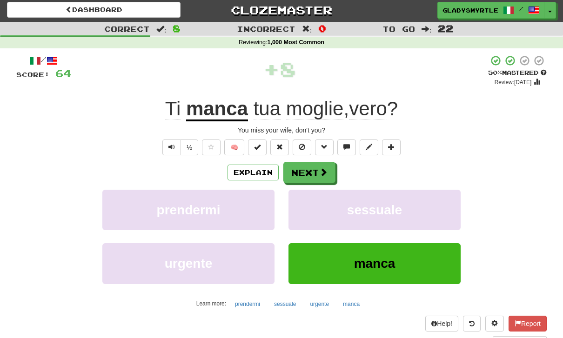
click at [312, 167] on button "Next" at bounding box center [309, 172] width 52 height 21
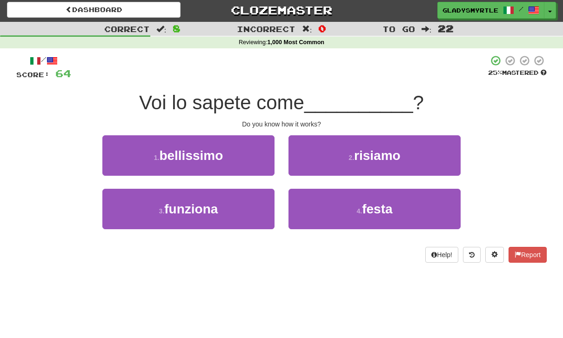
click at [201, 207] on span "funziona" at bounding box center [190, 209] width 53 height 14
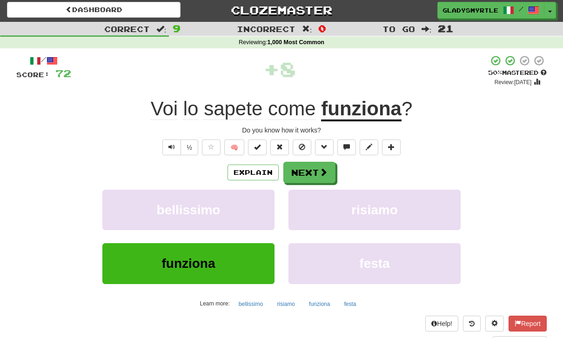
click at [309, 172] on button "Next" at bounding box center [309, 172] width 52 height 21
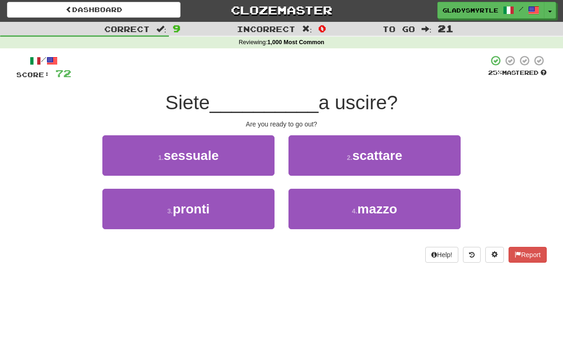
click at [195, 210] on span "pronti" at bounding box center [191, 209] width 37 height 14
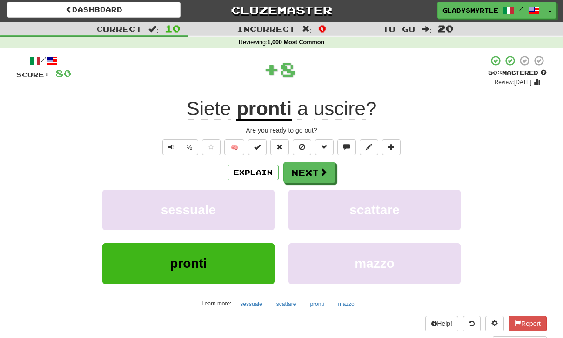
click at [312, 170] on button "Next" at bounding box center [309, 172] width 52 height 21
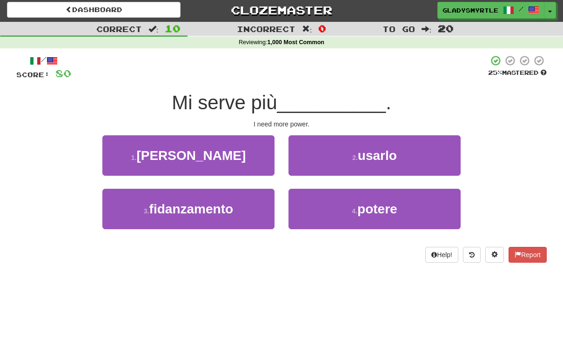
click at [380, 208] on span "potere" at bounding box center [377, 209] width 40 height 14
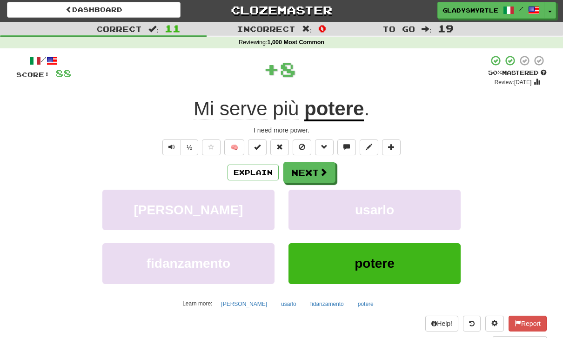
click at [311, 168] on button "Next" at bounding box center [309, 172] width 52 height 21
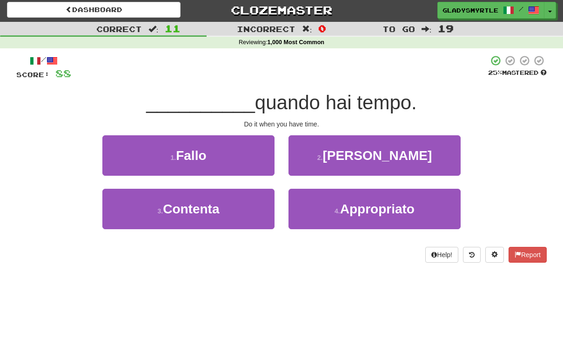
click at [199, 150] on span "Fallo" at bounding box center [191, 155] width 30 height 14
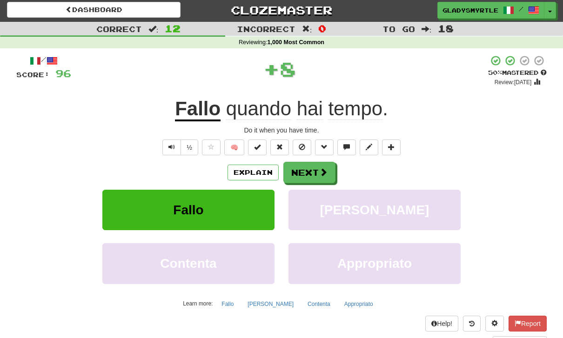
click at [312, 169] on button "Next" at bounding box center [309, 172] width 52 height 21
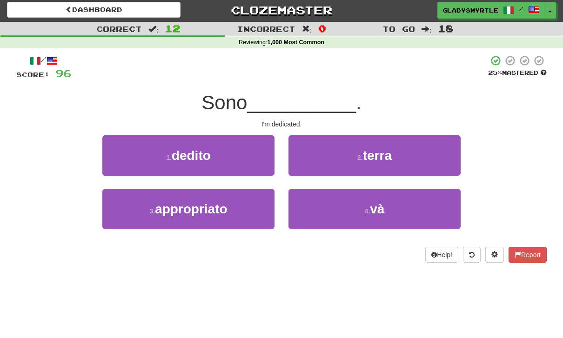
click at [200, 148] on span "dedito" at bounding box center [191, 155] width 39 height 14
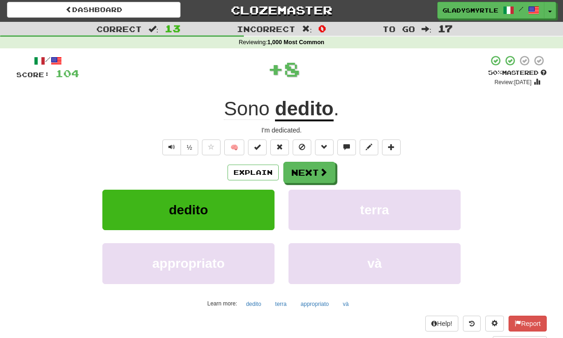
click at [312, 167] on button "Next" at bounding box center [309, 172] width 52 height 21
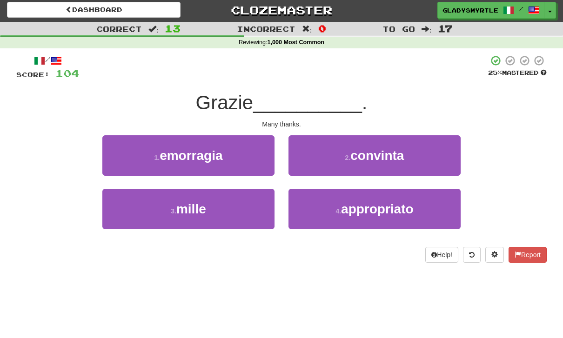
click at [197, 206] on span "mille" at bounding box center [191, 209] width 30 height 14
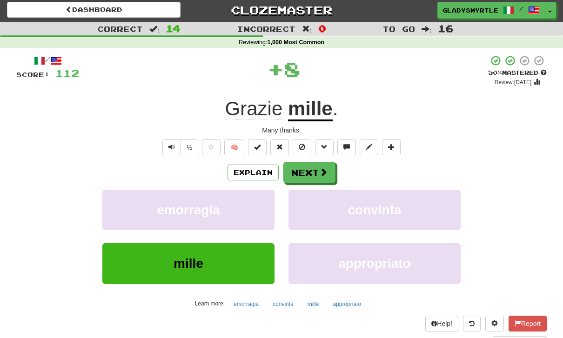
click at [310, 168] on button "Next" at bounding box center [309, 172] width 52 height 21
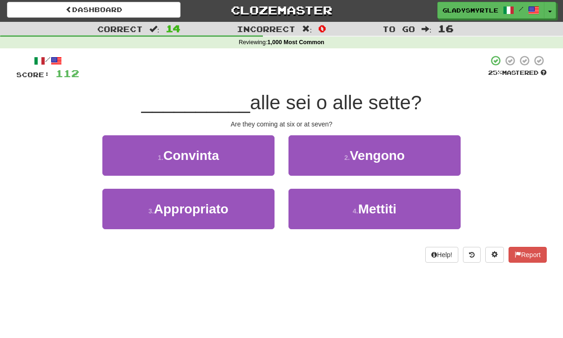
click at [389, 151] on span "Vengono" at bounding box center [377, 155] width 55 height 14
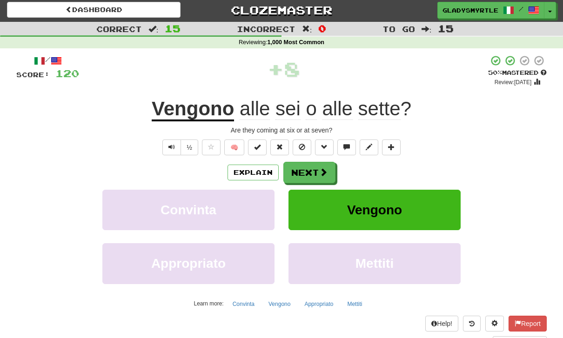
click at [304, 167] on button "Next" at bounding box center [309, 172] width 52 height 21
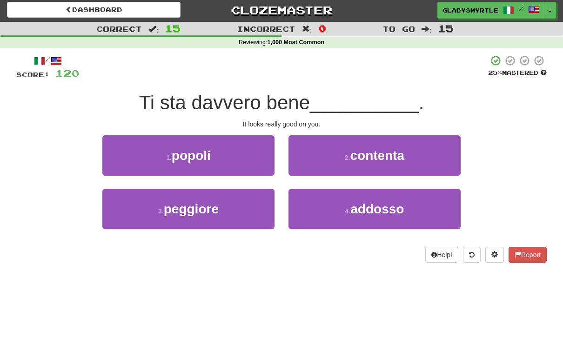
click at [381, 207] on span "addosso" at bounding box center [376, 209] width 53 height 14
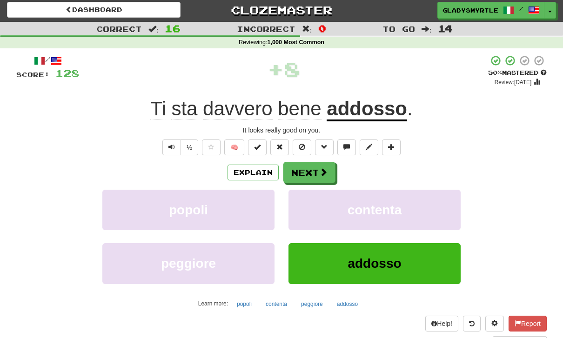
click at [311, 167] on button "Next" at bounding box center [309, 172] width 52 height 21
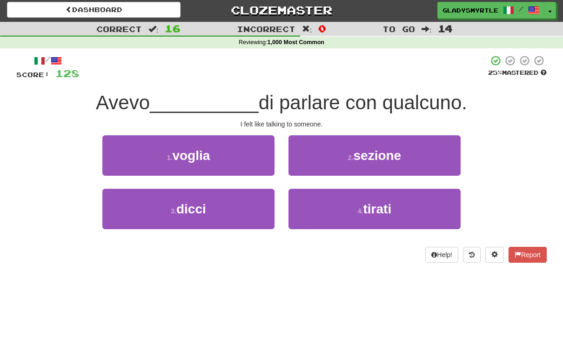
click at [201, 148] on span "voglia" at bounding box center [191, 155] width 38 height 14
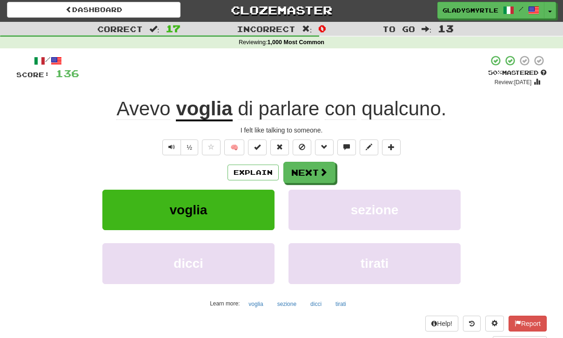
click at [306, 168] on button "Next" at bounding box center [309, 172] width 52 height 21
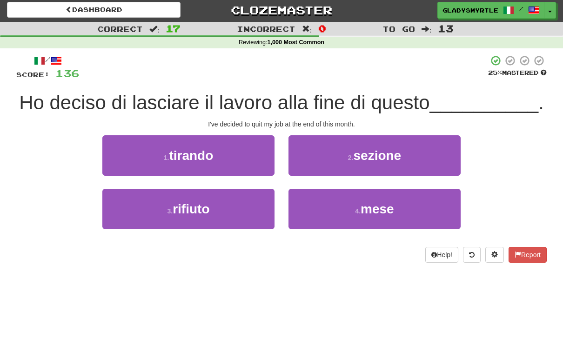
click at [380, 207] on span "mese" at bounding box center [376, 209] width 33 height 14
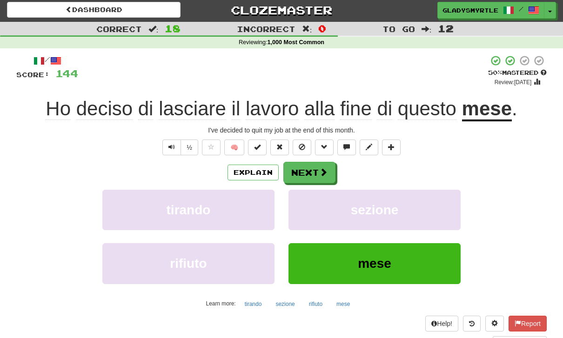
click at [310, 167] on button "Next" at bounding box center [309, 172] width 52 height 21
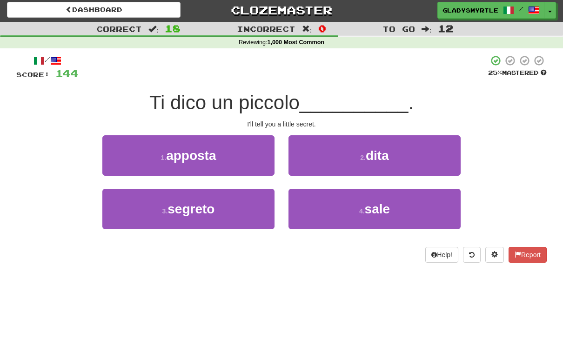
click at [180, 206] on span "segreto" at bounding box center [190, 209] width 47 height 14
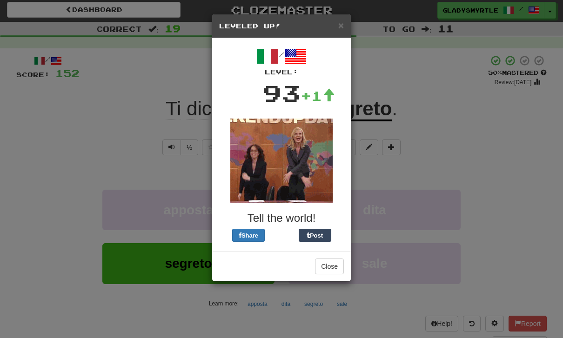
click at [290, 145] on img at bounding box center [281, 161] width 102 height 84
click at [329, 266] on button "Close" at bounding box center [329, 267] width 29 height 16
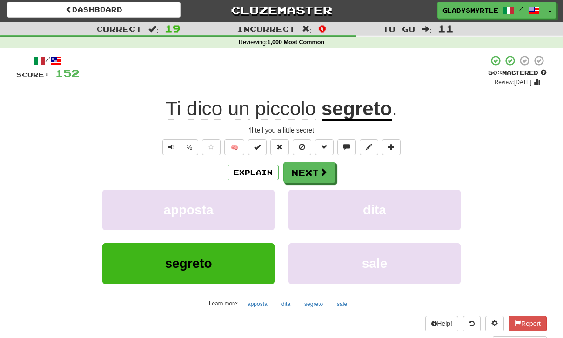
click at [309, 170] on button "Next" at bounding box center [309, 172] width 52 height 21
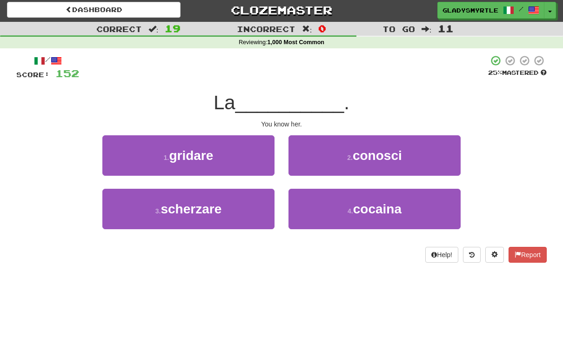
click at [404, 154] on button "2 . conosci" at bounding box center [374, 155] width 172 height 40
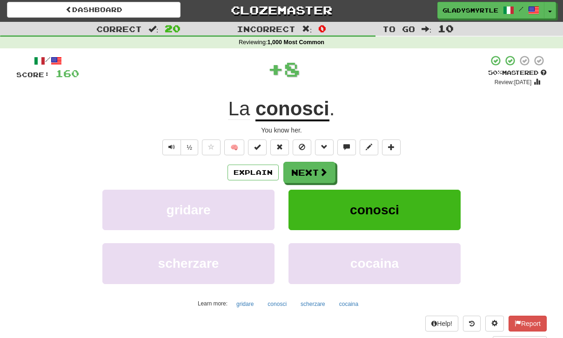
click at [309, 167] on button "Next" at bounding box center [309, 172] width 52 height 21
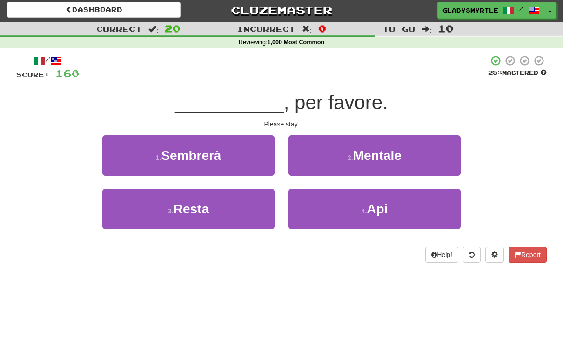
click at [192, 206] on span "Resta" at bounding box center [190, 209] width 35 height 14
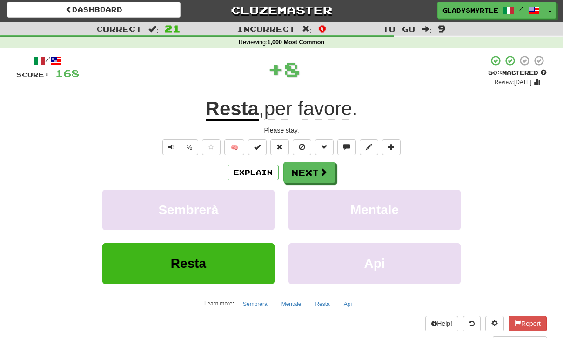
click at [307, 167] on button "Next" at bounding box center [309, 172] width 52 height 21
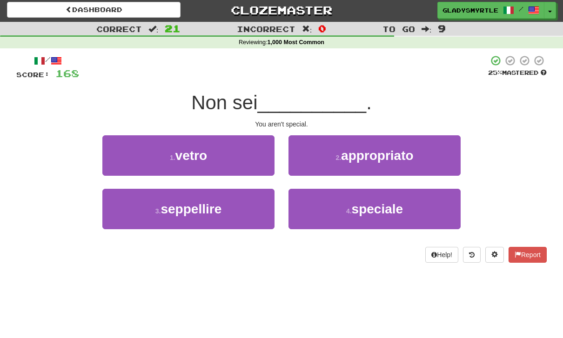
click at [392, 202] on span "speciale" at bounding box center [378, 209] width 52 height 14
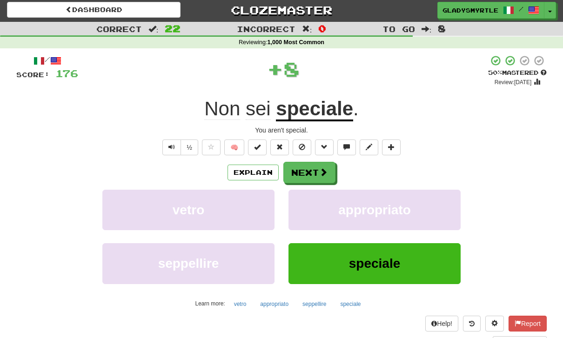
click at [309, 171] on button "Next" at bounding box center [309, 172] width 52 height 21
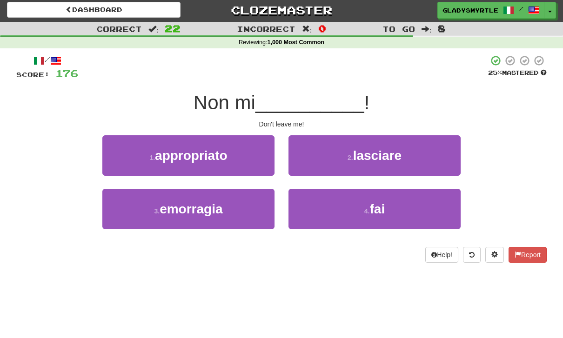
click at [394, 151] on span "lasciare" at bounding box center [377, 155] width 48 height 14
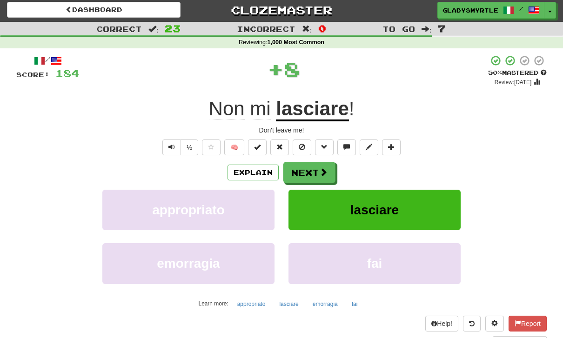
click at [316, 170] on button "Next" at bounding box center [309, 172] width 52 height 21
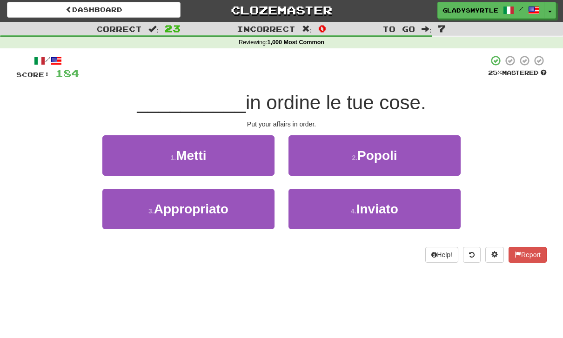
click at [196, 152] on span "Metti" at bounding box center [191, 155] width 30 height 14
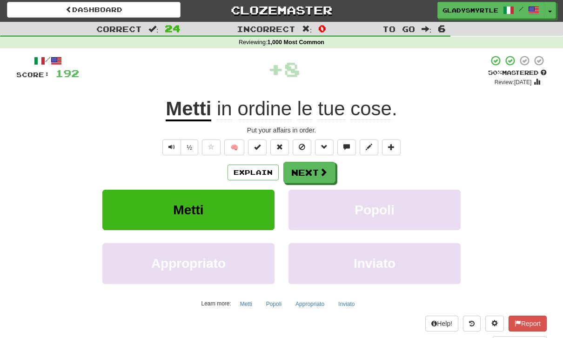
click at [305, 169] on button "Next" at bounding box center [309, 172] width 52 height 21
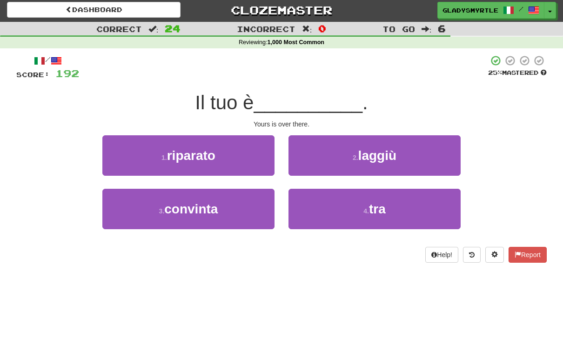
click at [400, 153] on button "2 . laggiù" at bounding box center [374, 155] width 172 height 40
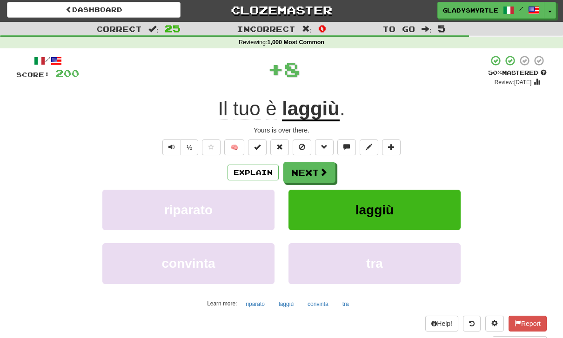
click at [308, 168] on button "Next" at bounding box center [309, 172] width 52 height 21
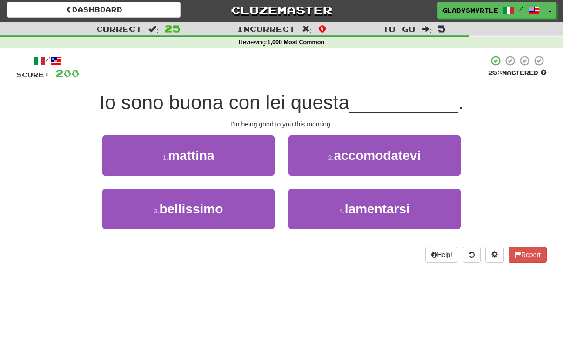
click at [197, 152] on span "mattina" at bounding box center [191, 155] width 46 height 14
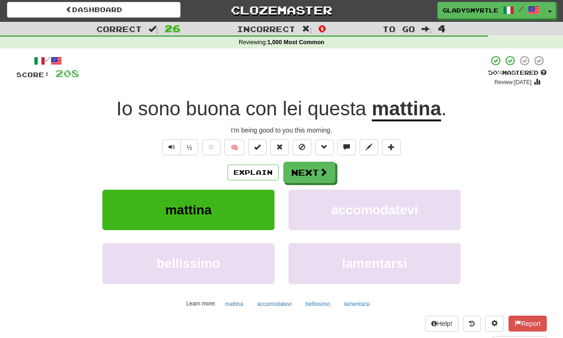
click at [310, 168] on button "Next" at bounding box center [309, 172] width 52 height 21
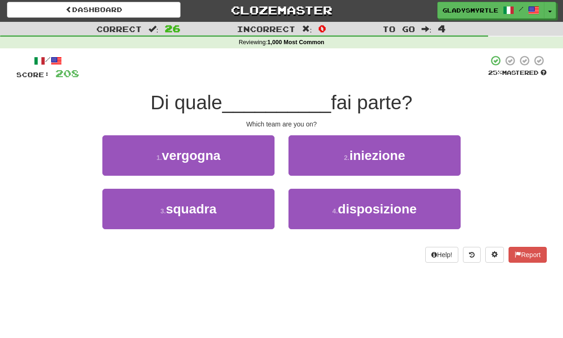
click at [194, 209] on span "squadra" at bounding box center [191, 209] width 51 height 14
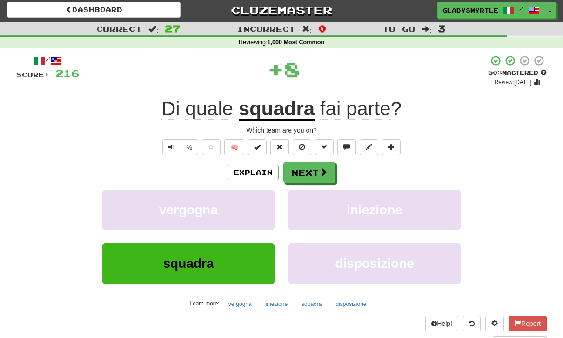
click at [304, 169] on button "Next" at bounding box center [309, 172] width 52 height 21
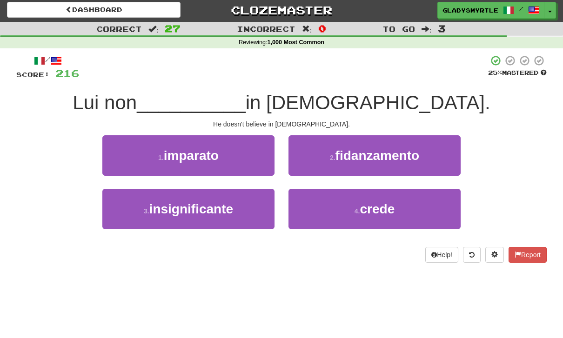
click at [382, 204] on span "crede" at bounding box center [376, 209] width 35 height 14
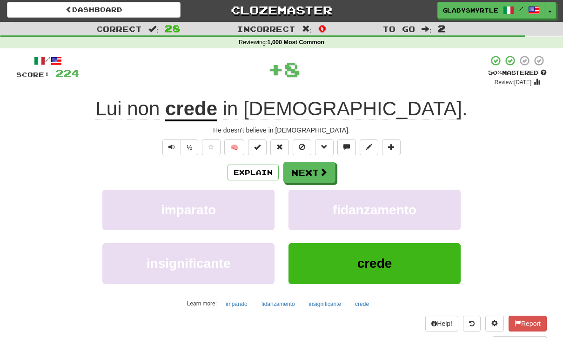
click at [310, 169] on button "Next" at bounding box center [309, 172] width 52 height 21
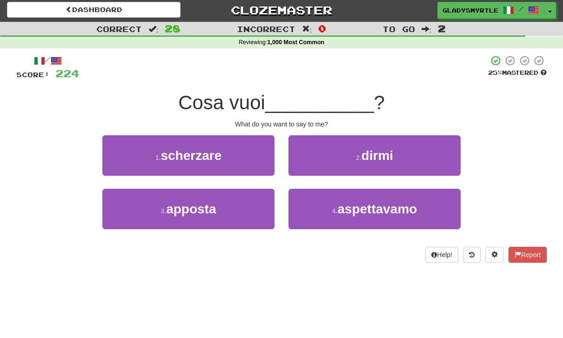
click at [388, 145] on button "2 . dirmi" at bounding box center [374, 155] width 172 height 40
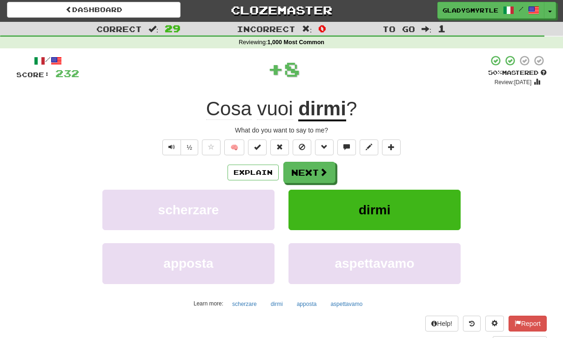
click at [309, 166] on button "Next" at bounding box center [309, 172] width 52 height 21
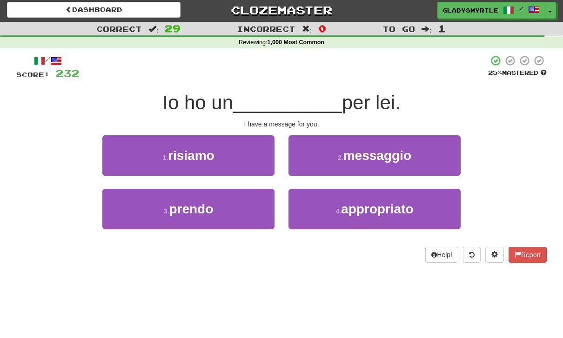
click at [390, 151] on span "messaggio" at bounding box center [377, 155] width 68 height 14
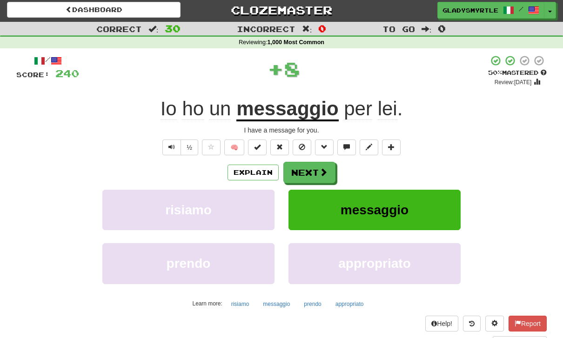
click at [311, 169] on button "Next" at bounding box center [309, 172] width 52 height 21
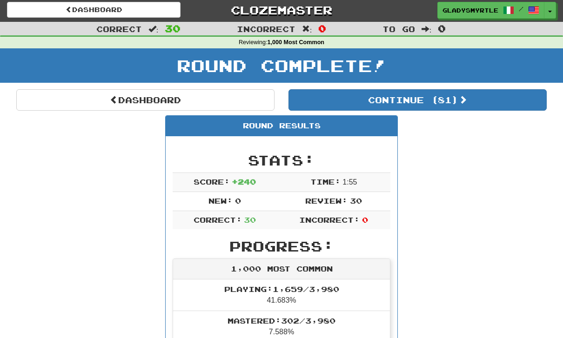
click at [448, 100] on button "Continue ( 81 )" at bounding box center [417, 99] width 258 height 21
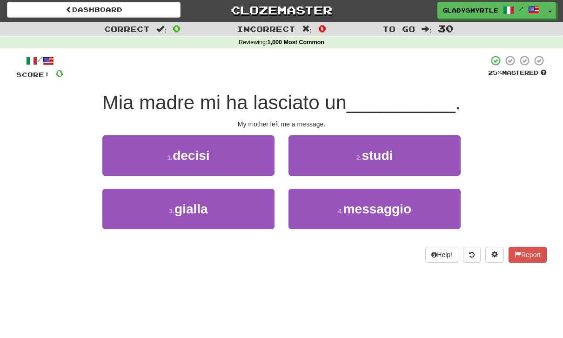
click at [381, 206] on span "messaggio" at bounding box center [377, 209] width 68 height 14
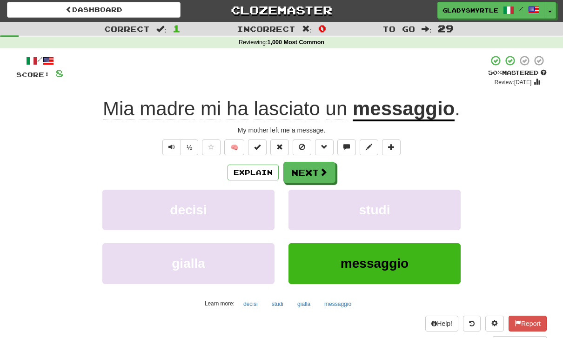
click at [306, 170] on button "Next" at bounding box center [309, 172] width 52 height 21
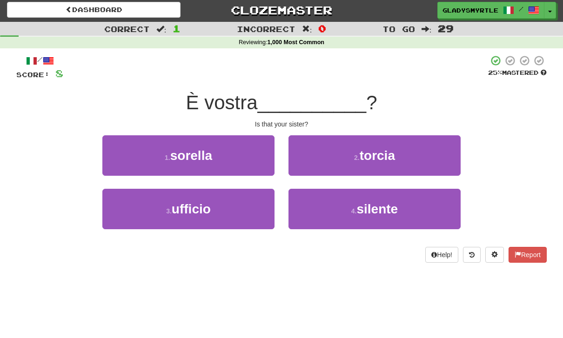
click at [188, 150] on span "sorella" at bounding box center [191, 155] width 42 height 14
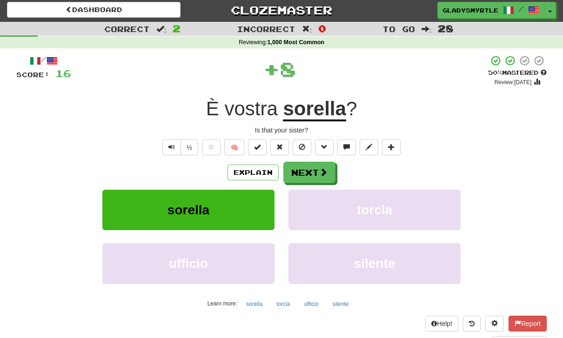
click at [312, 166] on button "Next" at bounding box center [309, 172] width 52 height 21
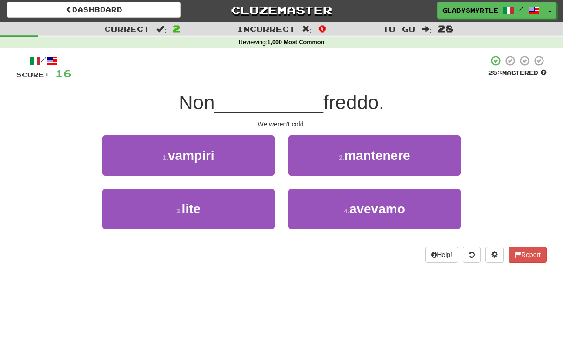
click at [382, 213] on span "avevamo" at bounding box center [377, 209] width 56 height 14
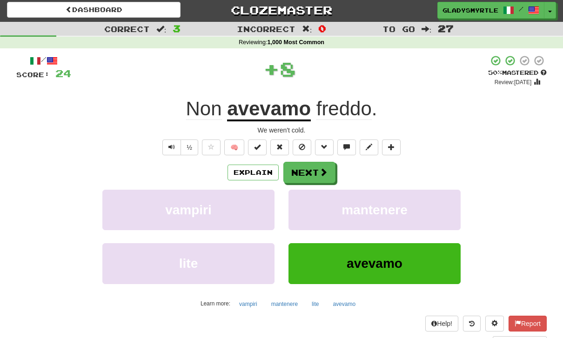
click at [309, 167] on button "Next" at bounding box center [309, 172] width 52 height 21
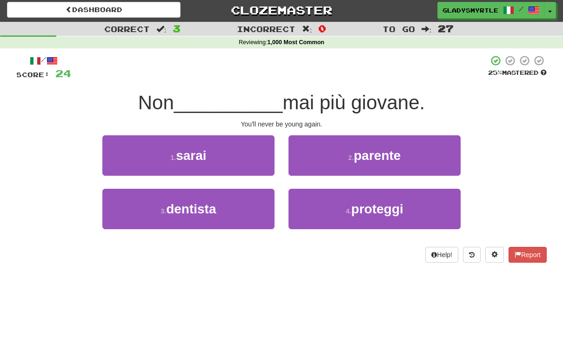
click at [194, 152] on span "sarai" at bounding box center [191, 155] width 30 height 14
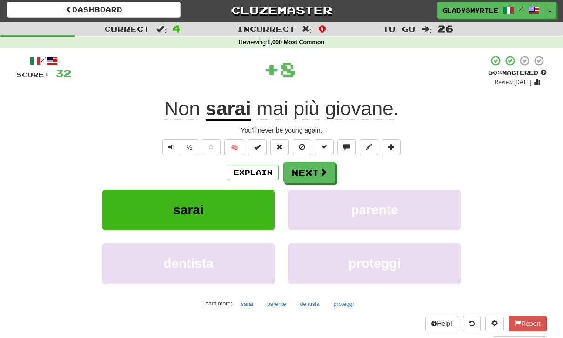
click at [303, 169] on button "Next" at bounding box center [309, 172] width 52 height 21
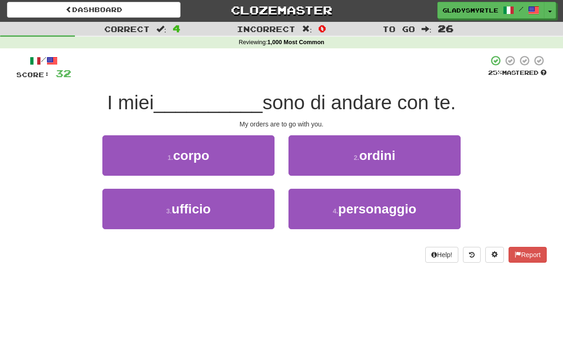
click at [384, 148] on span "ordini" at bounding box center [377, 155] width 36 height 14
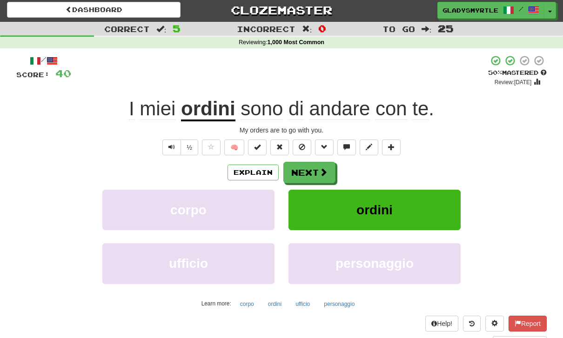
click at [312, 167] on button "Next" at bounding box center [309, 172] width 52 height 21
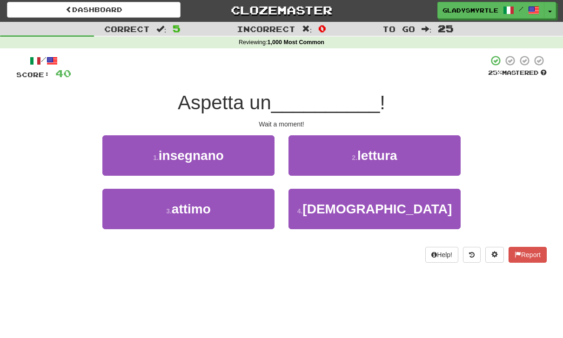
click at [192, 209] on span "attimo" at bounding box center [191, 209] width 39 height 14
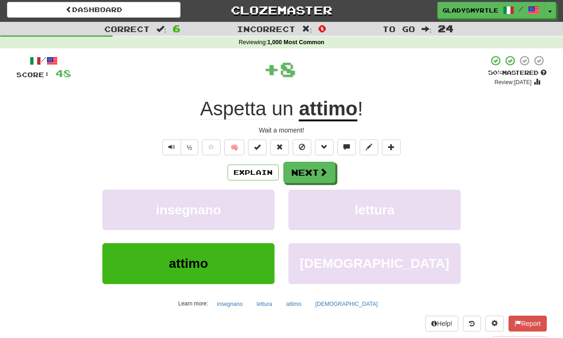
click at [308, 168] on button "Next" at bounding box center [309, 172] width 52 height 21
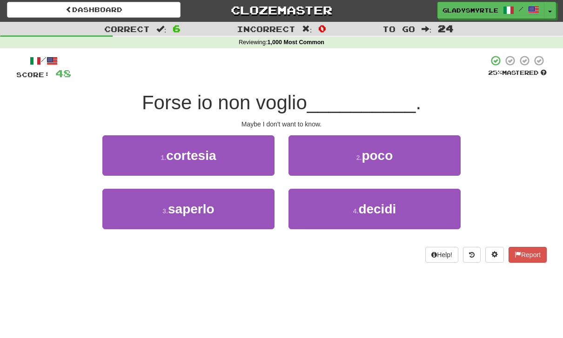
click at [193, 206] on span "saperlo" at bounding box center [191, 209] width 46 height 14
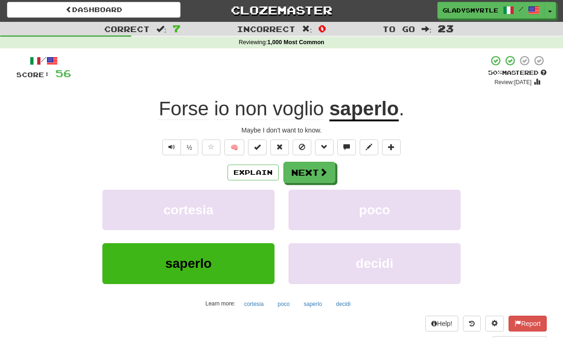
click at [312, 166] on button "Next" at bounding box center [309, 172] width 52 height 21
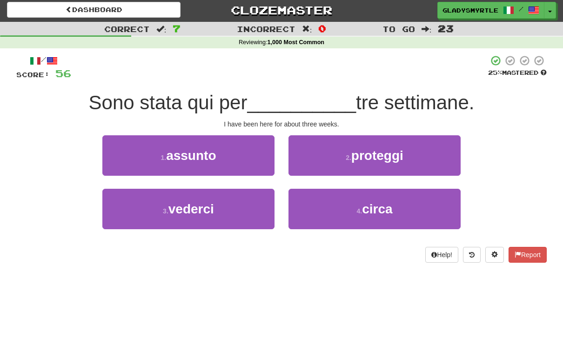
click at [383, 204] on span "circa" at bounding box center [377, 209] width 30 height 14
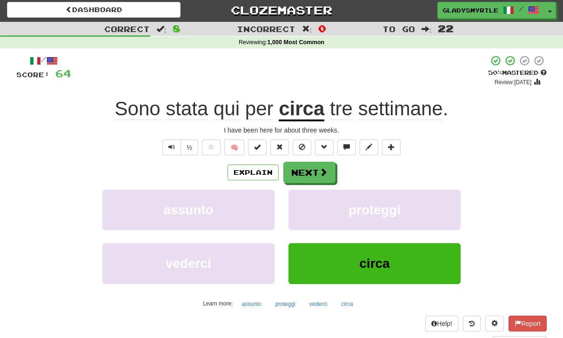
click at [309, 168] on button "Next" at bounding box center [309, 172] width 52 height 21
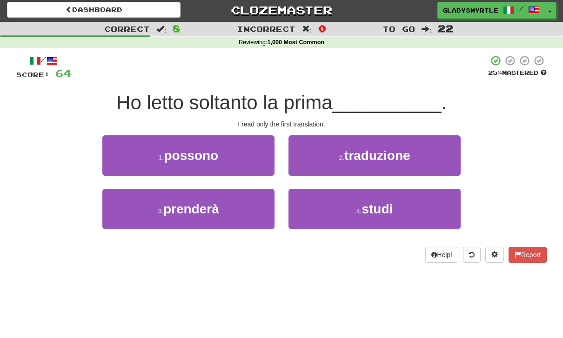
click at [396, 144] on button "2 . traduzione" at bounding box center [374, 155] width 172 height 40
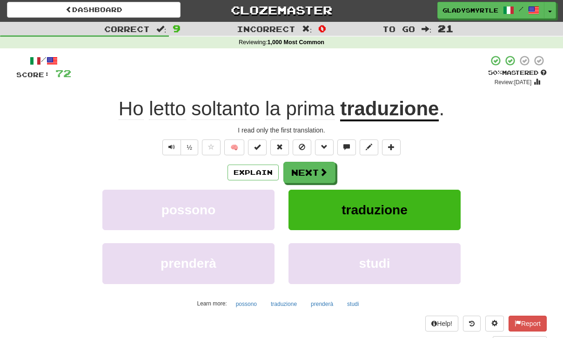
click at [311, 166] on button "Next" at bounding box center [309, 172] width 52 height 21
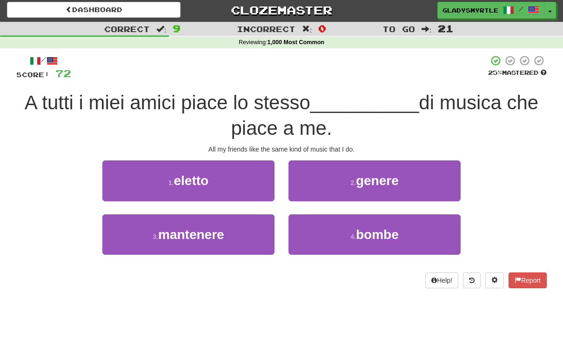
click at [392, 175] on span "genere" at bounding box center [377, 180] width 43 height 14
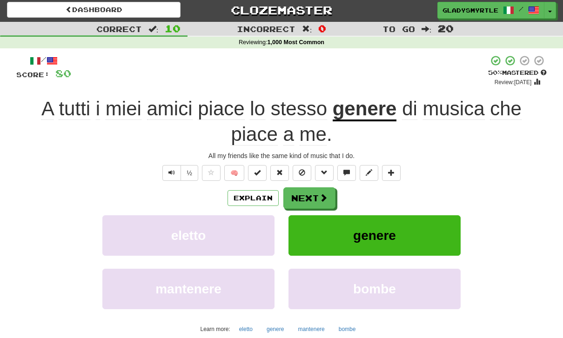
click at [312, 195] on button "Next" at bounding box center [309, 197] width 52 height 21
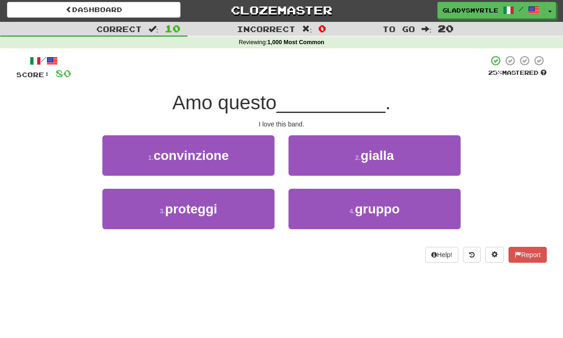
click at [381, 206] on span "gruppo" at bounding box center [377, 209] width 45 height 14
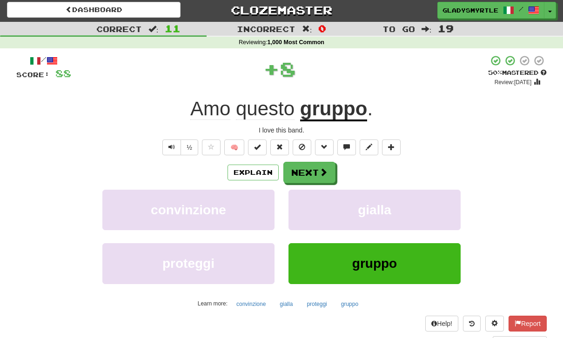
click at [317, 164] on button "Next" at bounding box center [309, 172] width 52 height 21
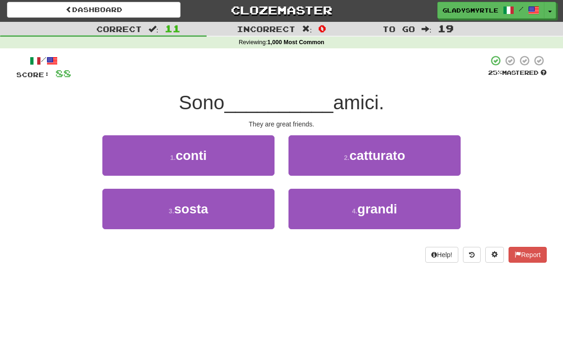
click at [382, 210] on span "grandi" at bounding box center [377, 209] width 40 height 14
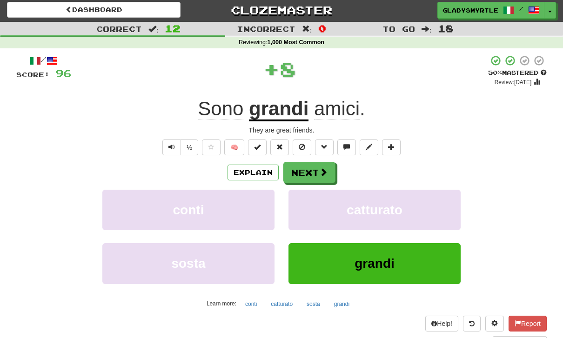
click at [313, 167] on button "Next" at bounding box center [309, 172] width 52 height 21
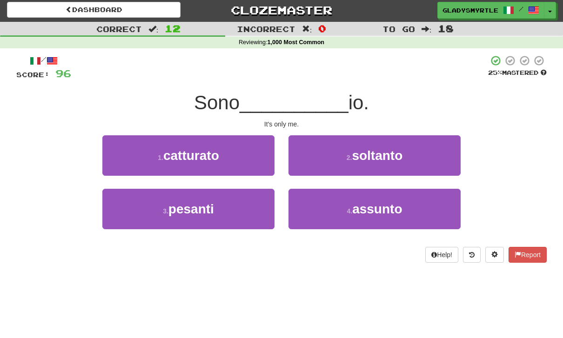
click at [397, 150] on span "soltanto" at bounding box center [377, 155] width 51 height 14
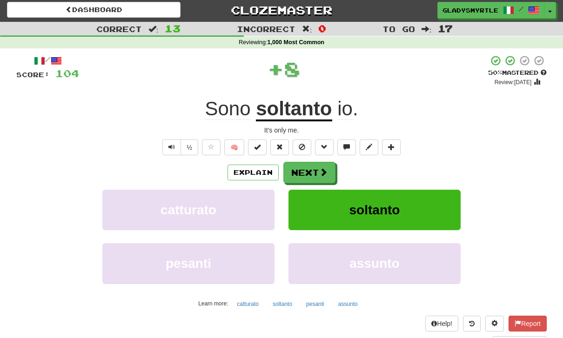
click at [314, 170] on button "Next" at bounding box center [309, 172] width 52 height 21
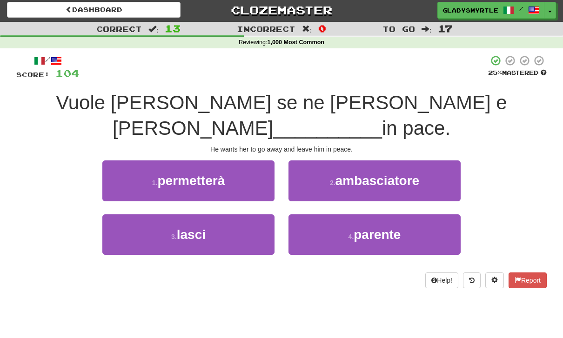
click at [189, 227] on span "lasci" at bounding box center [191, 234] width 29 height 14
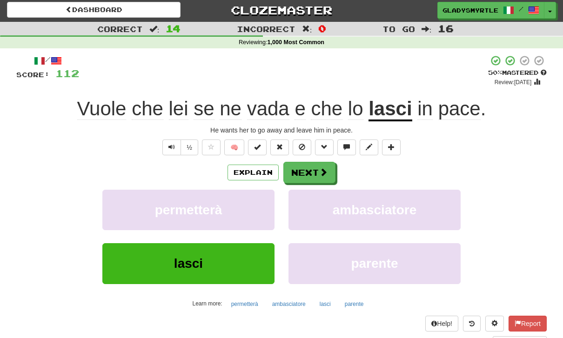
click at [306, 169] on button "Next" at bounding box center [309, 172] width 52 height 21
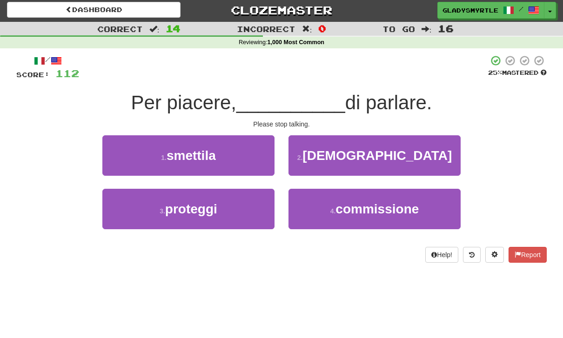
click at [193, 148] on span "smettila" at bounding box center [190, 155] width 49 height 14
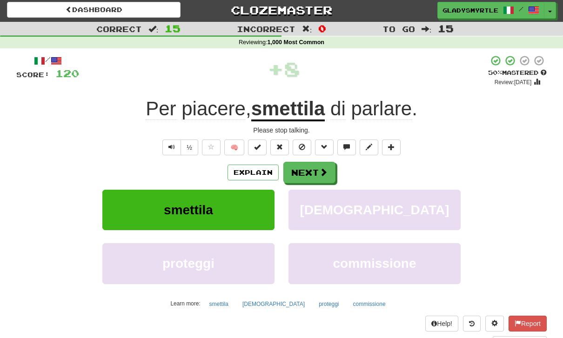
click at [316, 167] on button "Next" at bounding box center [309, 172] width 52 height 21
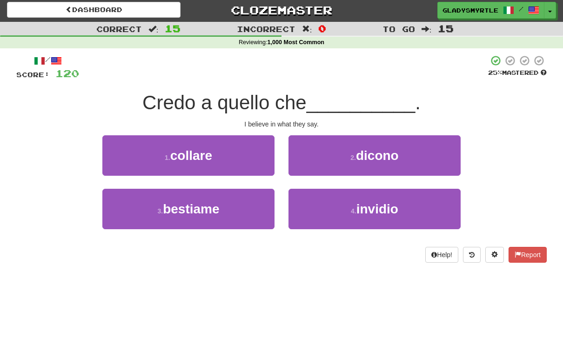
click at [392, 149] on span "dicono" at bounding box center [377, 155] width 43 height 14
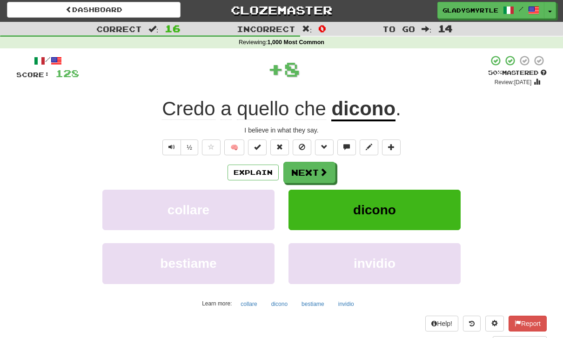
click at [312, 168] on button "Next" at bounding box center [309, 172] width 52 height 21
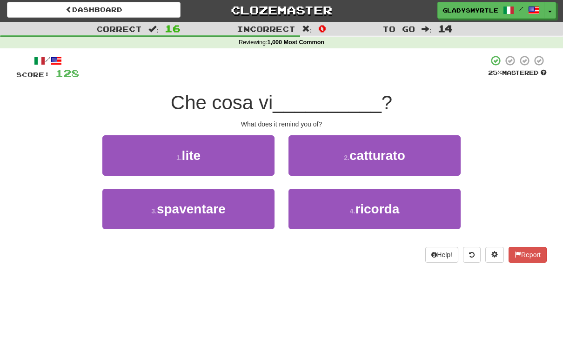
click at [384, 202] on span "ricorda" at bounding box center [377, 209] width 44 height 14
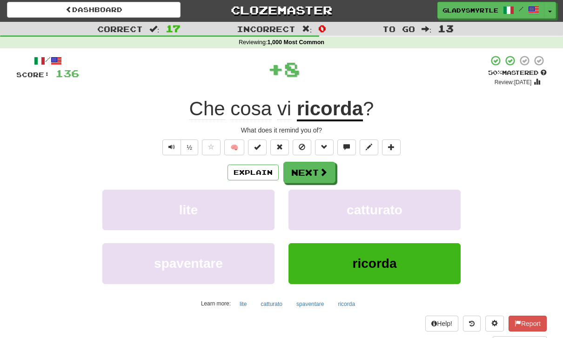
click at [319, 168] on span at bounding box center [323, 172] width 8 height 8
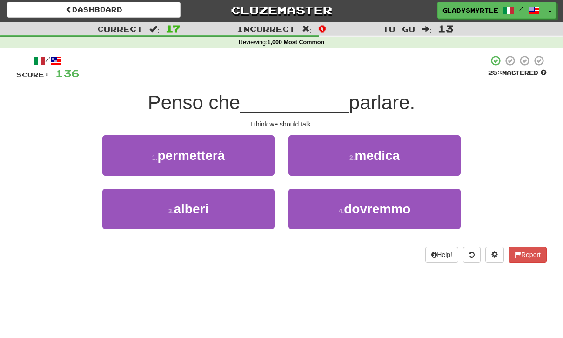
click at [385, 208] on span "dovremmo" at bounding box center [377, 209] width 66 height 14
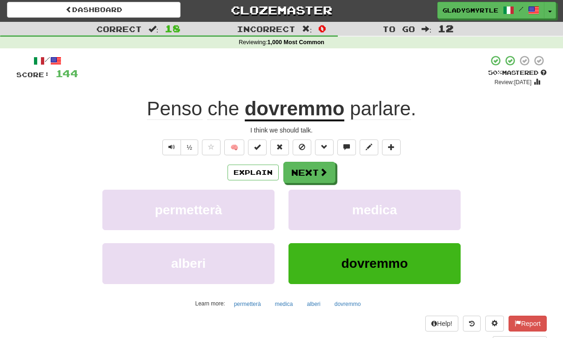
click at [309, 167] on button "Next" at bounding box center [309, 172] width 52 height 21
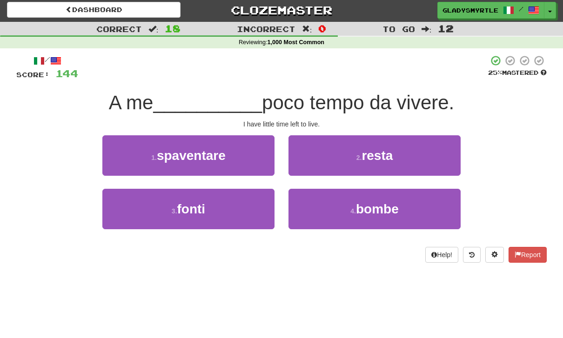
click at [383, 154] on span "resta" at bounding box center [376, 155] width 31 height 14
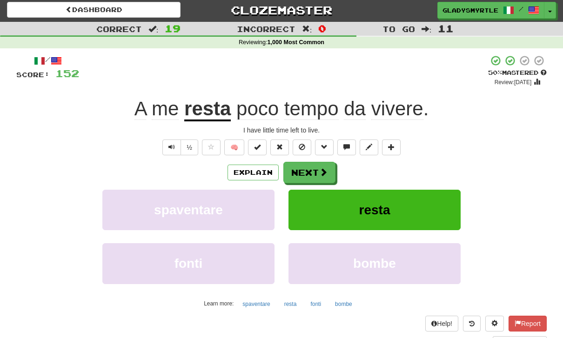
click at [312, 167] on button "Next" at bounding box center [309, 172] width 52 height 21
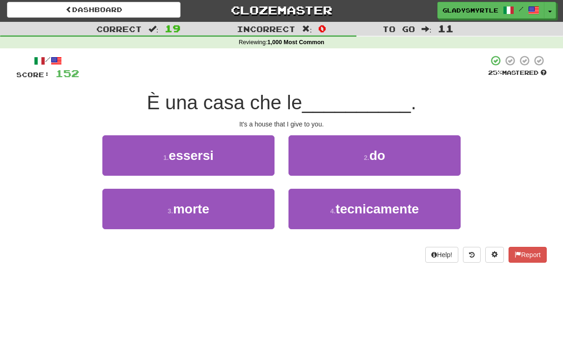
click at [368, 148] on button "2 . do" at bounding box center [374, 155] width 172 height 40
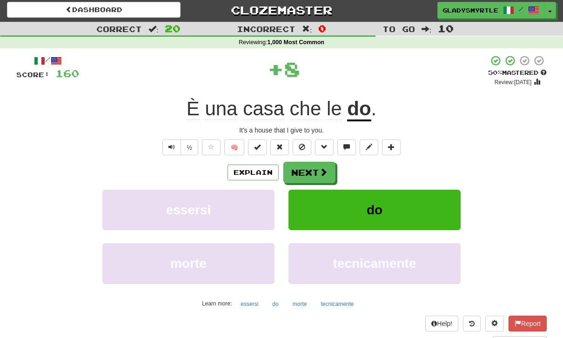
click at [309, 170] on button "Next" at bounding box center [309, 172] width 52 height 21
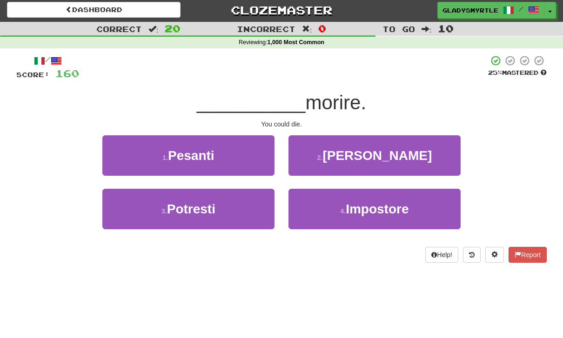
click at [195, 207] on span "Potresti" at bounding box center [191, 209] width 48 height 14
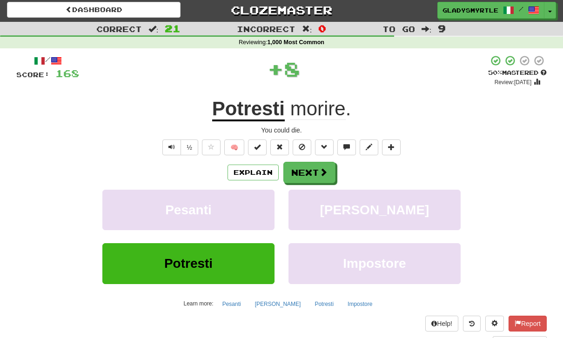
click at [308, 166] on button "Next" at bounding box center [309, 172] width 52 height 21
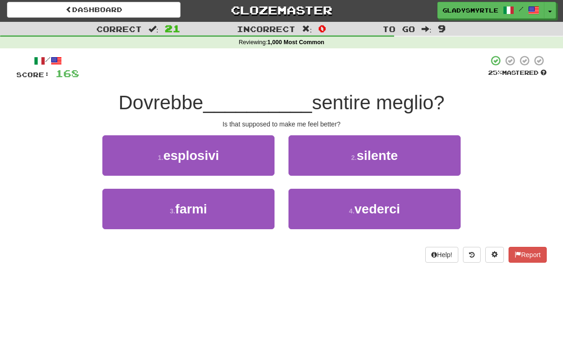
click at [188, 210] on span "farmi" at bounding box center [191, 209] width 32 height 14
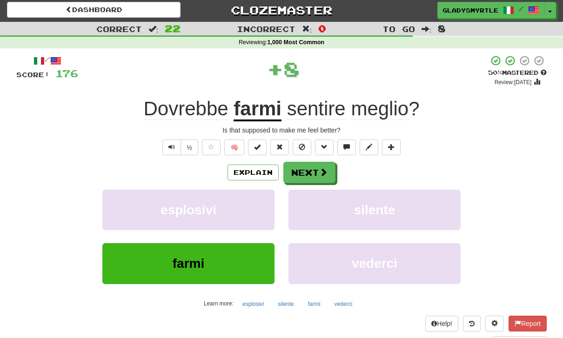
click at [307, 171] on button "Next" at bounding box center [309, 172] width 52 height 21
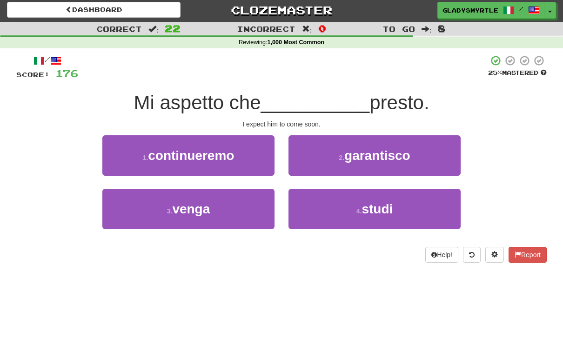
click at [193, 210] on span "venga" at bounding box center [191, 209] width 38 height 14
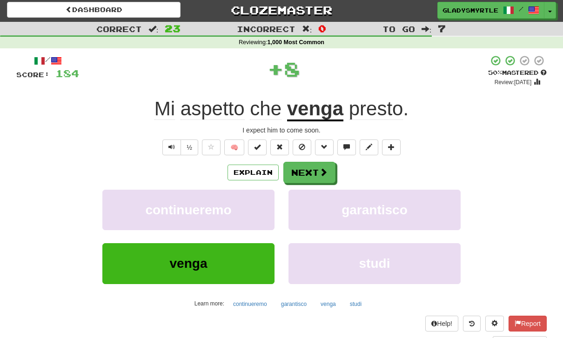
click at [306, 169] on button "Next" at bounding box center [309, 172] width 52 height 21
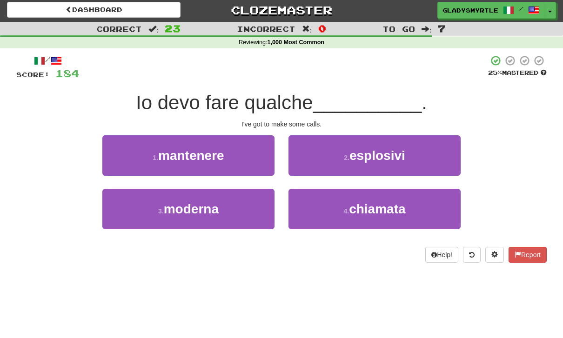
click at [379, 205] on span "chiamata" at bounding box center [377, 209] width 56 height 14
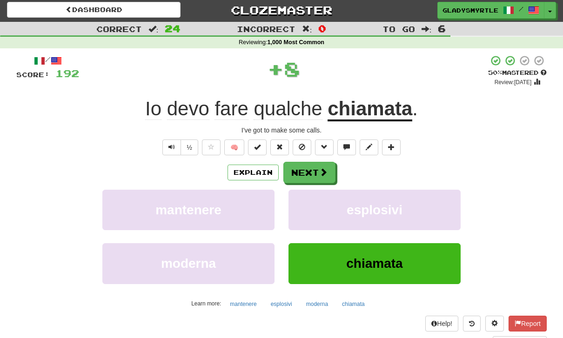
click at [312, 166] on button "Next" at bounding box center [309, 172] width 52 height 21
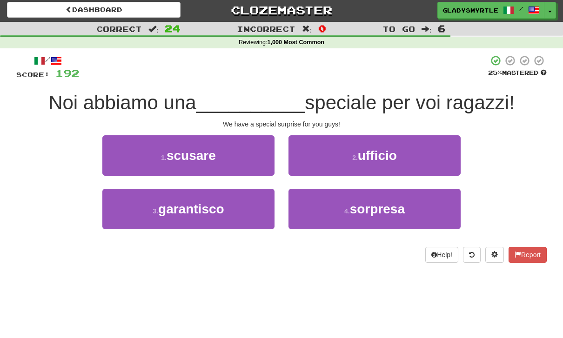
click at [385, 204] on span "sorpresa" at bounding box center [377, 209] width 55 height 14
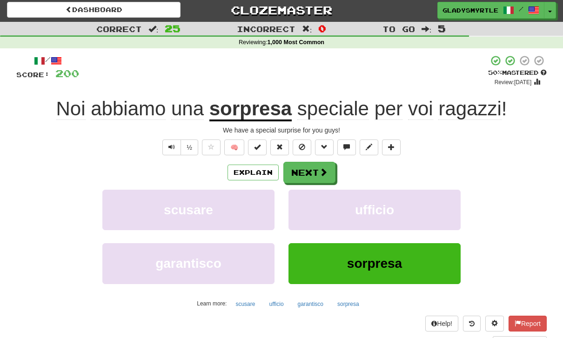
click at [309, 170] on button "Next" at bounding box center [309, 172] width 52 height 21
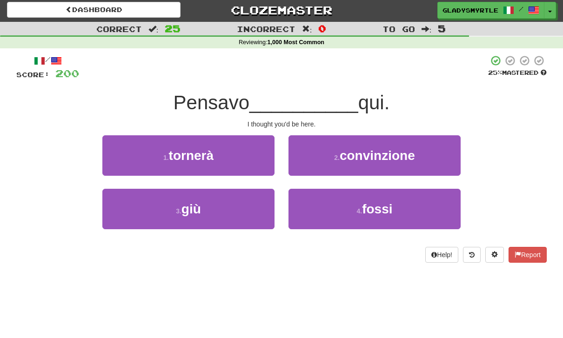
click at [384, 206] on span "fossi" at bounding box center [377, 209] width 30 height 14
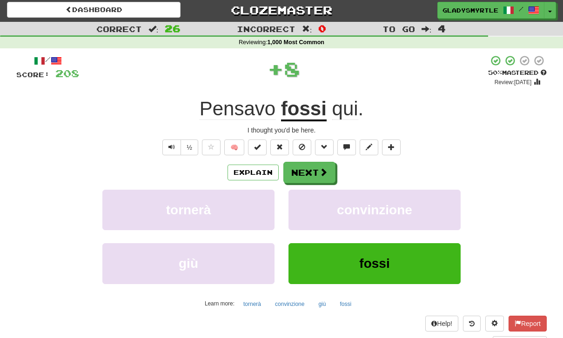
click at [309, 170] on button "Next" at bounding box center [309, 172] width 52 height 21
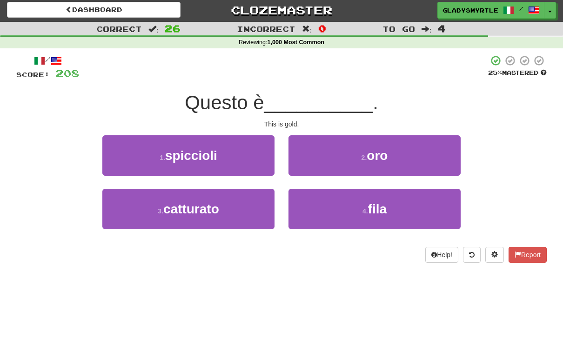
click at [382, 146] on button "2 . oro" at bounding box center [374, 155] width 172 height 40
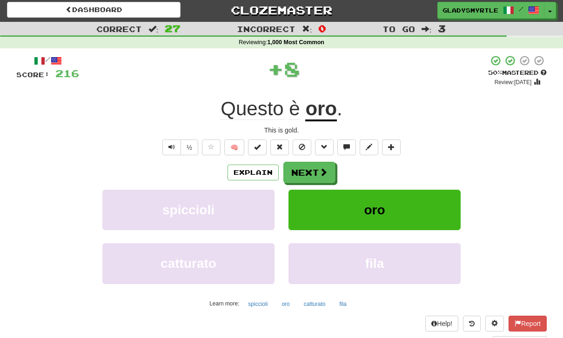
click at [307, 166] on button "Next" at bounding box center [309, 172] width 52 height 21
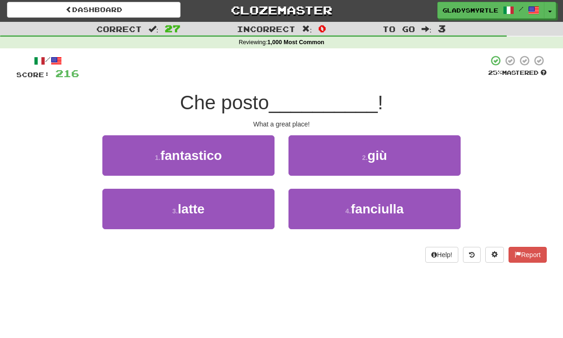
click at [366, 309] on div "Dashboard Clozemaster GladysMyrtle / Toggle Dropdown Dashboard Leaderboard Acti…" at bounding box center [281, 167] width 563 height 338
click at [200, 148] on span "fantastico" at bounding box center [190, 155] width 61 height 14
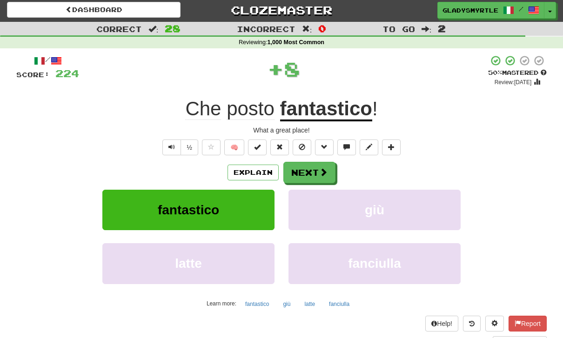
click at [308, 166] on button "Next" at bounding box center [309, 172] width 52 height 21
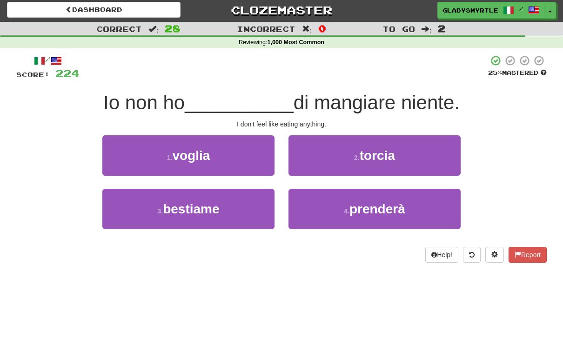
click at [200, 150] on span "voglia" at bounding box center [191, 155] width 38 height 14
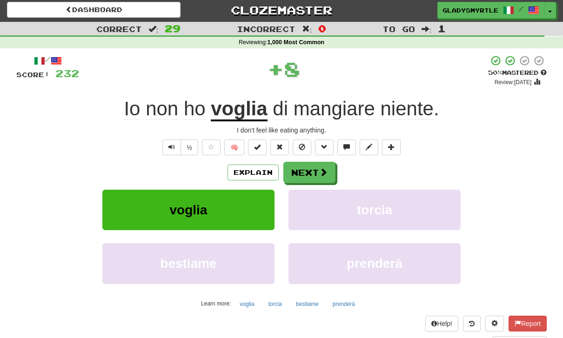
click at [309, 168] on button "Next" at bounding box center [309, 172] width 52 height 21
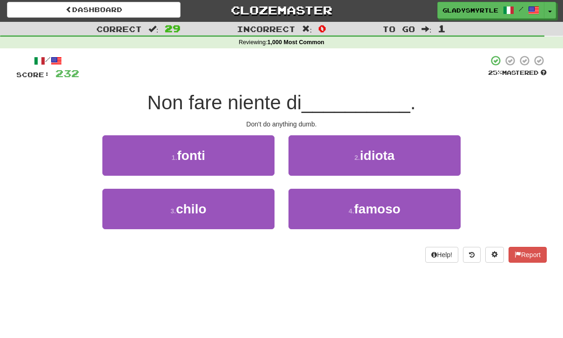
click at [398, 153] on button "2 . idiota" at bounding box center [374, 155] width 172 height 40
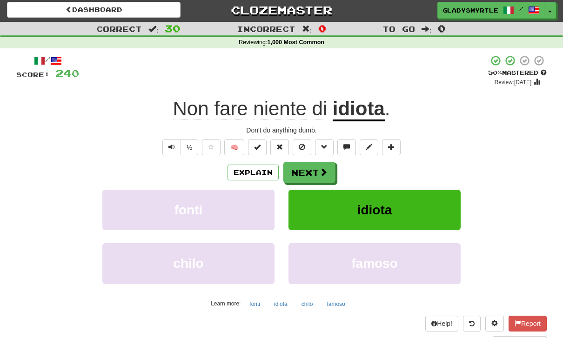
click at [305, 167] on button "Next" at bounding box center [309, 172] width 52 height 21
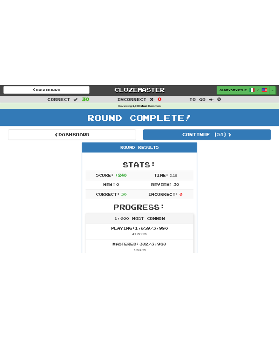
scroll to position [0, 0]
